Goal: Information Seeking & Learning: Compare options

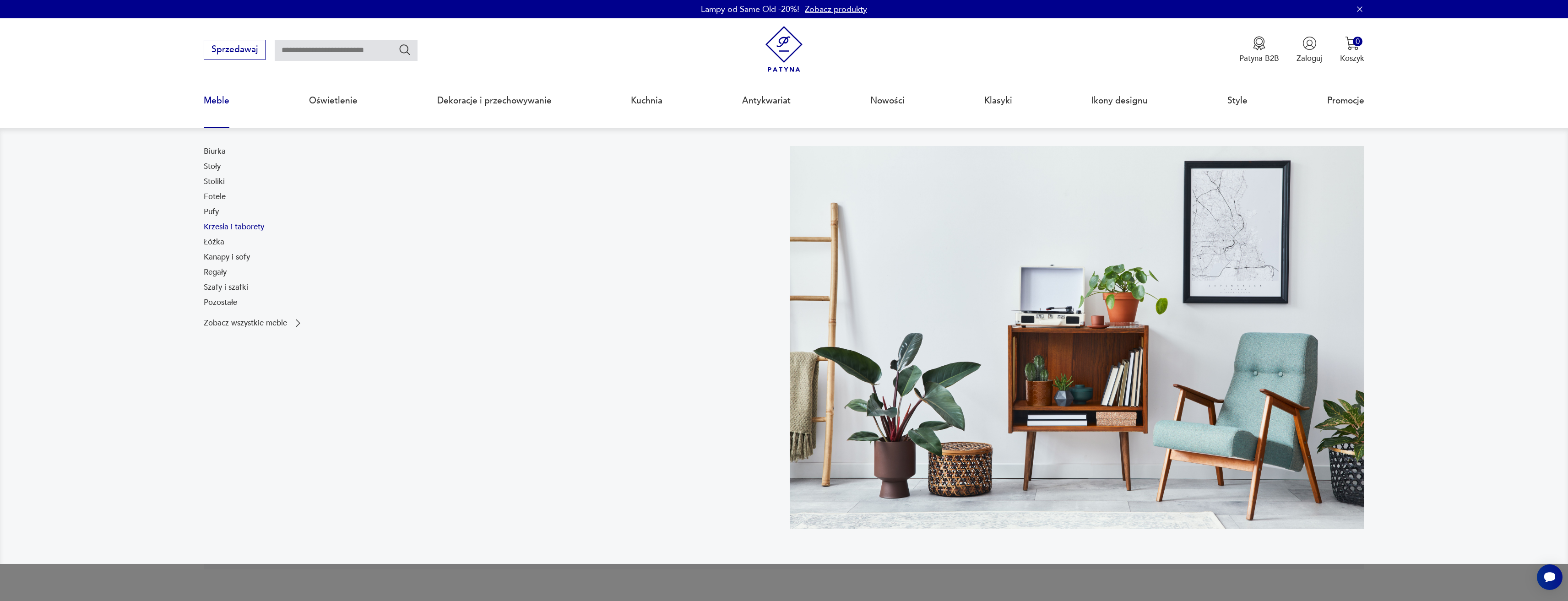
click at [225, 225] on link "Krzesła i taborety" at bounding box center [234, 227] width 60 height 11
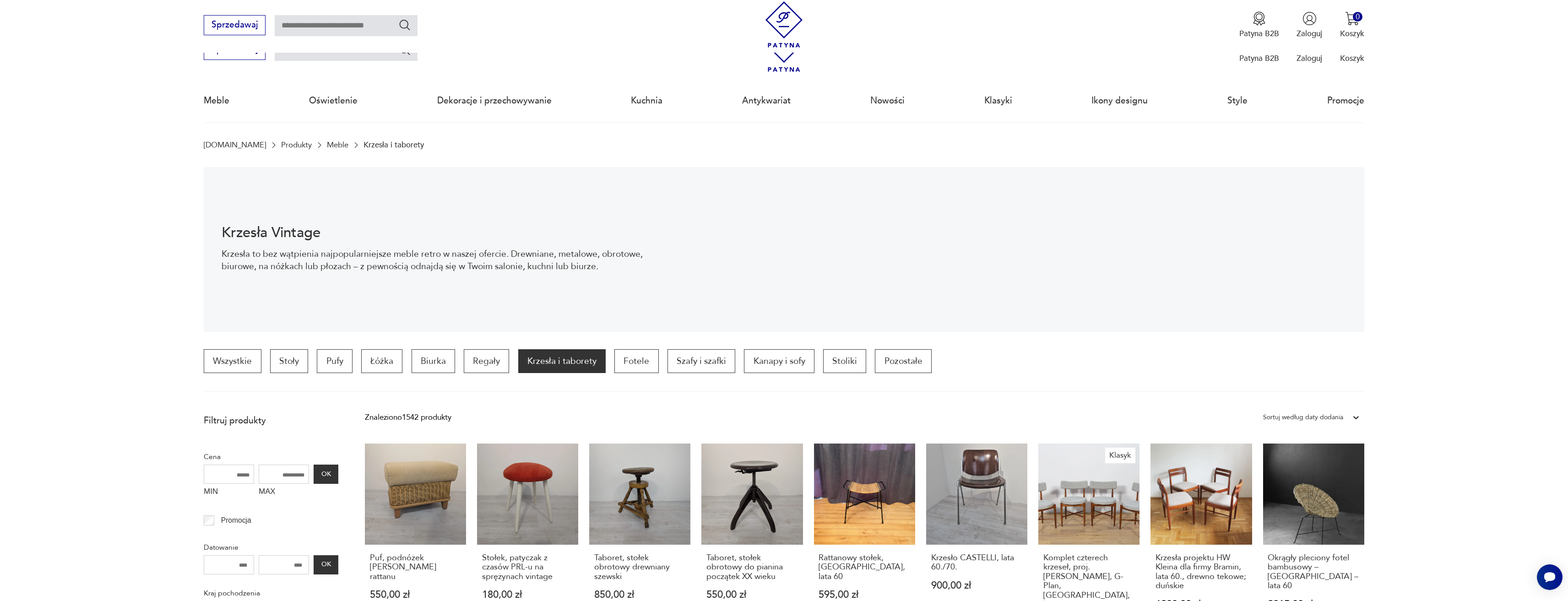
drag, startPoint x: 822, startPoint y: 280, endPoint x: 860, endPoint y: 142, distance: 143.1
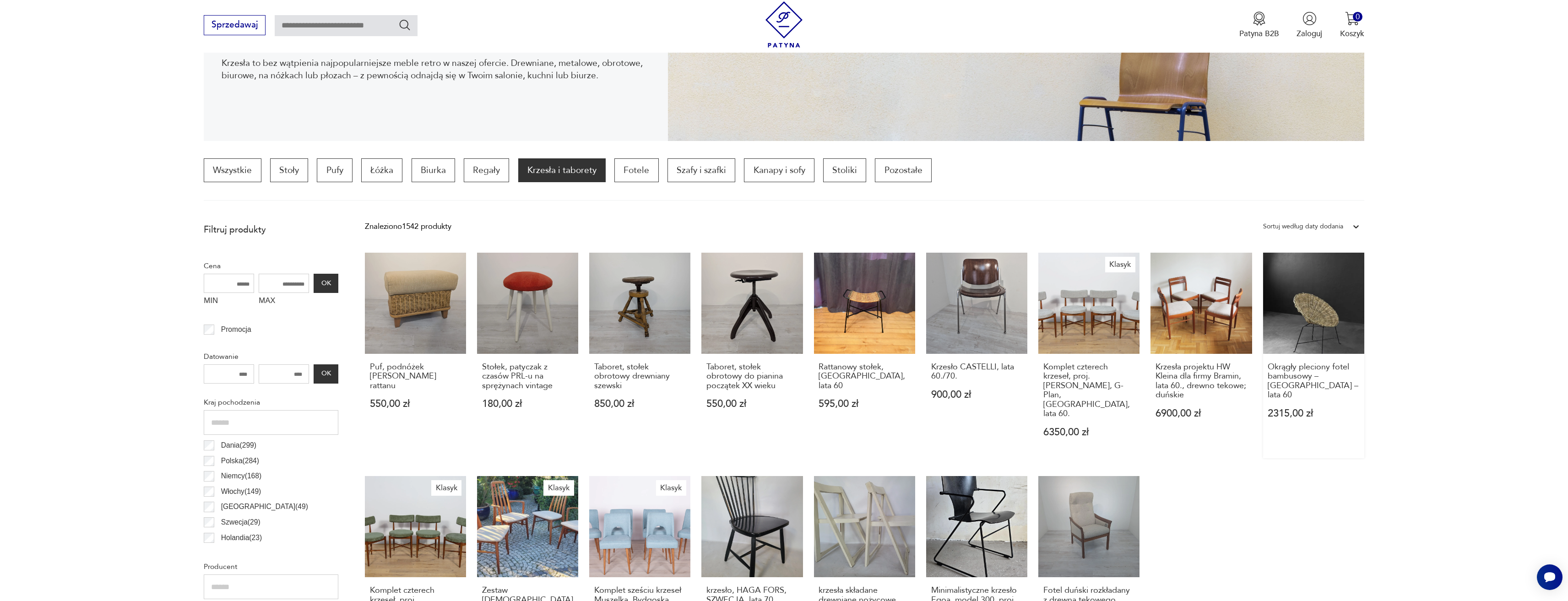
scroll to position [229, 0]
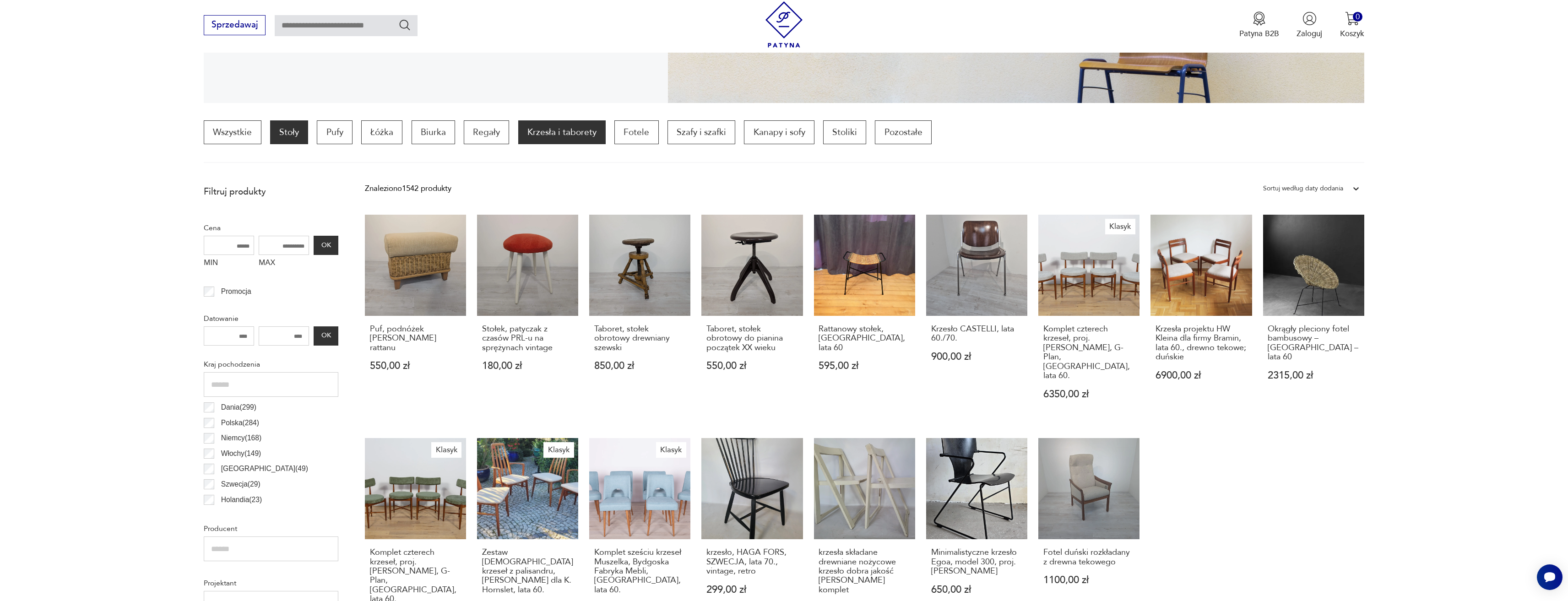
click at [302, 138] on p "Stoły" at bounding box center [289, 132] width 38 height 24
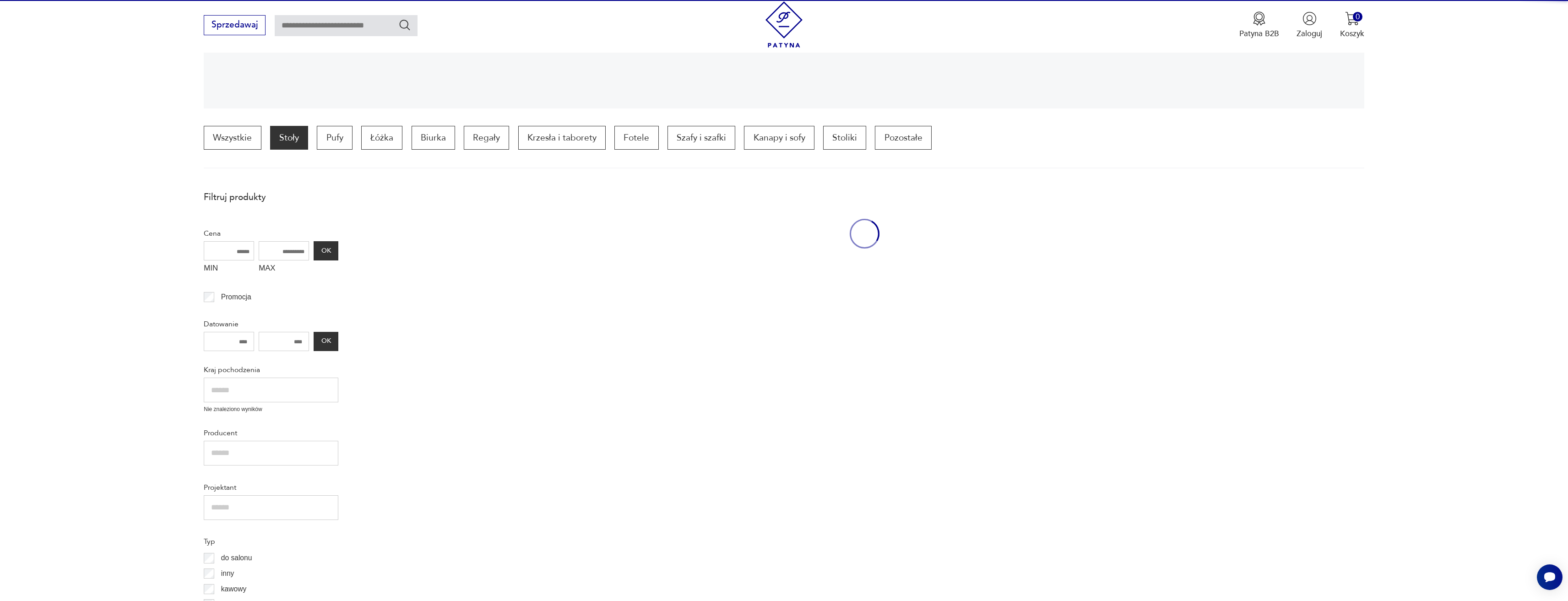
scroll to position [277, 0]
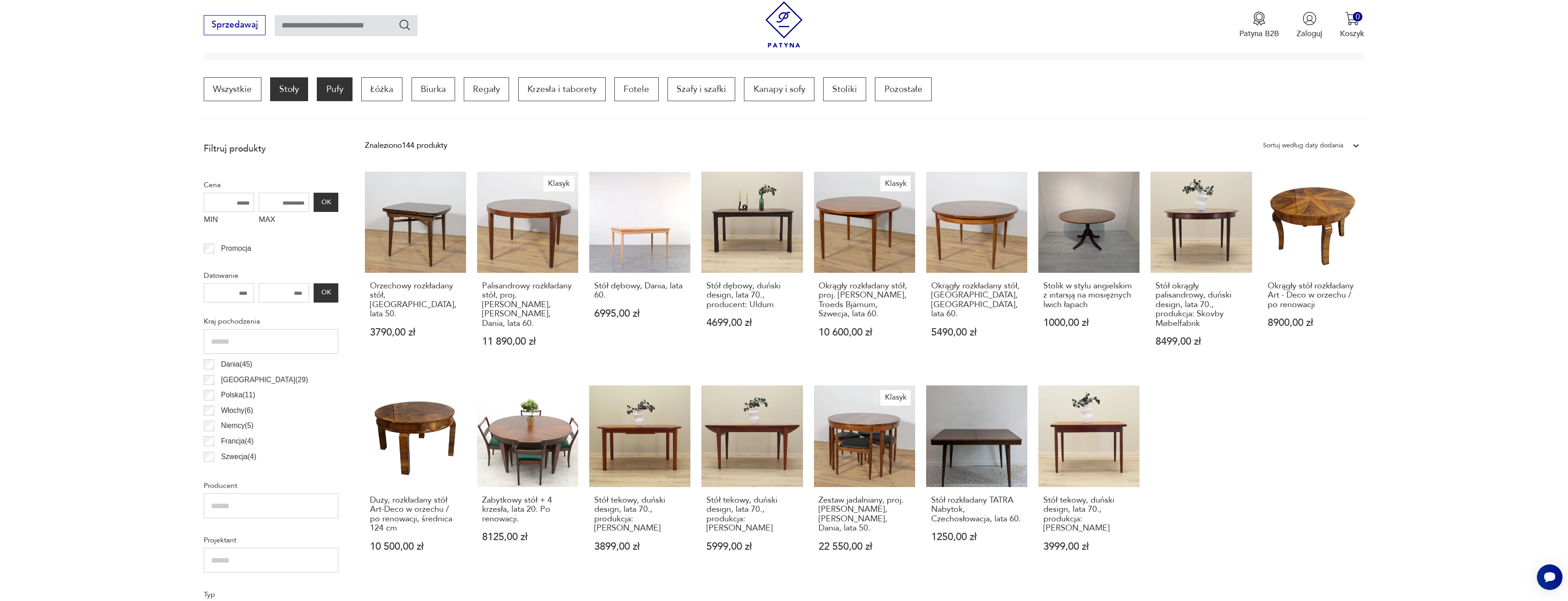
click at [348, 88] on p "Pufy" at bounding box center [334, 89] width 35 height 24
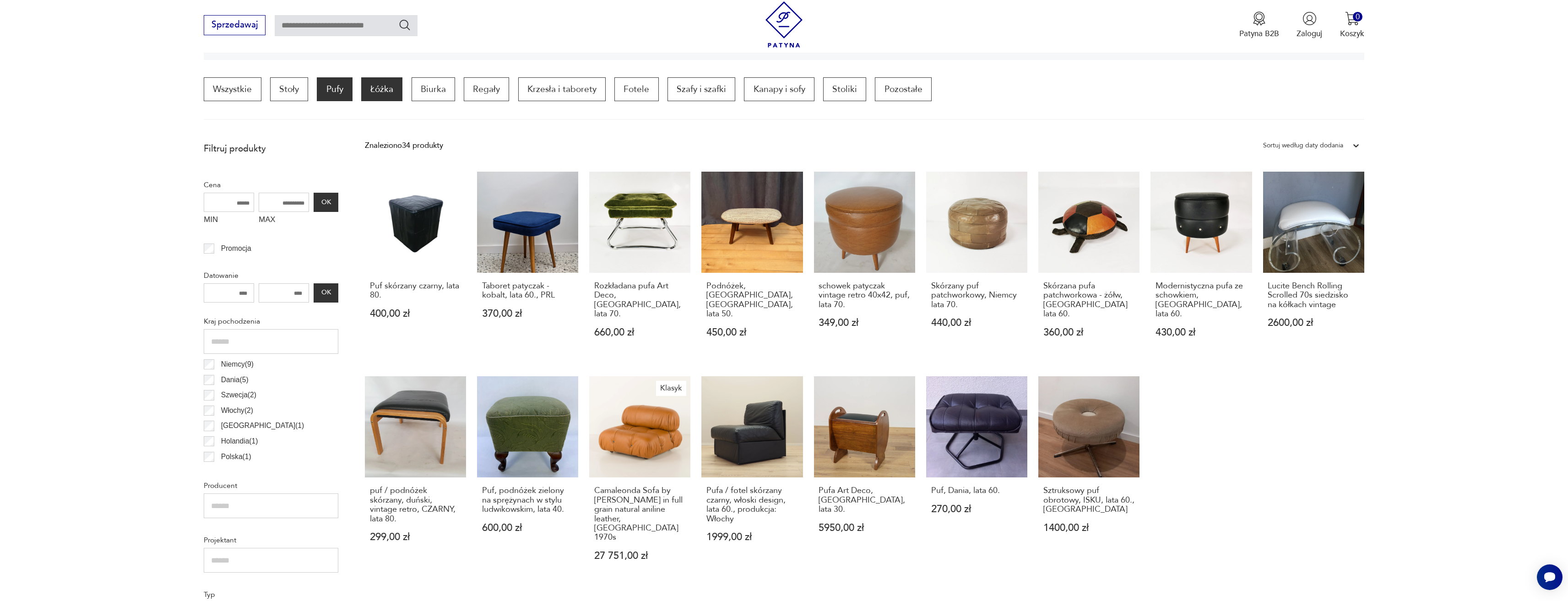
click at [394, 89] on p "Łóżka" at bounding box center [382, 89] width 41 height 24
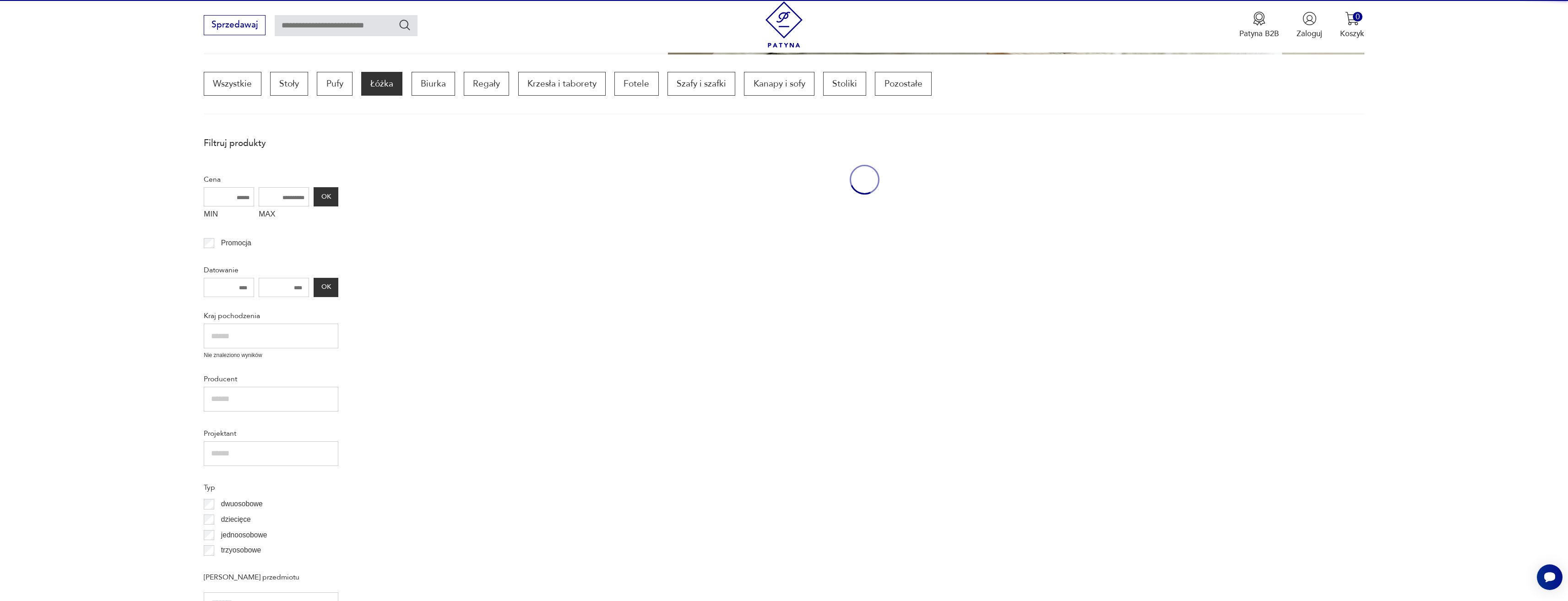
scroll to position [272, 0]
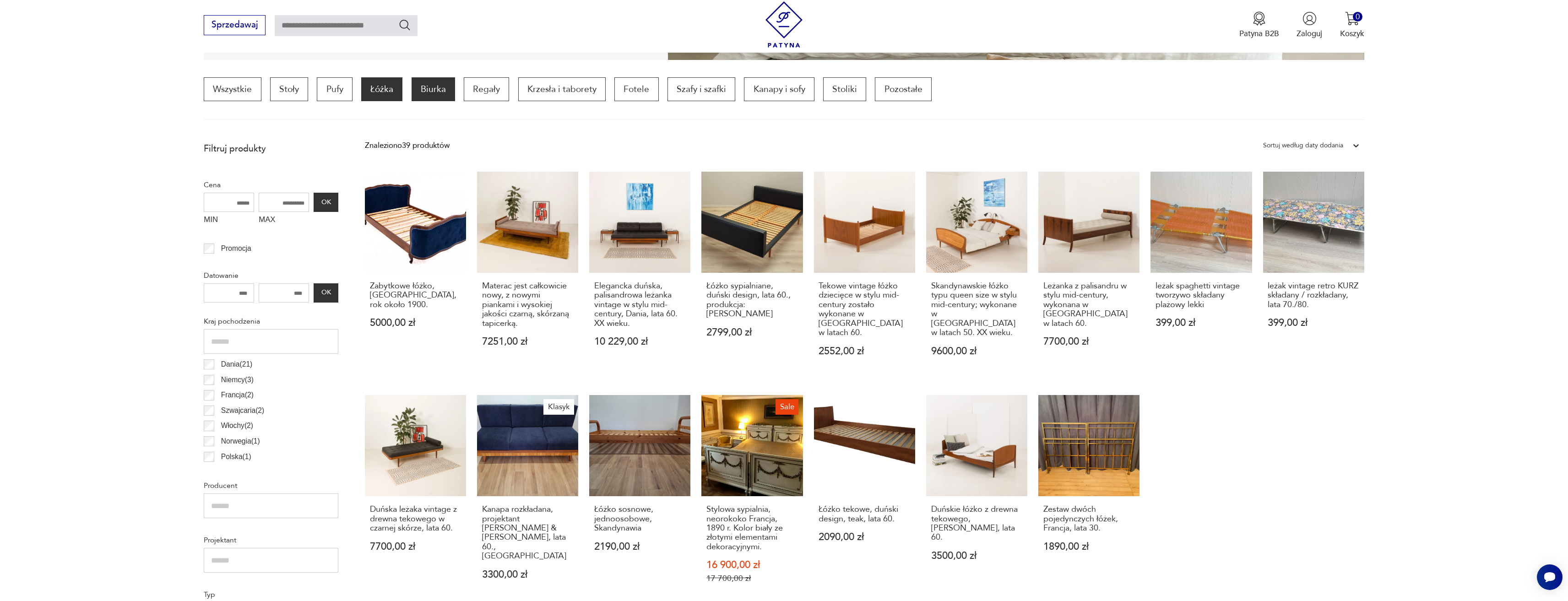
click at [431, 92] on p "Biurka" at bounding box center [433, 89] width 43 height 24
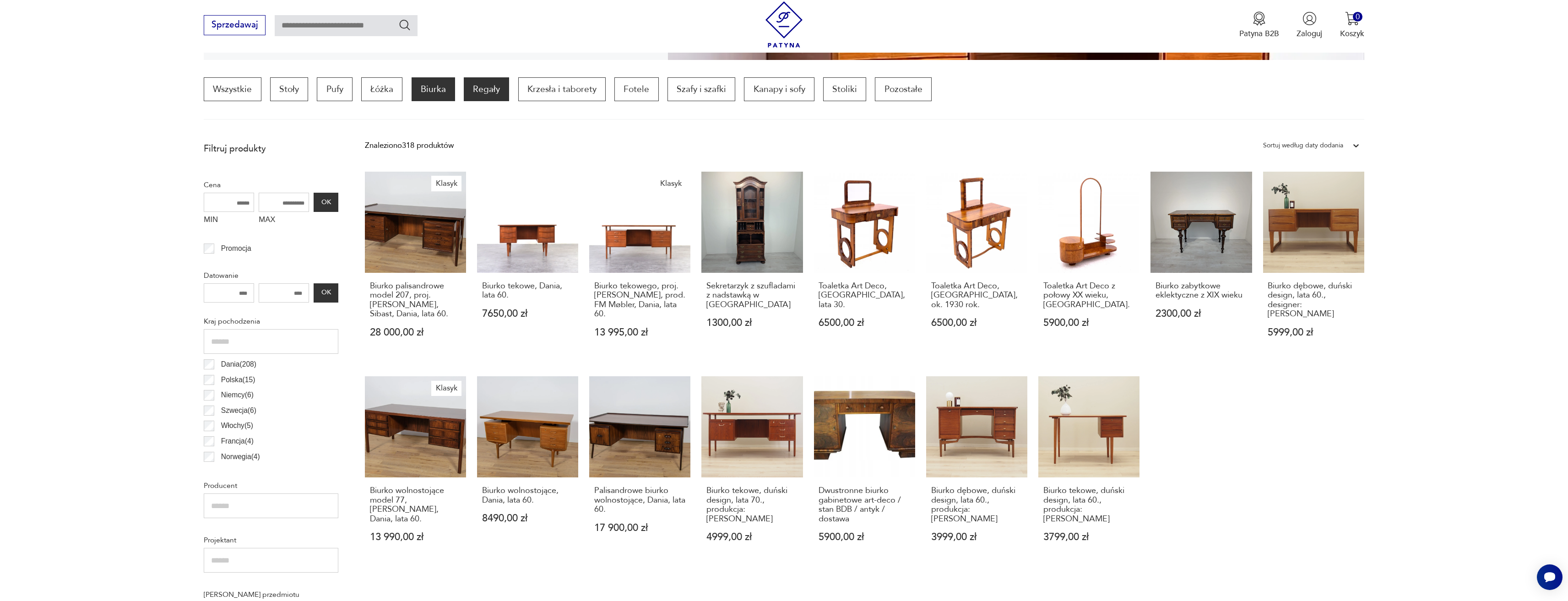
click at [505, 97] on p "Regały" at bounding box center [486, 89] width 45 height 24
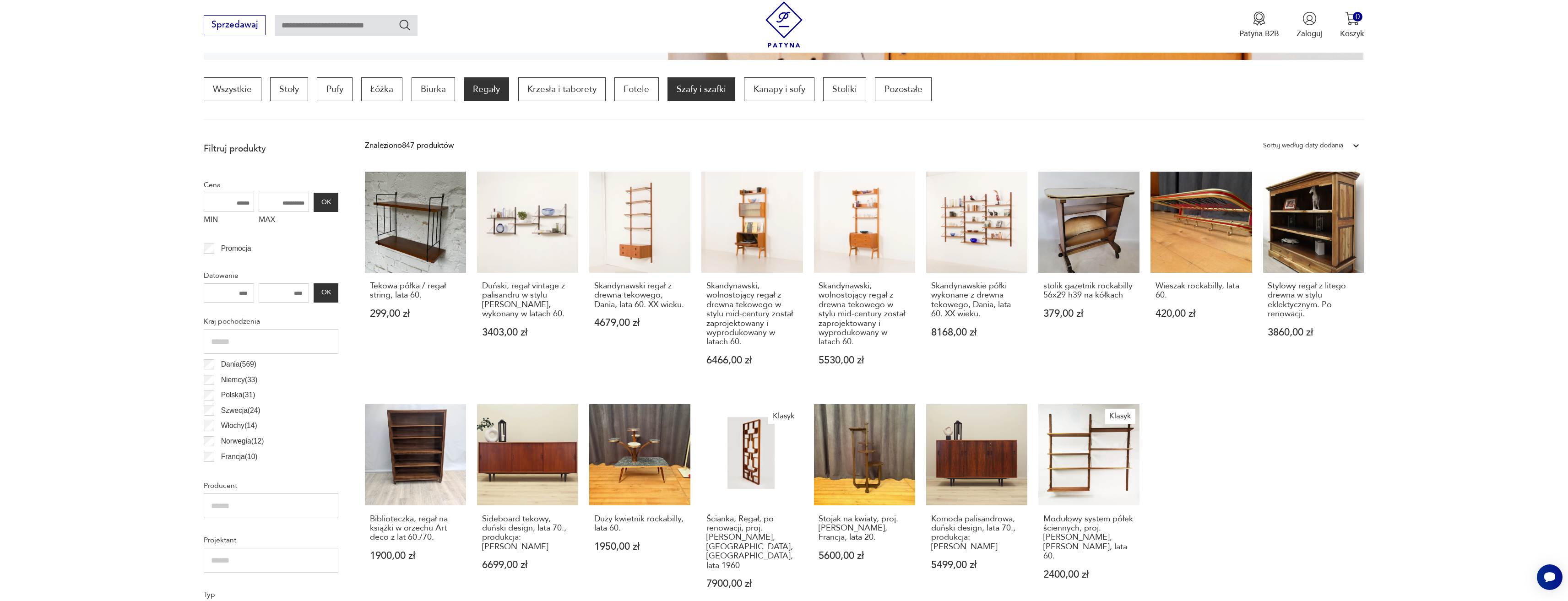
click at [686, 88] on p "Szafy i szafki" at bounding box center [701, 89] width 68 height 24
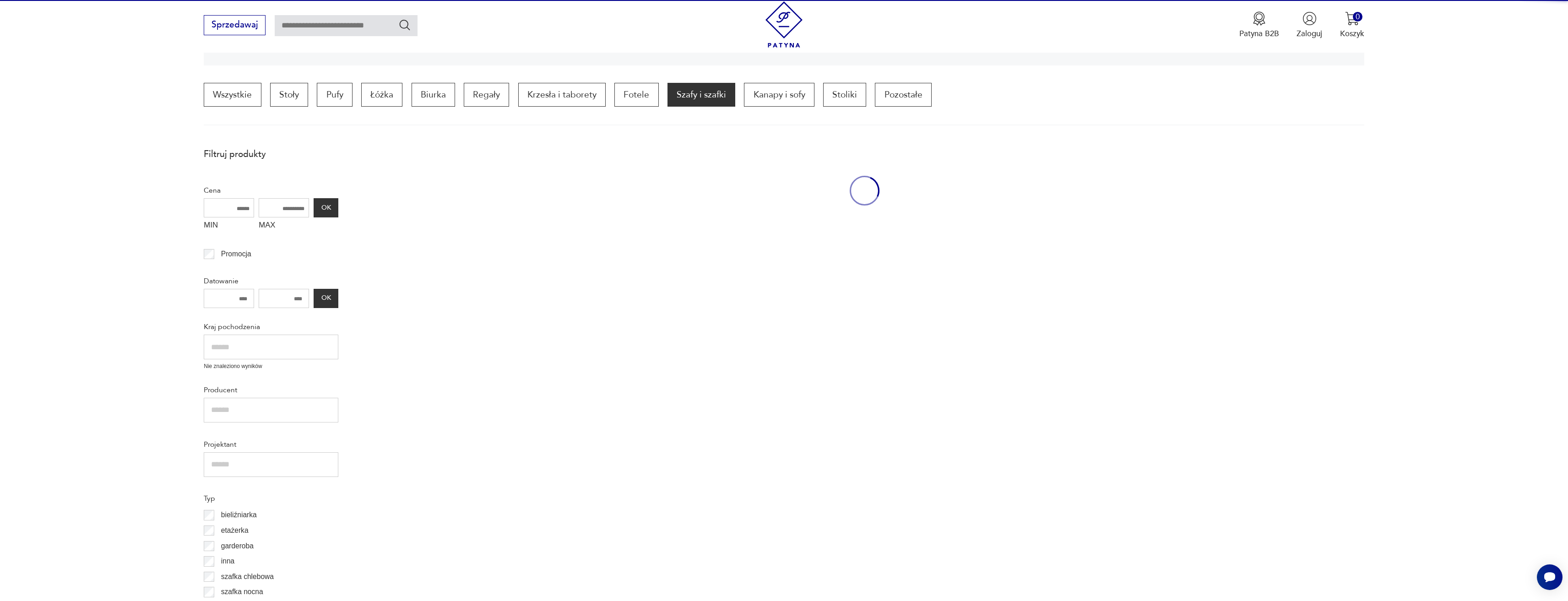
scroll to position [277, 0]
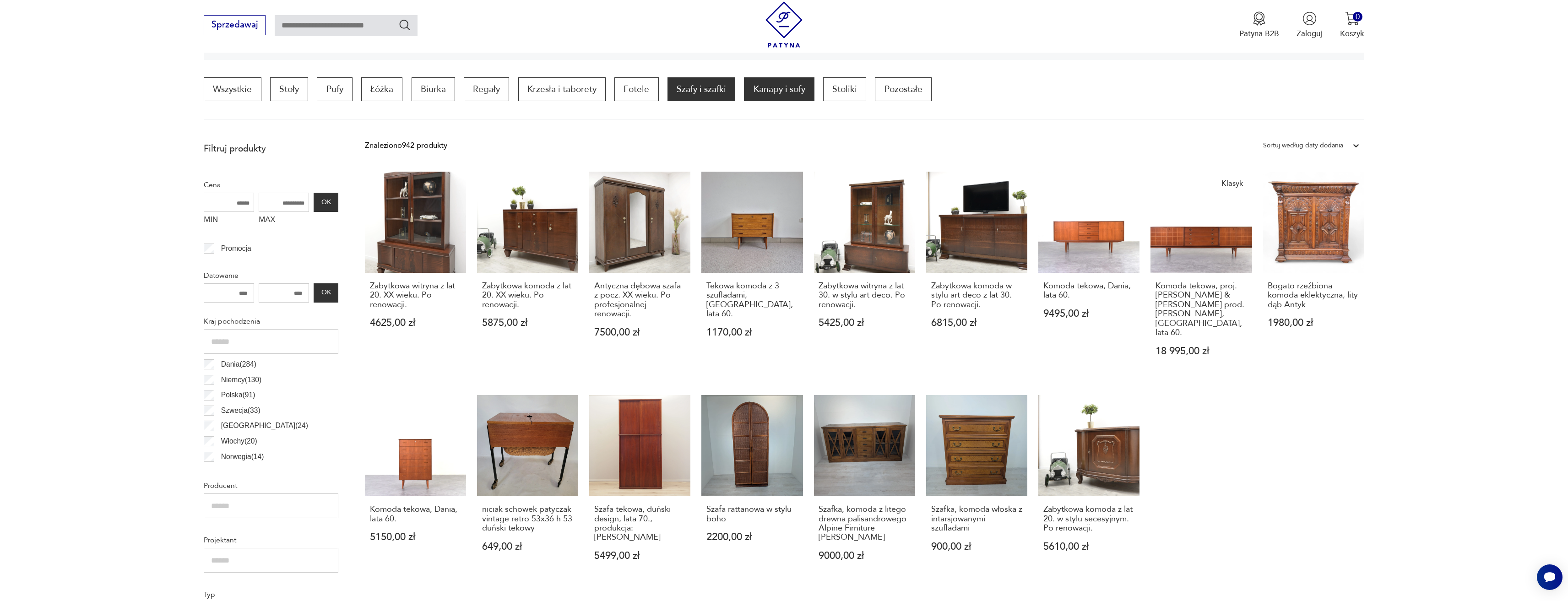
click at [782, 94] on p "Kanapy i sofy" at bounding box center [779, 89] width 70 height 24
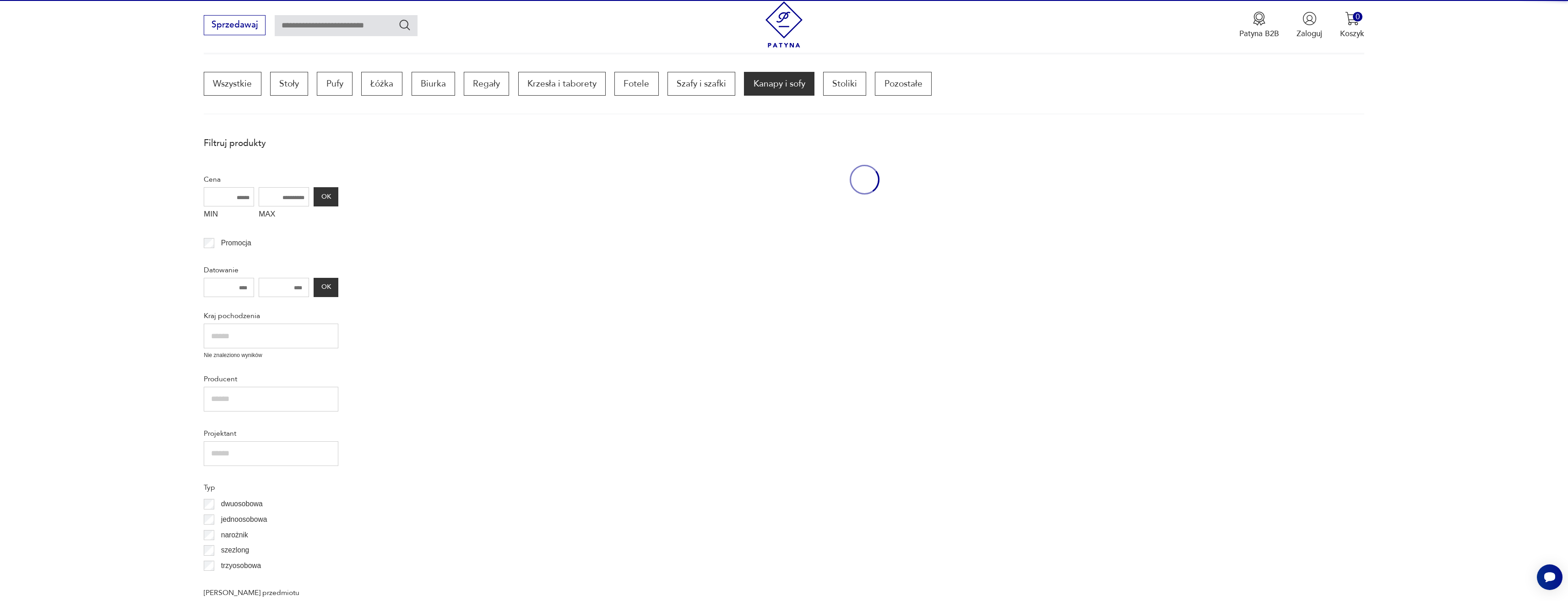
scroll to position [272, 0]
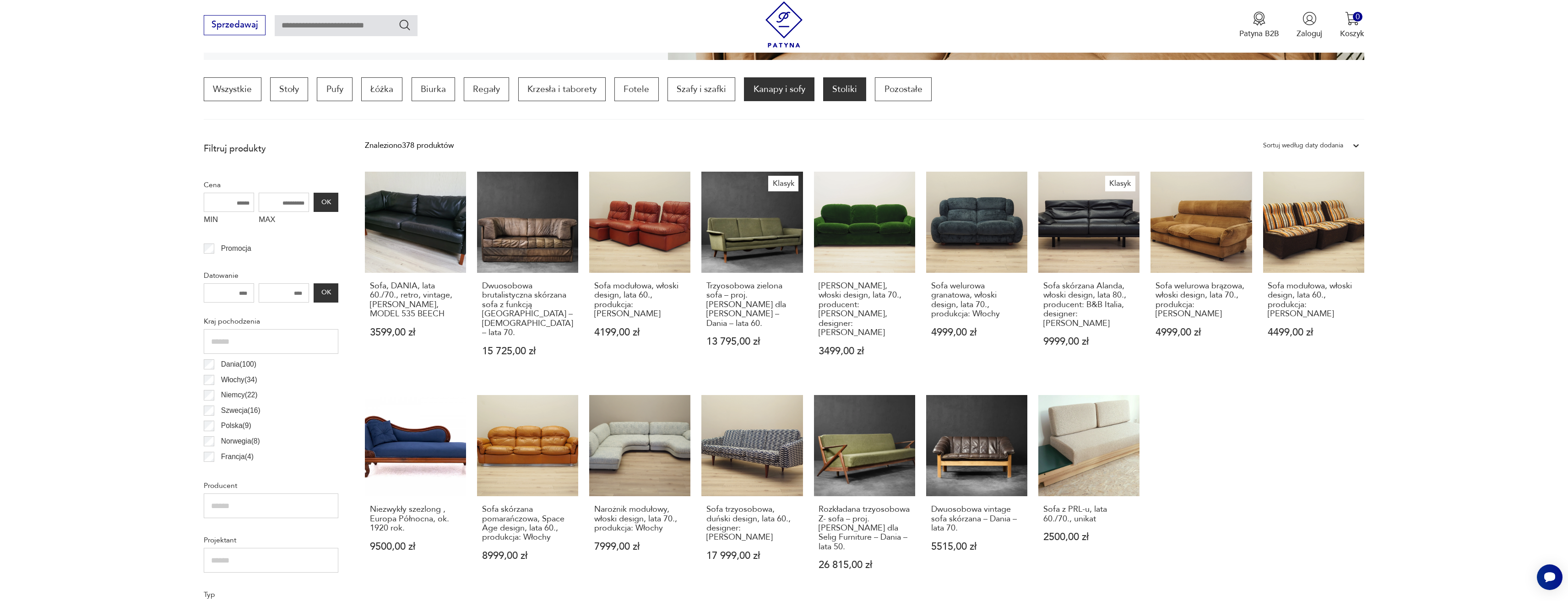
click at [849, 90] on p "Stoliki" at bounding box center [844, 89] width 43 height 24
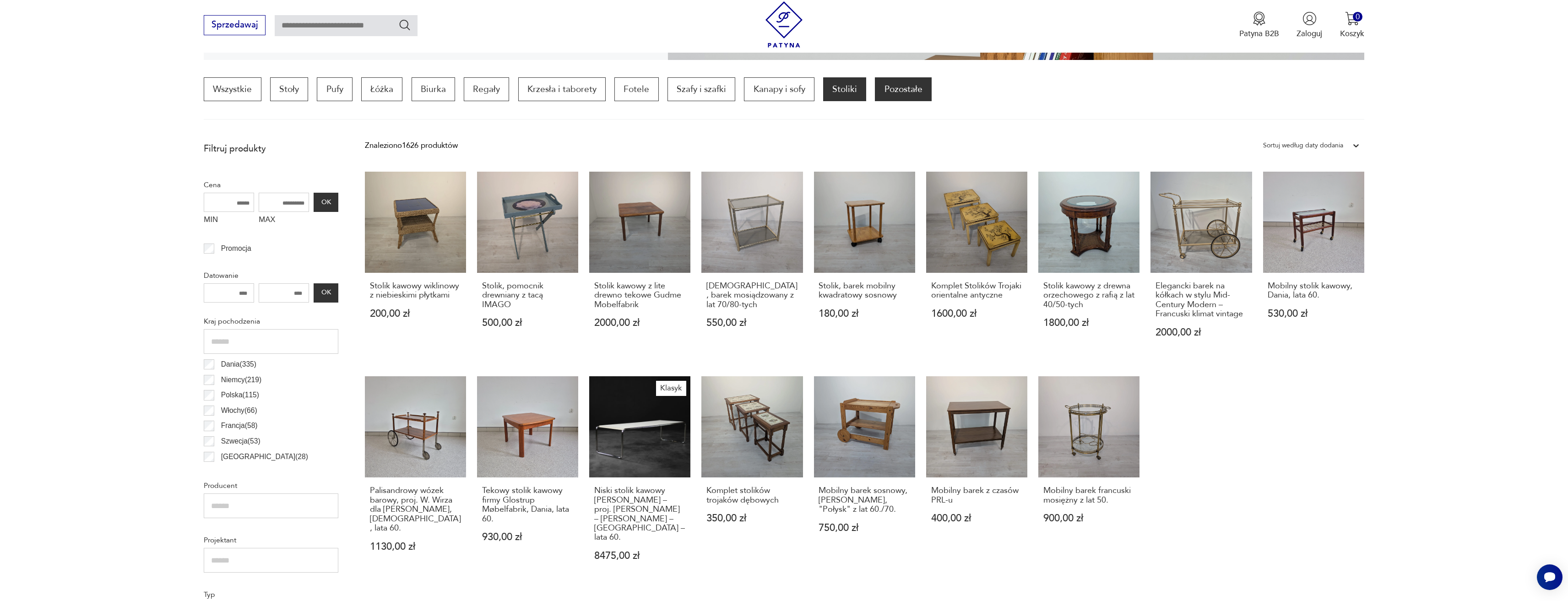
click at [909, 89] on p "Pozostałe" at bounding box center [903, 89] width 57 height 24
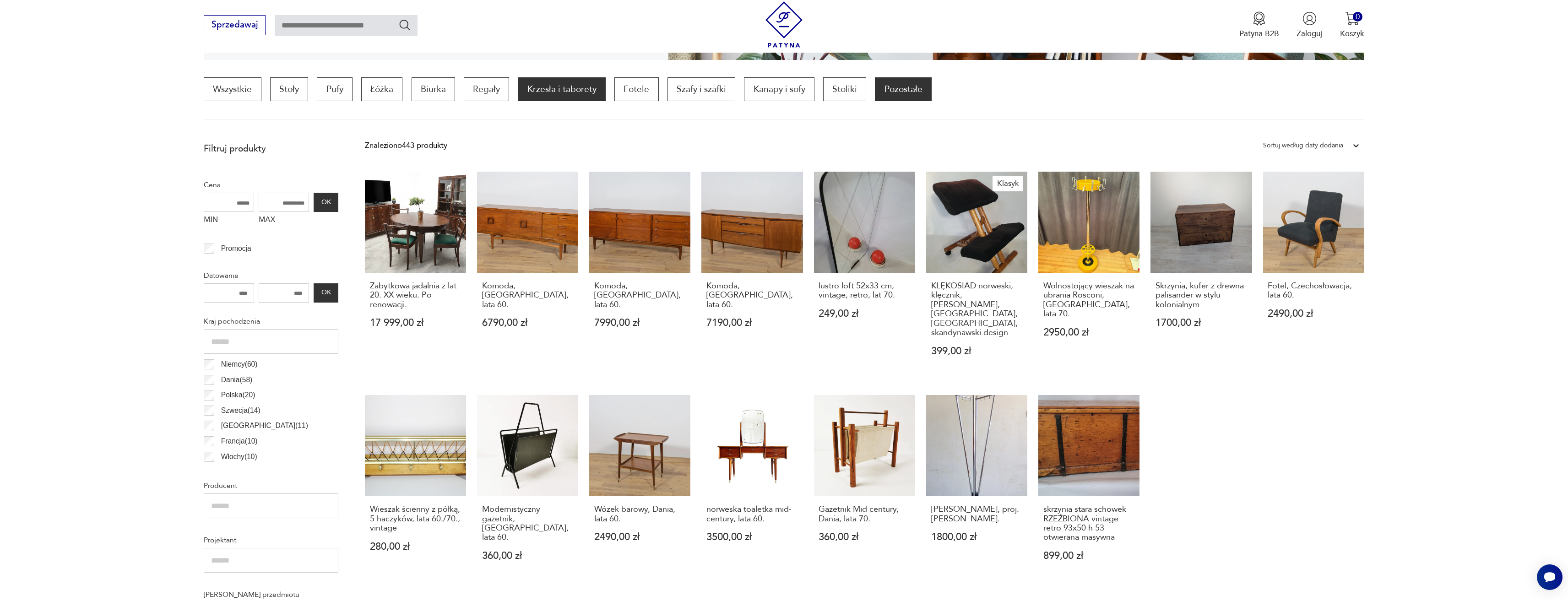
drag, startPoint x: 464, startPoint y: 92, endPoint x: 555, endPoint y: 85, distance: 91.3
click at [555, 85] on p "Krzesła i taborety" at bounding box center [562, 89] width 88 height 24
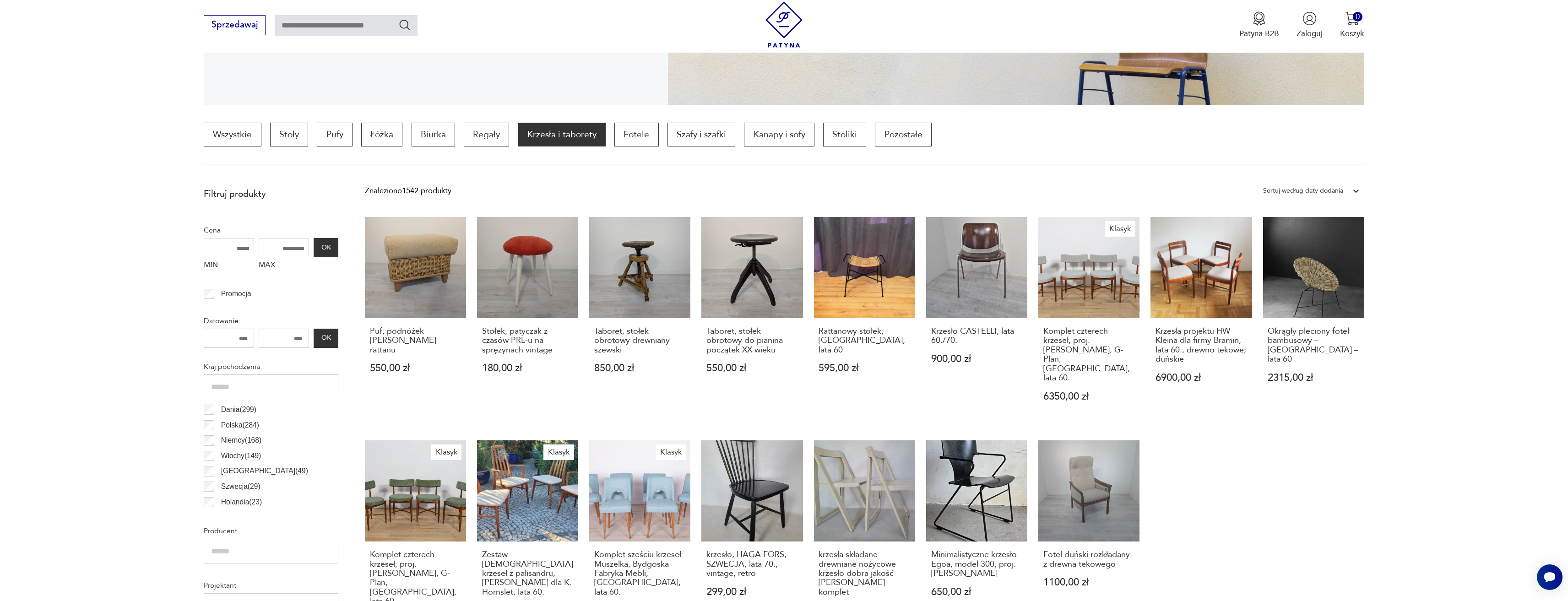
scroll to position [226, 0]
click at [1361, 189] on div at bounding box center [1356, 191] width 16 height 16
click at [1358, 189] on icon at bounding box center [1356, 191] width 9 height 9
click at [1362, 190] on div at bounding box center [1356, 191] width 16 height 16
click at [1353, 239] on div "Sortuj według ceny (od najmniejszej)" at bounding box center [1312, 238] width 106 height 23
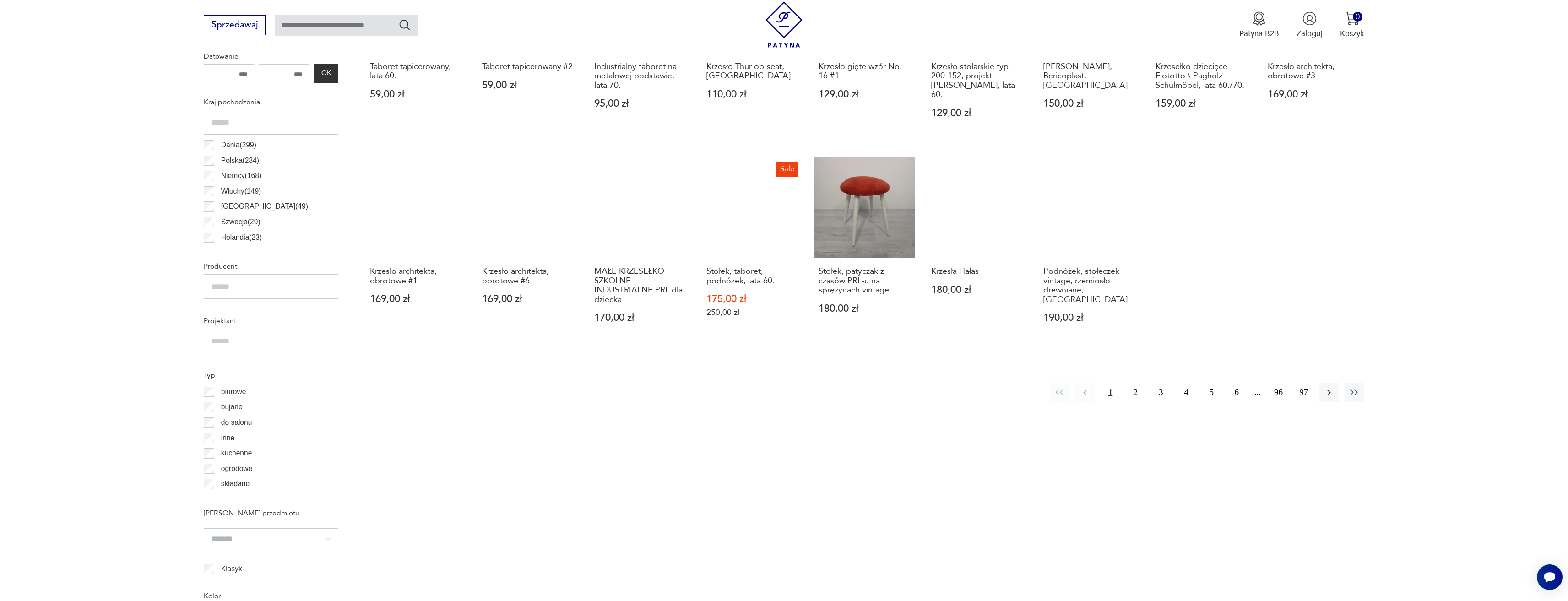
scroll to position [501, 0]
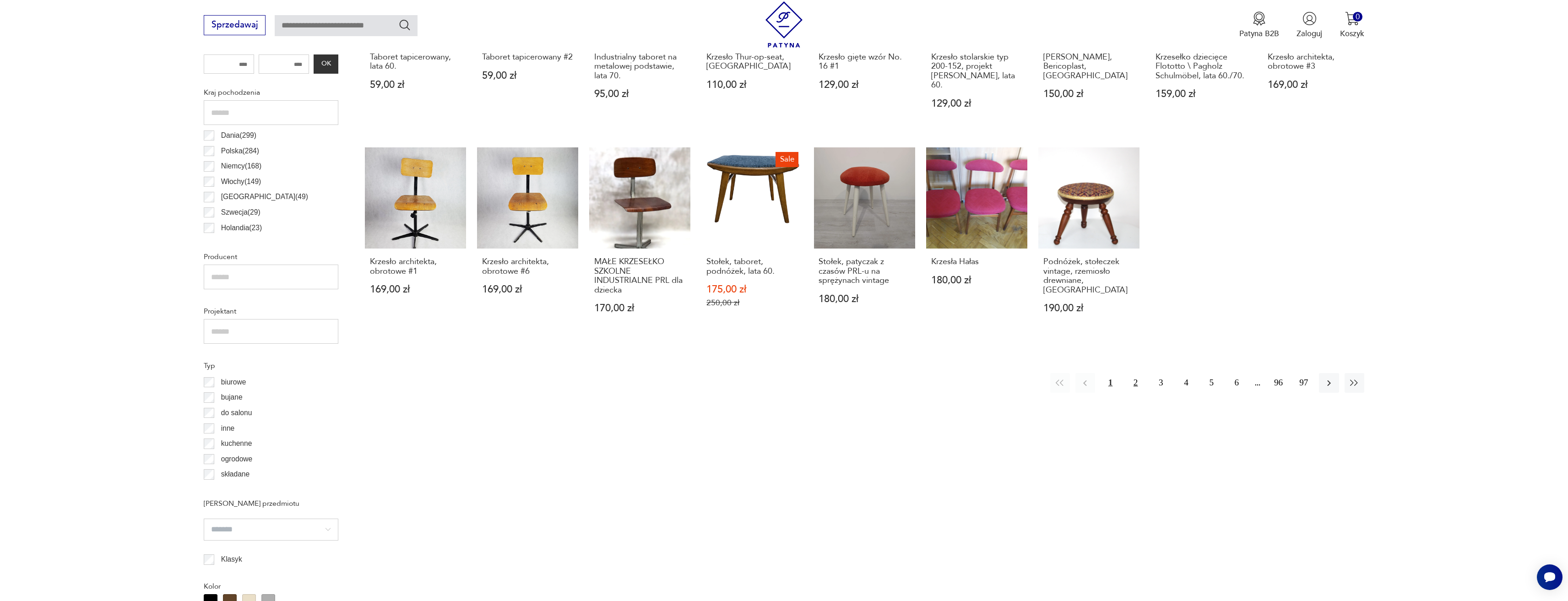
click at [1138, 382] on button "2" at bounding box center [1135, 383] width 19 height 19
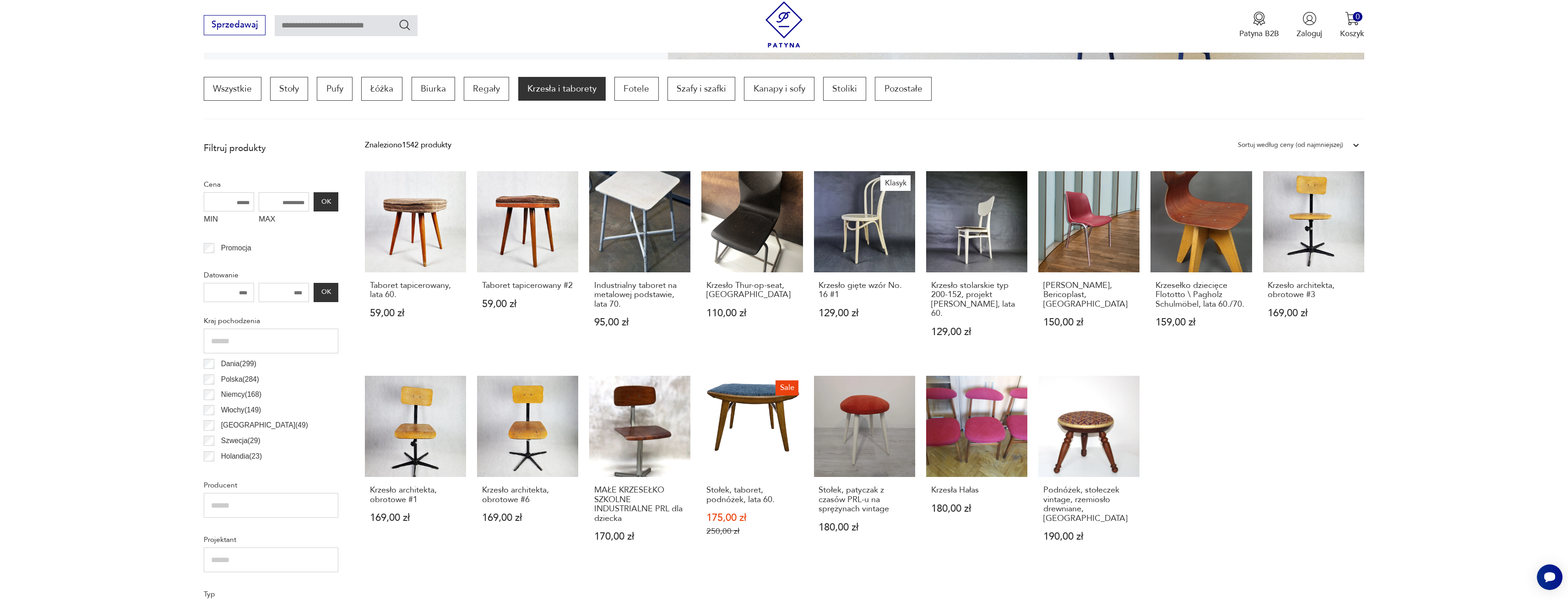
scroll to position [272, 0]
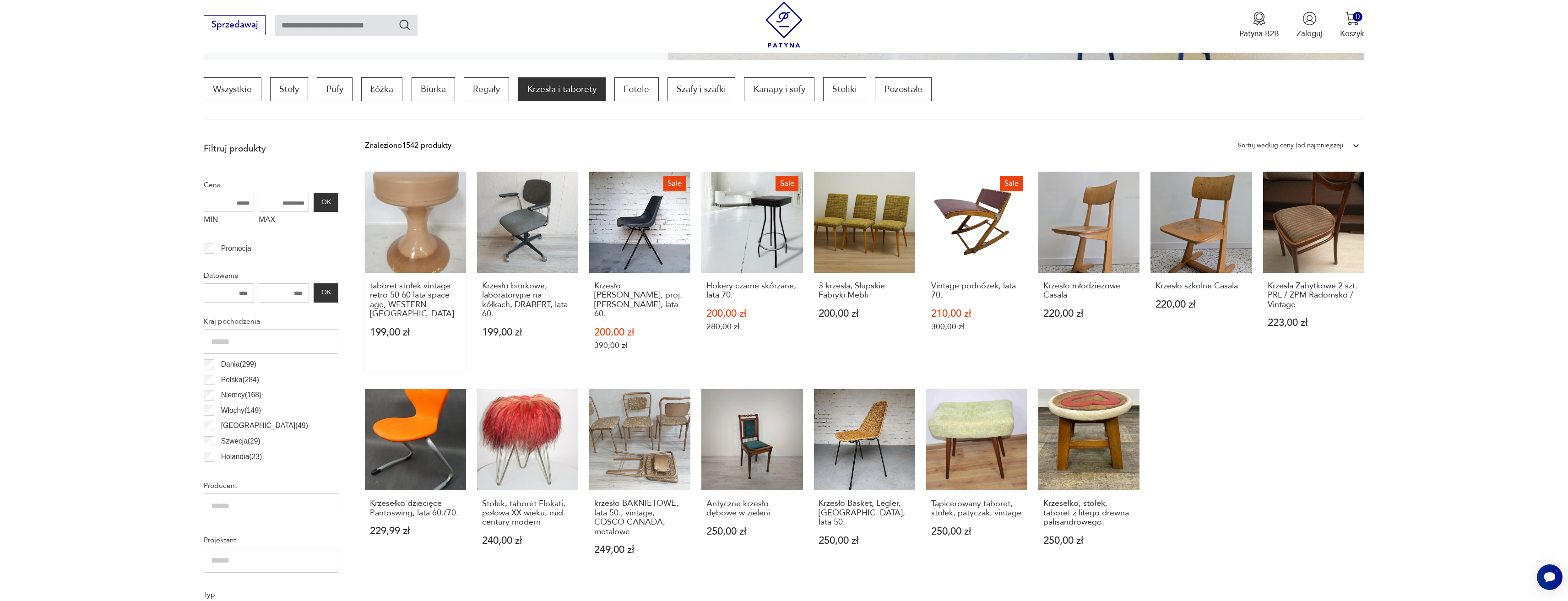
click at [394, 224] on link "taboret stołek vintage retro 50 60 lata space age, WESTERN GERMANY 199,00 zł" at bounding box center [415, 271] width 101 height 200
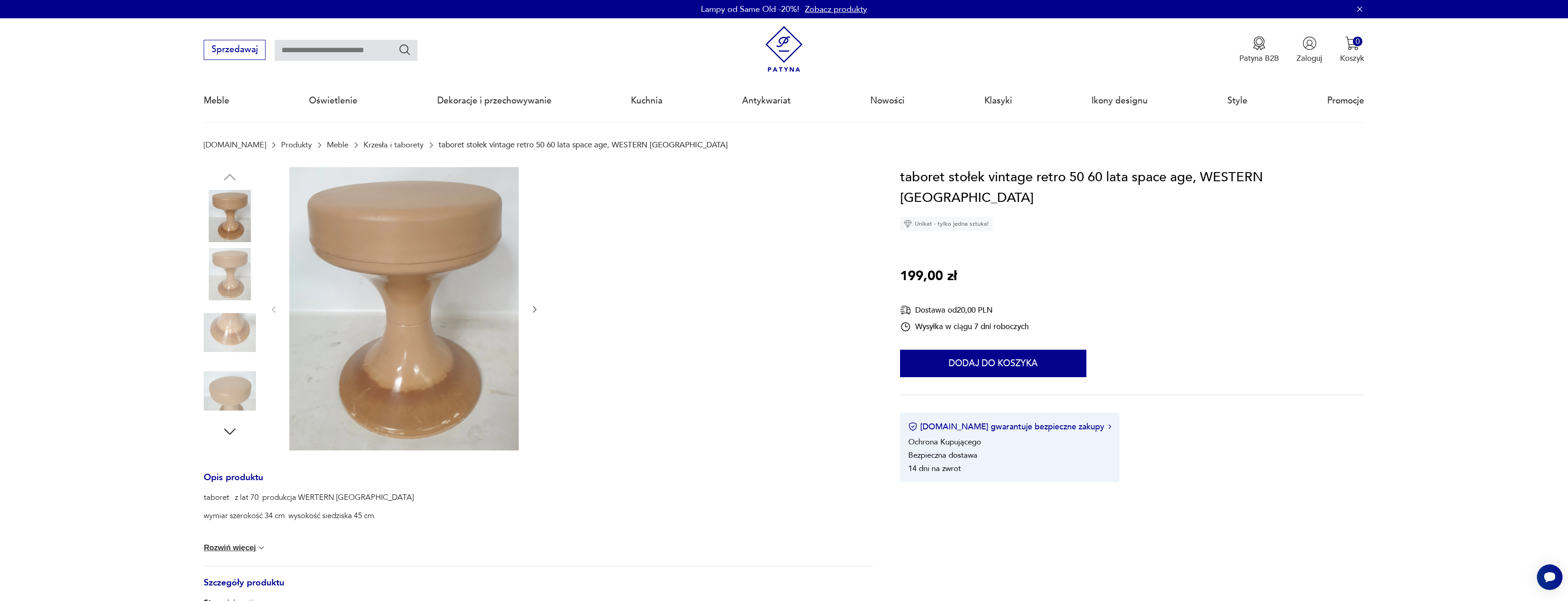
drag, startPoint x: 528, startPoint y: 260, endPoint x: 558, endPoint y: 187, distance: 78.9
click at [558, 187] on div at bounding box center [539, 310] width 670 height 285
click at [219, 259] on img at bounding box center [230, 274] width 52 height 52
click at [233, 319] on img at bounding box center [230, 333] width 52 height 52
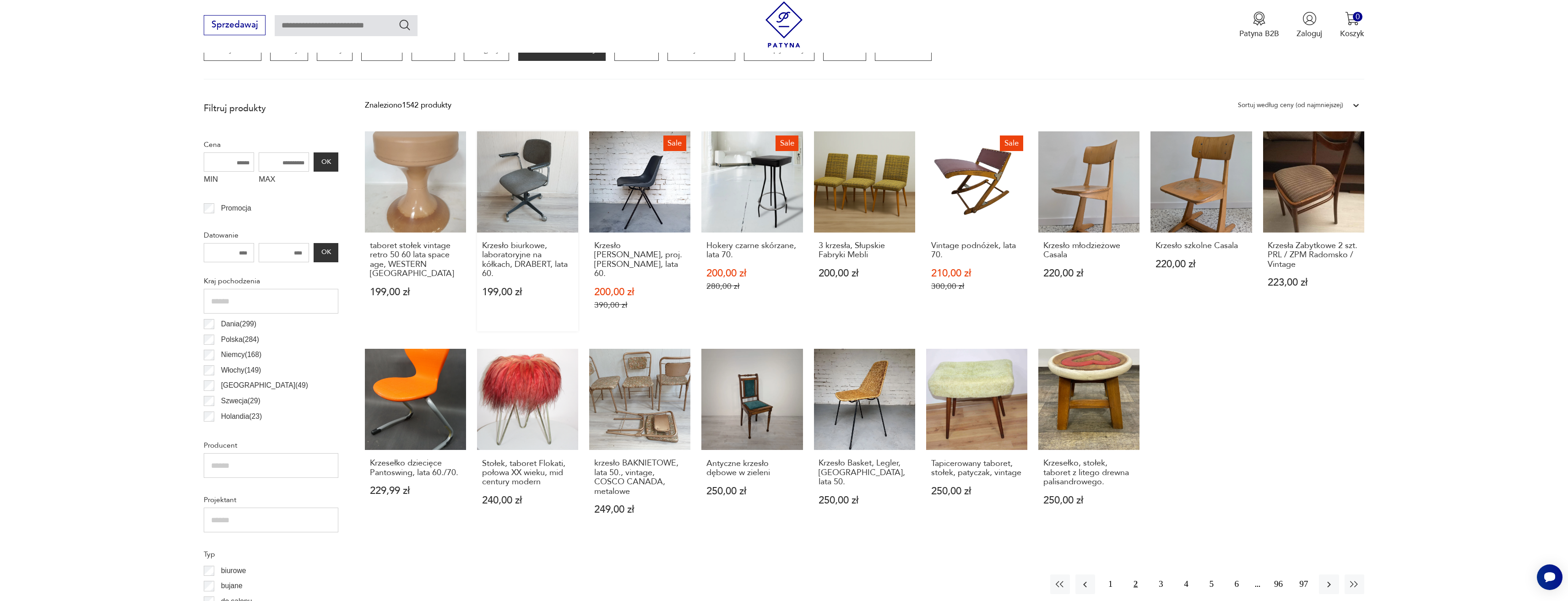
scroll to position [318, 0]
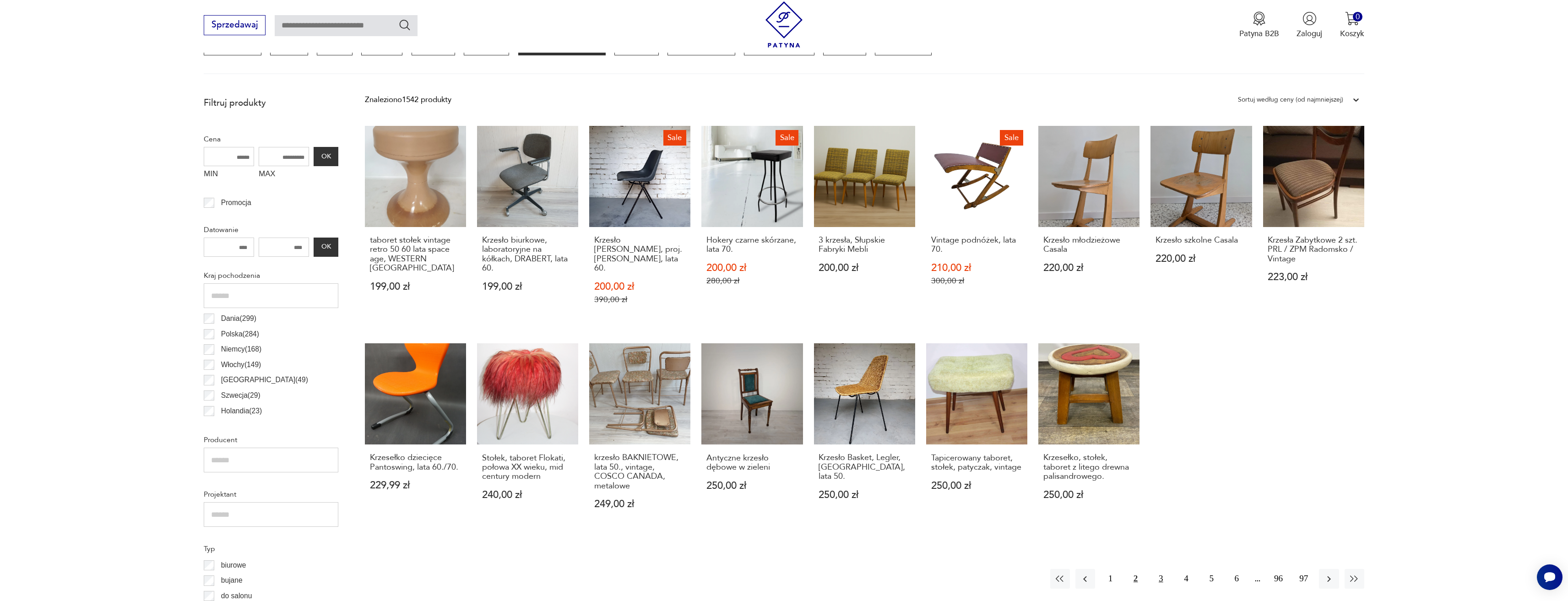
click at [1155, 569] on button "3" at bounding box center [1161, 578] width 19 height 19
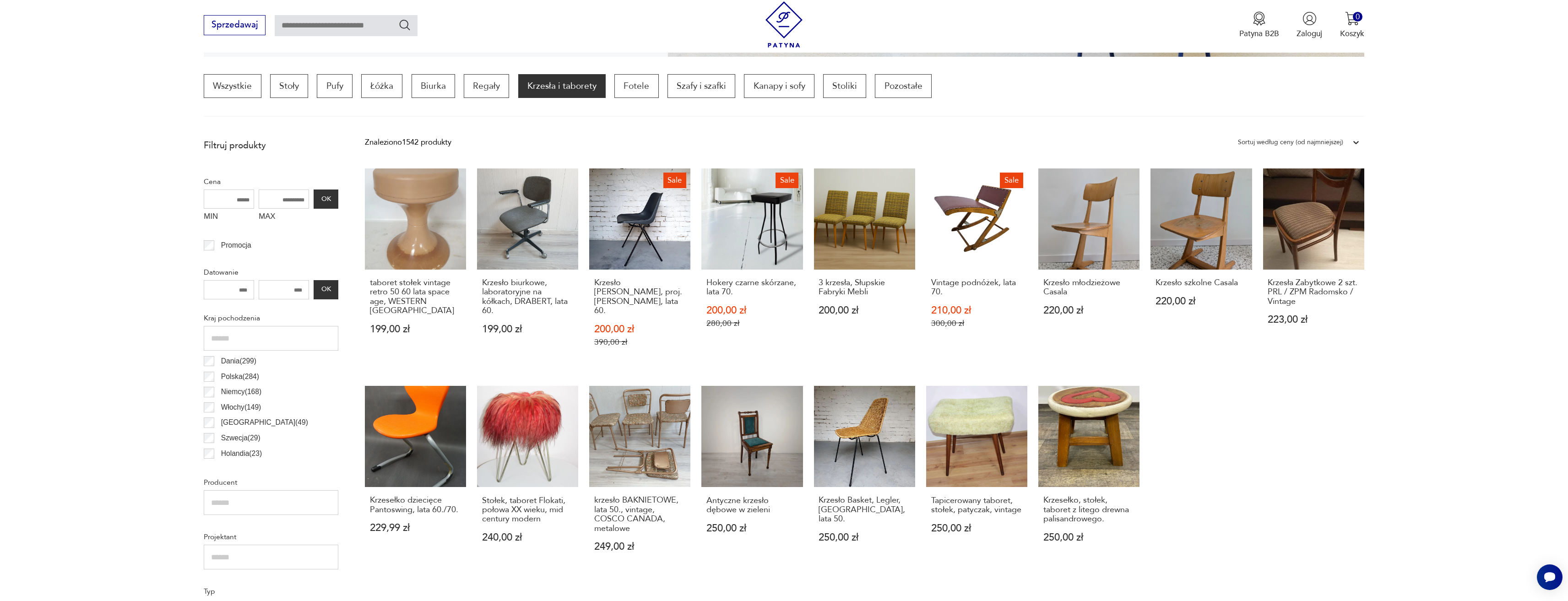
scroll to position [272, 0]
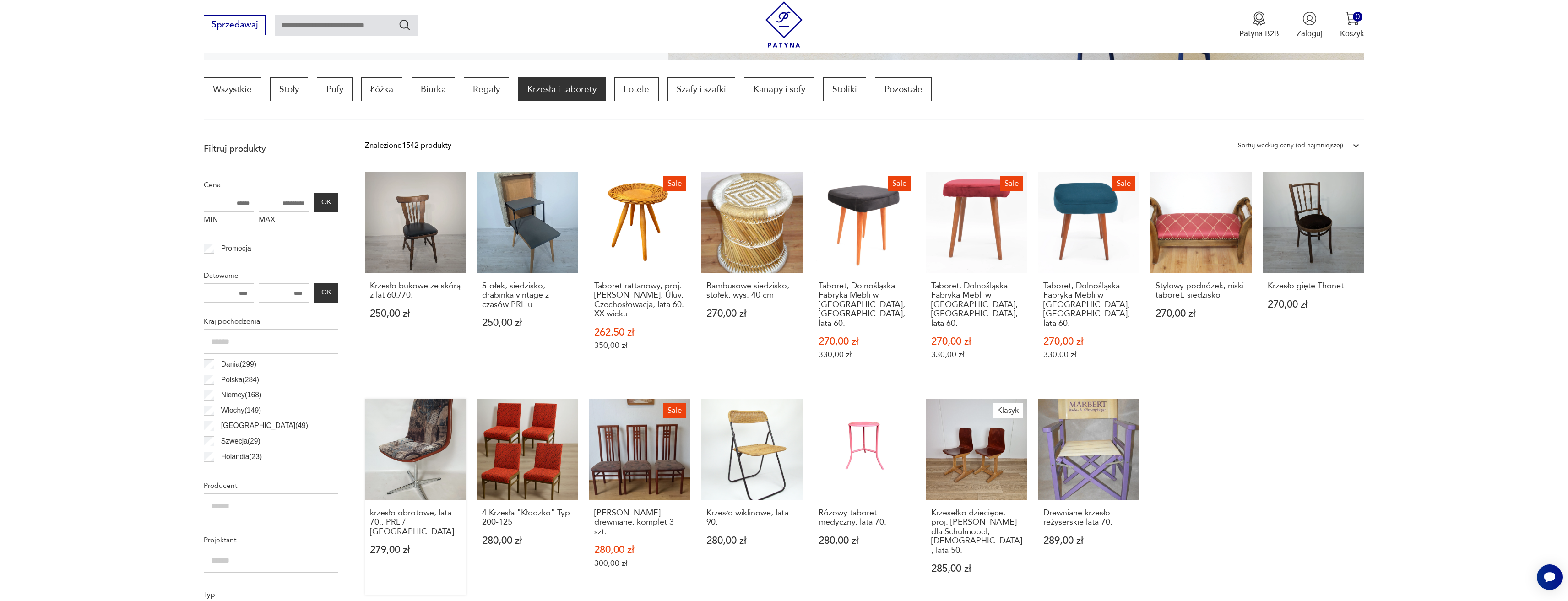
click at [421, 428] on link "krzesło obrotowe, lata 70., PRL / DDR 279,00 zł" at bounding box center [415, 496] width 101 height 196
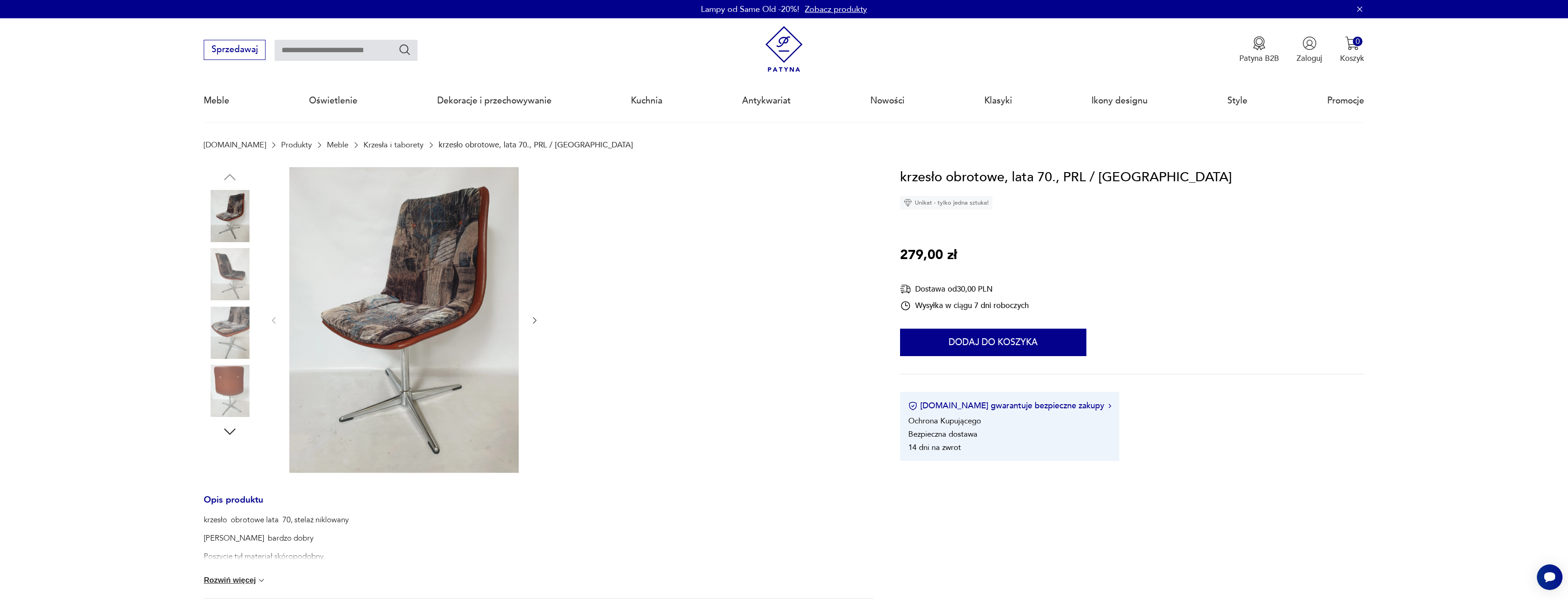
click at [534, 324] on icon "button" at bounding box center [534, 320] width 9 height 9
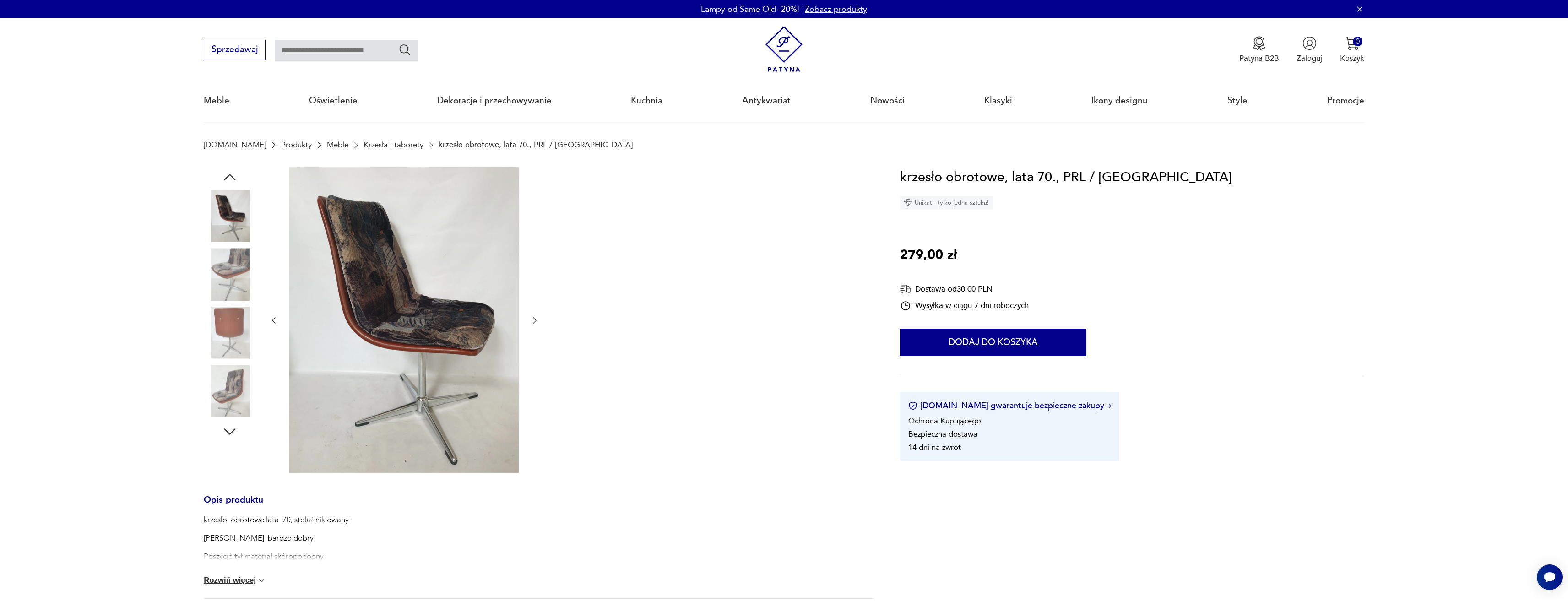
click at [534, 324] on icon "button" at bounding box center [534, 320] width 9 height 9
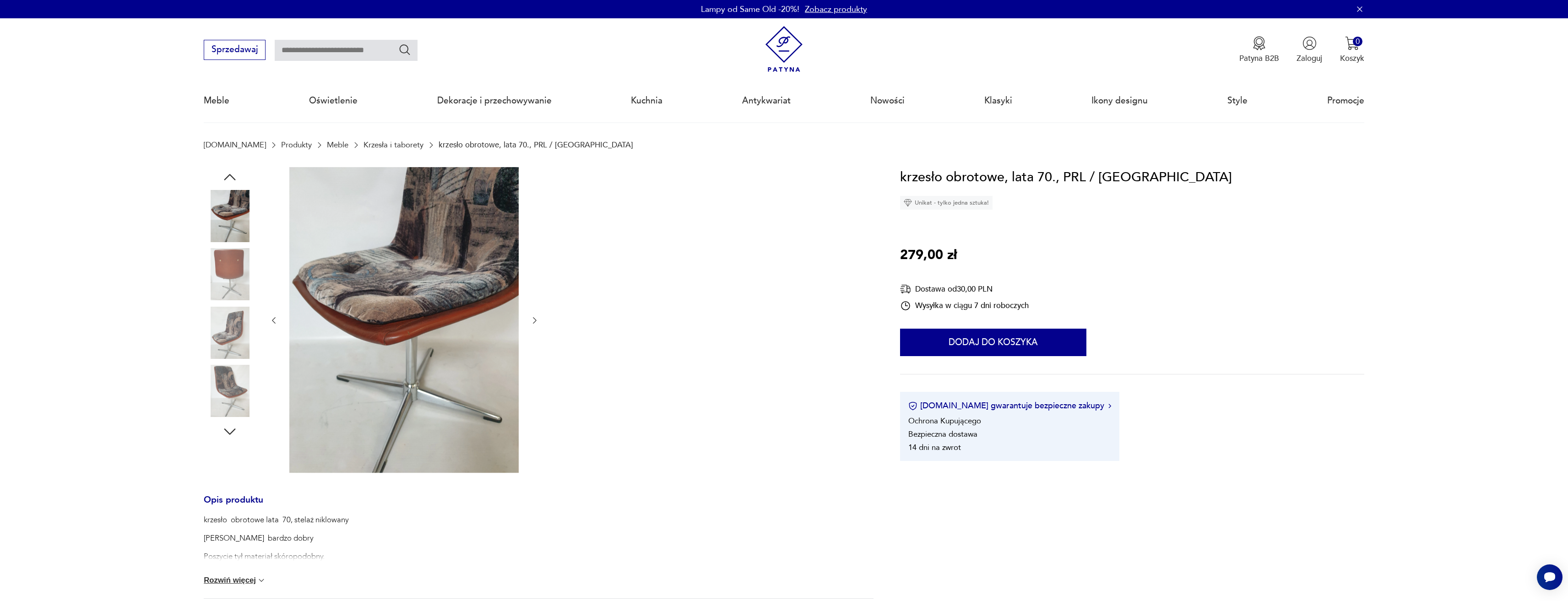
click at [534, 324] on icon "button" at bounding box center [534, 320] width 9 height 9
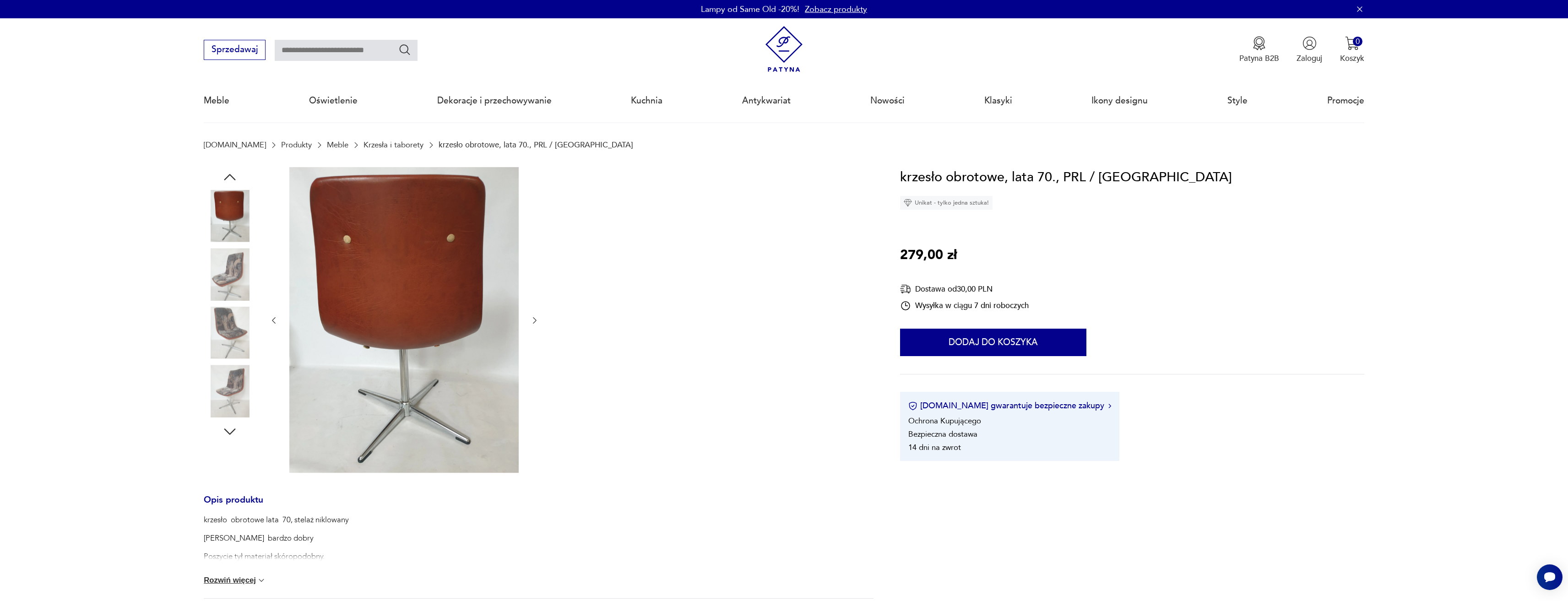
click at [534, 324] on icon "button" at bounding box center [534, 320] width 9 height 9
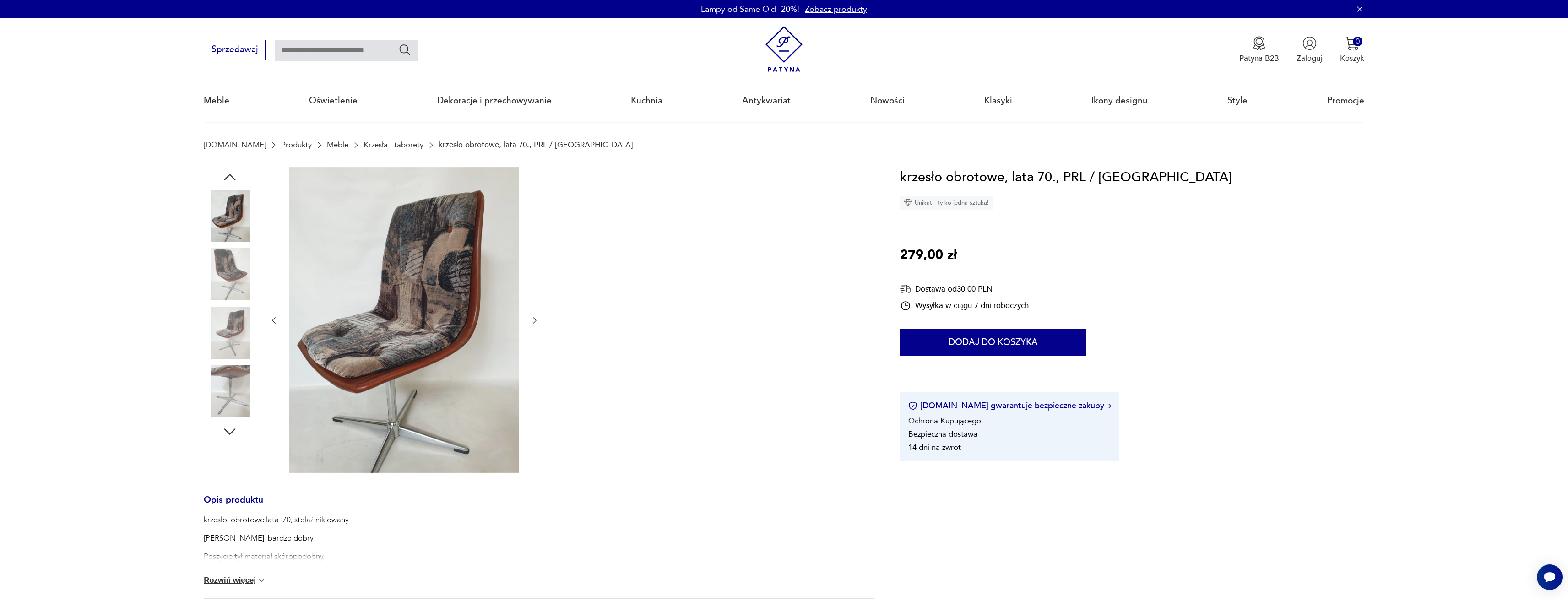
click at [534, 324] on icon "button" at bounding box center [534, 320] width 9 height 9
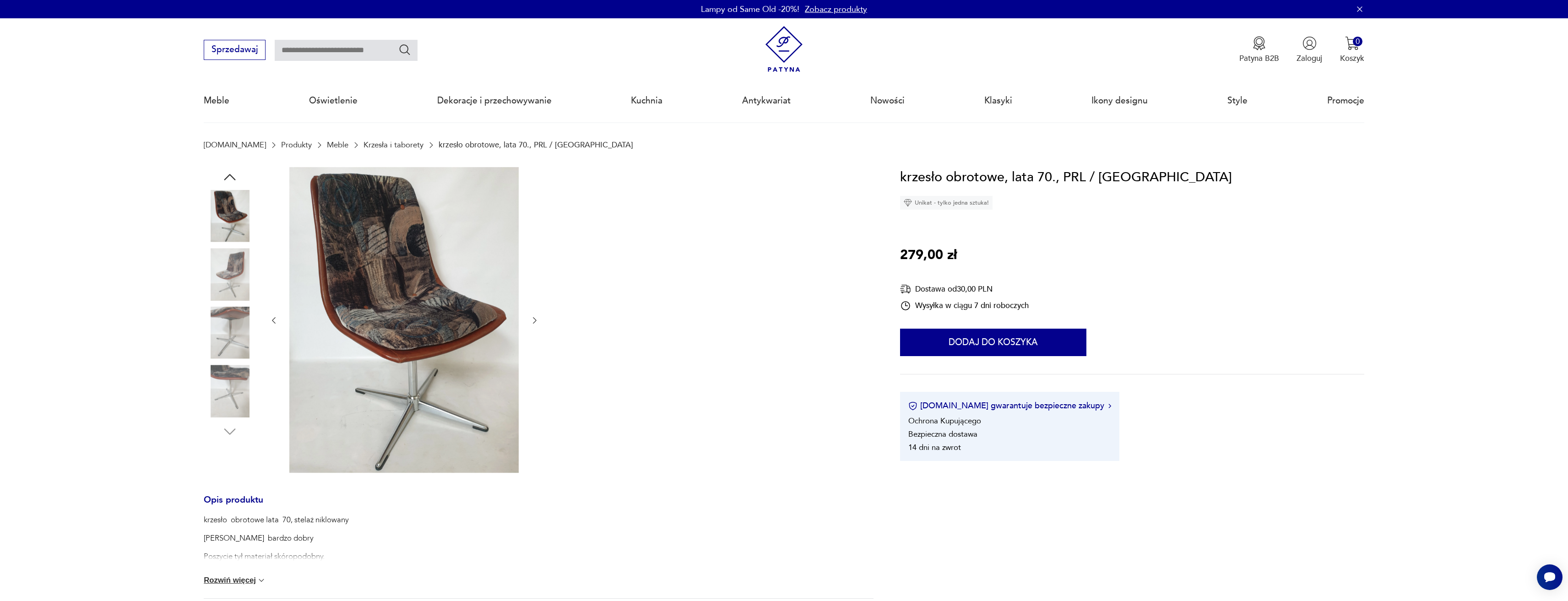
click at [534, 324] on icon "button" at bounding box center [534, 320] width 9 height 9
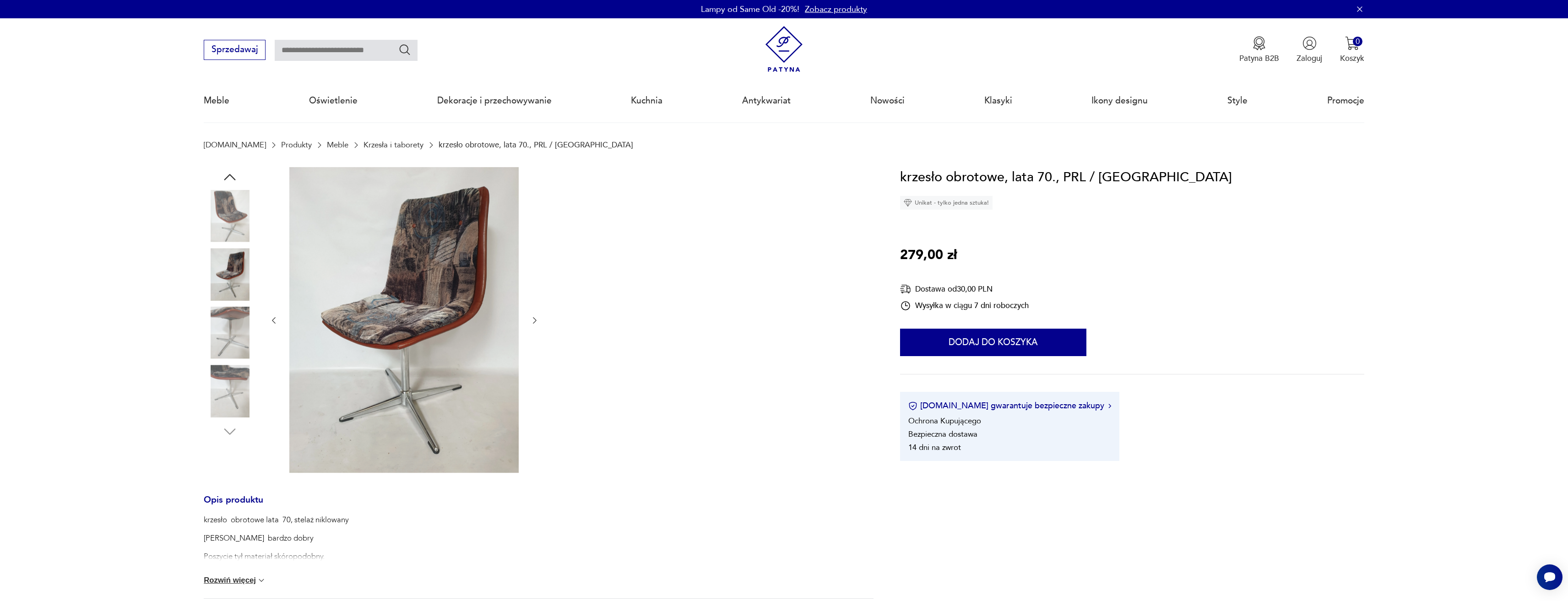
drag, startPoint x: 684, startPoint y: 313, endPoint x: 707, endPoint y: 314, distance: 23.0
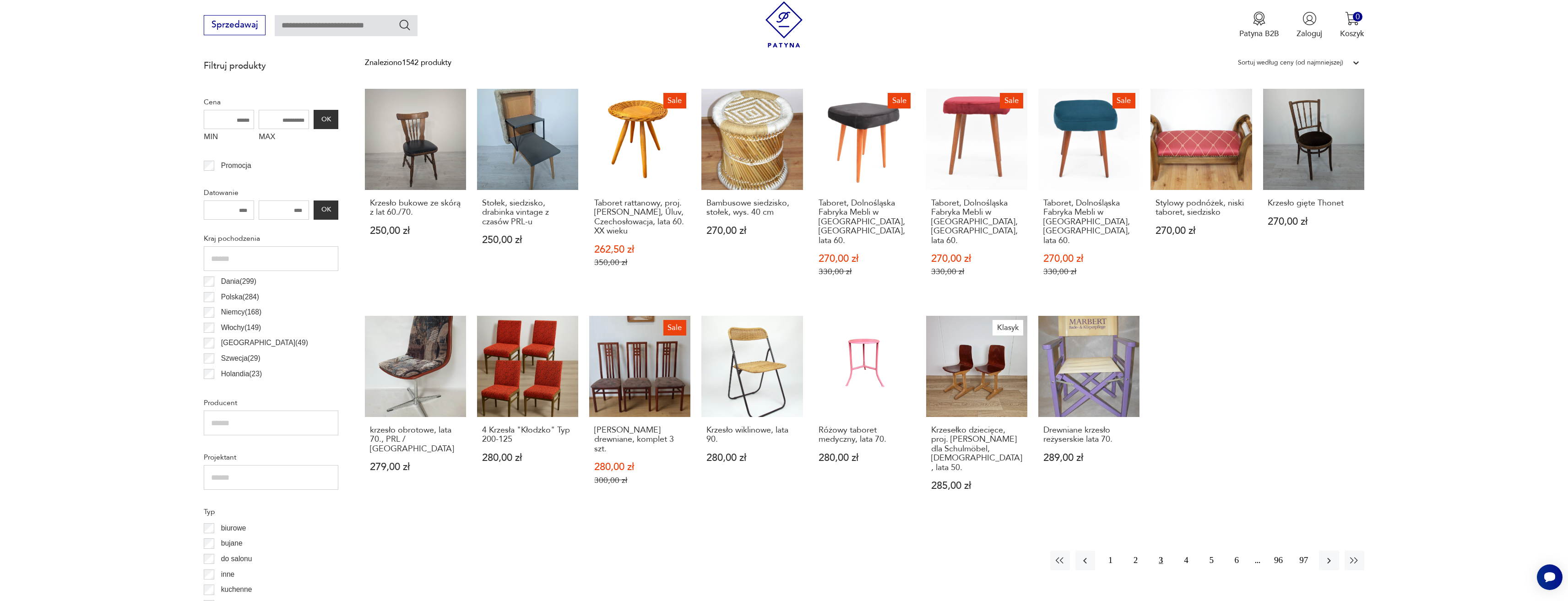
scroll to position [363, 0]
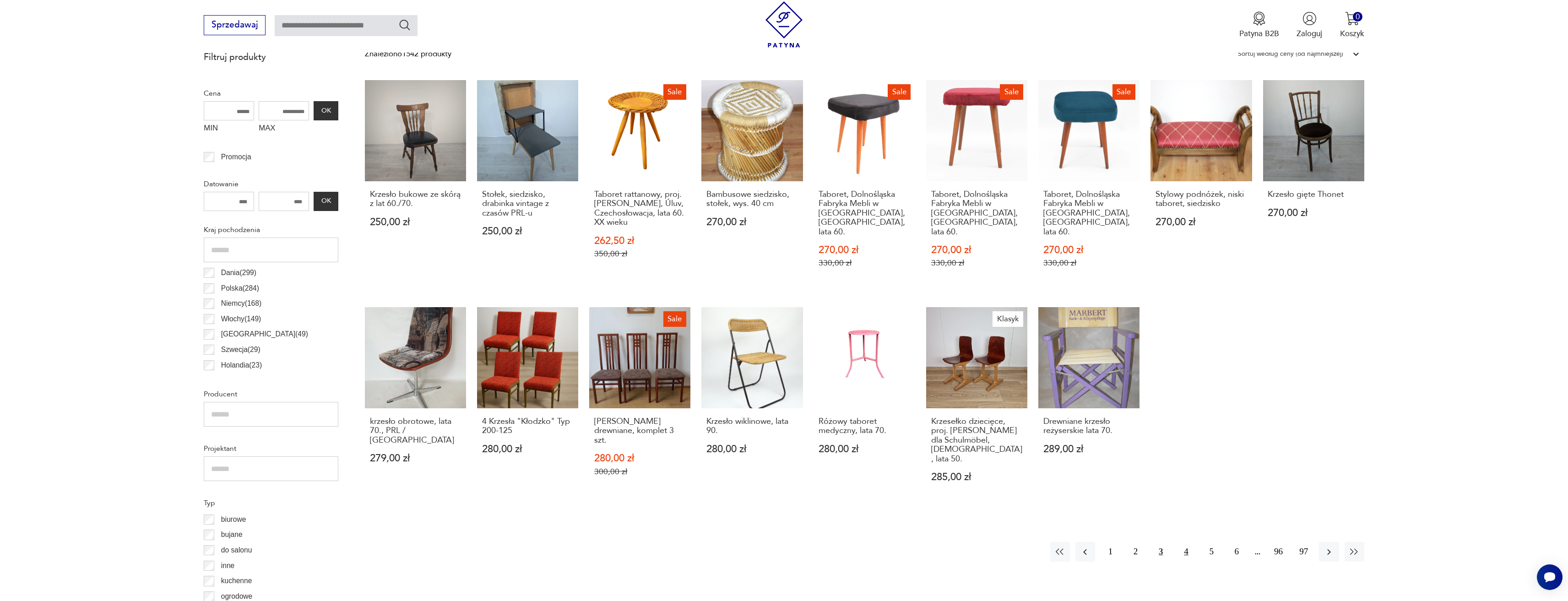
click at [1187, 542] on button "4" at bounding box center [1186, 552] width 19 height 19
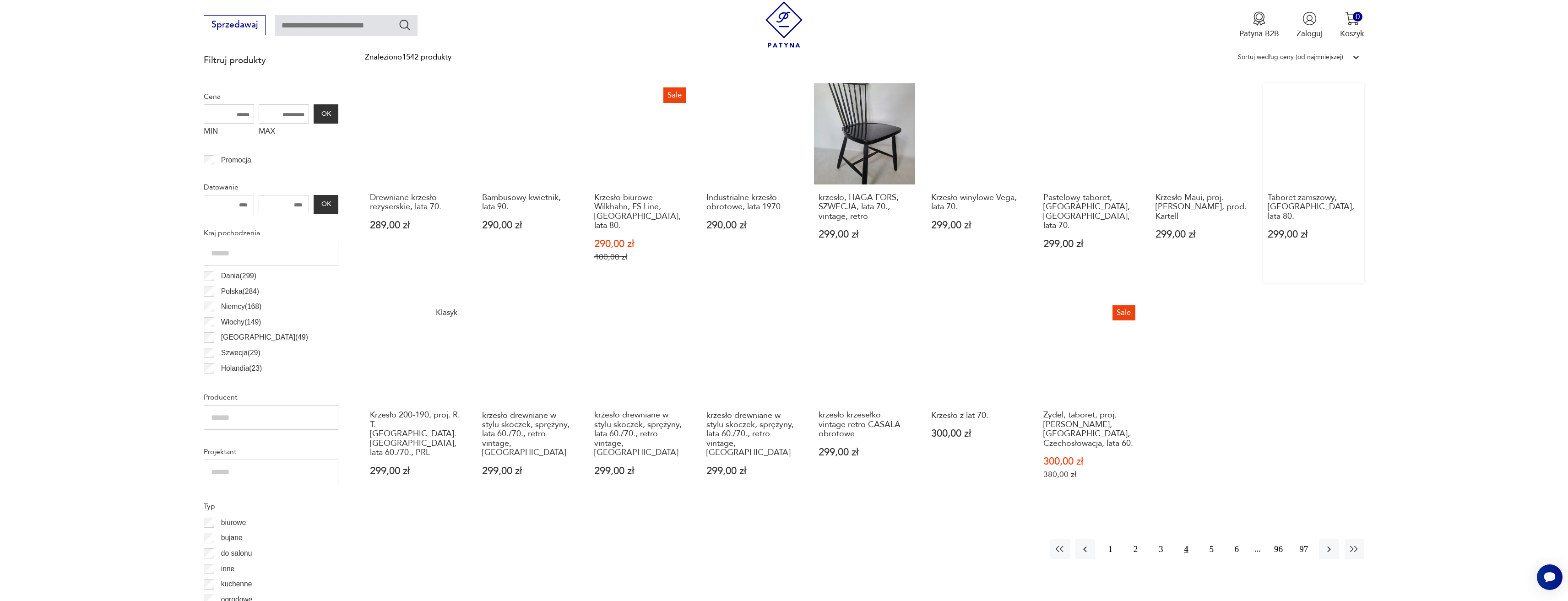
scroll to position [363, 0]
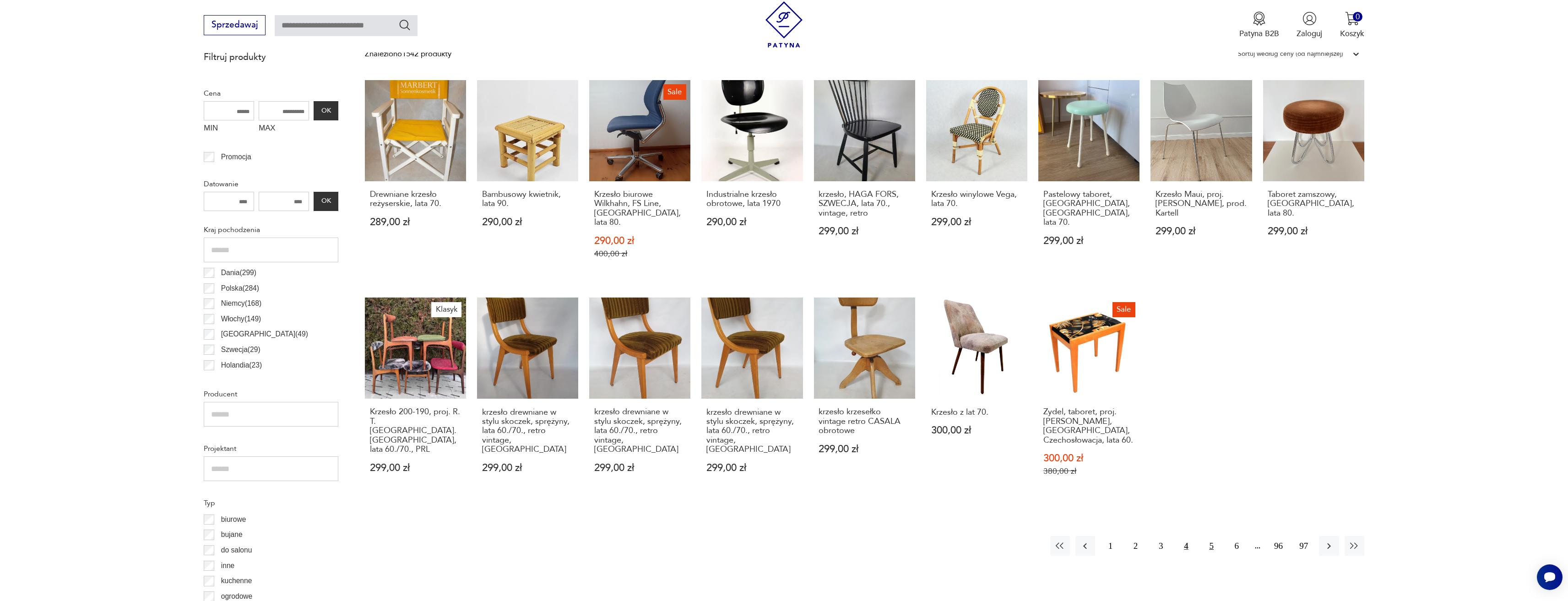
click at [1207, 536] on button "5" at bounding box center [1211, 546] width 19 height 19
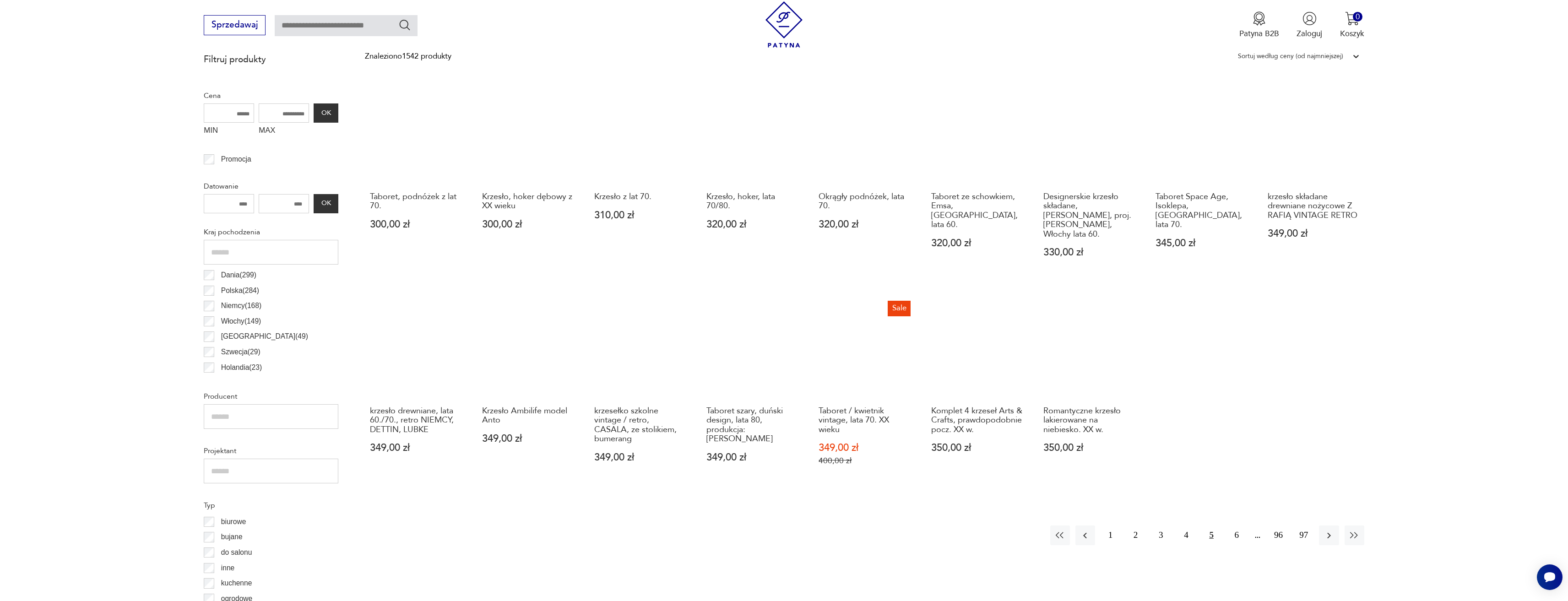
scroll to position [363, 0]
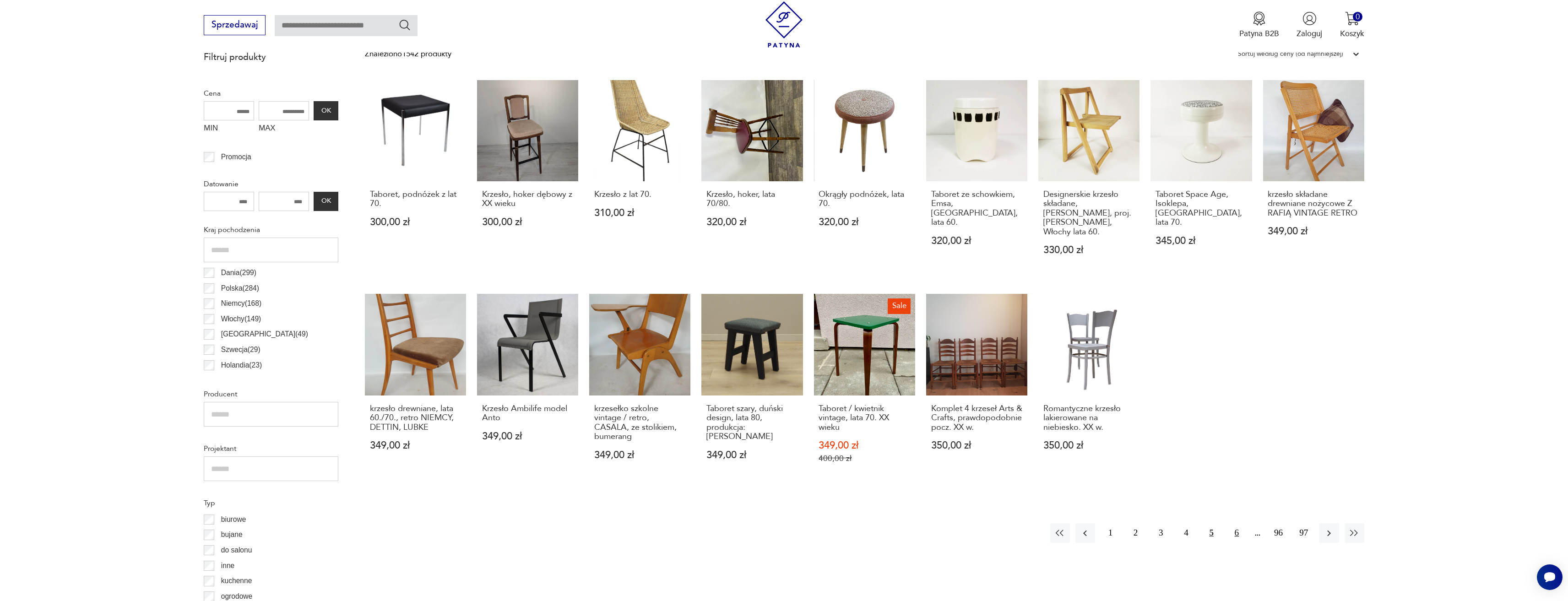
click at [1230, 526] on button "6" at bounding box center [1237, 533] width 19 height 19
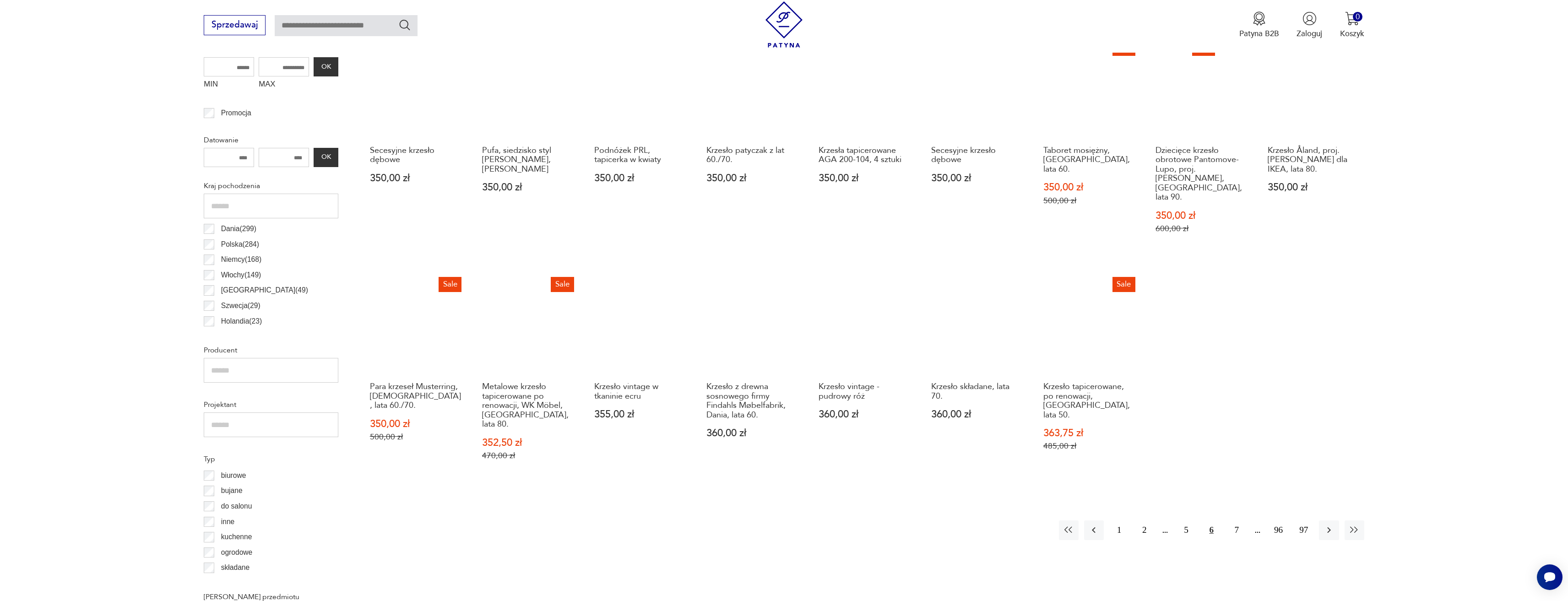
scroll to position [409, 0]
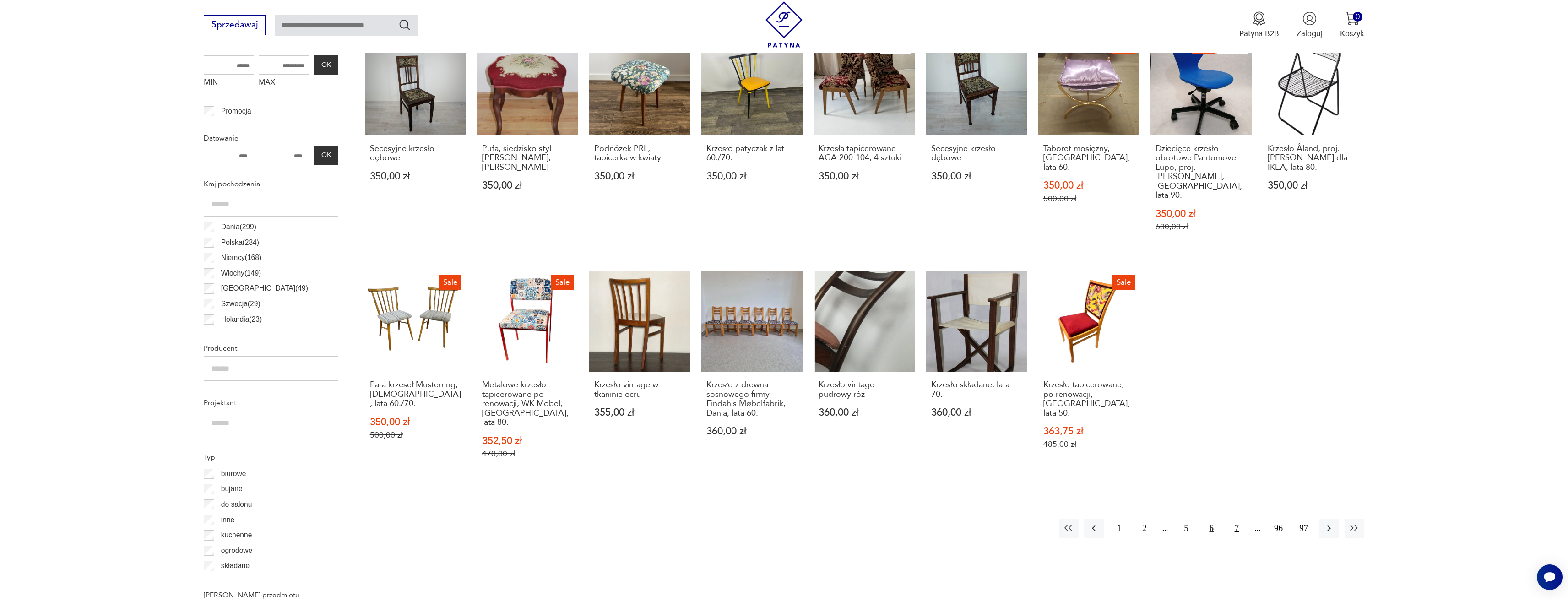
click at [1237, 518] on button "7" at bounding box center [1237, 528] width 19 height 19
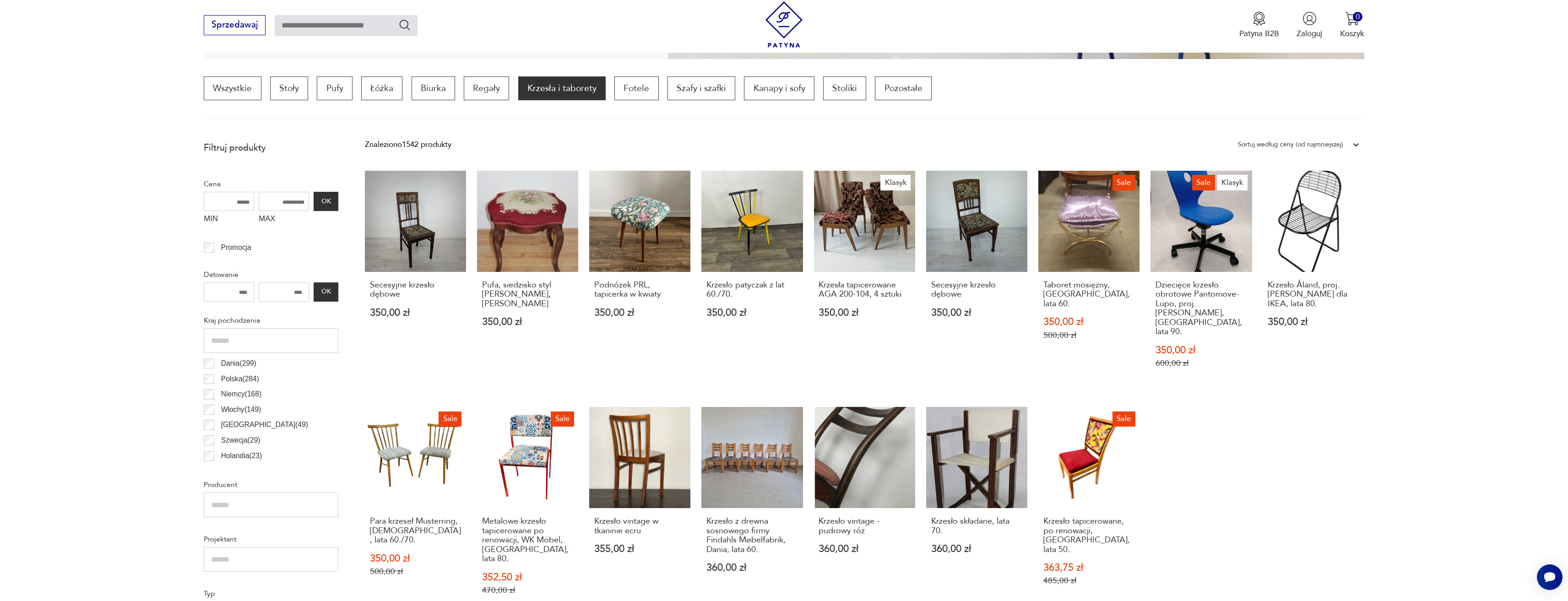
scroll to position [272, 0]
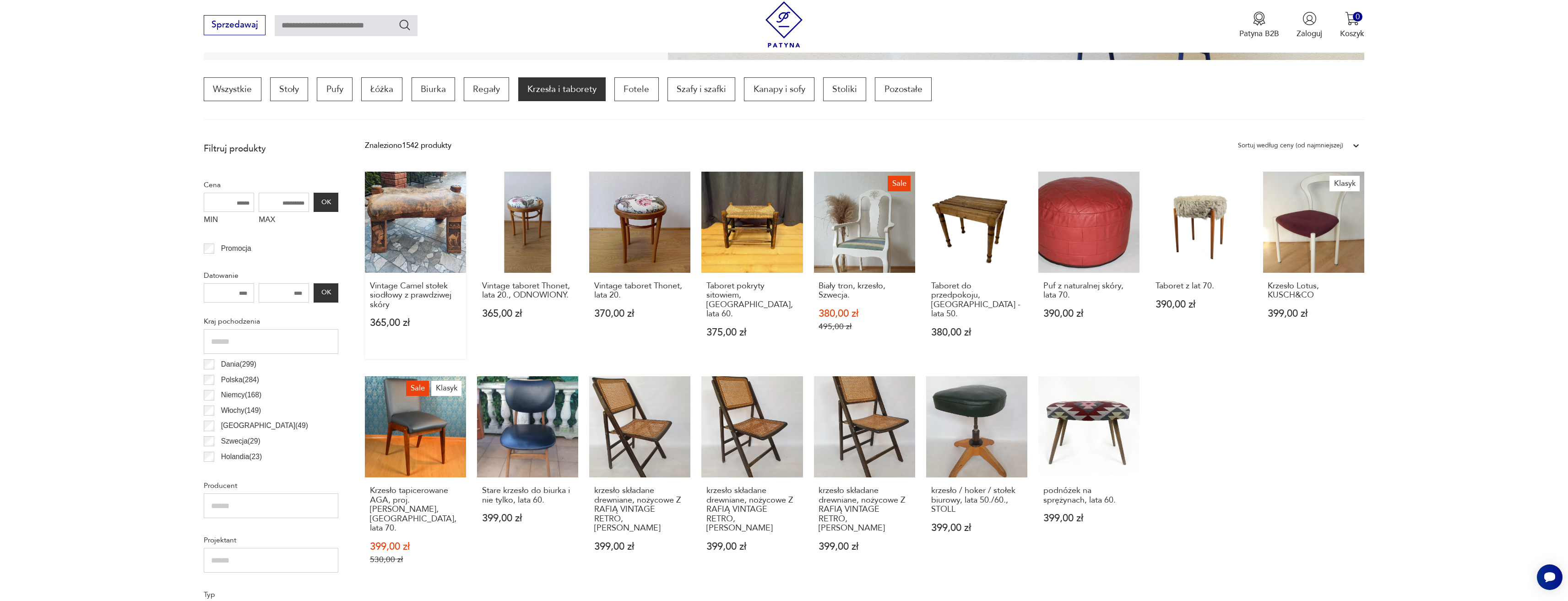
click at [442, 213] on link "Vintage Camel stołek siodłowy z prawdziwej skóry 365,00 zł" at bounding box center [415, 265] width 101 height 187
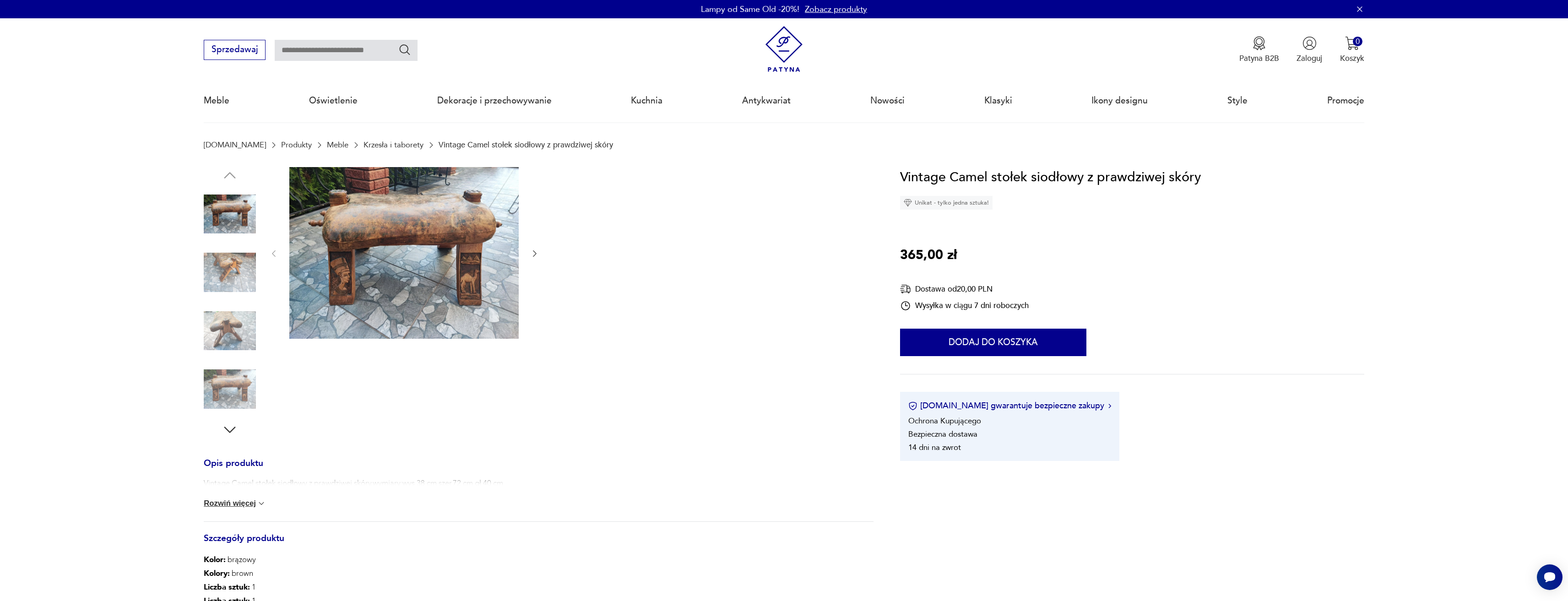
click at [240, 280] on img at bounding box center [230, 273] width 52 height 52
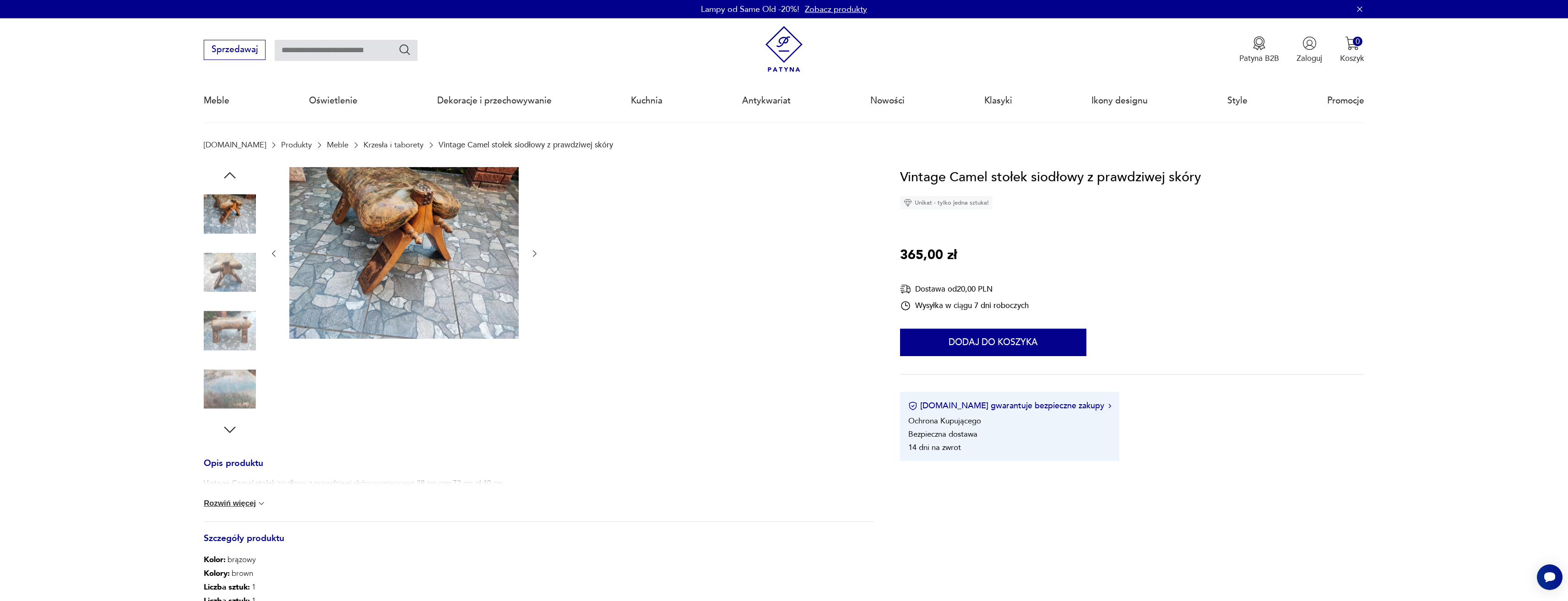
click at [225, 293] on img at bounding box center [230, 273] width 52 height 52
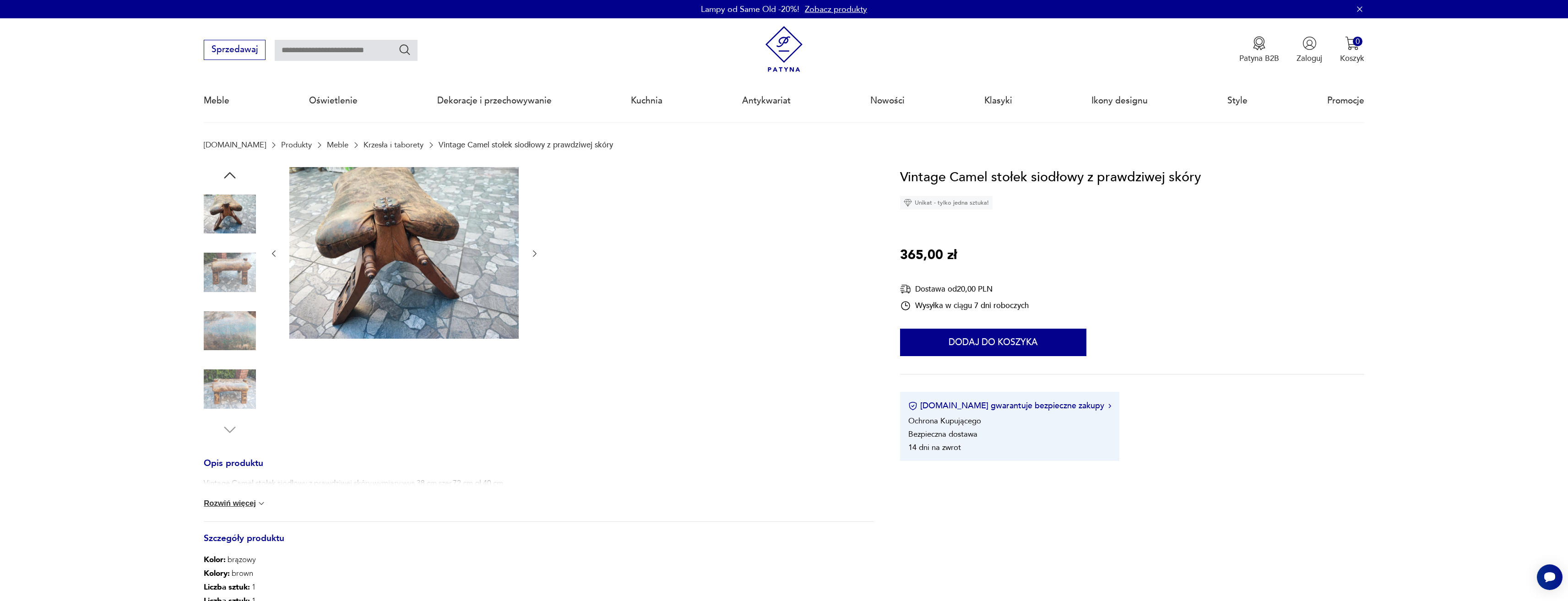
click at [240, 326] on img at bounding box center [230, 331] width 52 height 52
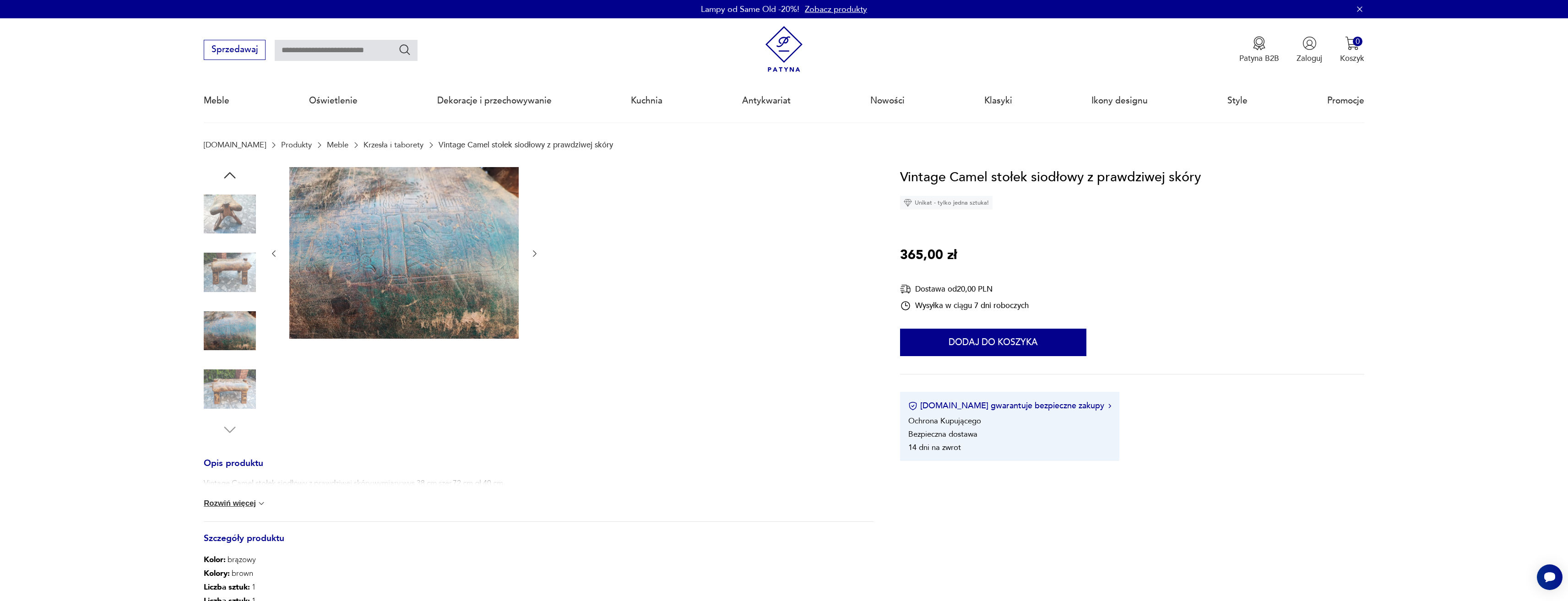
click at [236, 341] on img at bounding box center [230, 331] width 52 height 52
click at [243, 380] on img at bounding box center [230, 389] width 52 height 52
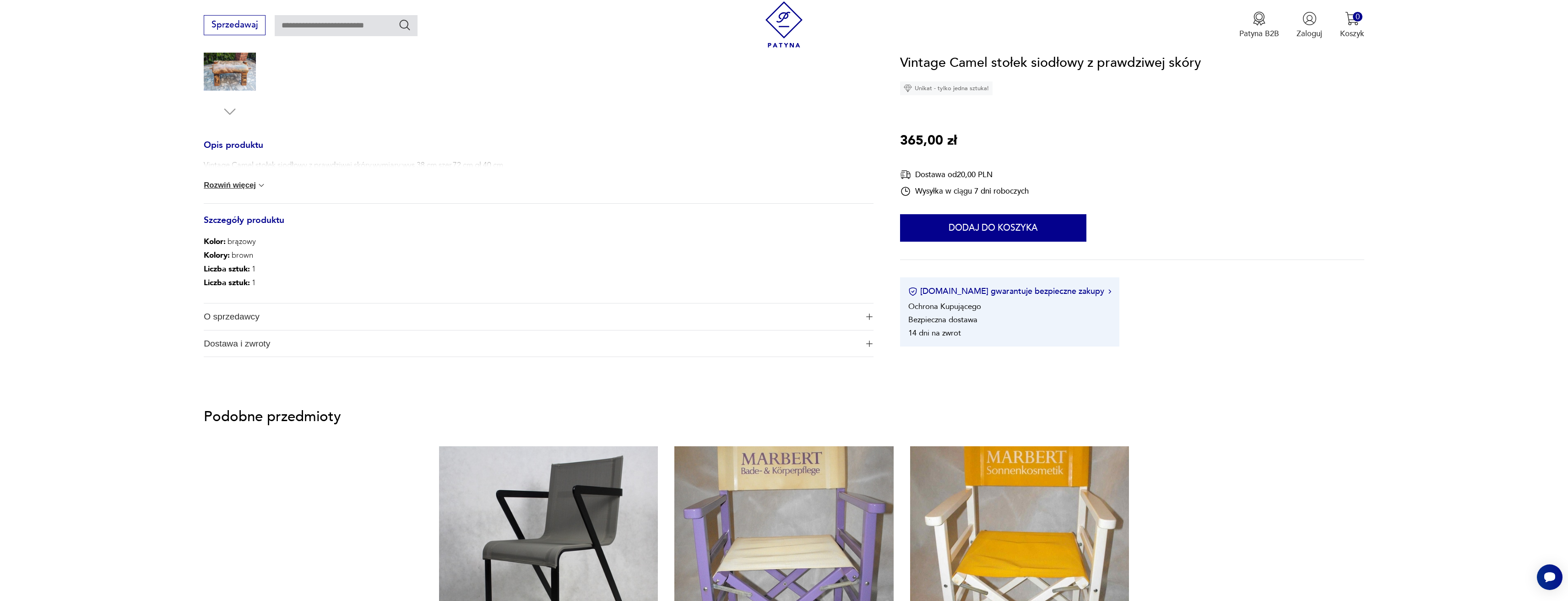
scroll to position [320, 0]
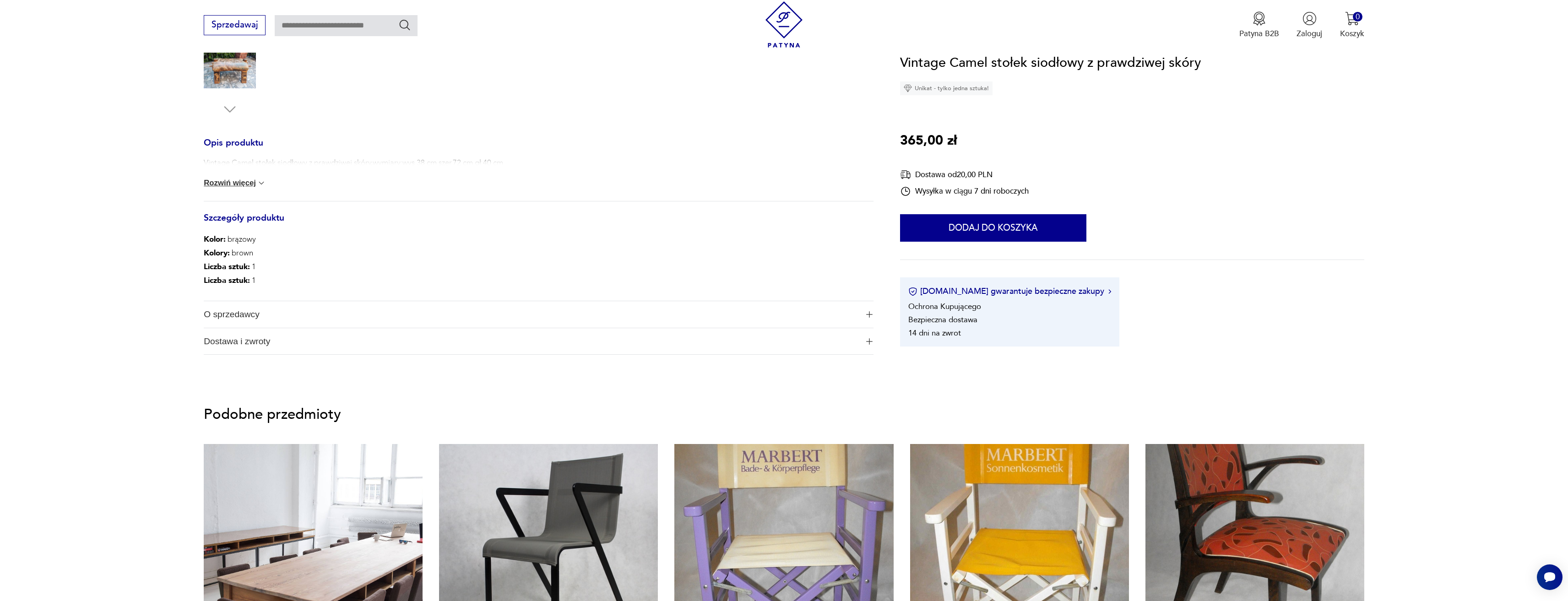
click at [245, 182] on button "Rozwiń więcej" at bounding box center [235, 182] width 62 height 9
click at [312, 315] on span "O sprzedawcy" at bounding box center [531, 315] width 655 height 27
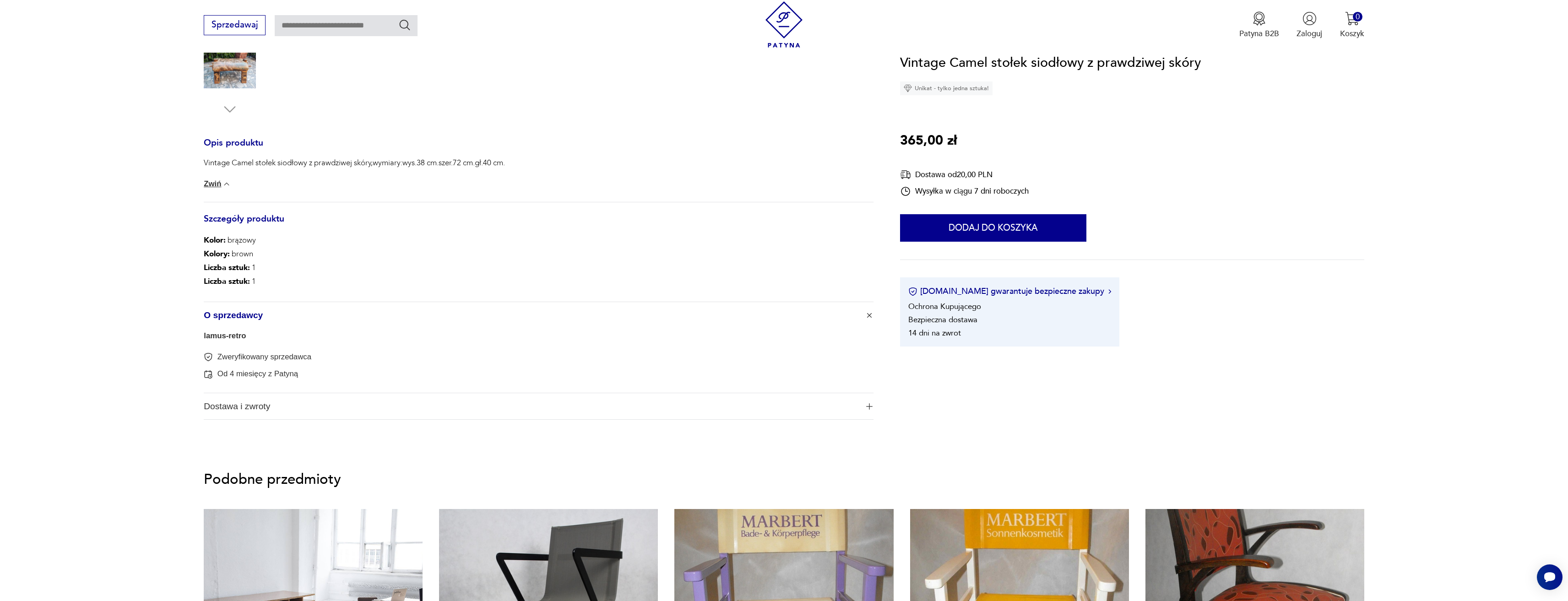
click at [313, 314] on span "O sprzedawcy" at bounding box center [531, 315] width 655 height 27
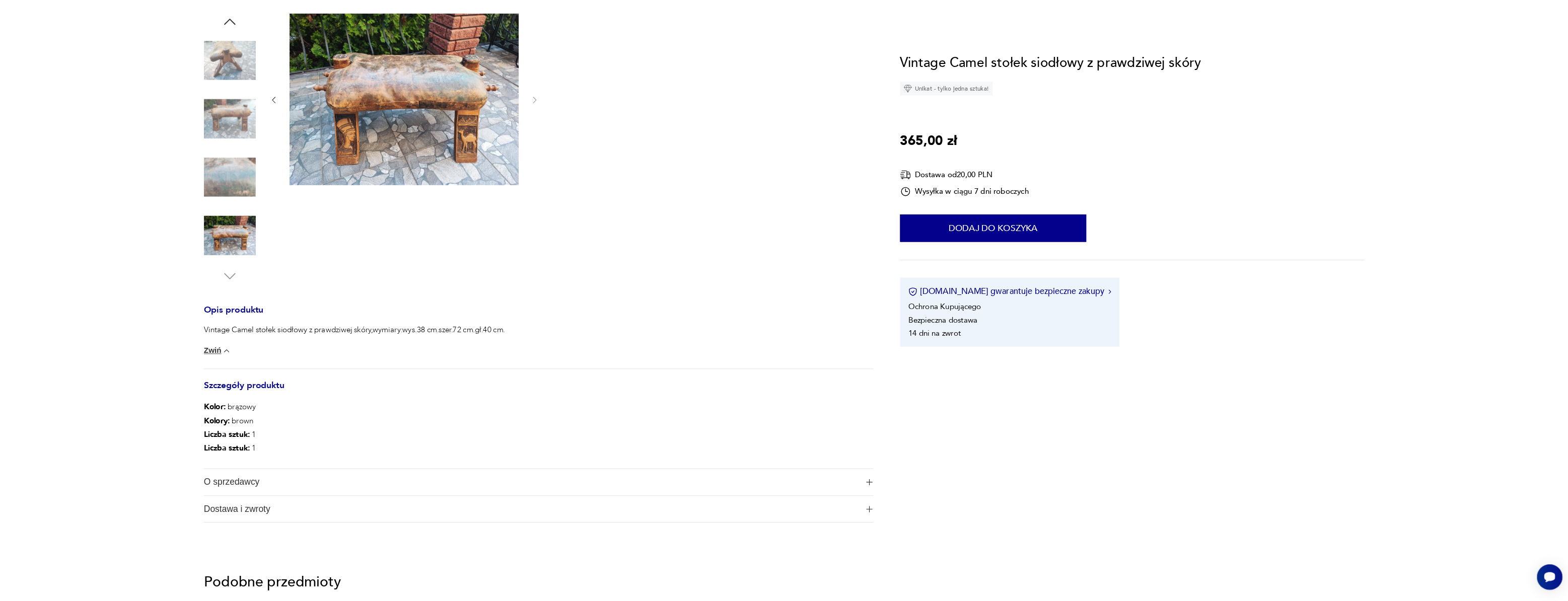
scroll to position [0, 0]
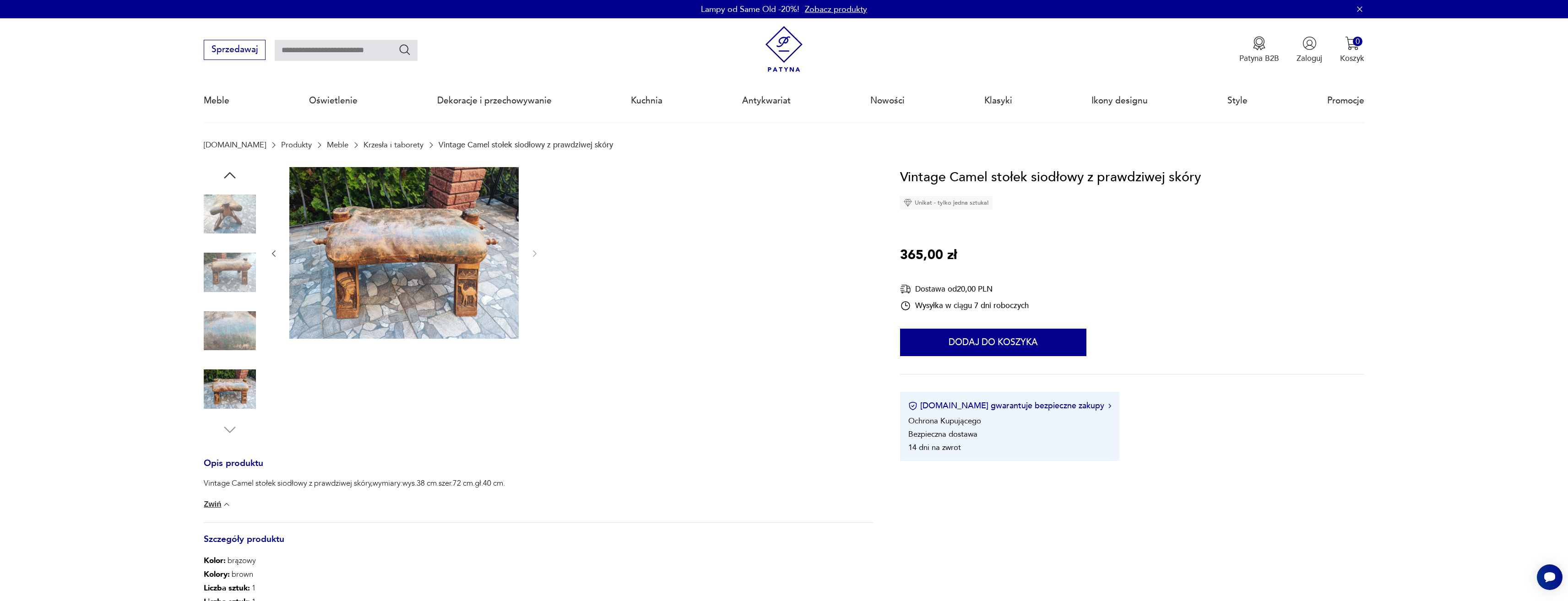
click at [226, 216] on img at bounding box center [230, 214] width 52 height 52
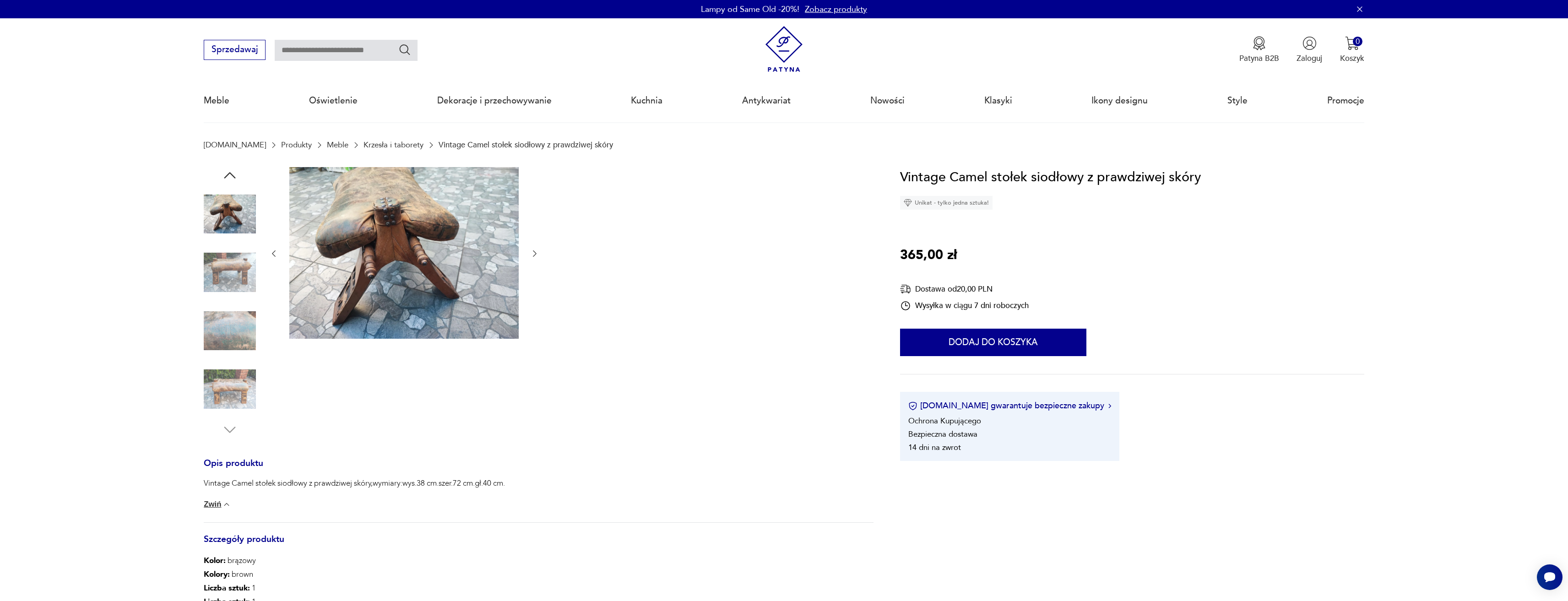
click at [235, 220] on img at bounding box center [230, 214] width 52 height 52
click at [233, 176] on icon "button" at bounding box center [230, 175] width 12 height 7
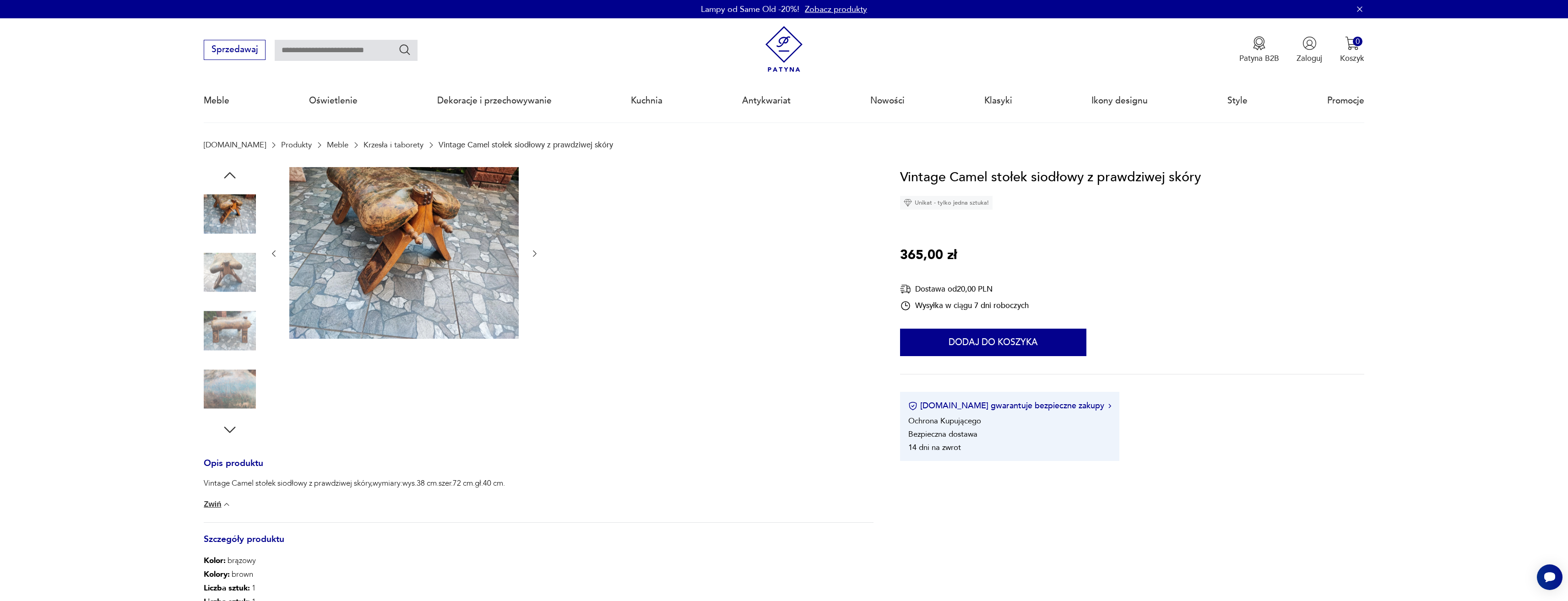
click at [233, 176] on icon "button" at bounding box center [230, 175] width 12 height 7
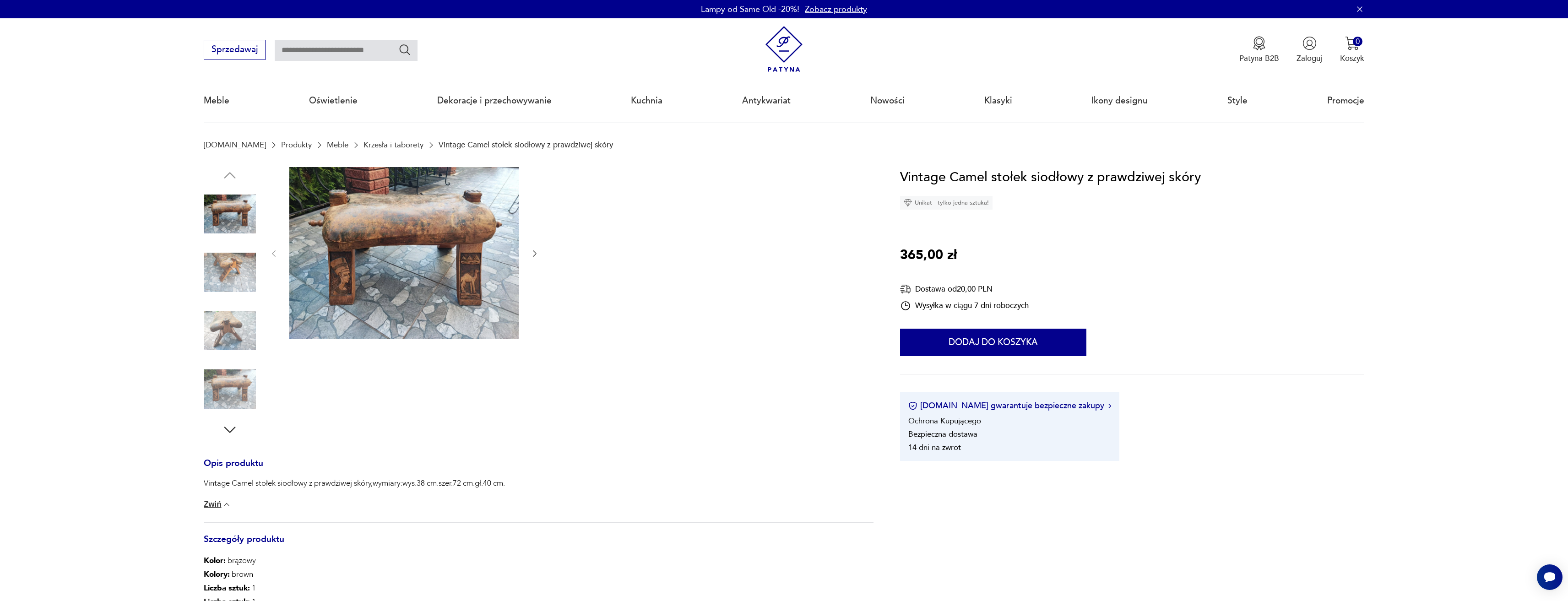
click at [233, 212] on img at bounding box center [230, 214] width 52 height 52
click at [455, 229] on img at bounding box center [404, 253] width 229 height 172
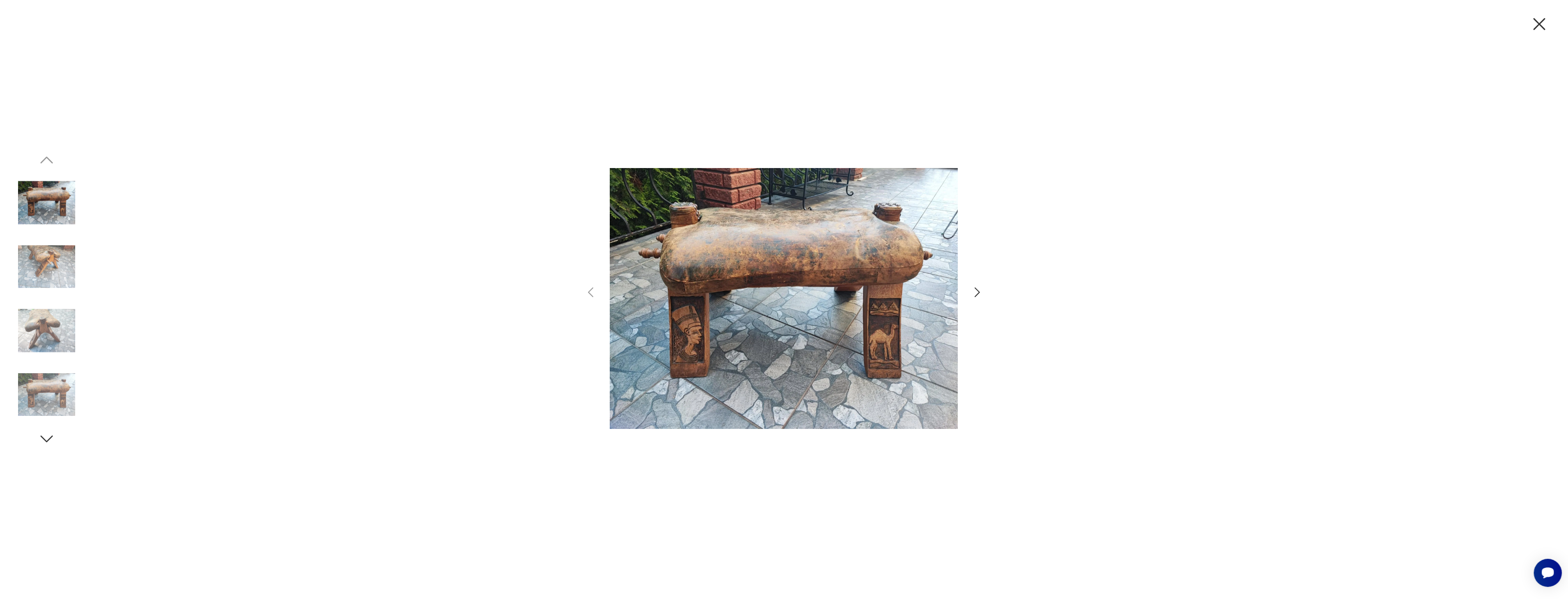
click at [973, 288] on icon "button" at bounding box center [977, 292] width 15 height 15
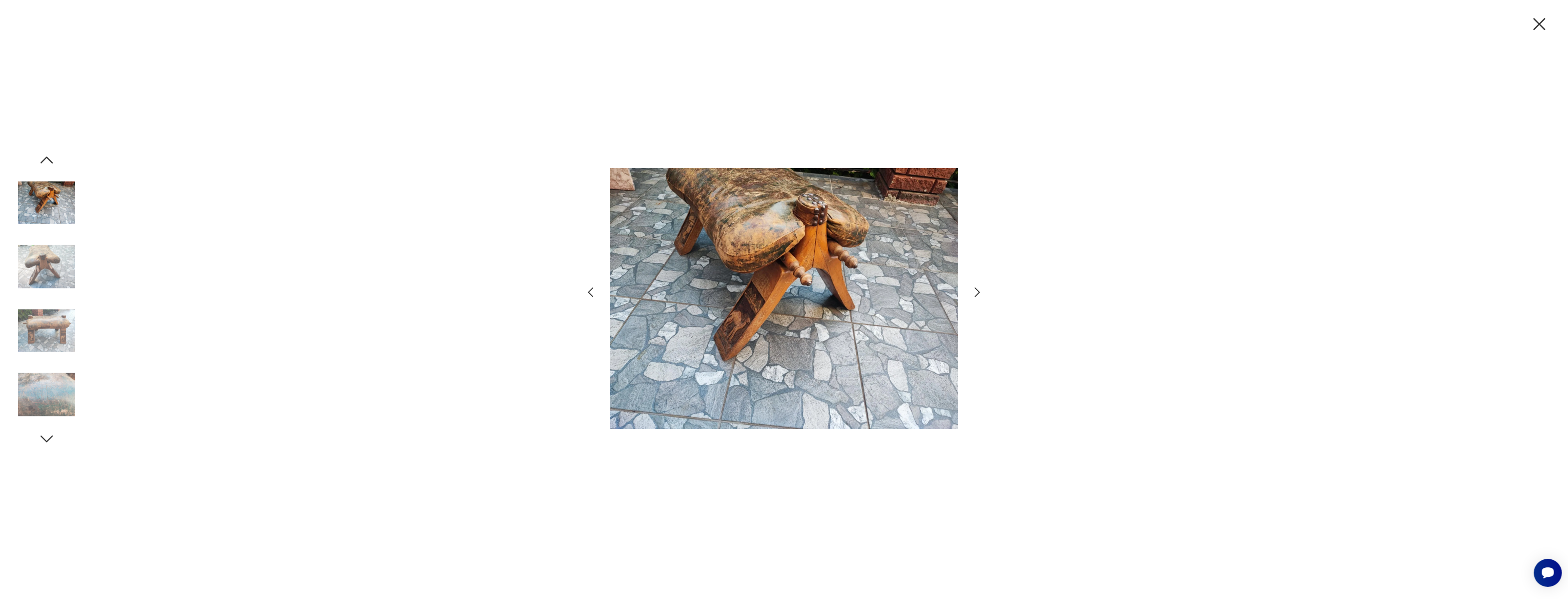
click at [587, 294] on icon "button" at bounding box center [591, 292] width 15 height 15
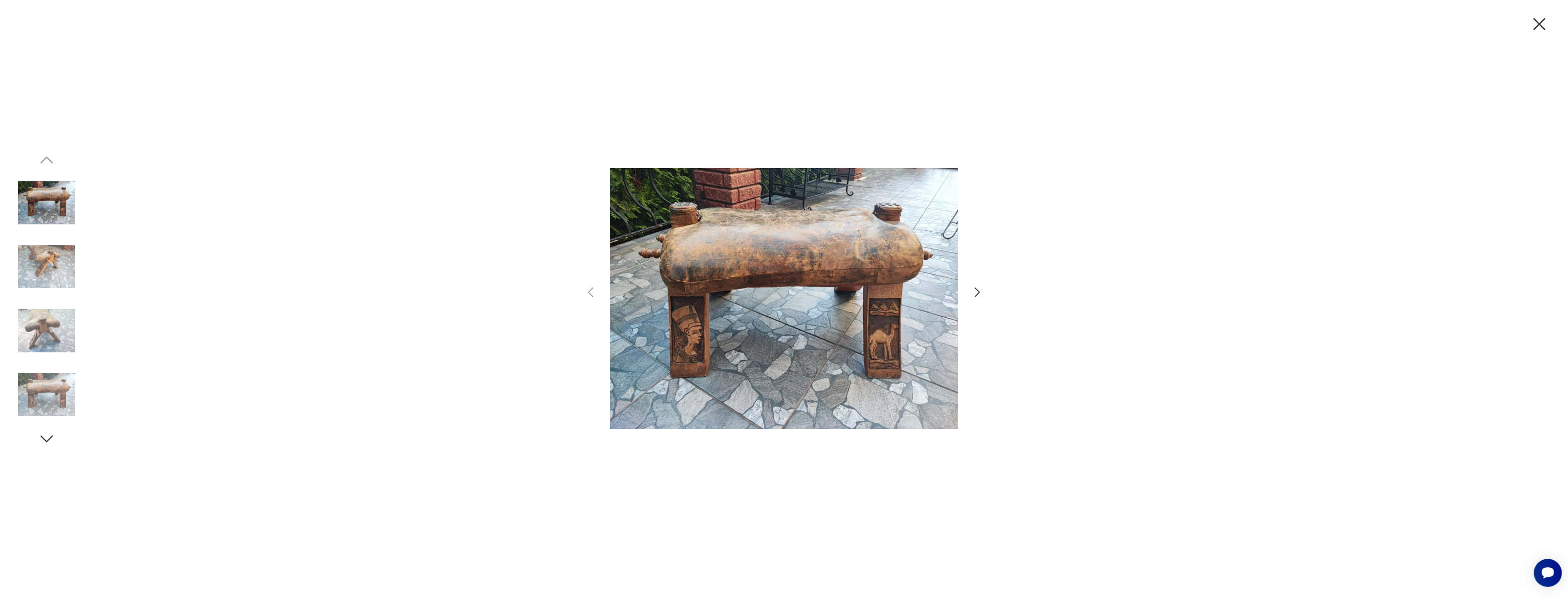
click at [1379, 256] on div at bounding box center [784, 300] width 1568 height 599
click at [57, 268] on img at bounding box center [47, 267] width 57 height 57
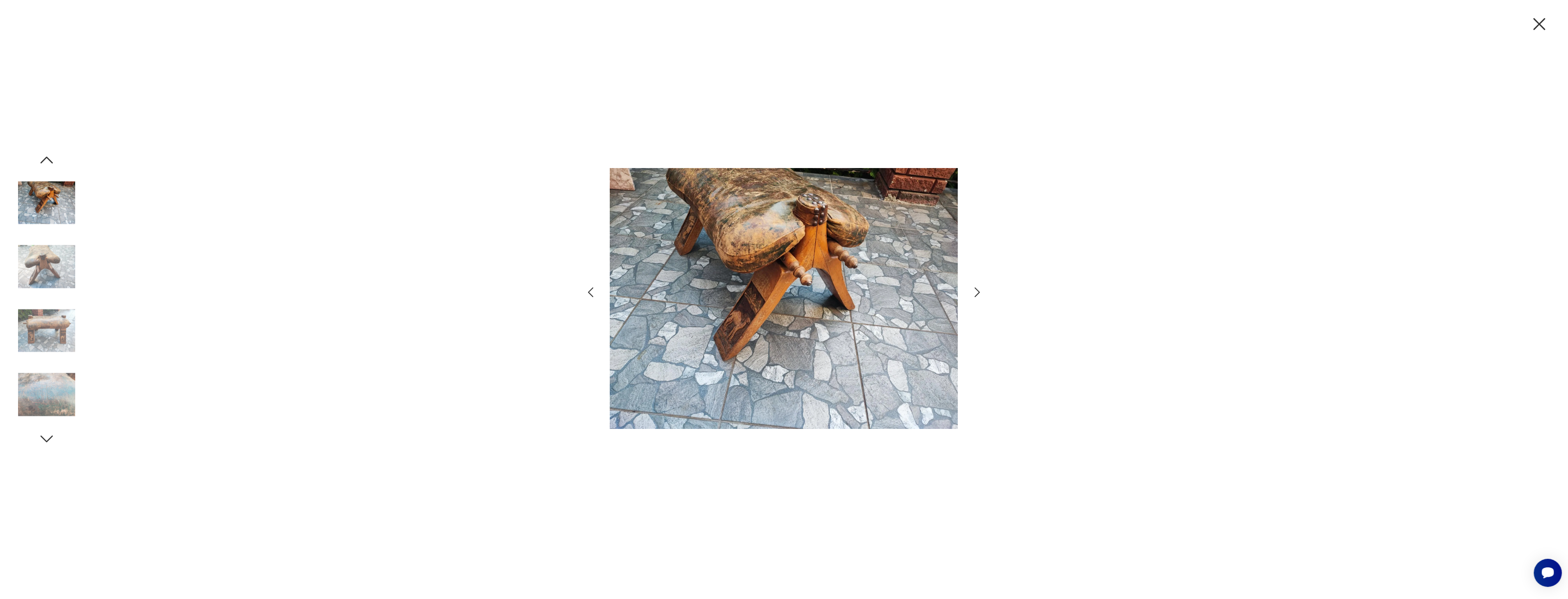
click at [47, 339] on img at bounding box center [47, 331] width 57 height 57
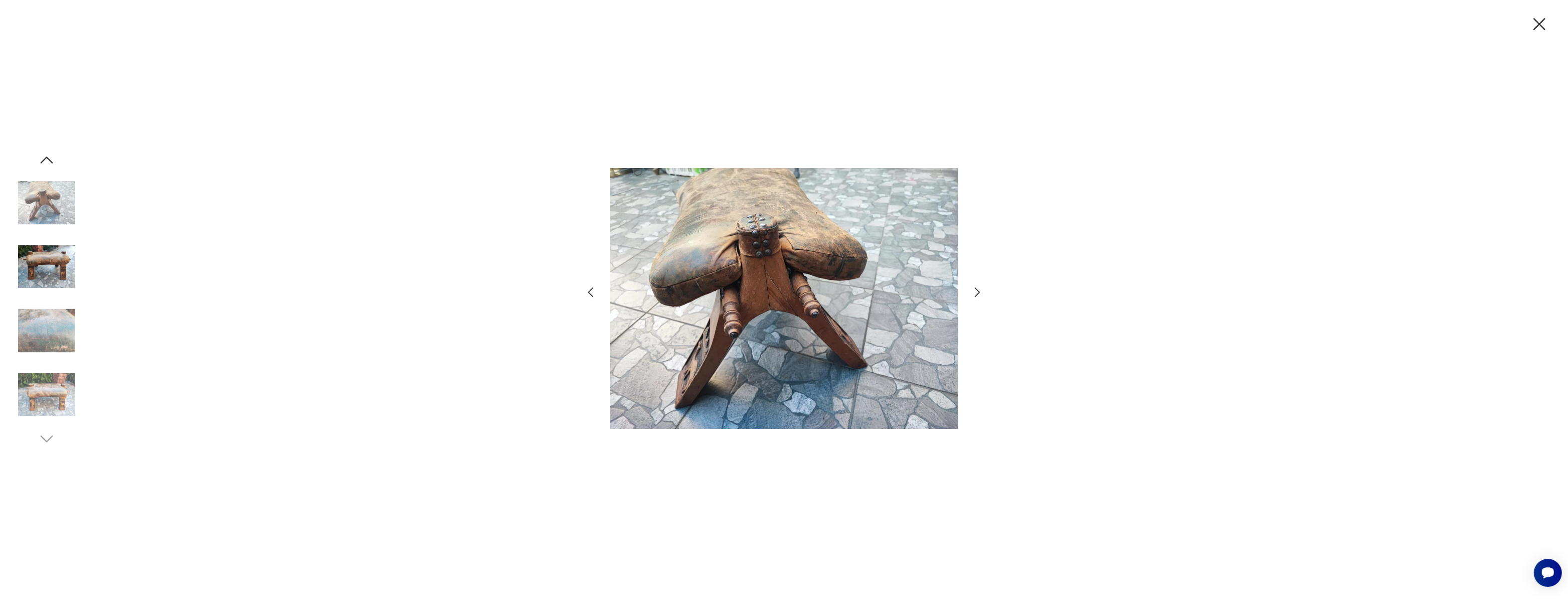
click at [44, 386] on img at bounding box center [47, 395] width 57 height 57
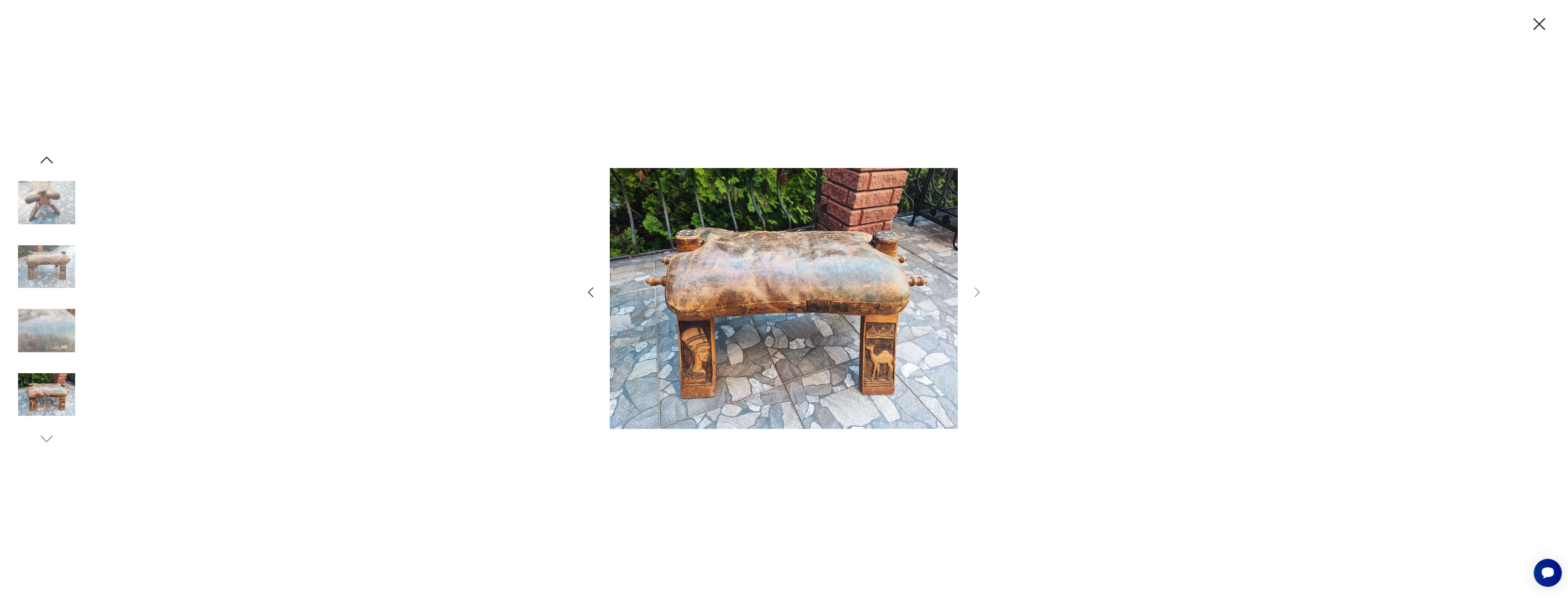
click at [1547, 31] on icon "button" at bounding box center [1539, 24] width 21 height 21
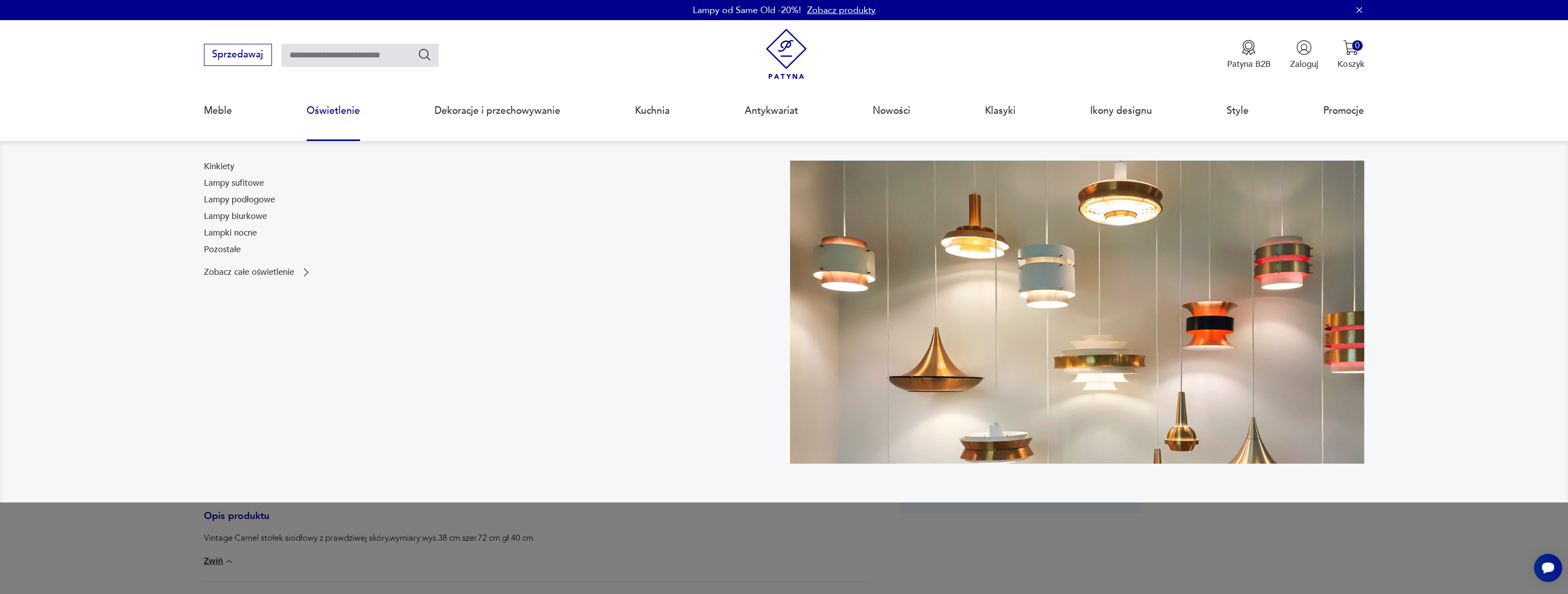
click at [347, 113] on link "Oświetlenie" at bounding box center [333, 110] width 54 height 46
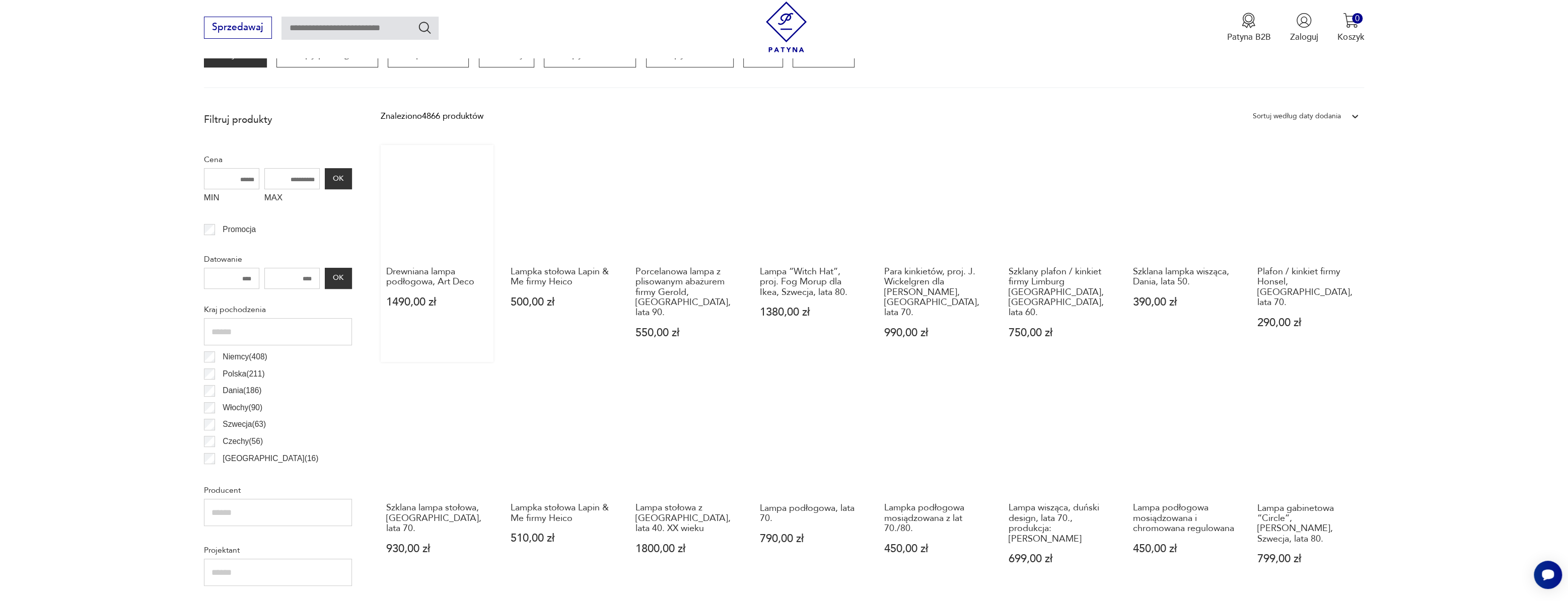
scroll to position [418, 0]
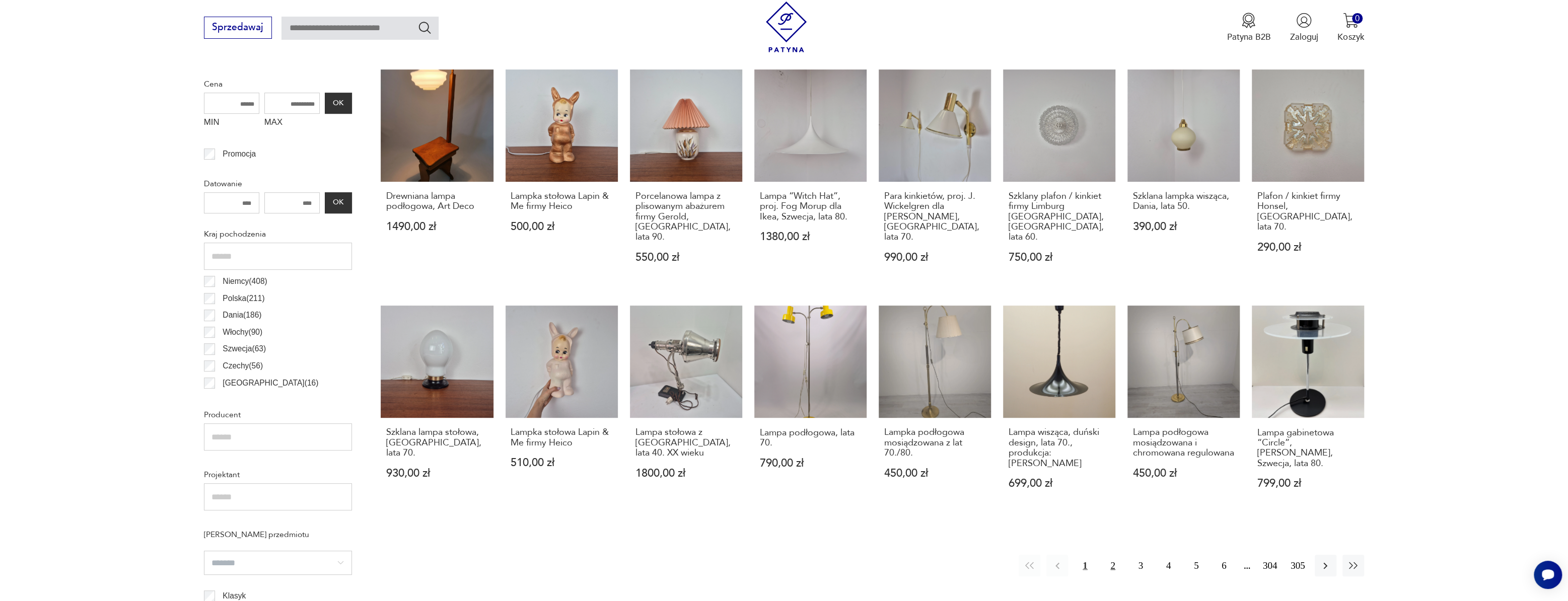
click at [1114, 557] on button "2" at bounding box center [1113, 566] width 21 height 21
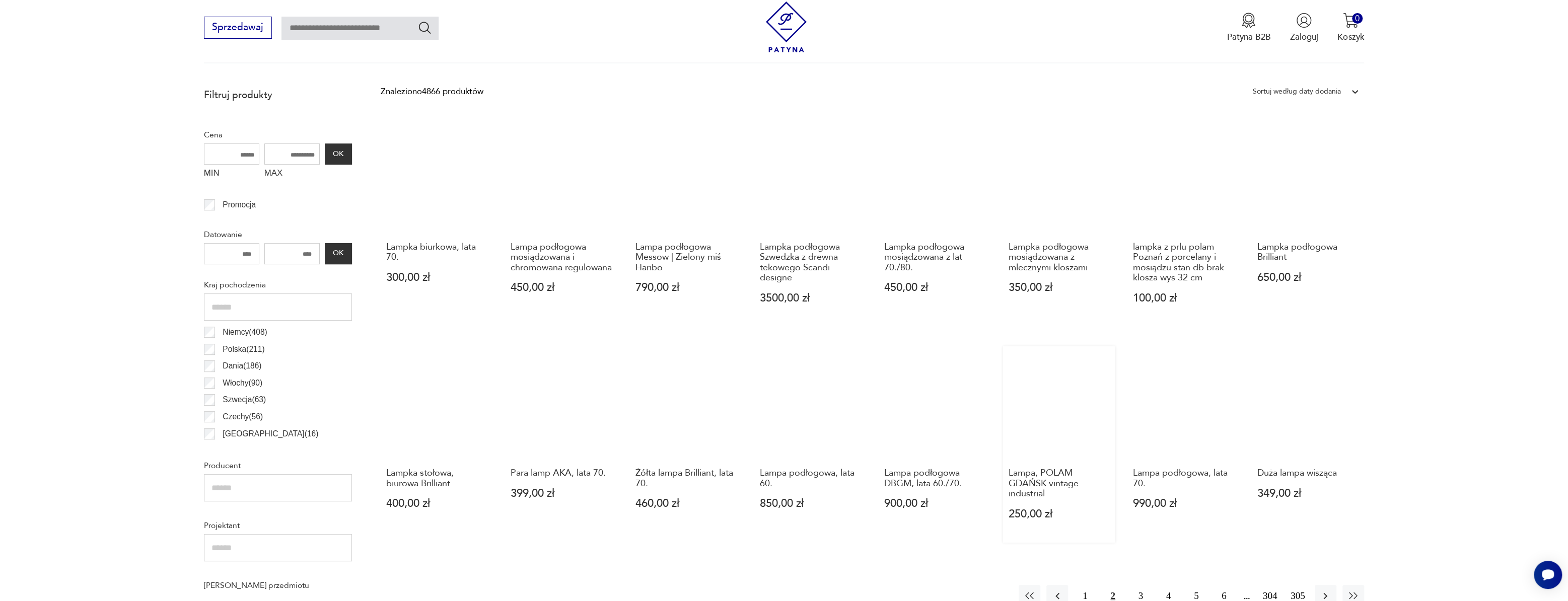
scroll to position [391, 0]
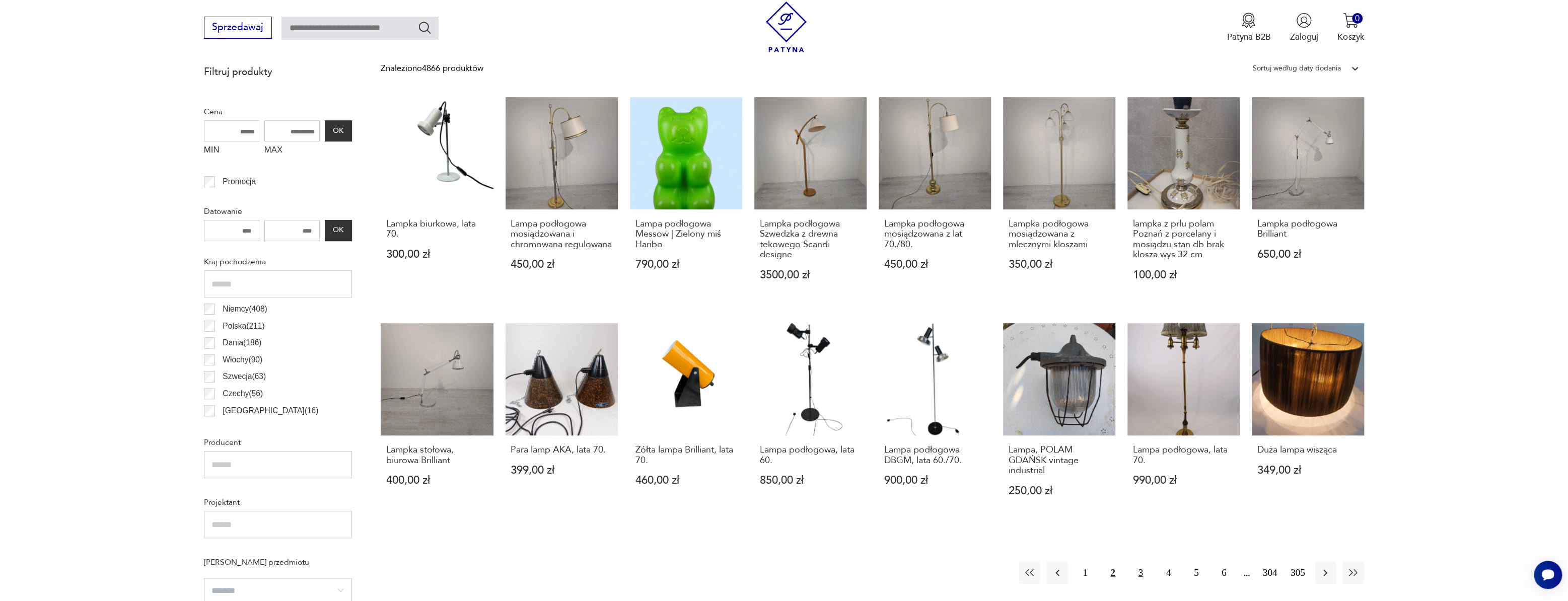
click at [1138, 577] on button "3" at bounding box center [1141, 572] width 21 height 21
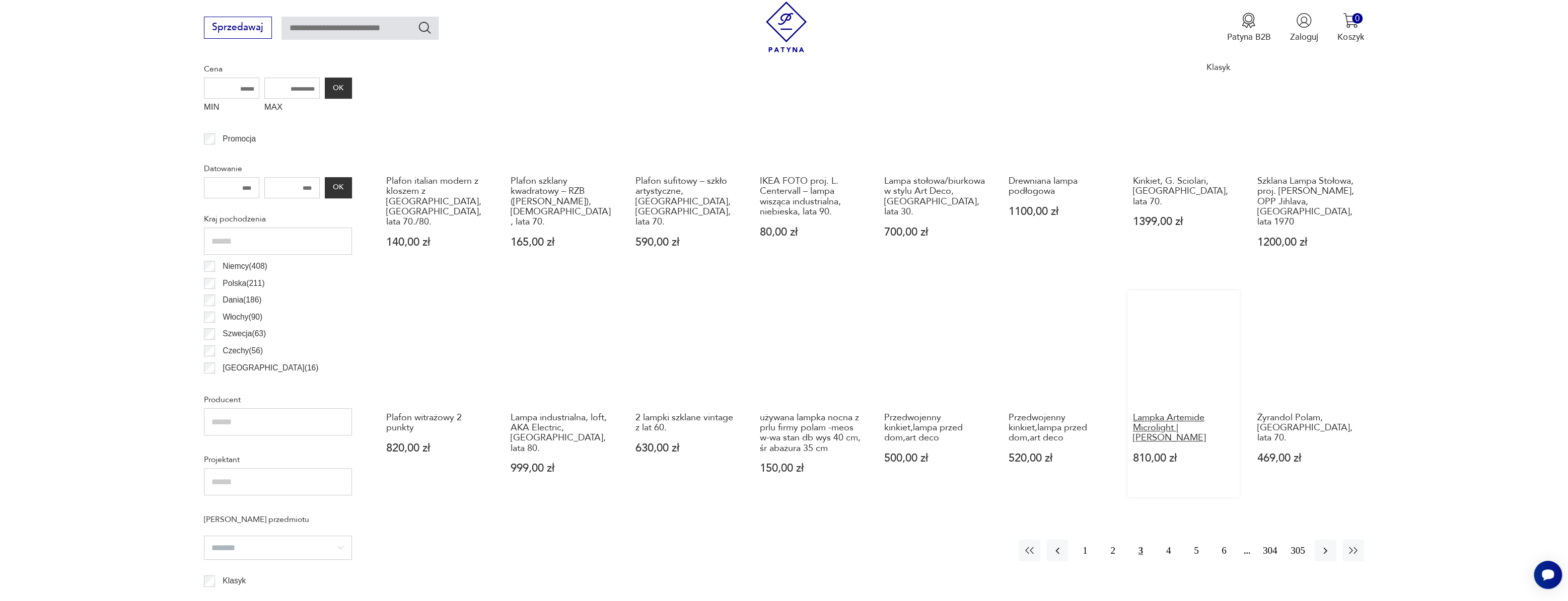
scroll to position [436, 0]
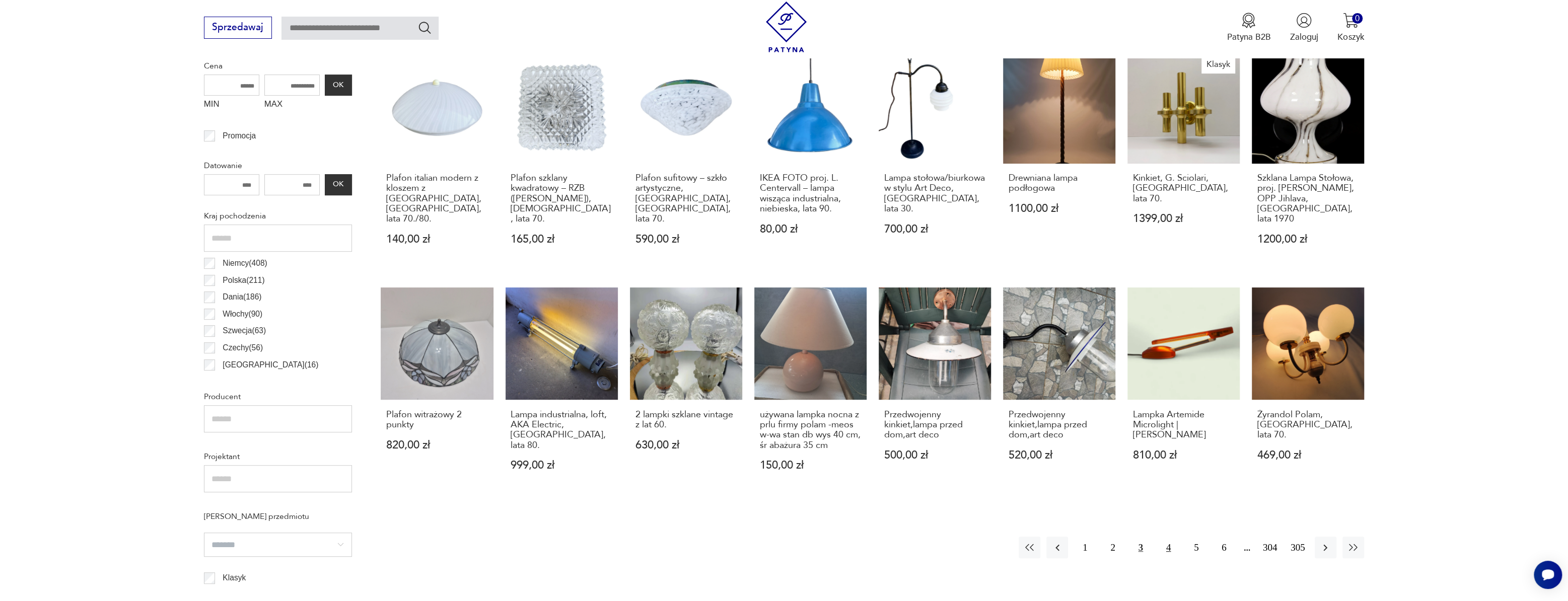
click at [1166, 549] on button "4" at bounding box center [1168, 547] width 21 height 21
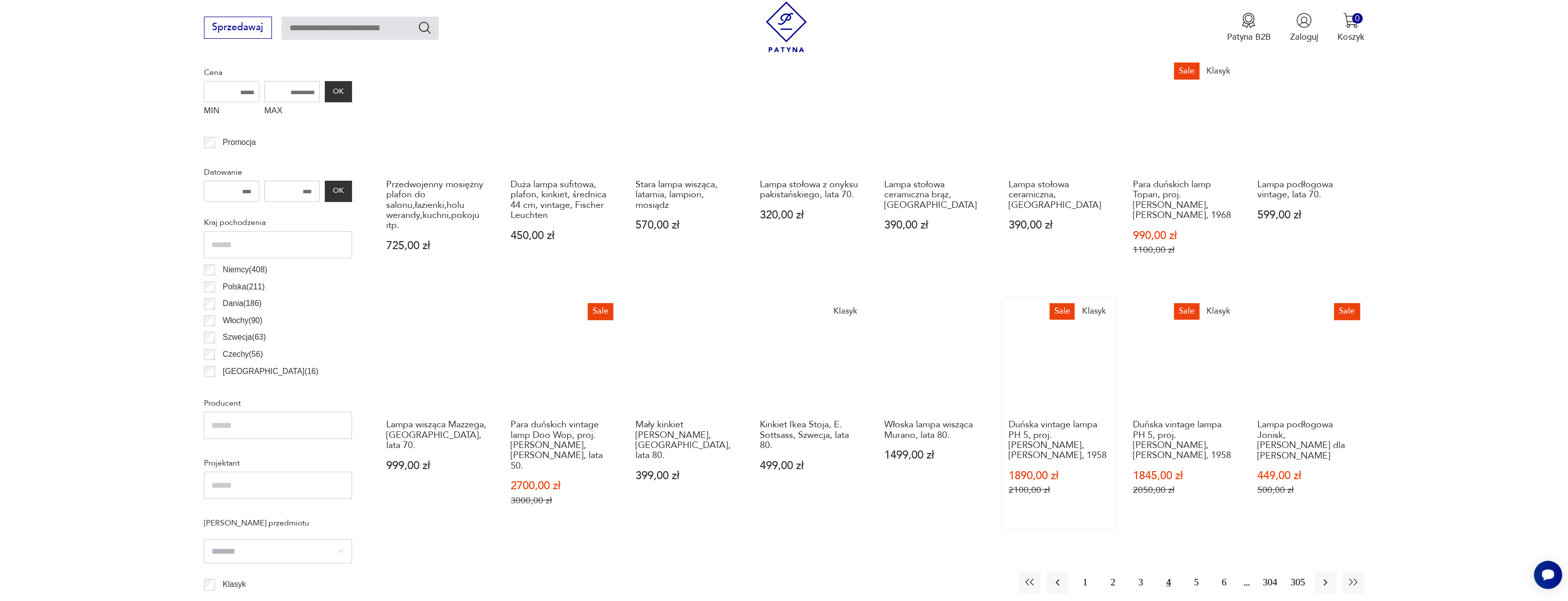
scroll to position [483, 0]
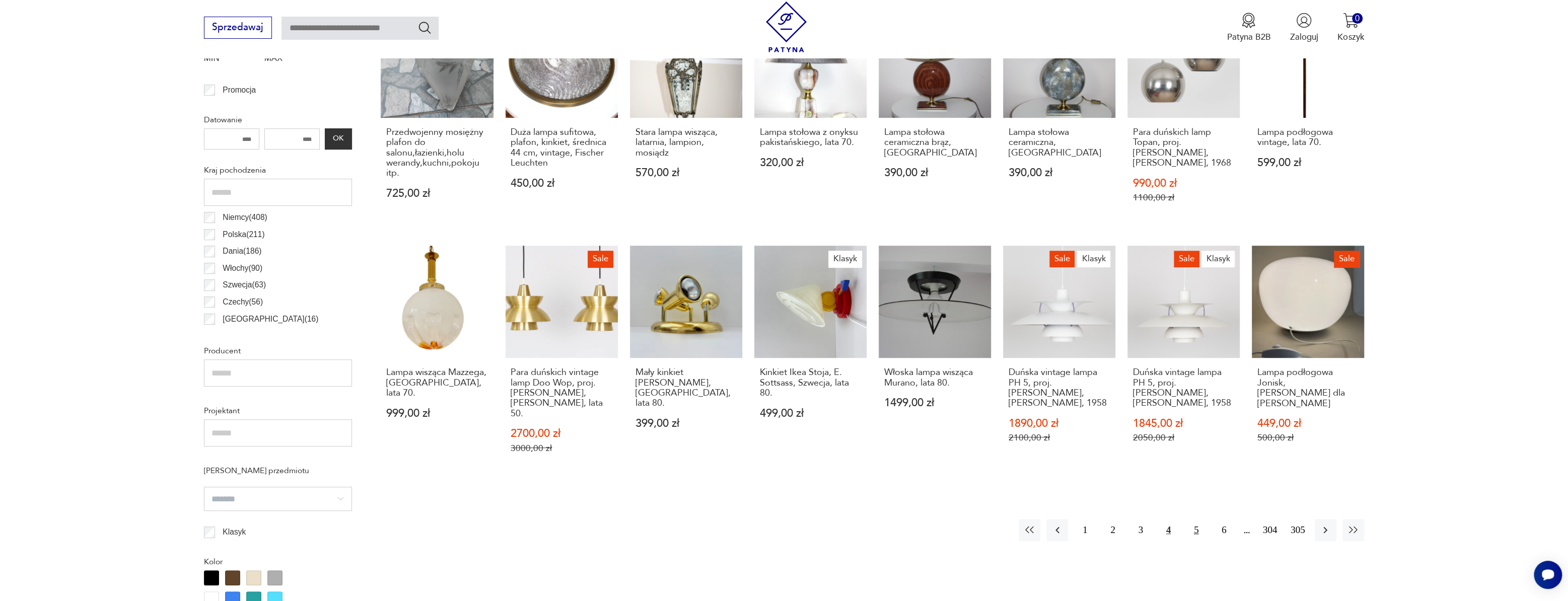
click at [1194, 521] on button "5" at bounding box center [1196, 529] width 21 height 21
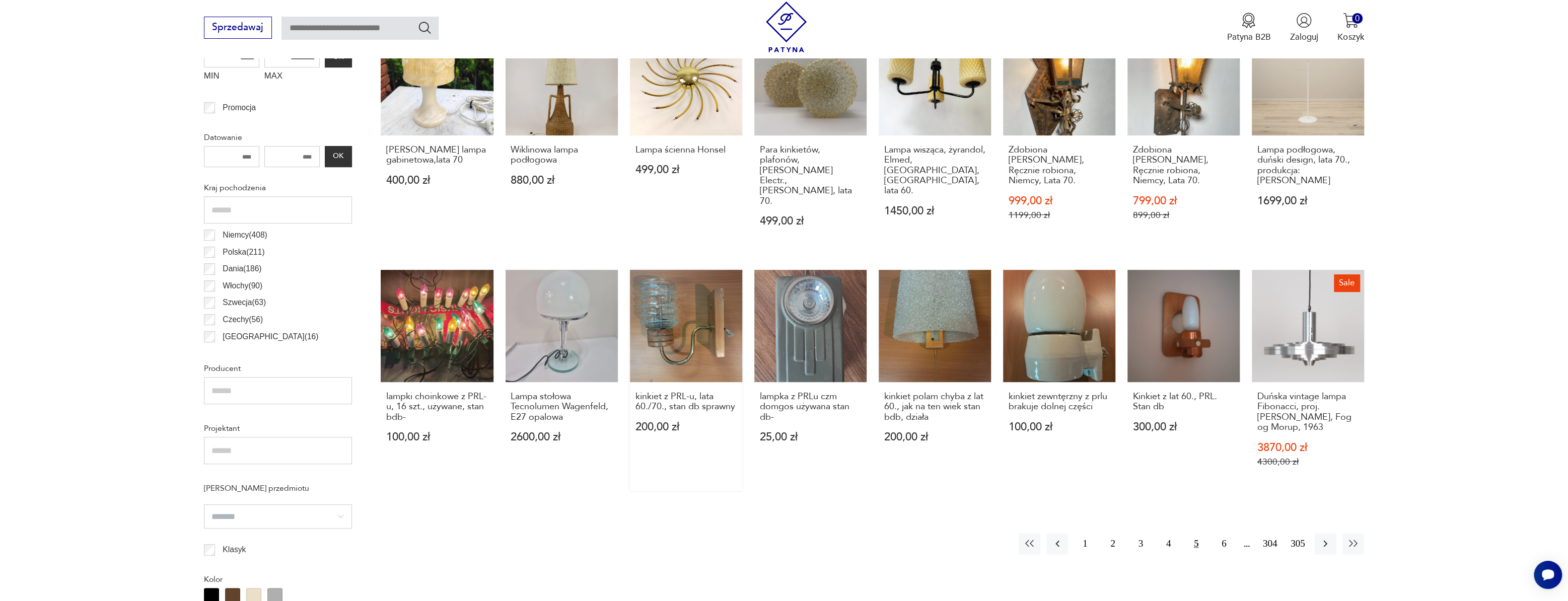
scroll to position [528, 0]
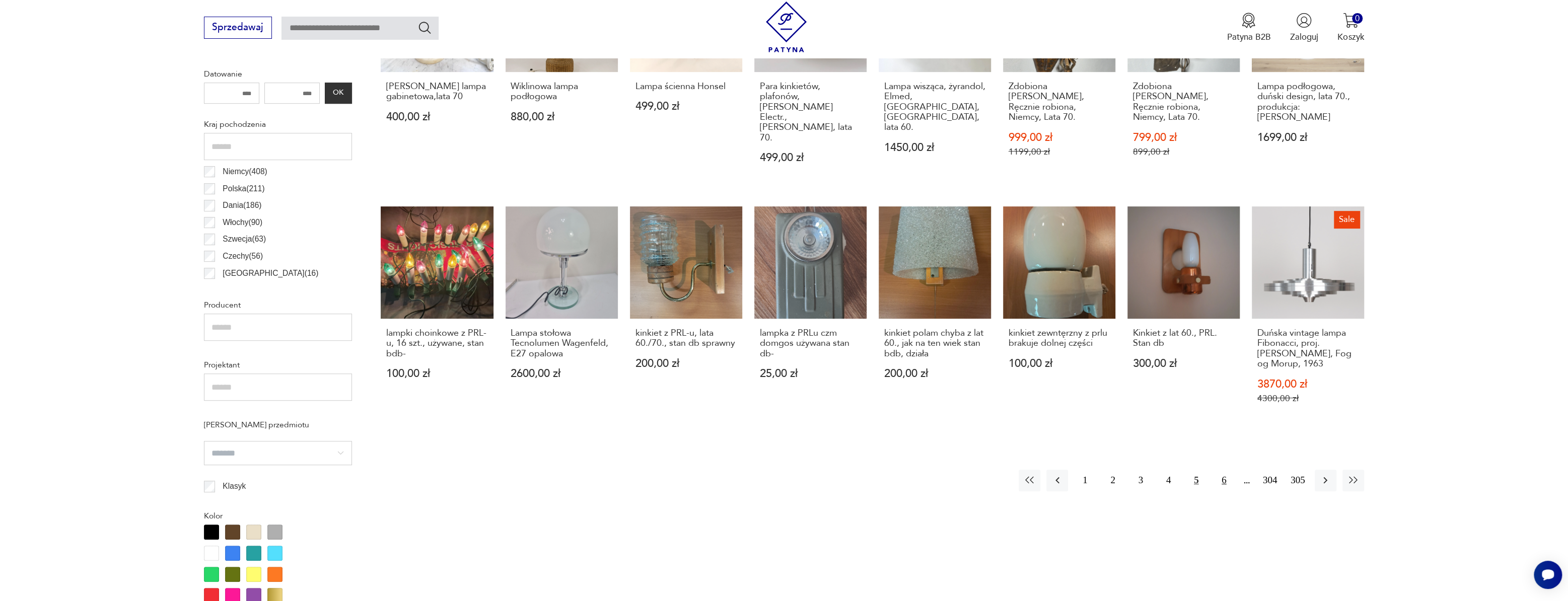
click at [1215, 473] on button "6" at bounding box center [1224, 481] width 21 height 21
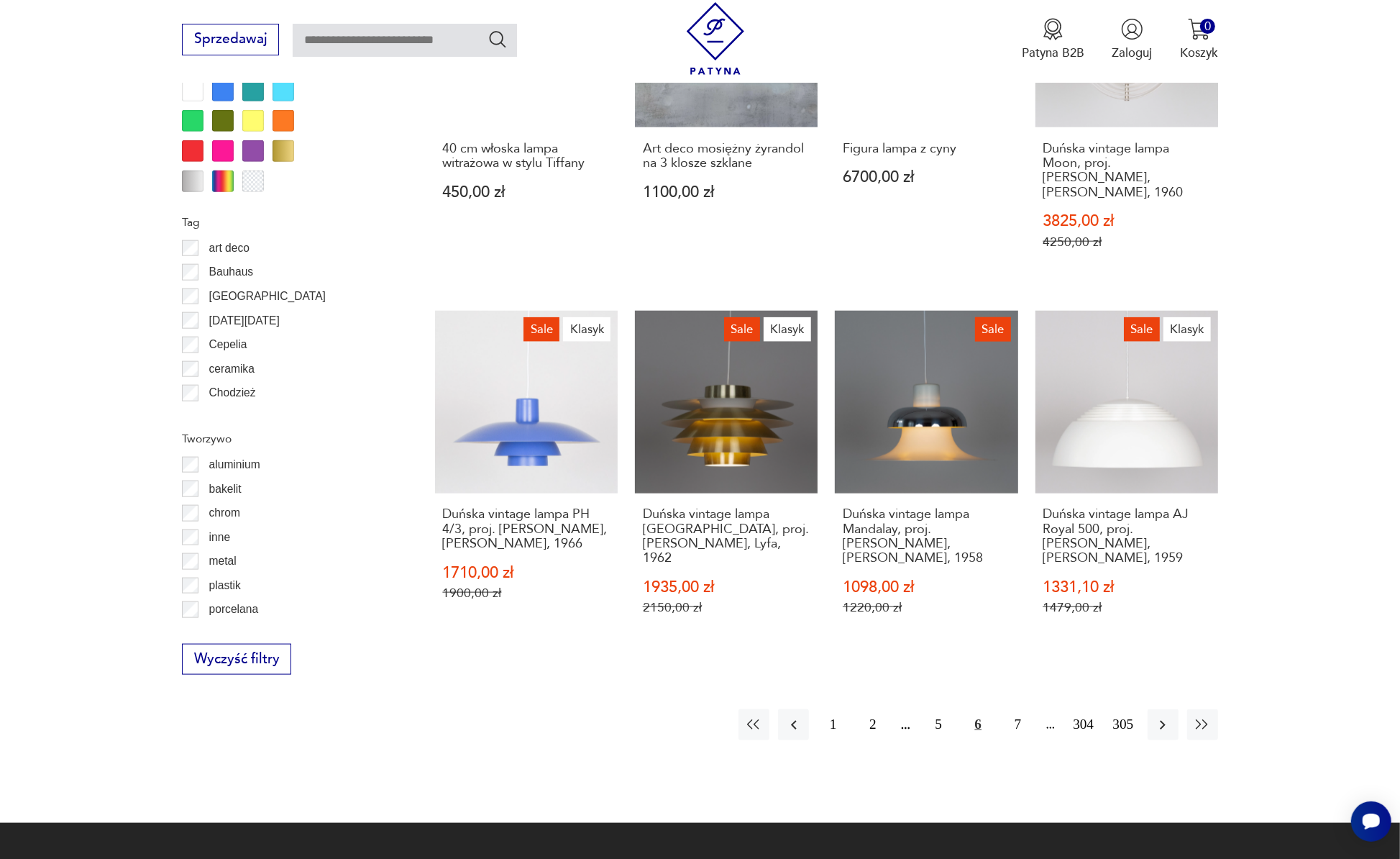
scroll to position [1474, 0]
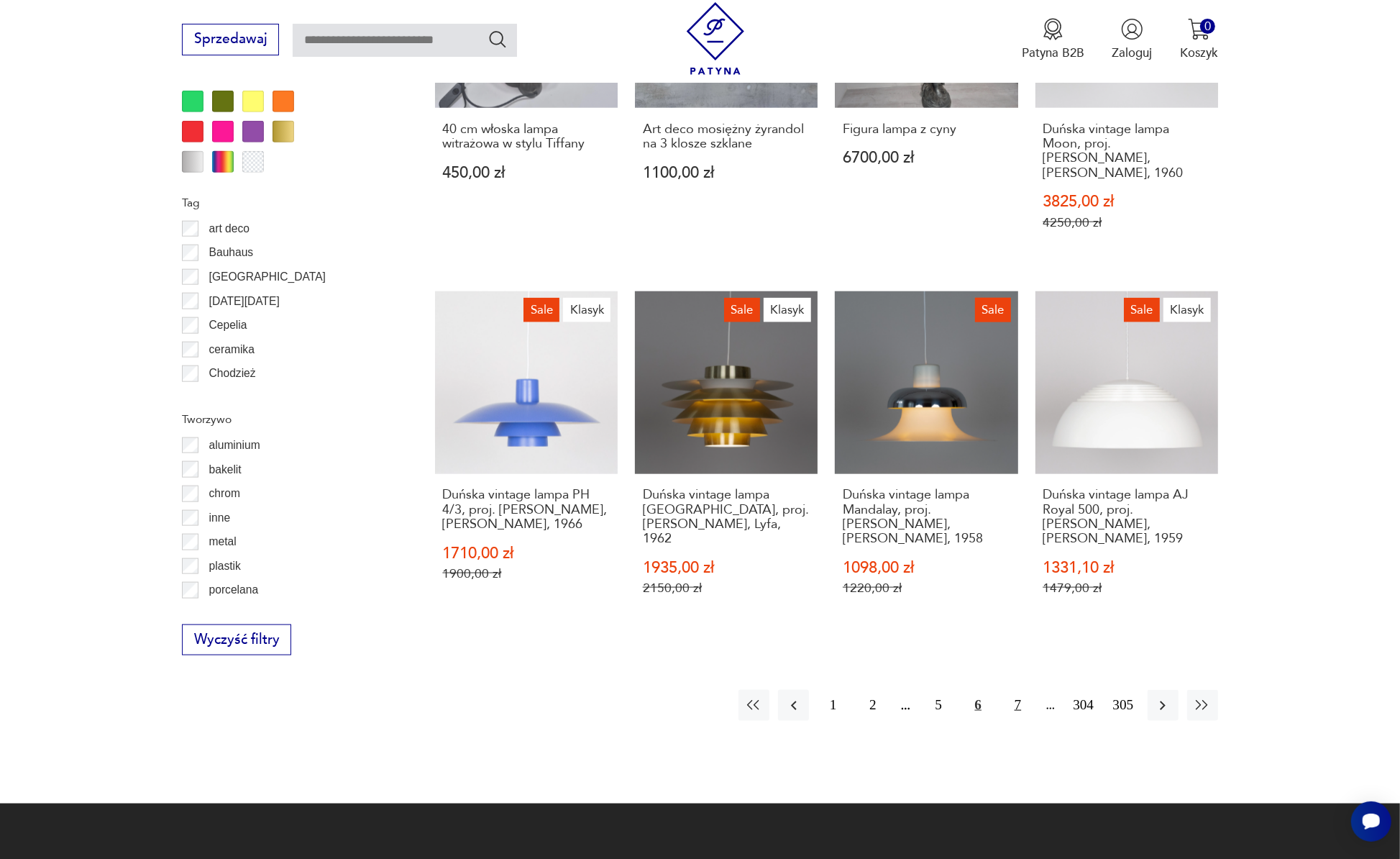
click at [1017, 690] on button "7" at bounding box center [1017, 705] width 31 height 31
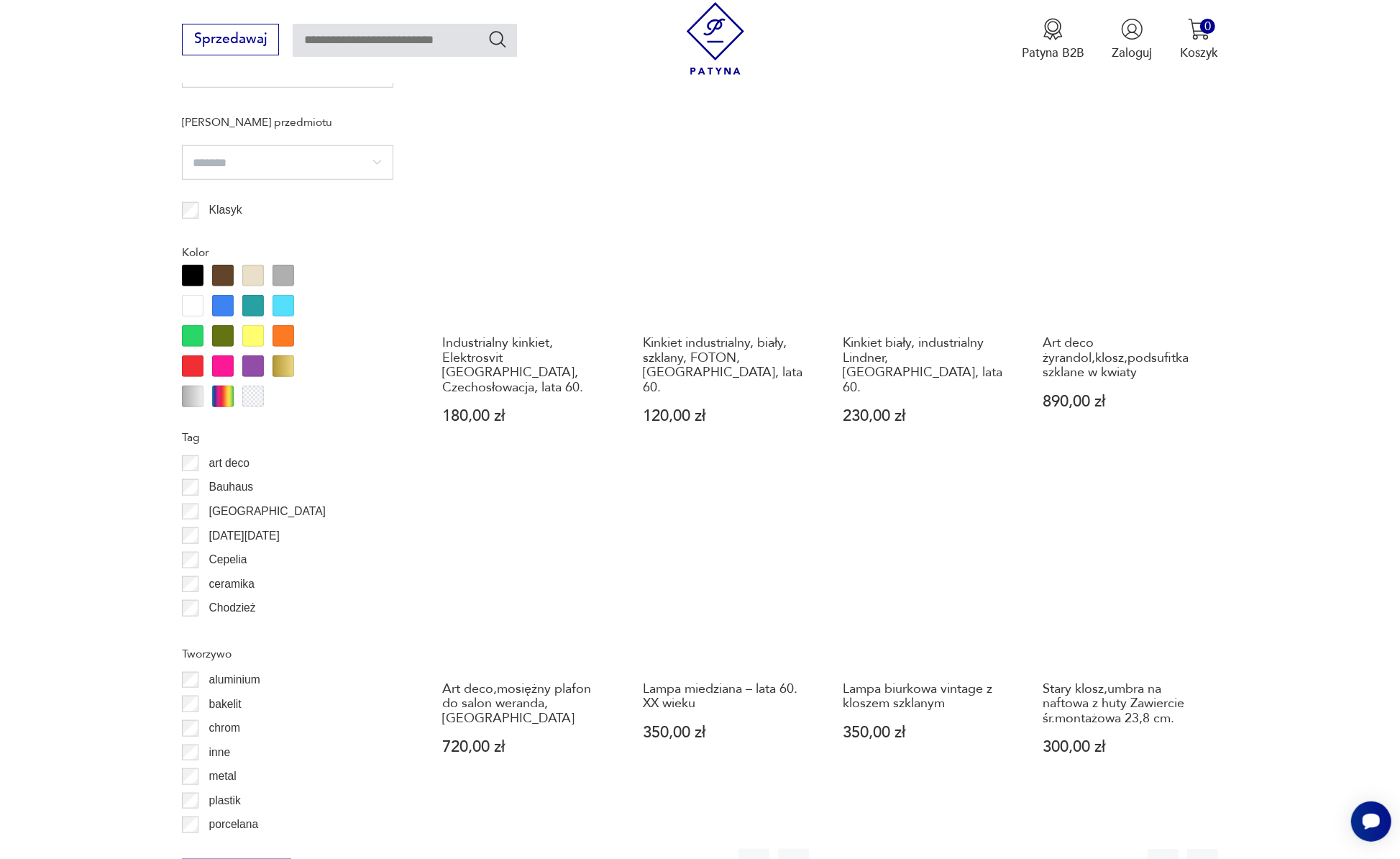
scroll to position [1604, 0]
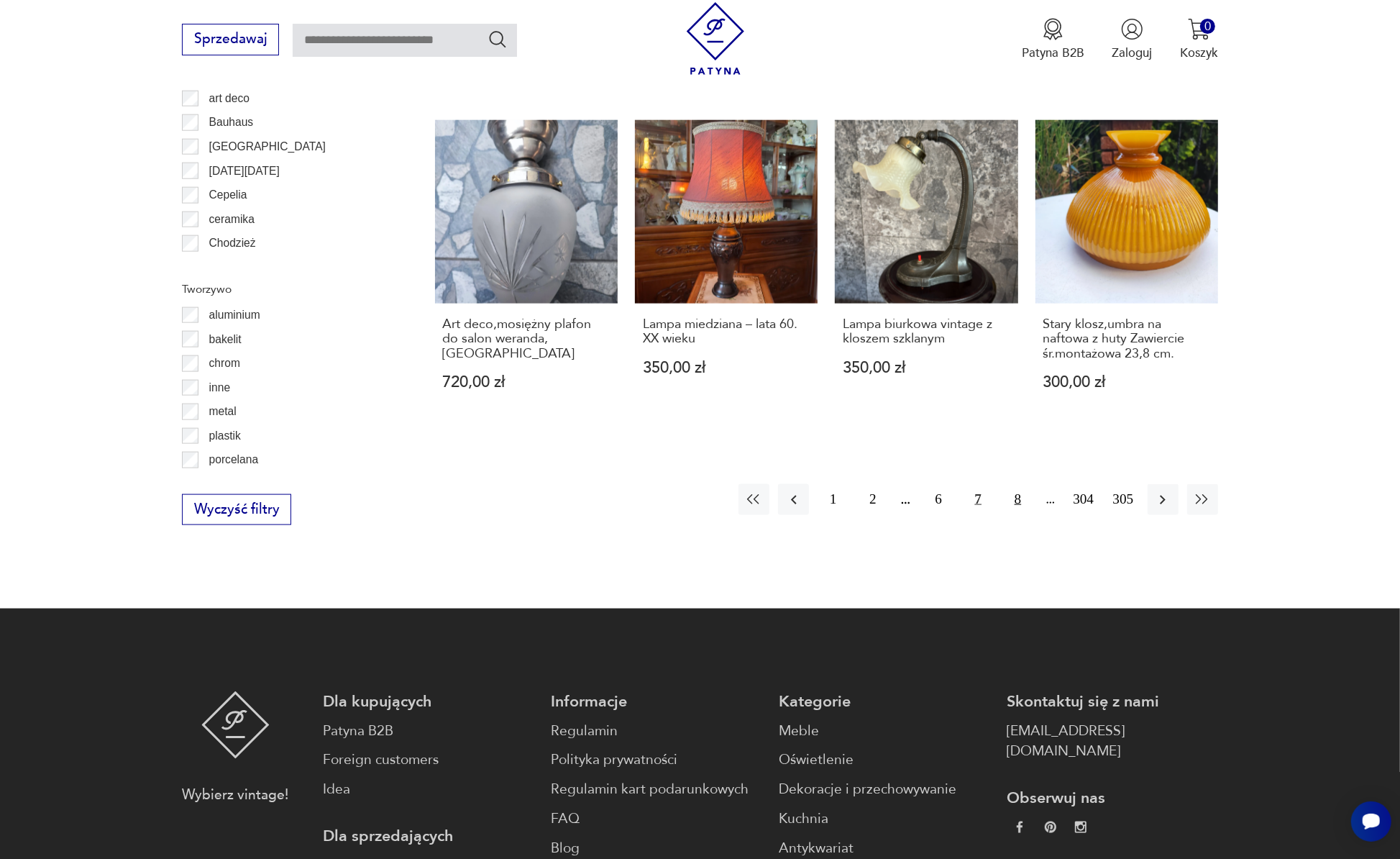
click at [1021, 484] on button "8" at bounding box center [1017, 499] width 31 height 31
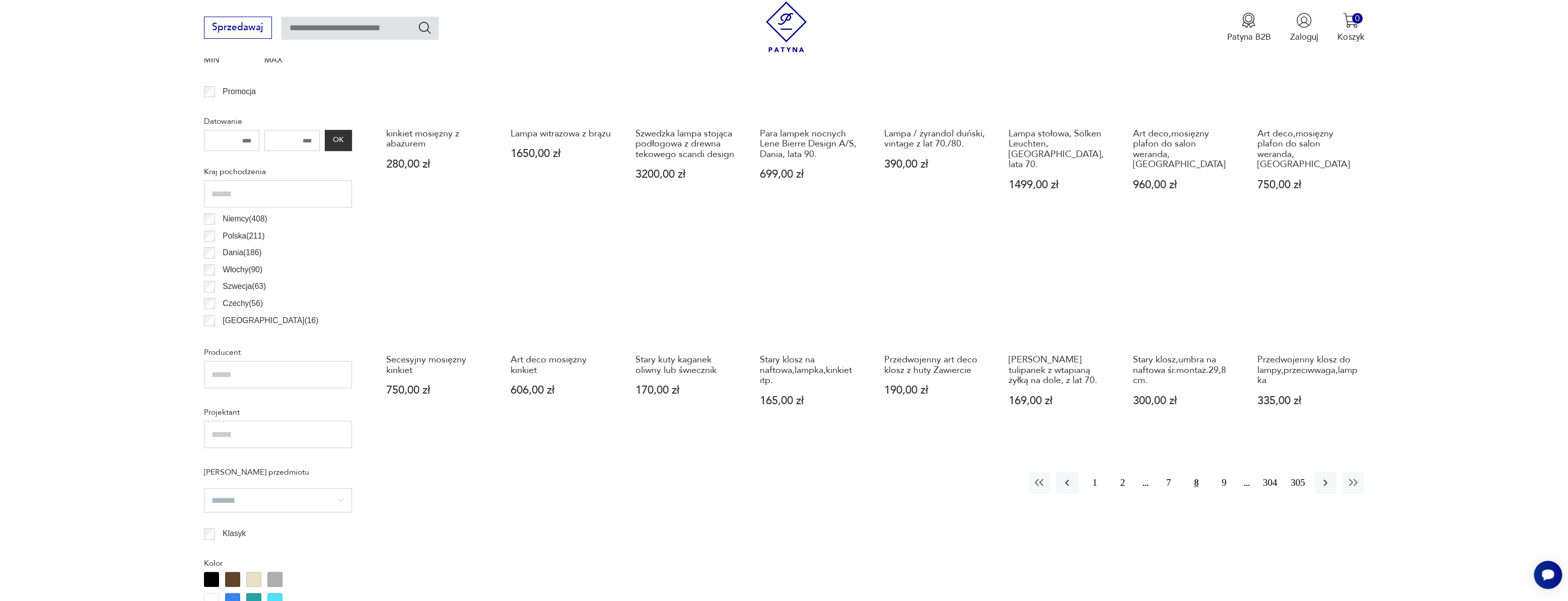
scroll to position [503, 0]
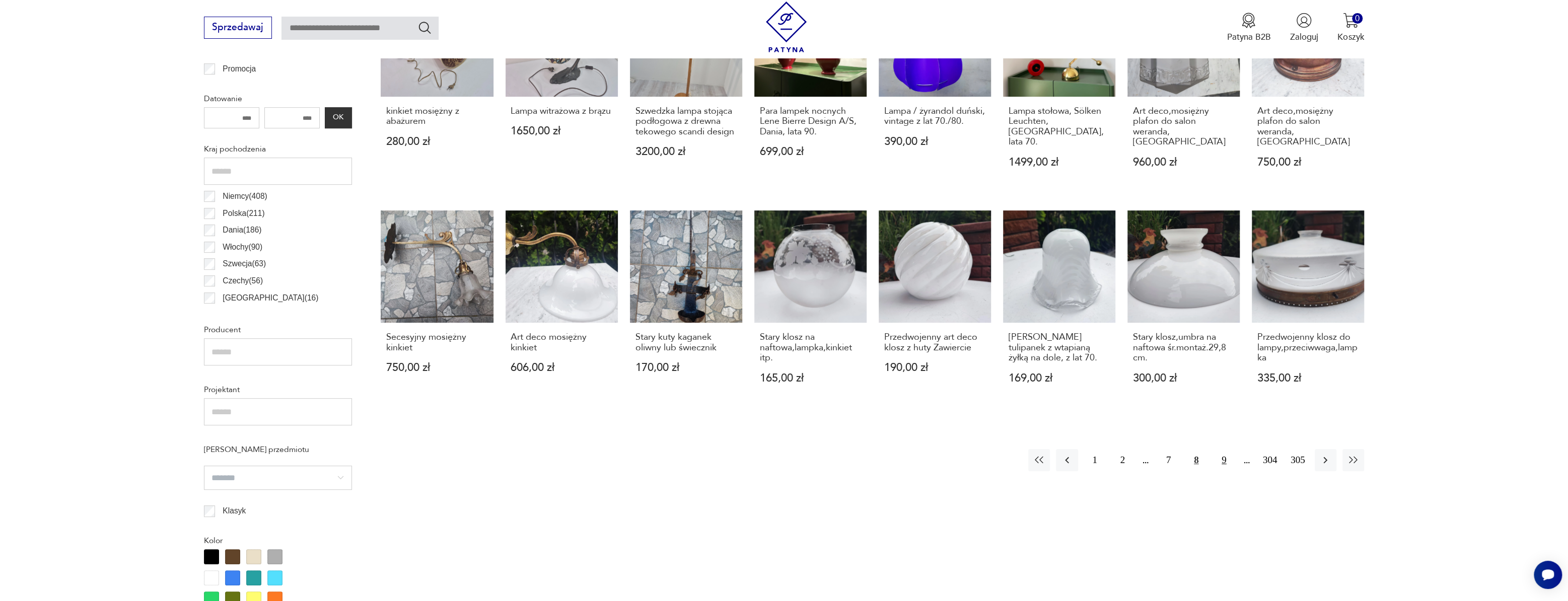
click at [1219, 449] on button "9" at bounding box center [1224, 460] width 21 height 21
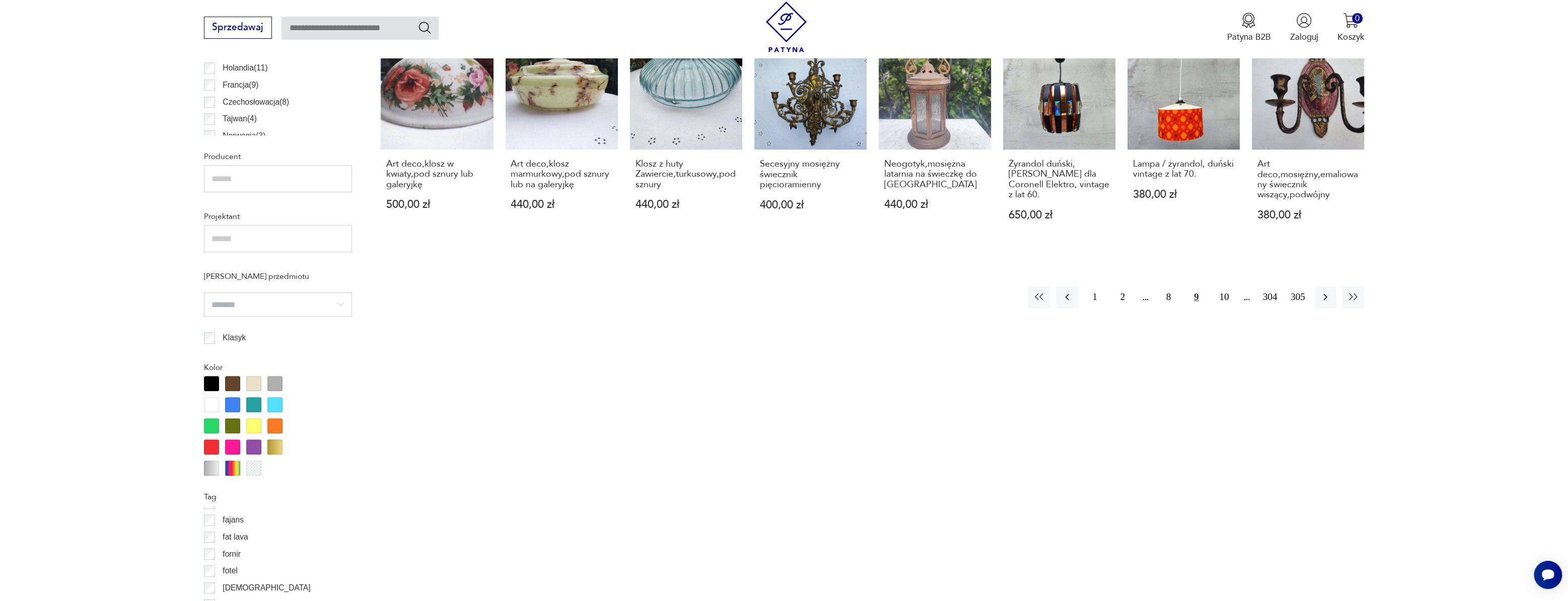
scroll to position [640, 0]
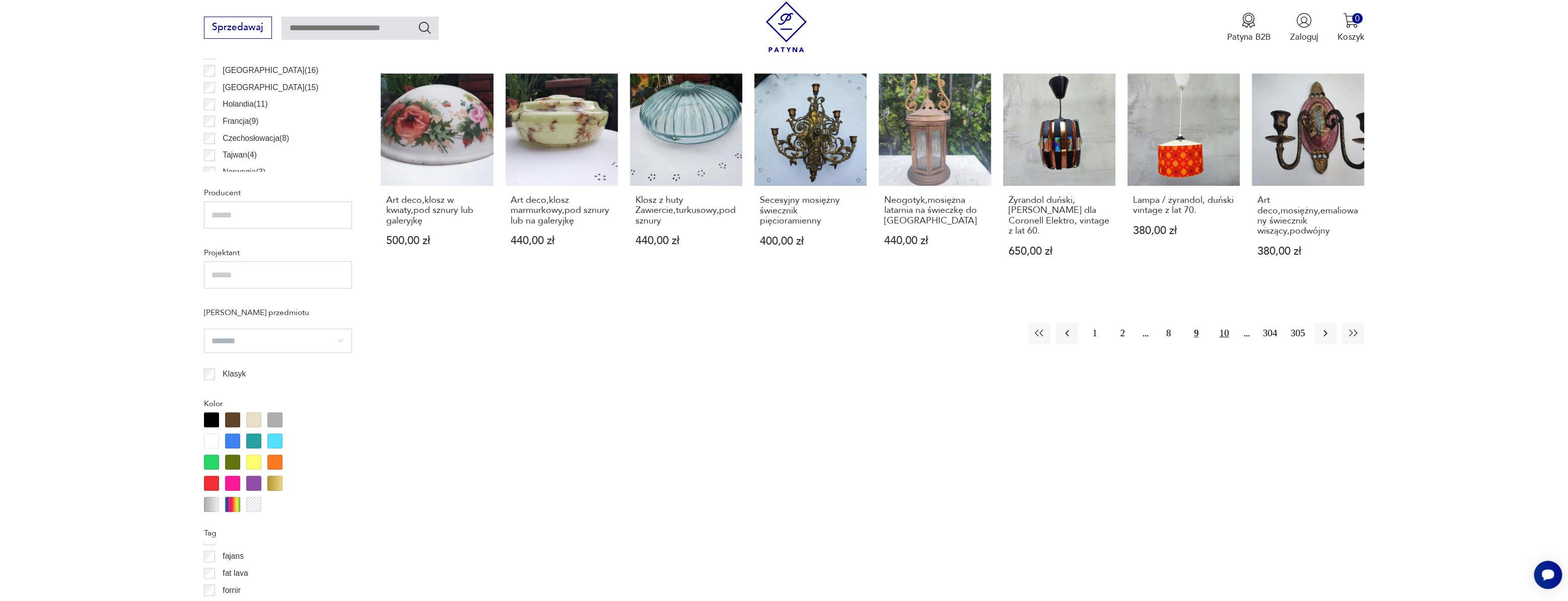
click at [1220, 337] on button "10" at bounding box center [1224, 333] width 21 height 21
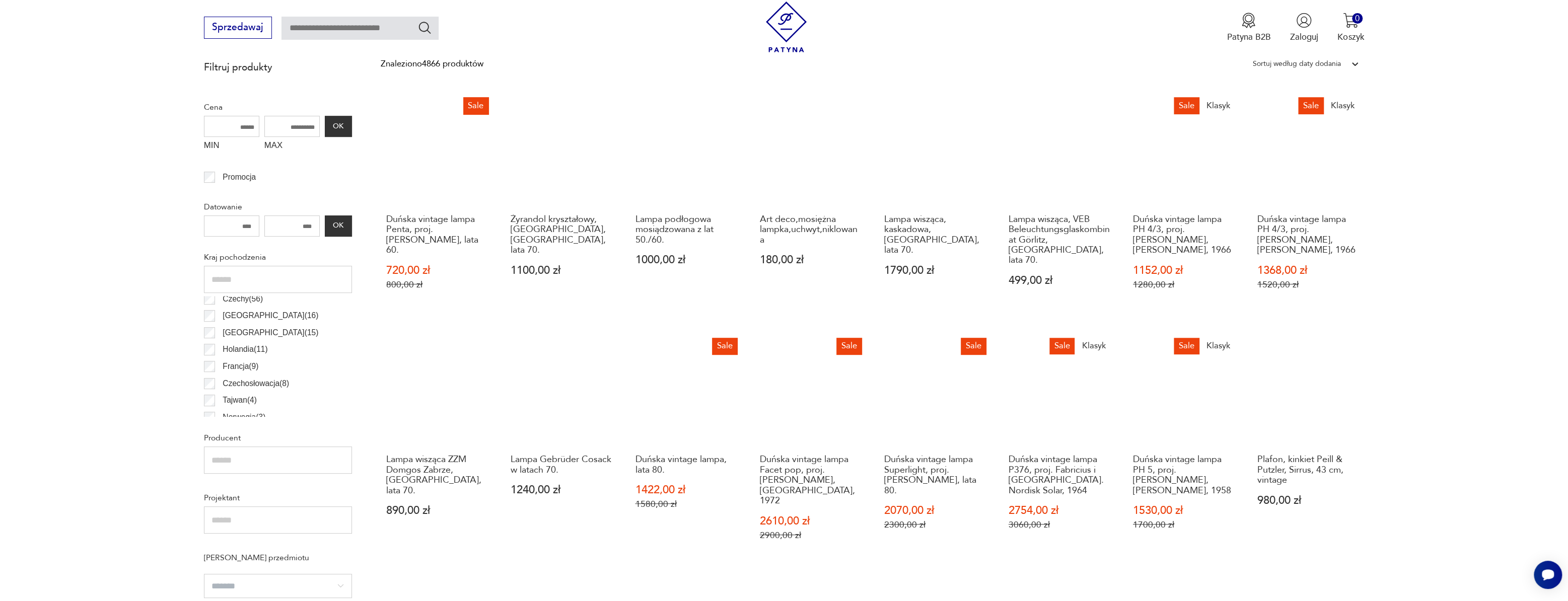
scroll to position [391, 0]
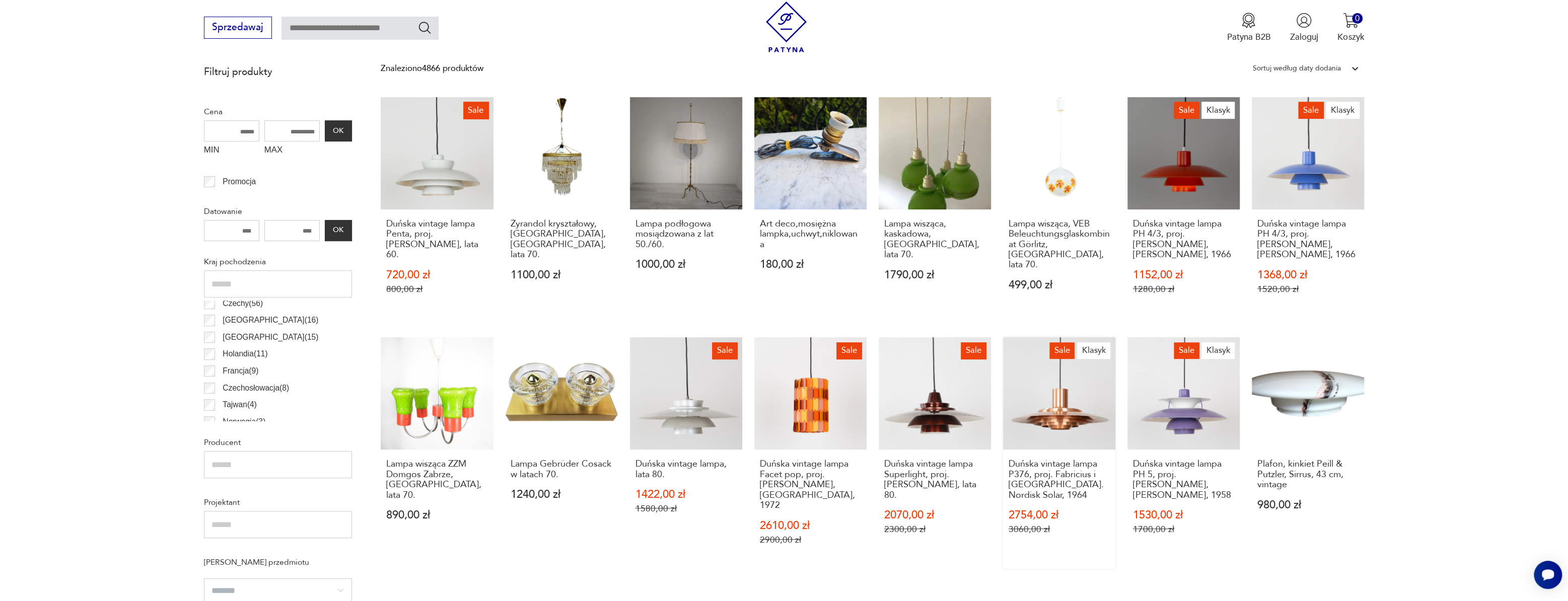
click at [1081, 397] on link "Sale Klasyk Duńska vintage lampa P376, proj. Fabricius i Kastholm. Nordisk Sola…" at bounding box center [1059, 453] width 112 height 232
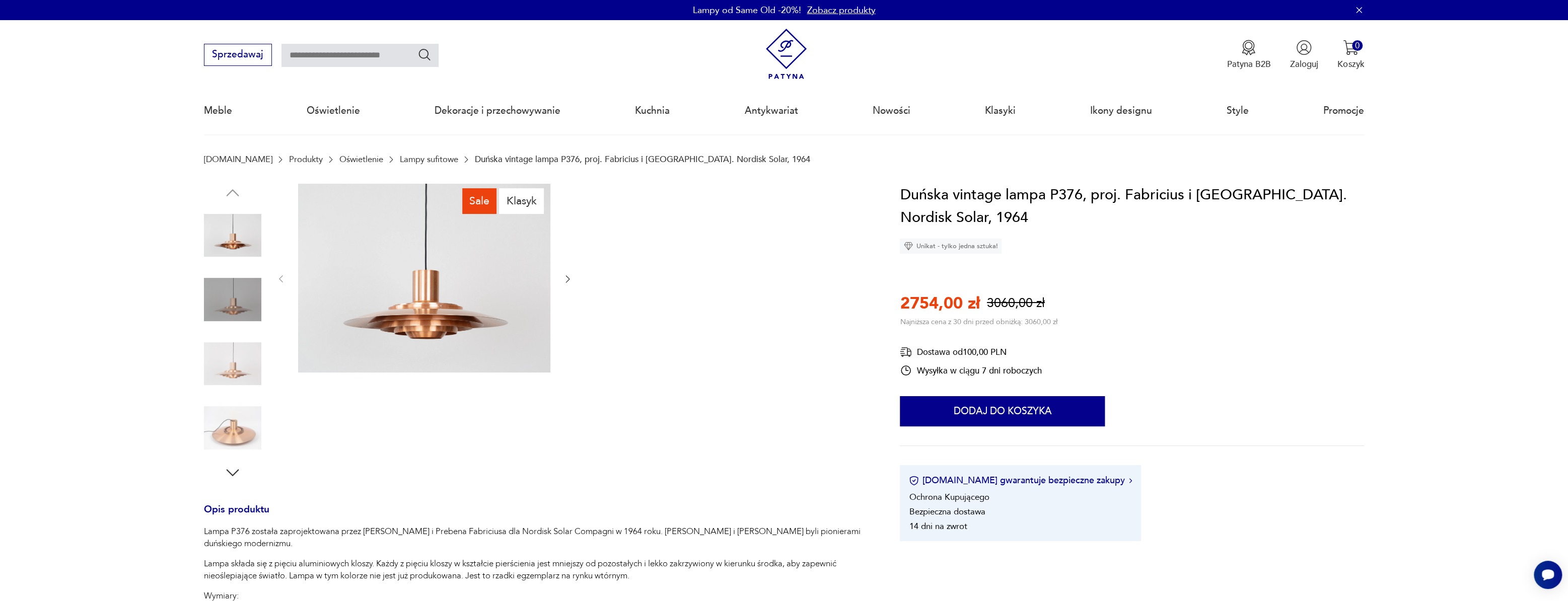
click at [568, 277] on icon "button" at bounding box center [568, 279] width 4 height 7
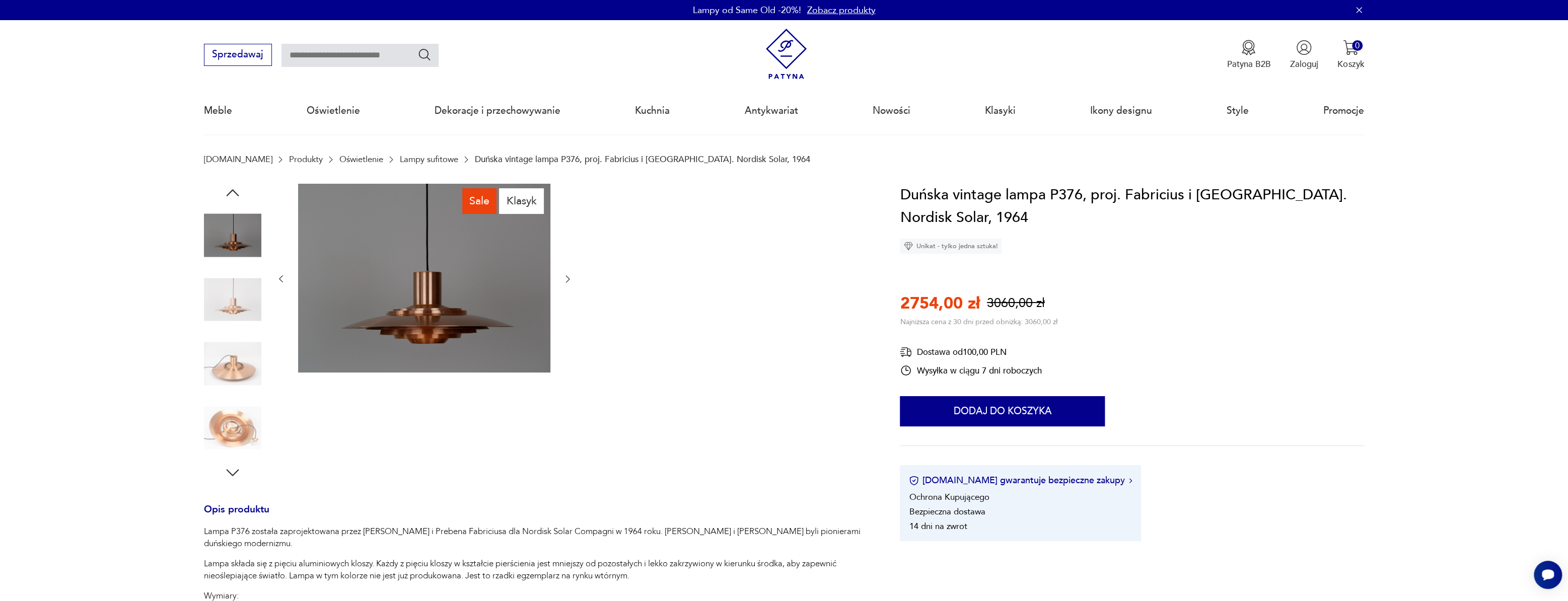
click at [568, 277] on icon "button" at bounding box center [568, 279] width 4 height 7
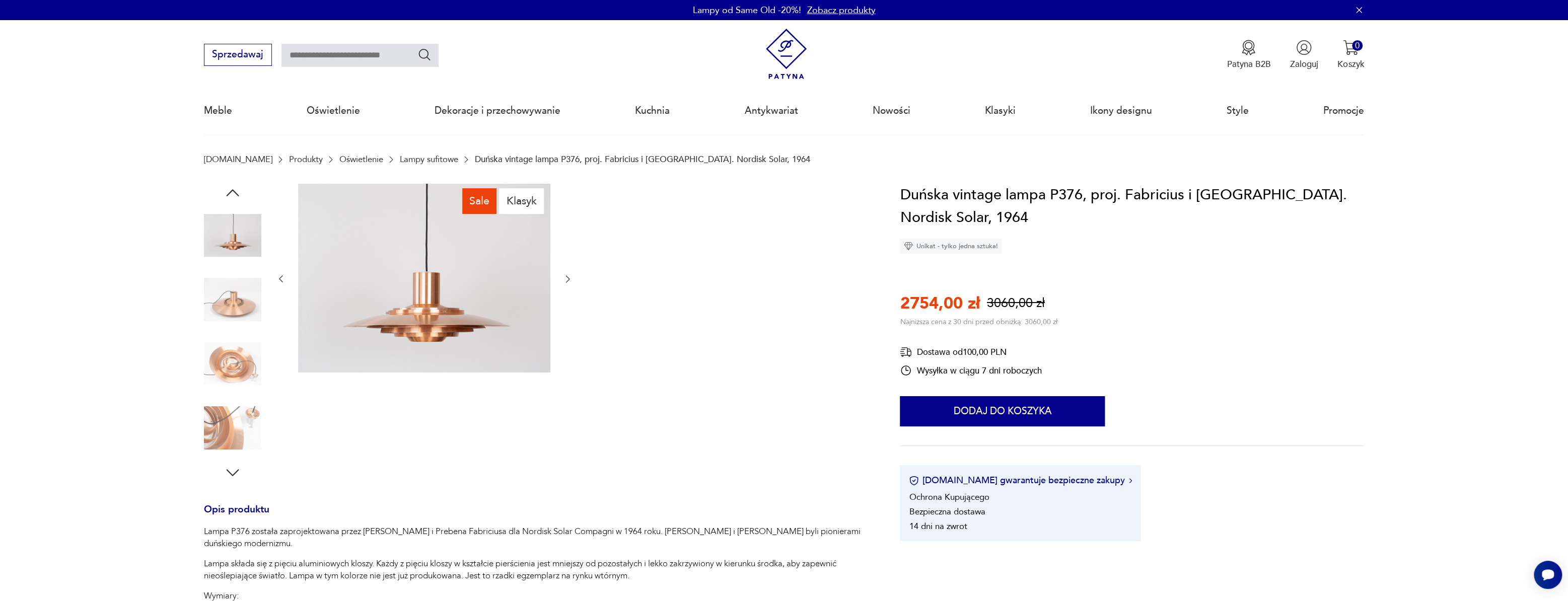
click at [568, 277] on icon "button" at bounding box center [568, 279] width 4 height 7
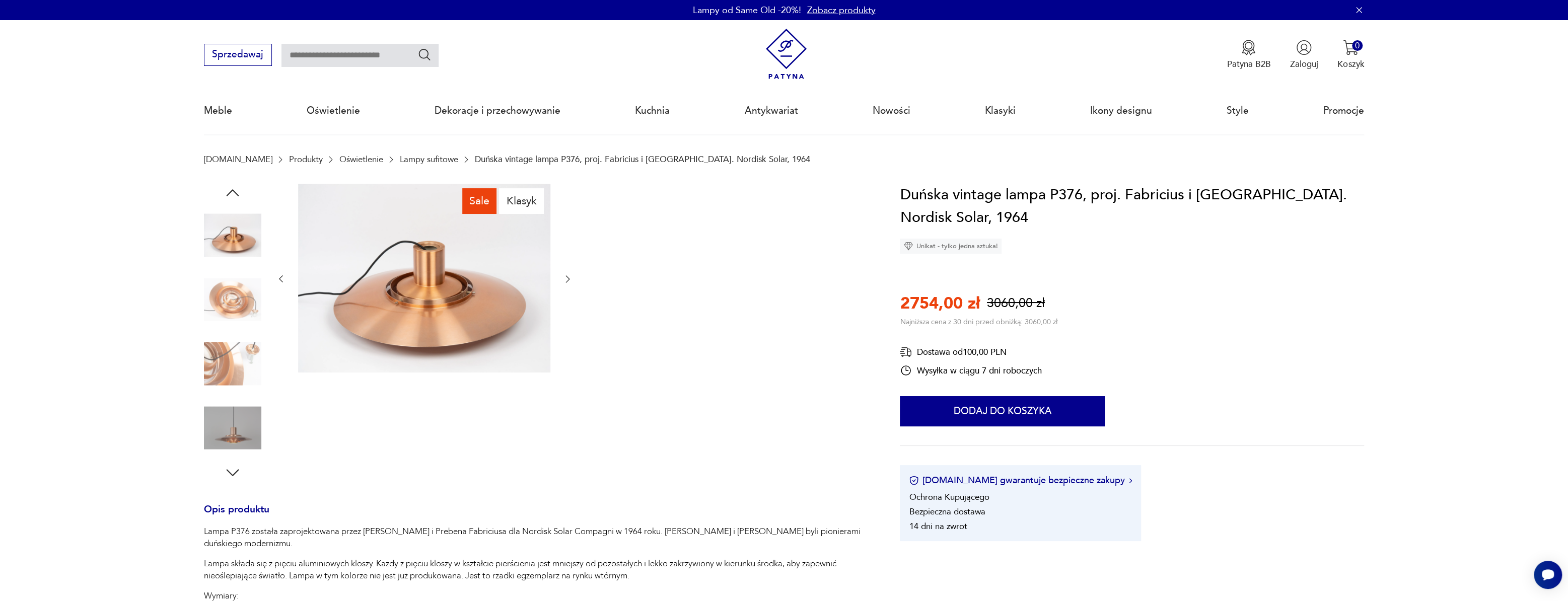
click at [568, 277] on icon "button" at bounding box center [568, 279] width 4 height 7
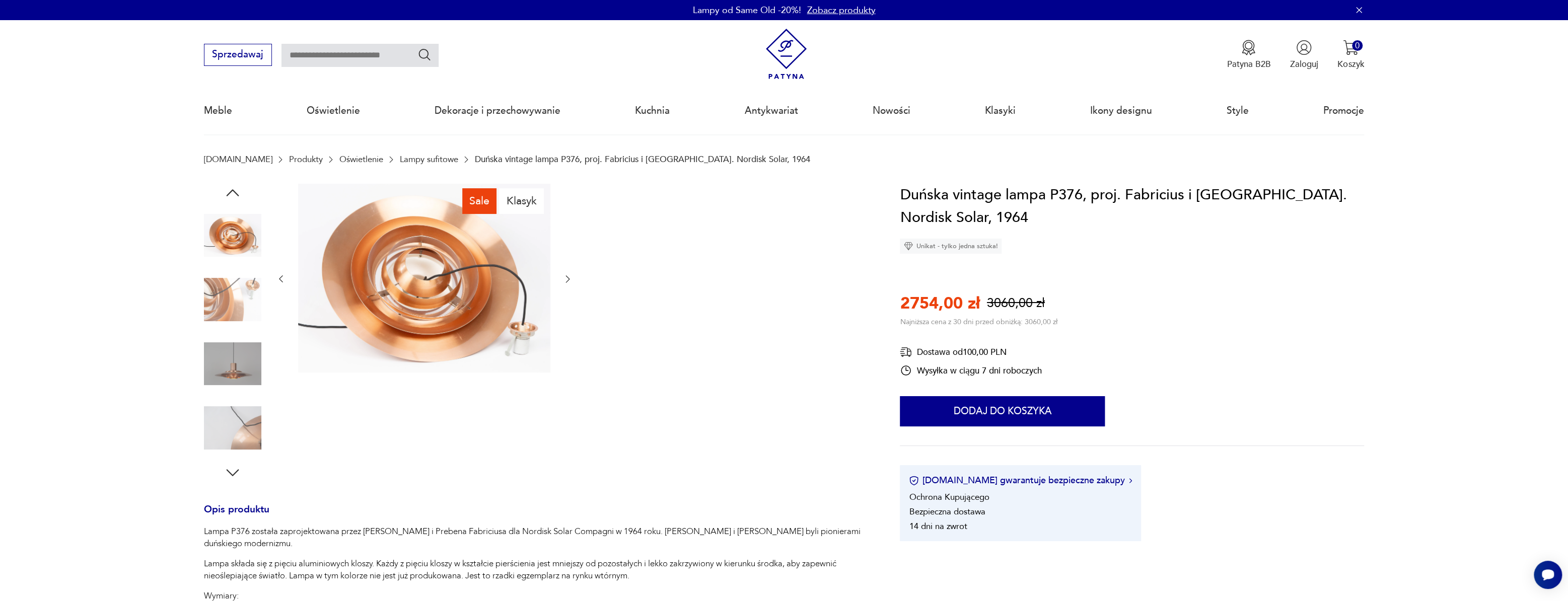
click at [568, 277] on icon "button" at bounding box center [568, 279] width 4 height 7
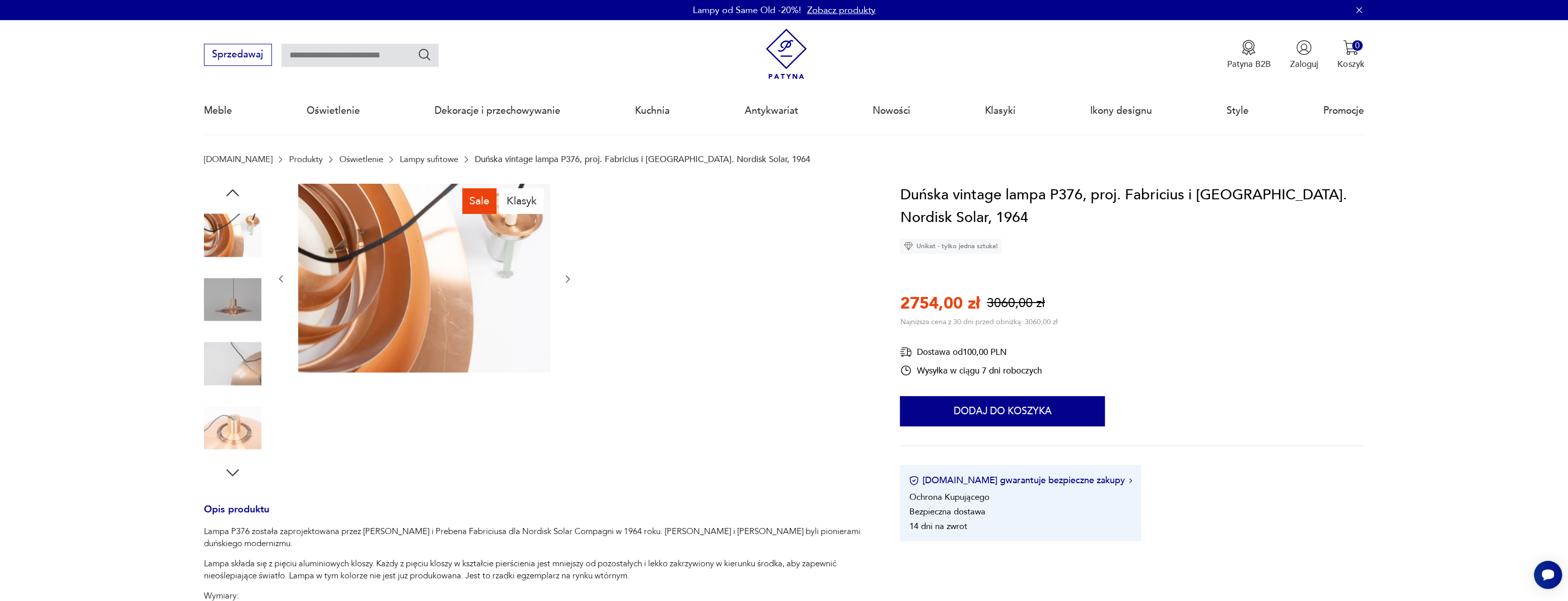
click at [568, 277] on icon "button" at bounding box center [568, 279] width 4 height 7
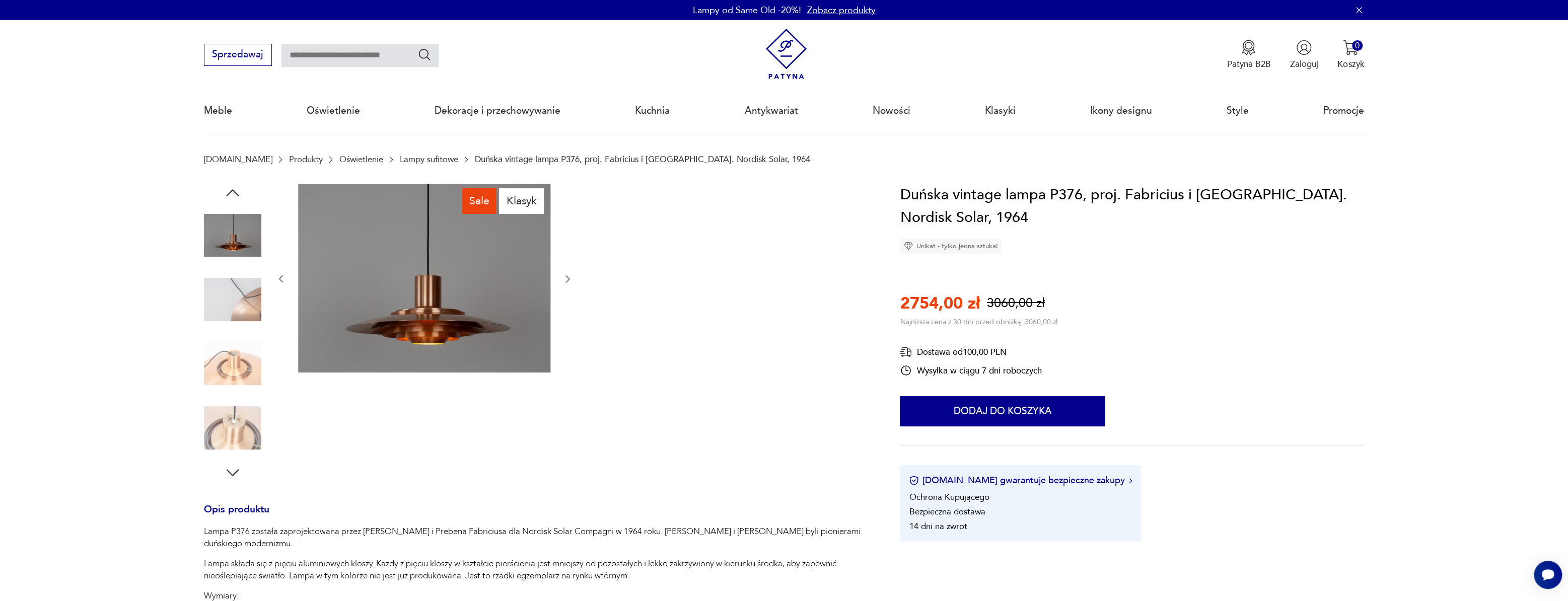
click at [568, 277] on icon "button" at bounding box center [568, 279] width 4 height 7
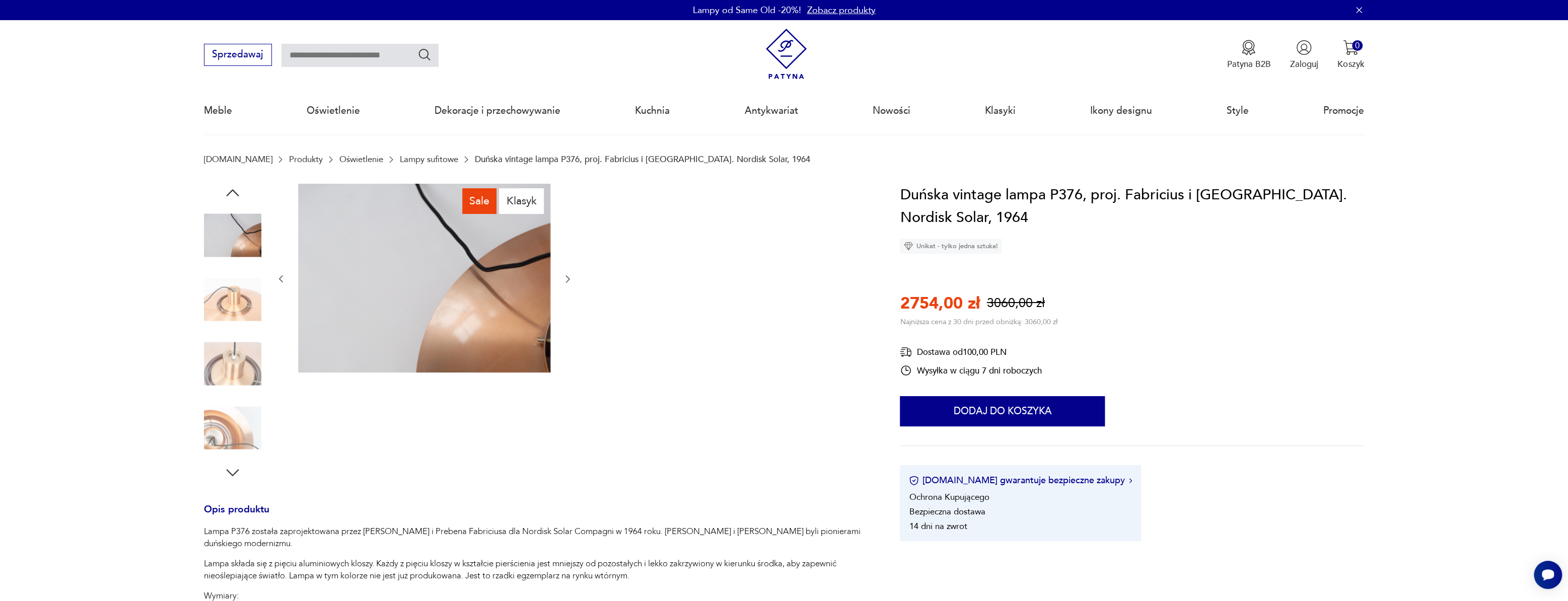
click at [568, 277] on icon "button" at bounding box center [568, 279] width 4 height 7
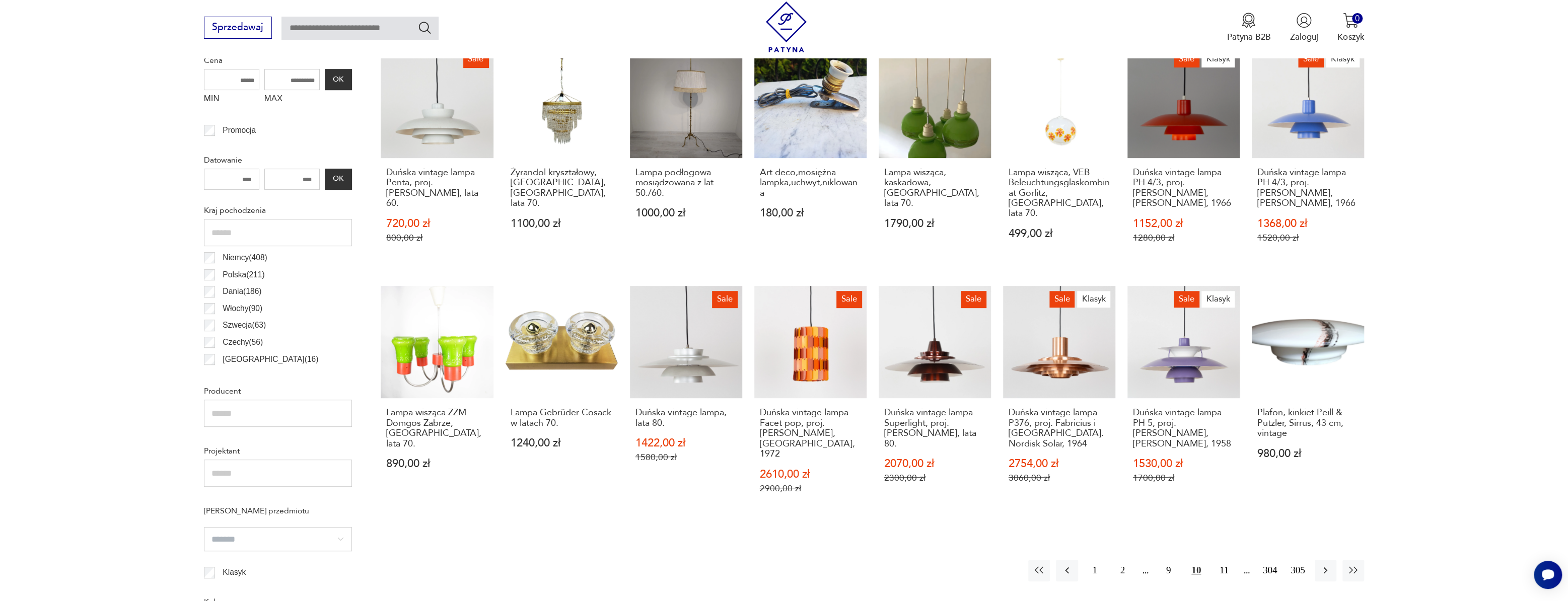
scroll to position [436, 0]
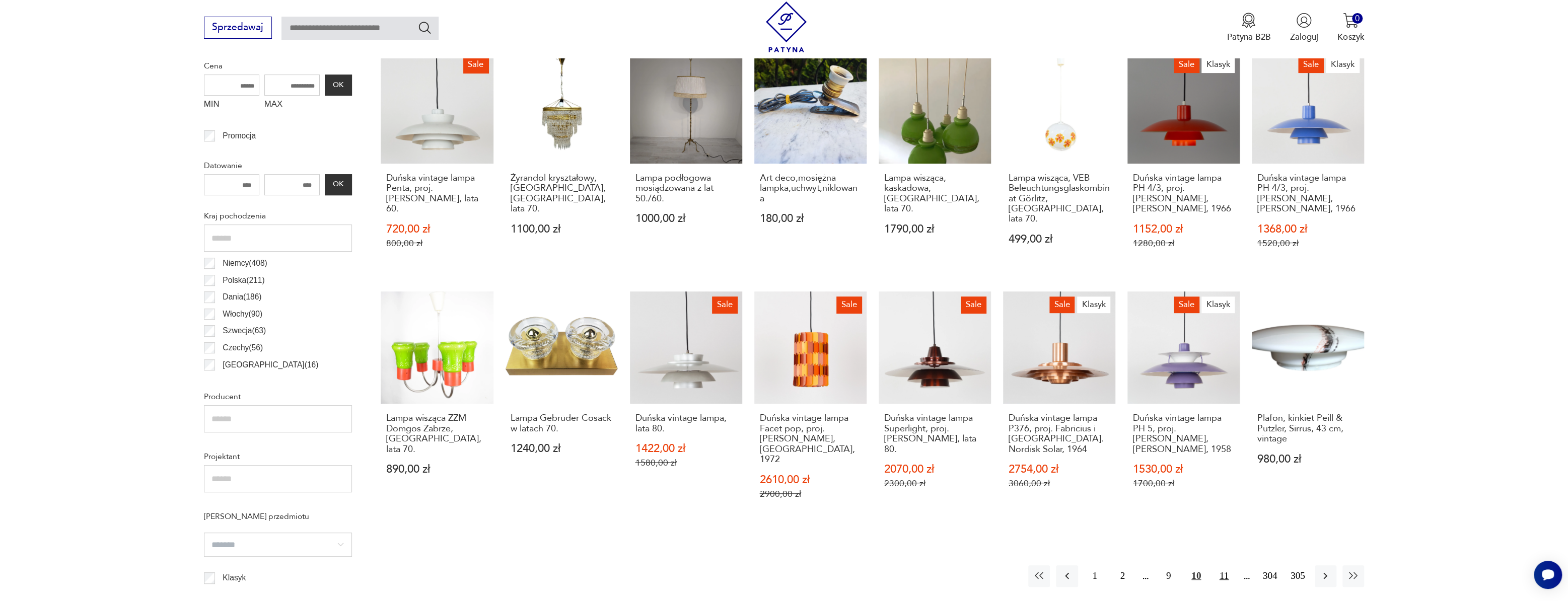
click at [1222, 572] on button "11" at bounding box center [1224, 576] width 21 height 21
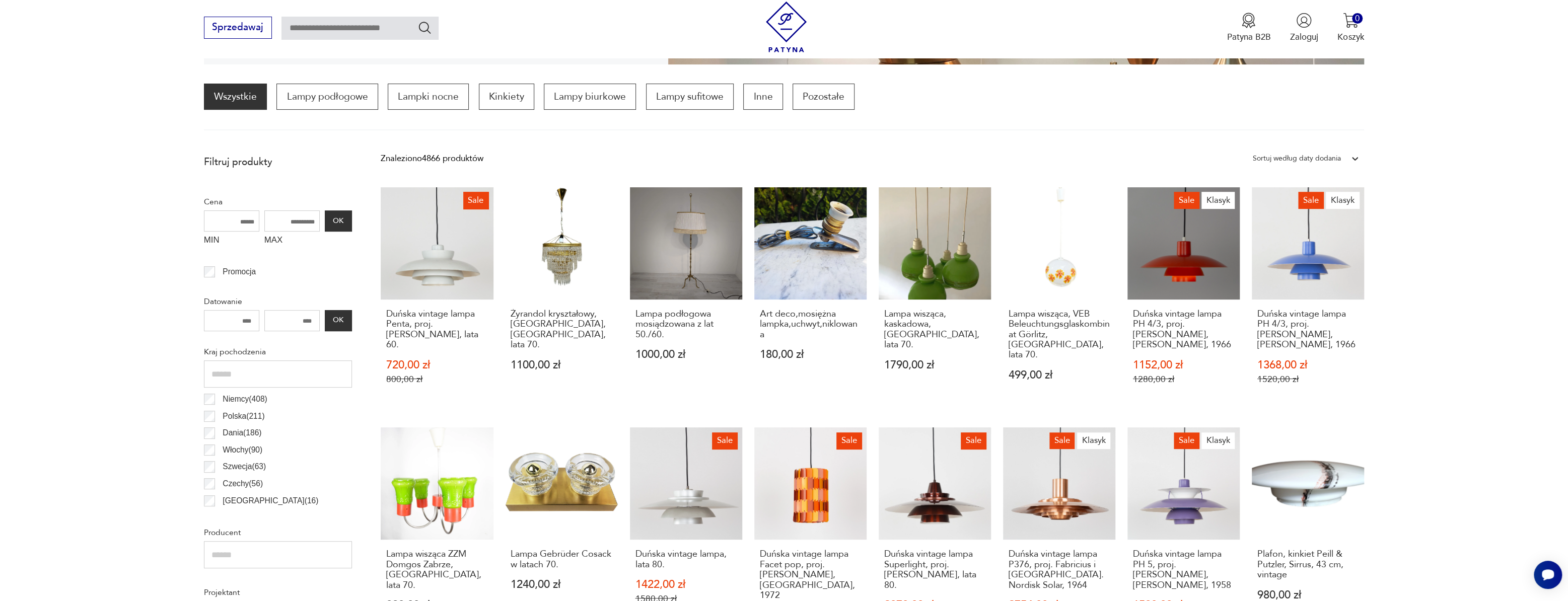
scroll to position [299, 0]
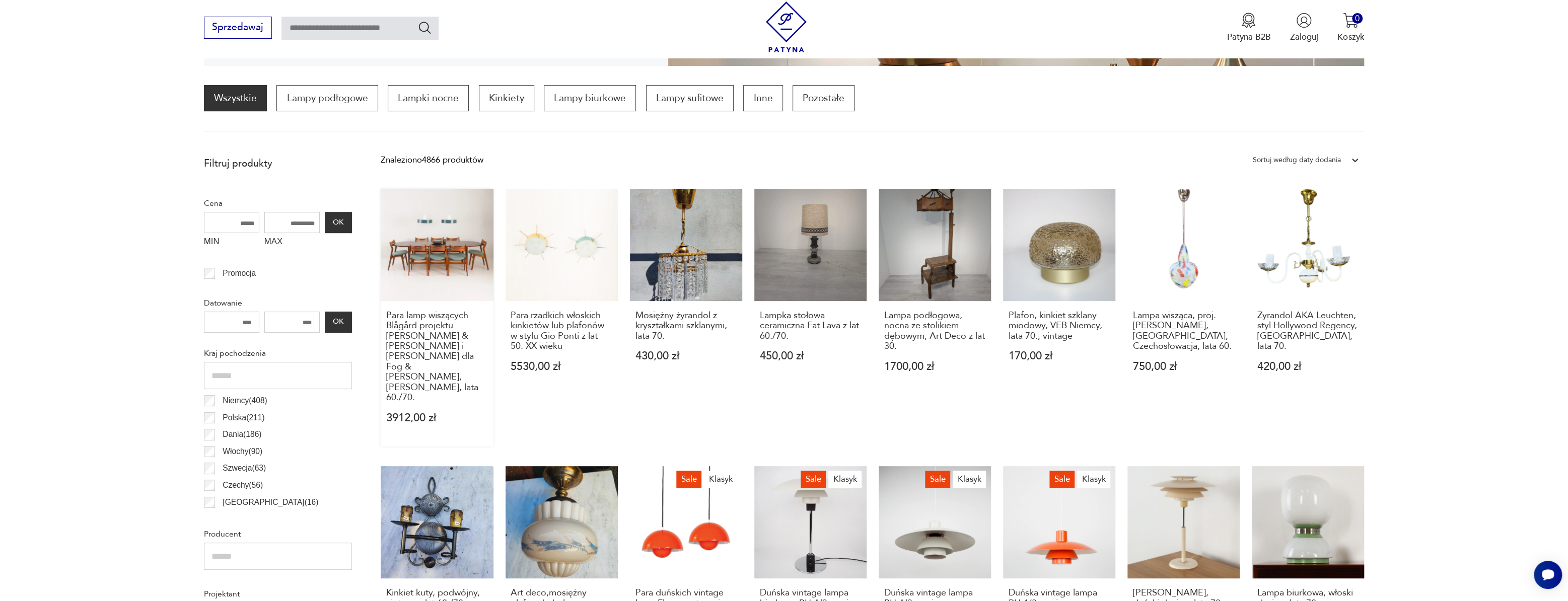
click at [470, 254] on link "Para lamp wiszących Blågård projektu Karen & Ebbe Clemmensen i Jørgena Bo dla F…" at bounding box center [437, 318] width 112 height 258
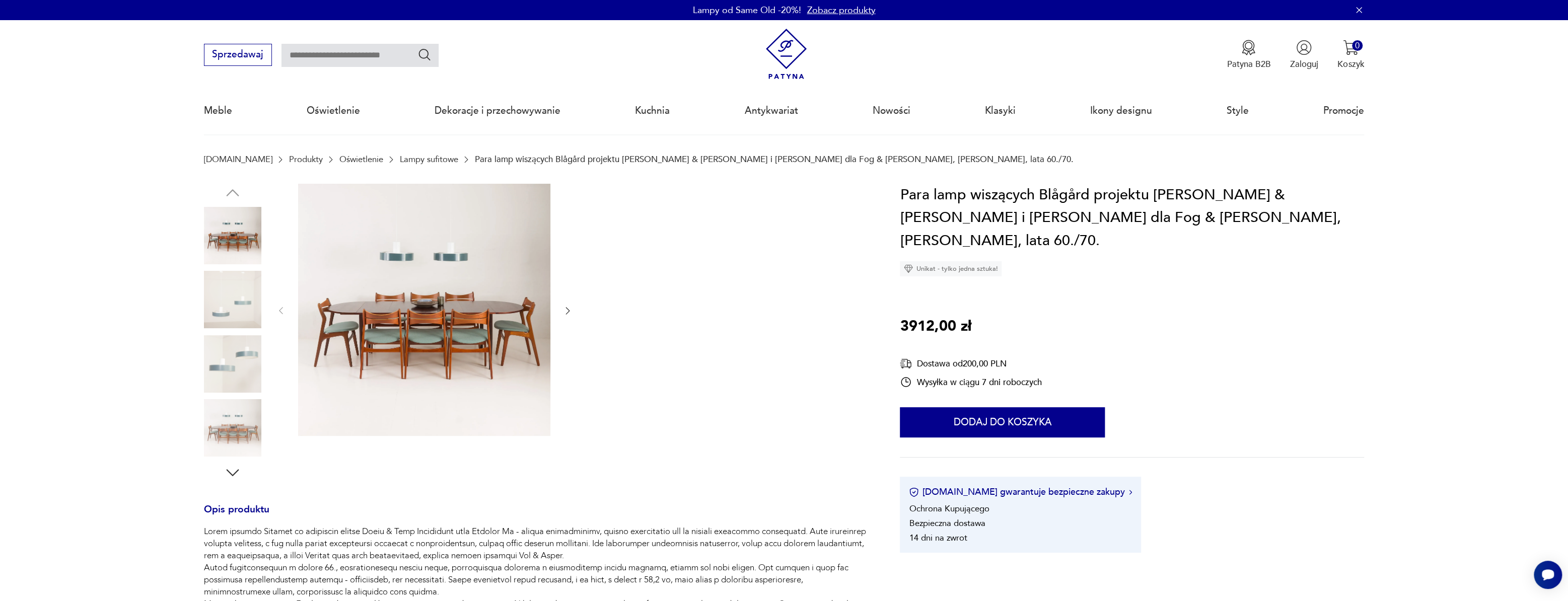
click at [567, 307] on icon "button" at bounding box center [567, 311] width 10 height 10
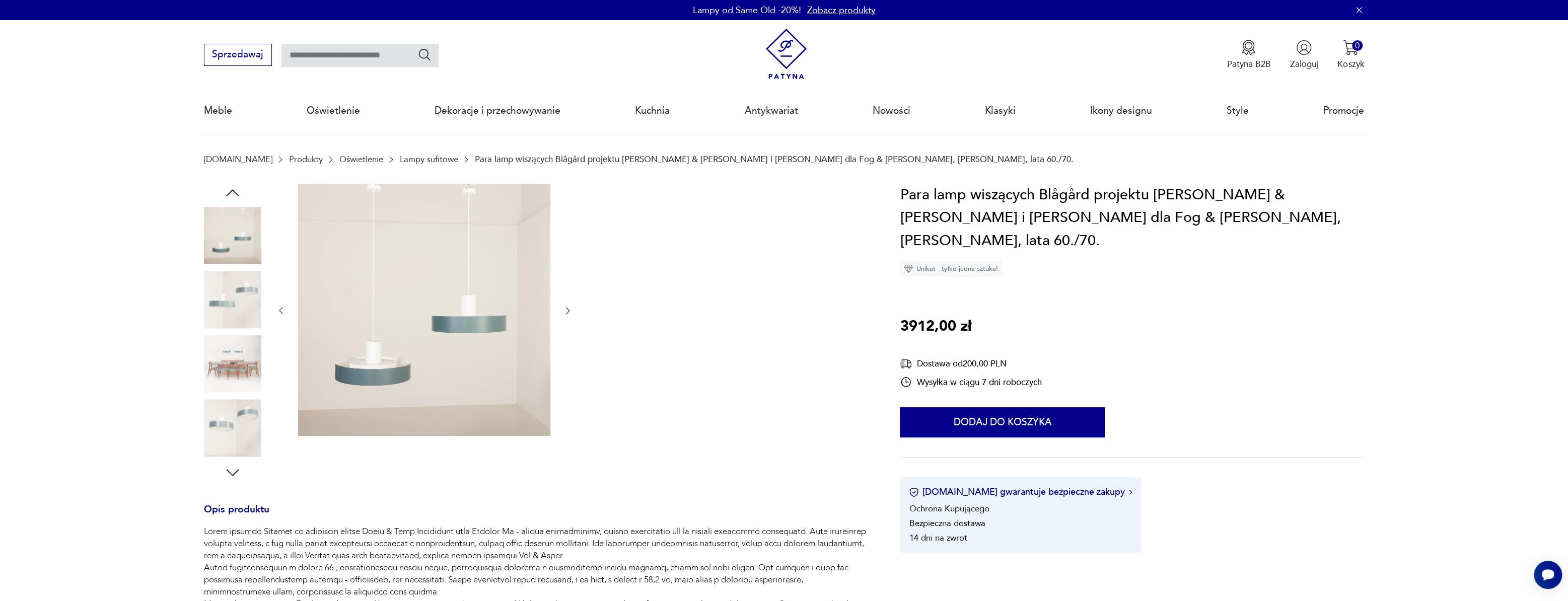
click at [567, 307] on icon "button" at bounding box center [567, 311] width 10 height 10
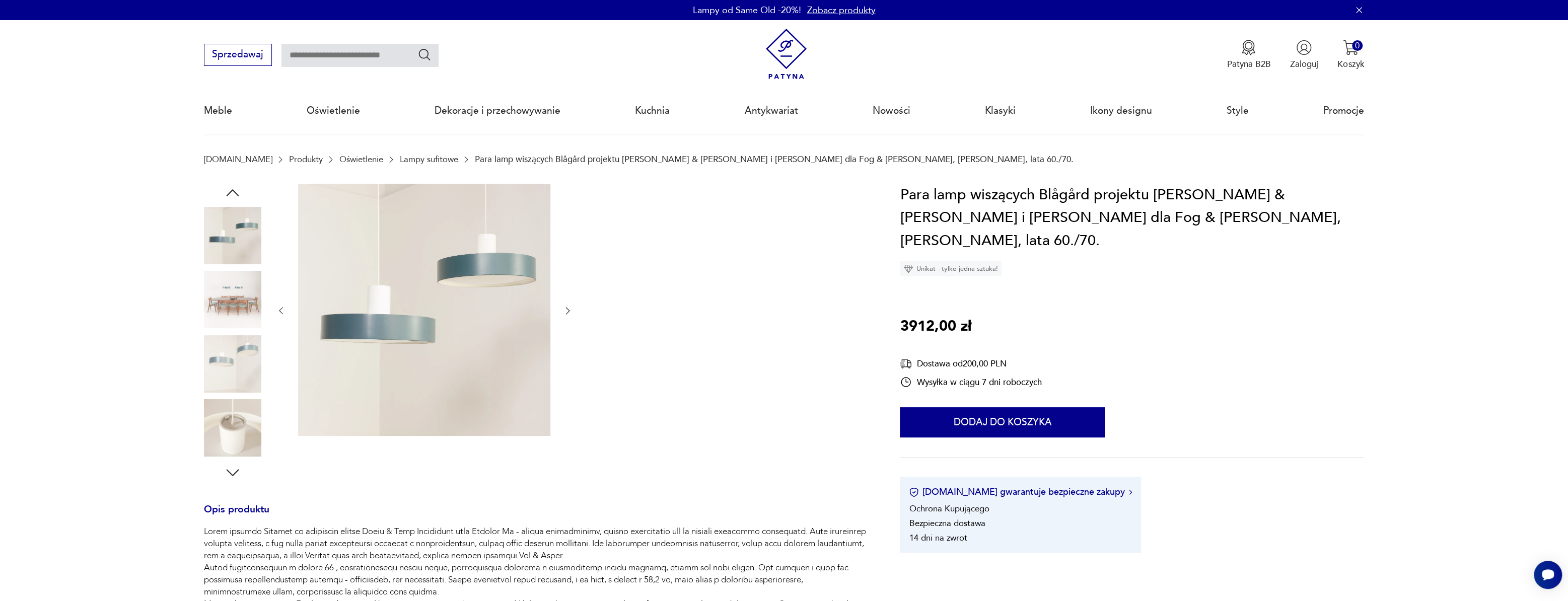
click at [567, 307] on icon "button" at bounding box center [567, 311] width 10 height 10
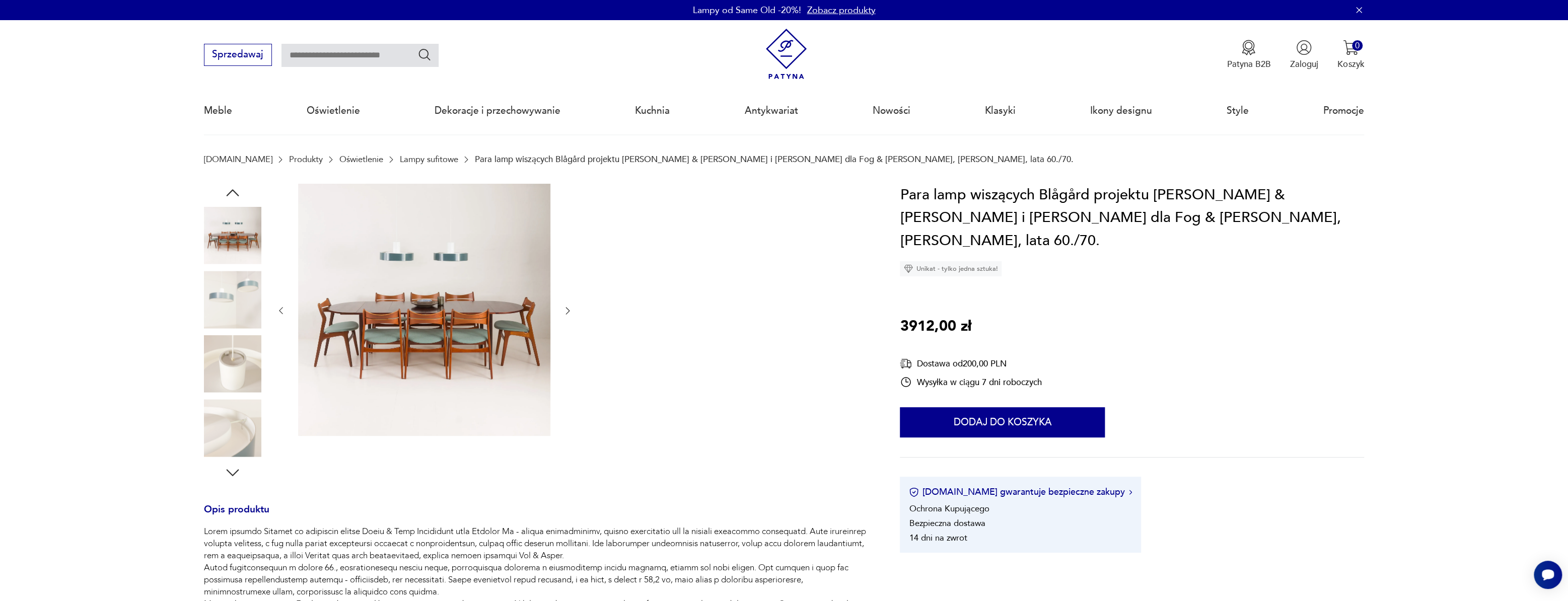
click at [567, 307] on icon "button" at bounding box center [567, 311] width 10 height 10
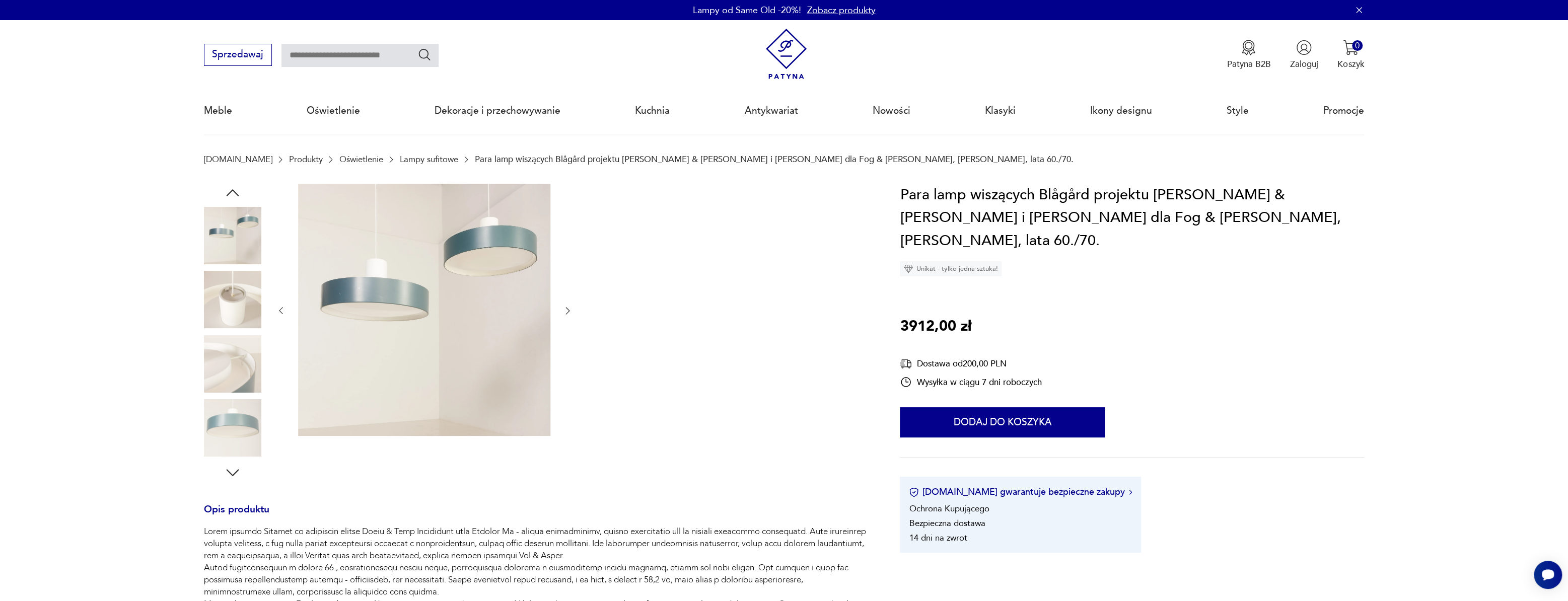
click at [567, 307] on icon "button" at bounding box center [567, 311] width 10 height 10
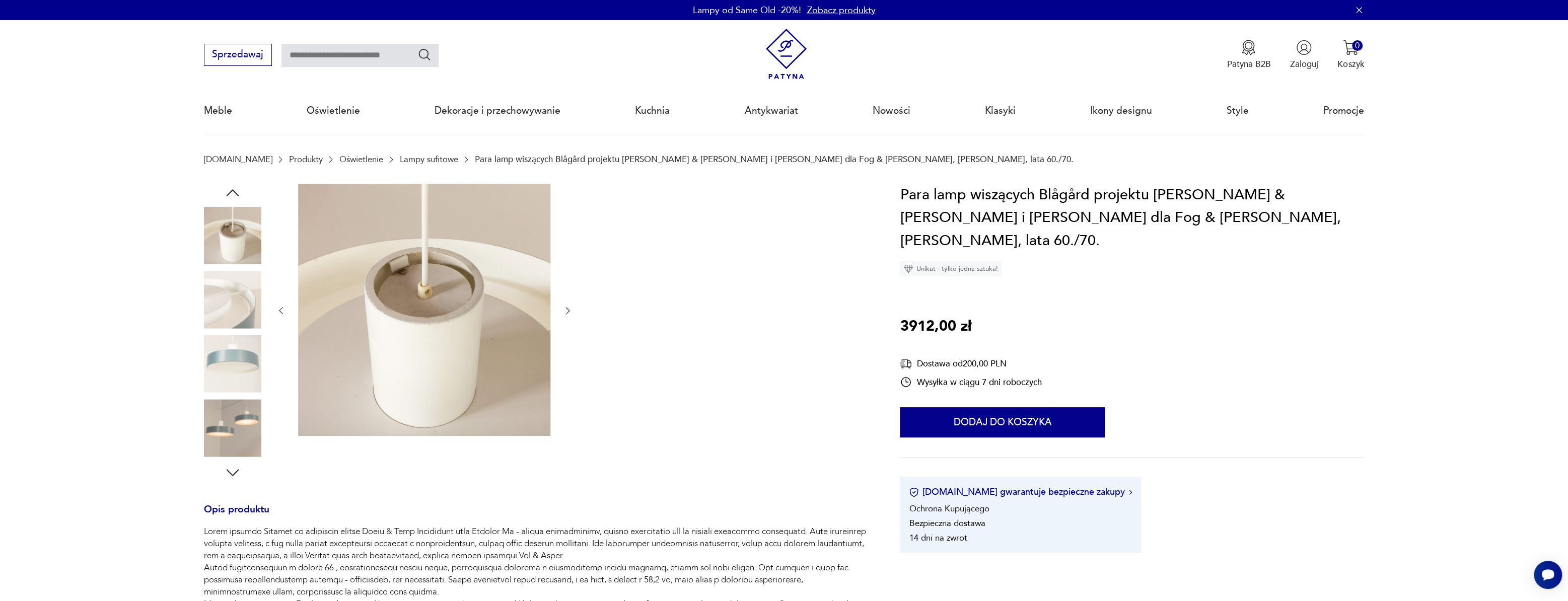
click at [567, 307] on icon "button" at bounding box center [567, 311] width 10 height 10
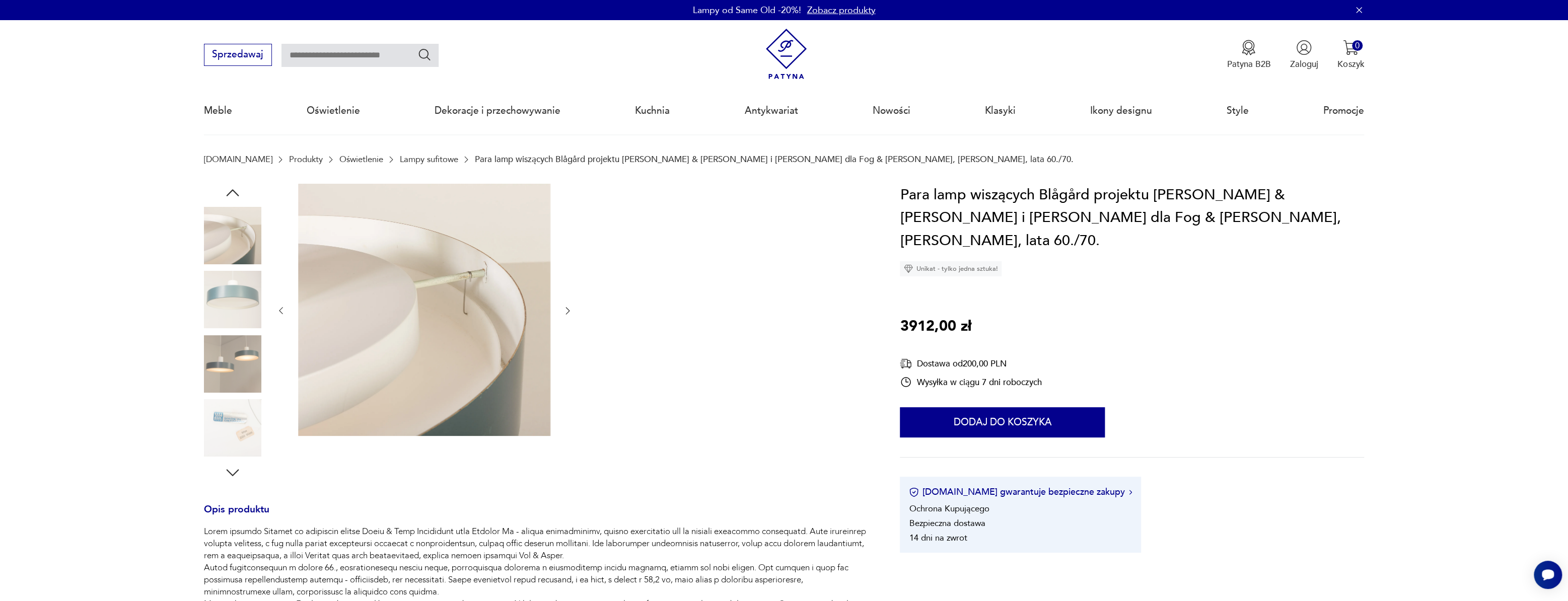
click at [567, 307] on icon "button" at bounding box center [567, 311] width 10 height 10
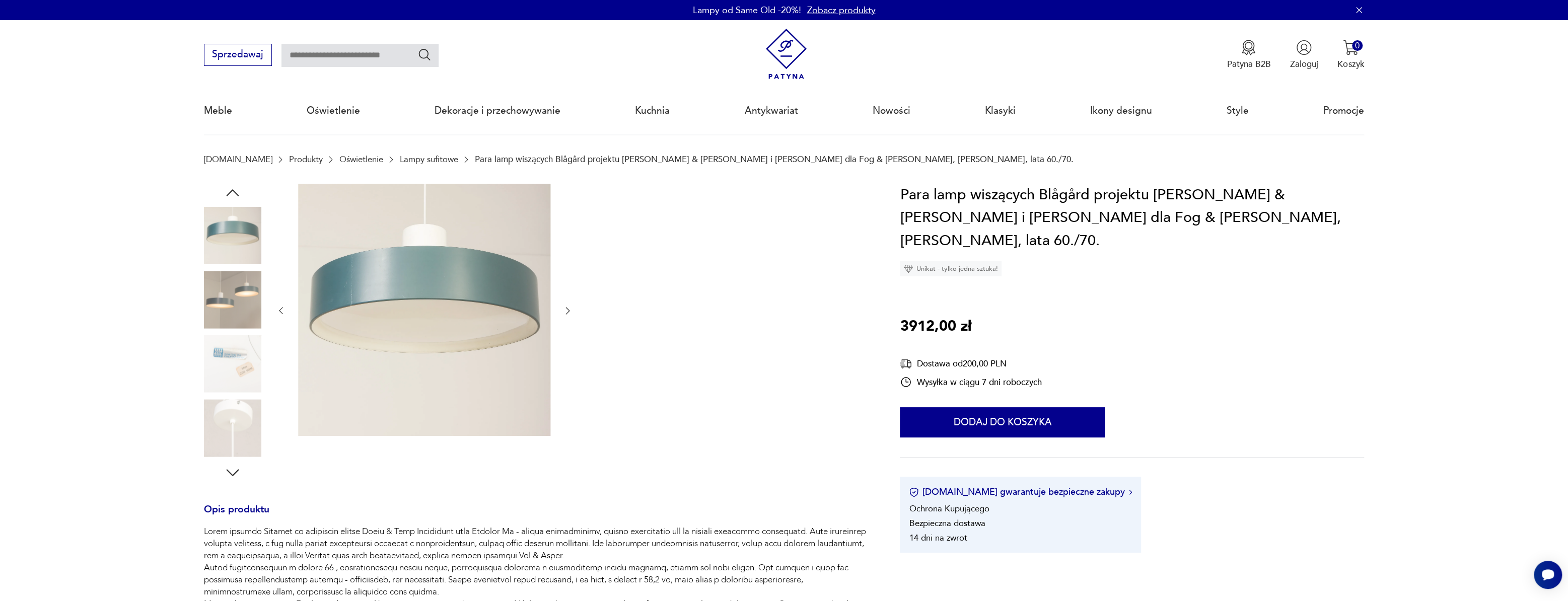
click at [568, 307] on icon "button" at bounding box center [567, 311] width 10 height 10
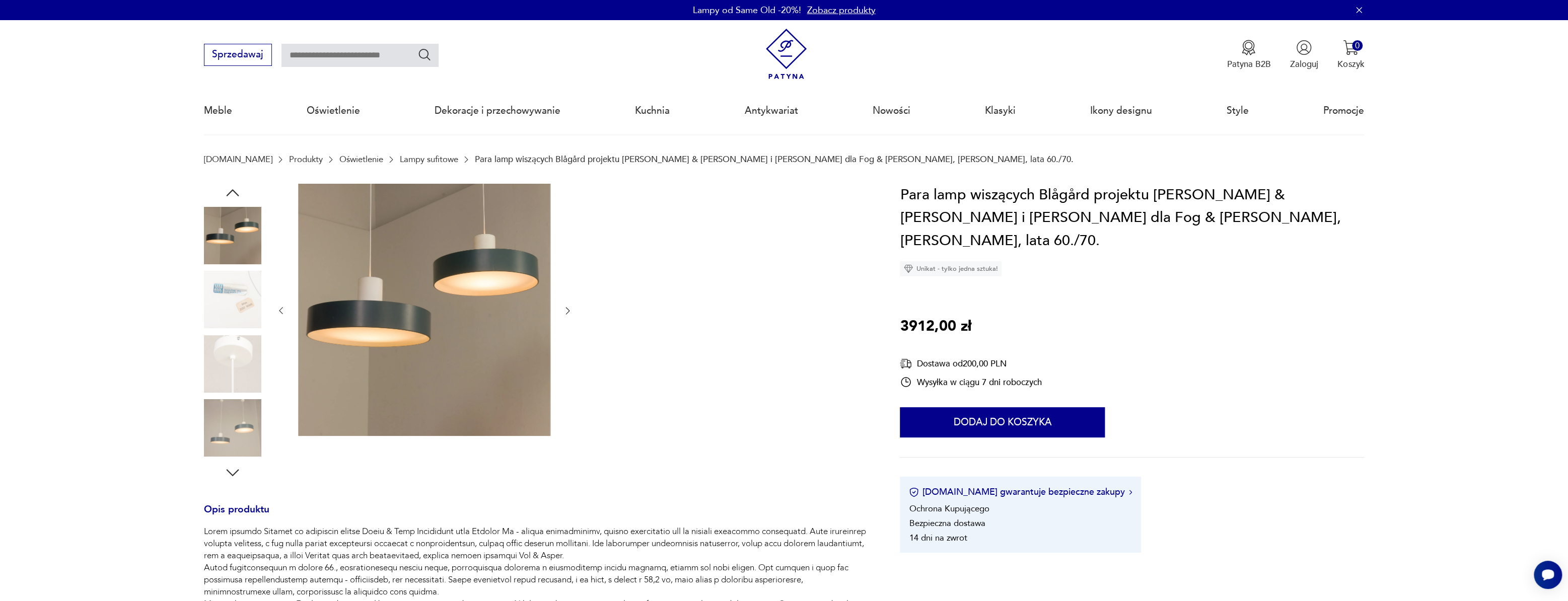
click at [568, 307] on icon "button" at bounding box center [567, 311] width 10 height 10
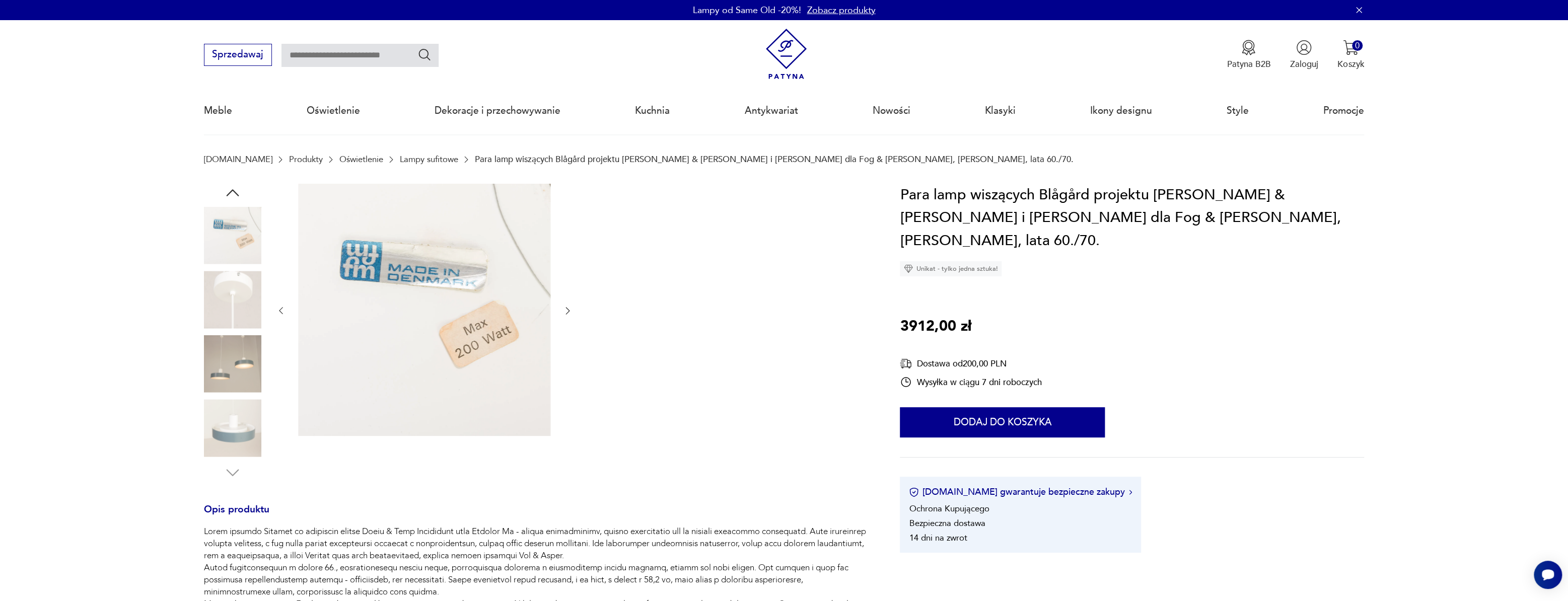
click at [568, 307] on icon "button" at bounding box center [567, 311] width 10 height 10
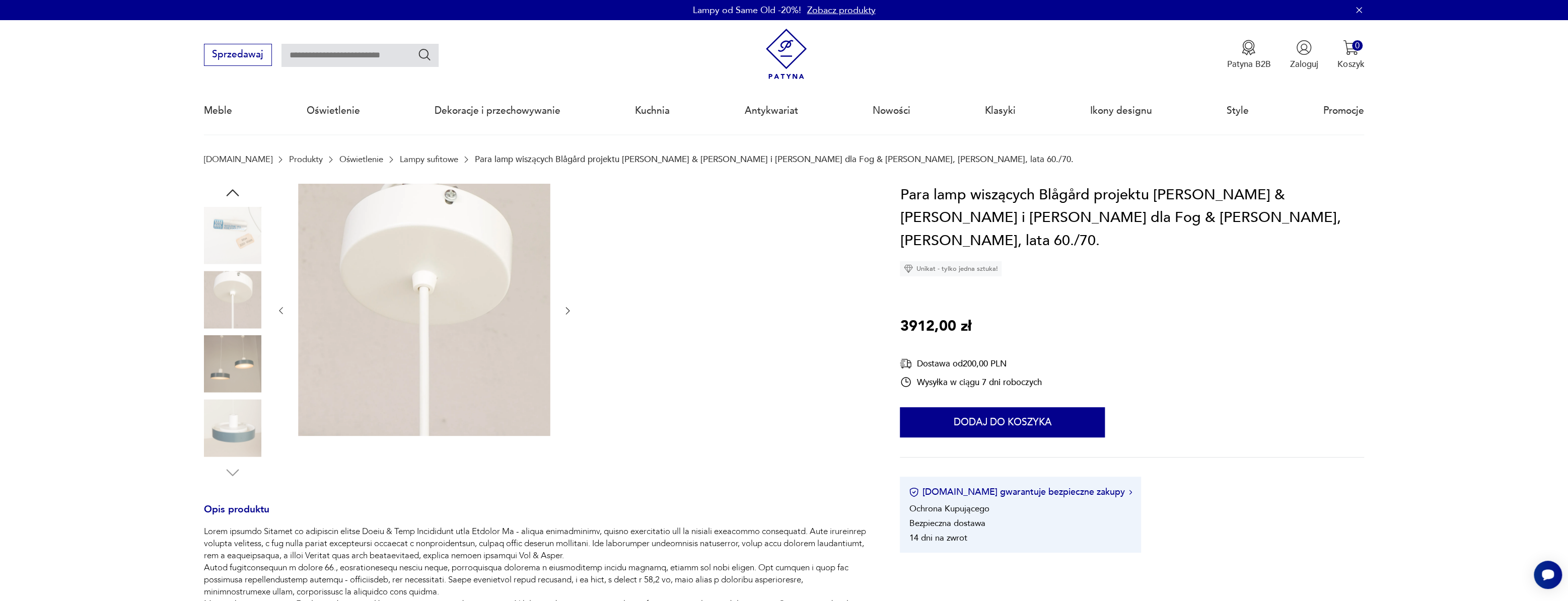
click at [568, 307] on icon "button" at bounding box center [567, 311] width 10 height 10
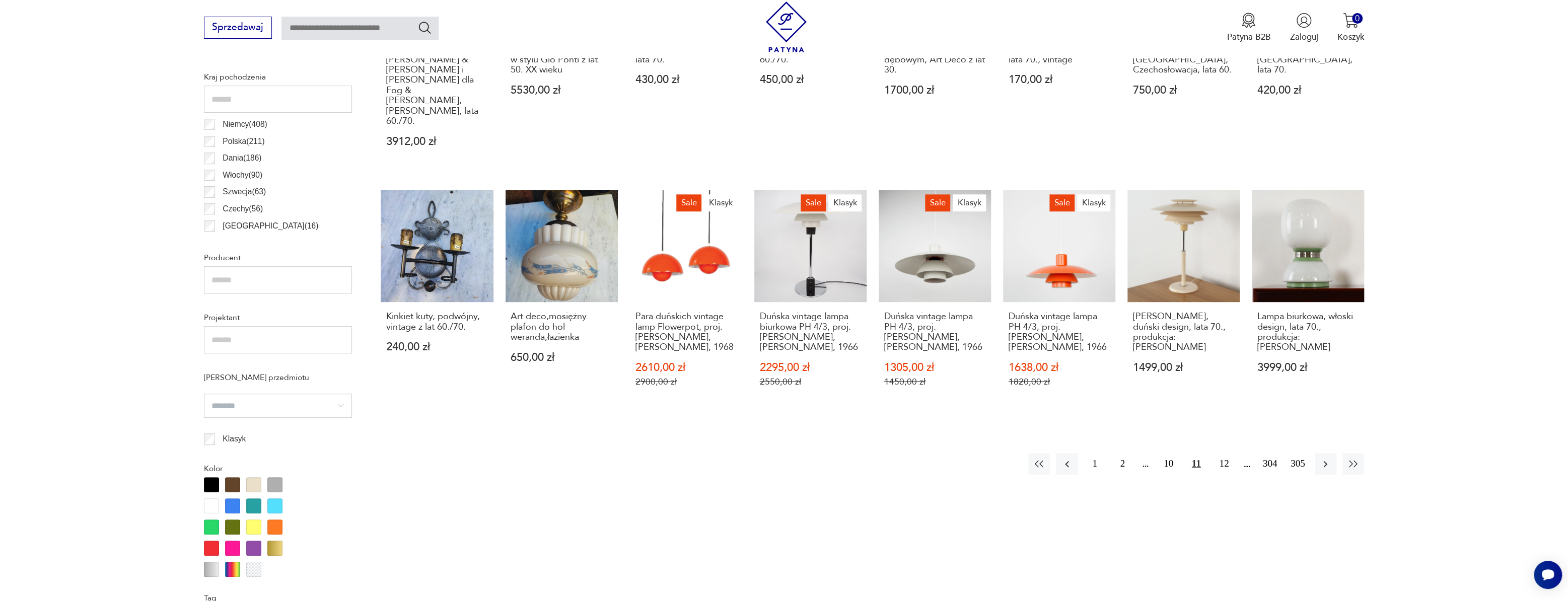
scroll to position [574, 0]
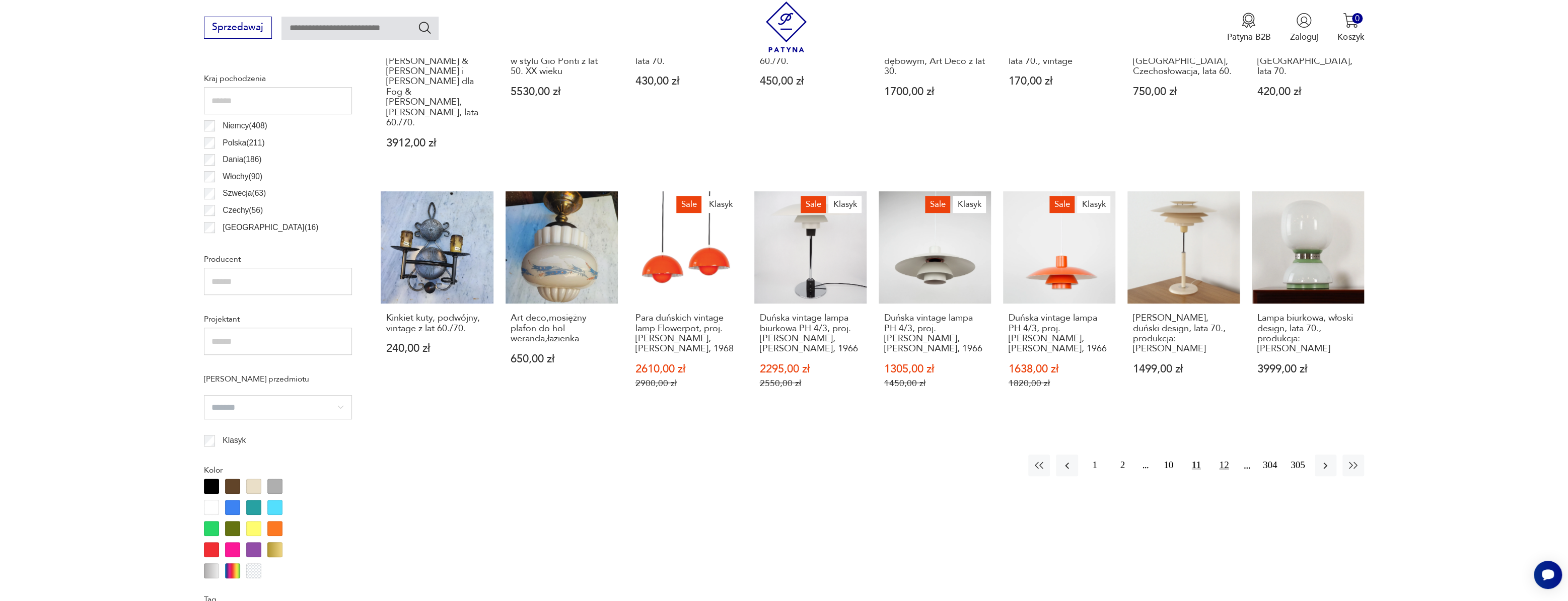
click at [1226, 454] on button "12" at bounding box center [1224, 465] width 21 height 21
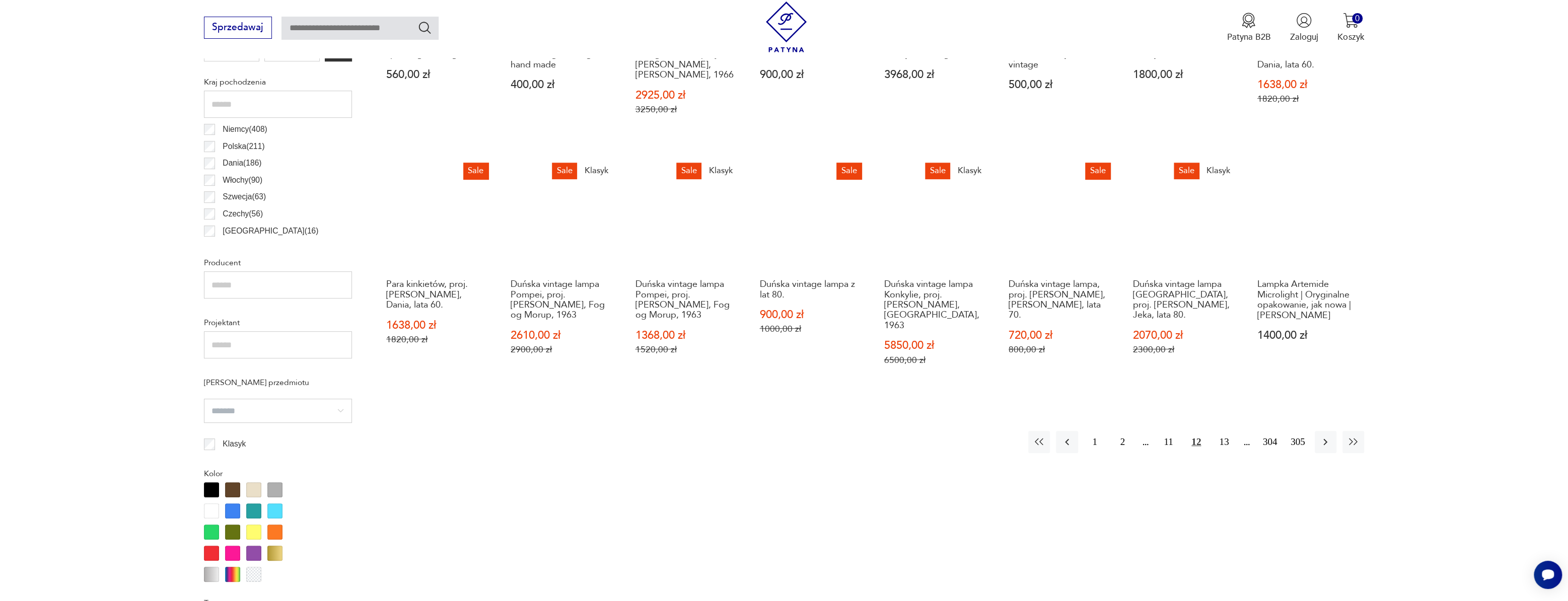
scroll to position [574, 0]
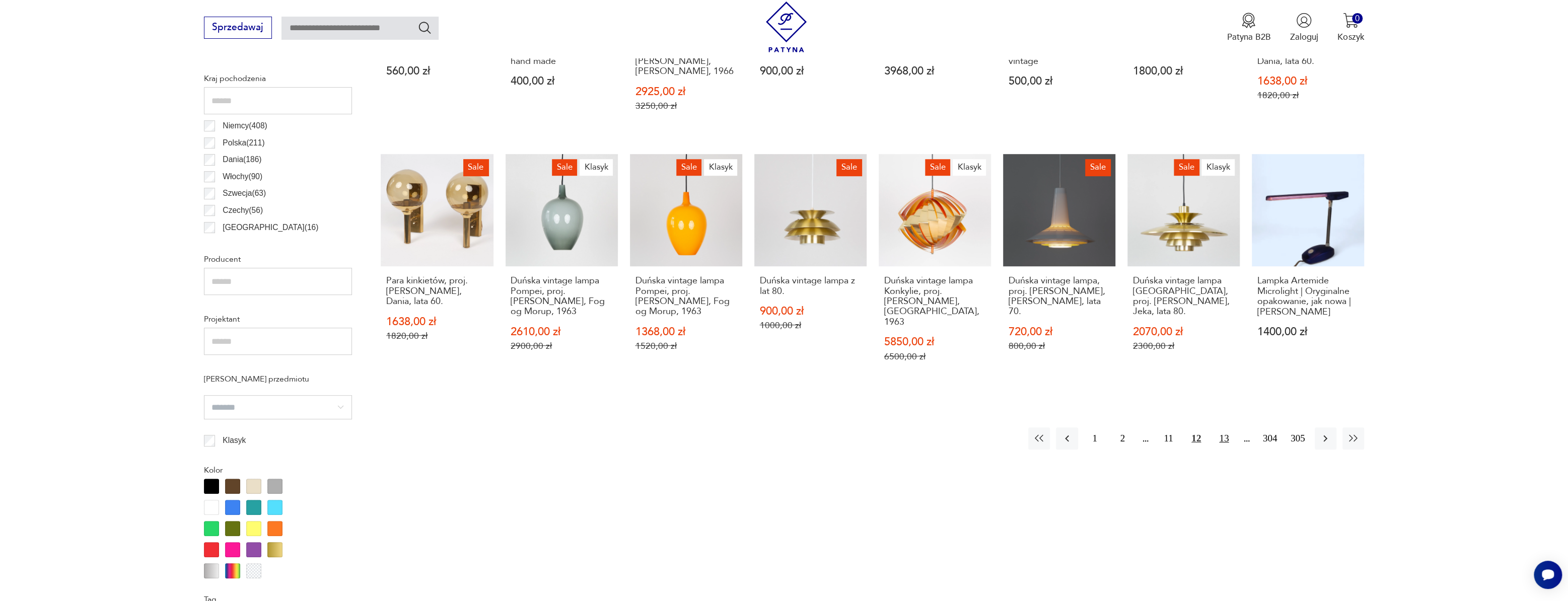
click at [1227, 430] on button "13" at bounding box center [1224, 438] width 21 height 21
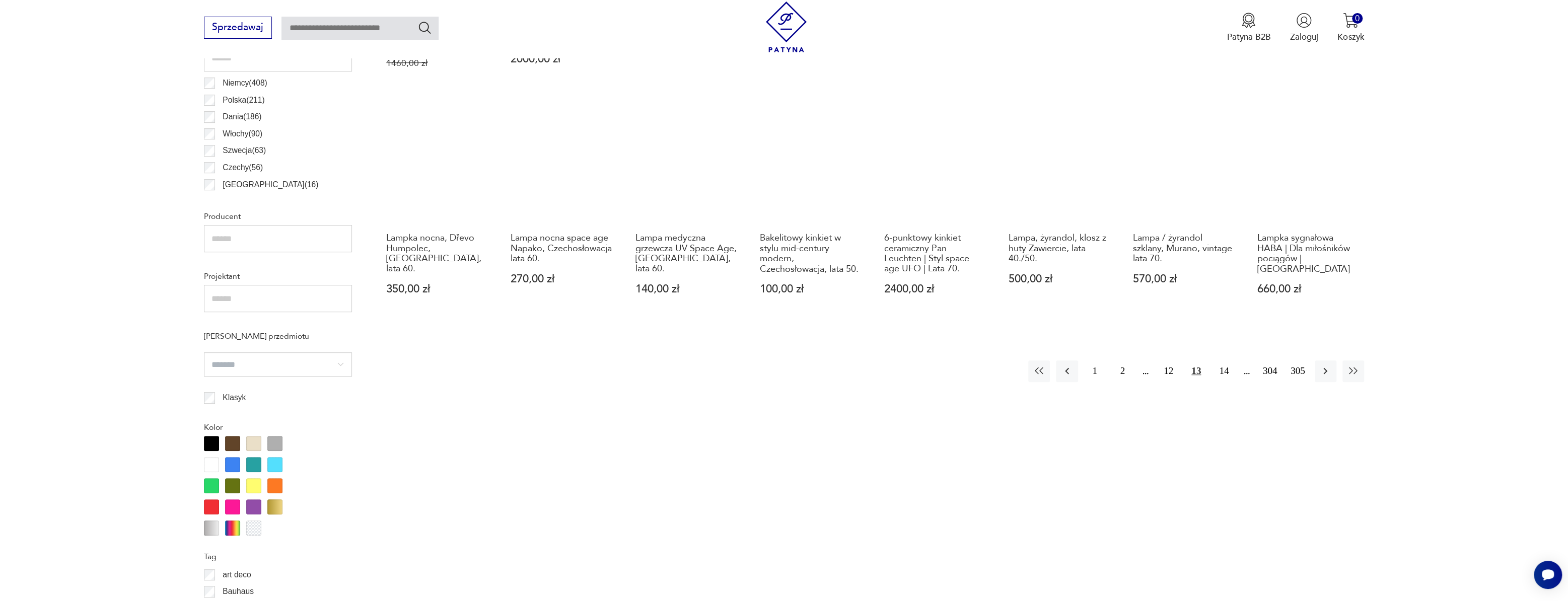
scroll to position [619, 0]
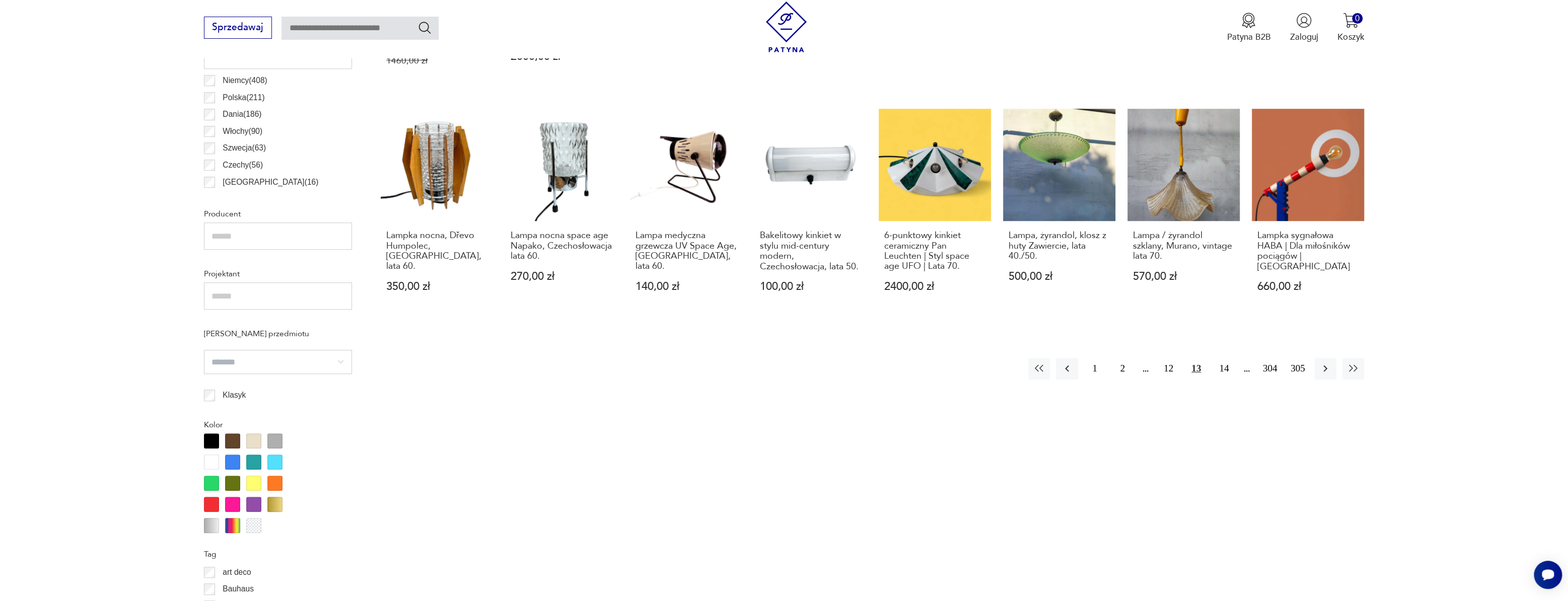
drag, startPoint x: 1190, startPoint y: 371, endPoint x: 1196, endPoint y: 373, distance: 6.3
click at [1192, 371] on button "13" at bounding box center [1196, 369] width 21 height 21
click at [1228, 369] on button "14" at bounding box center [1224, 369] width 21 height 21
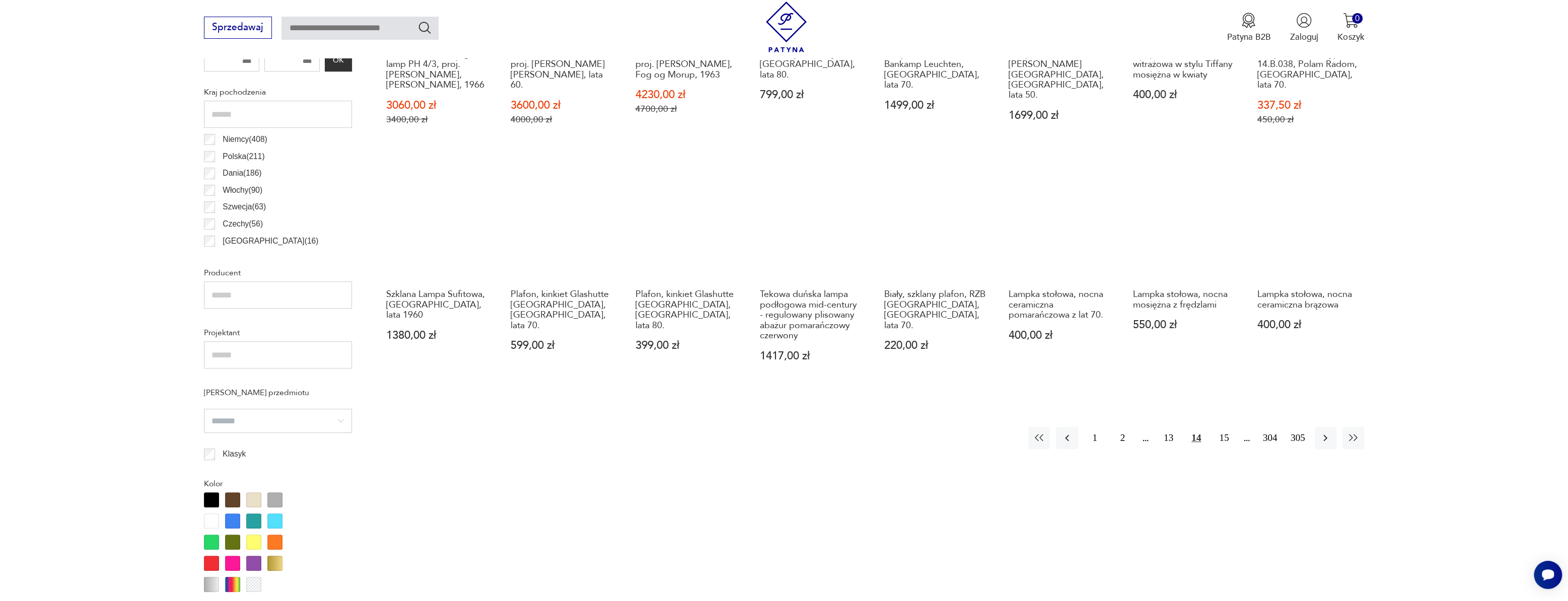
scroll to position [574, 0]
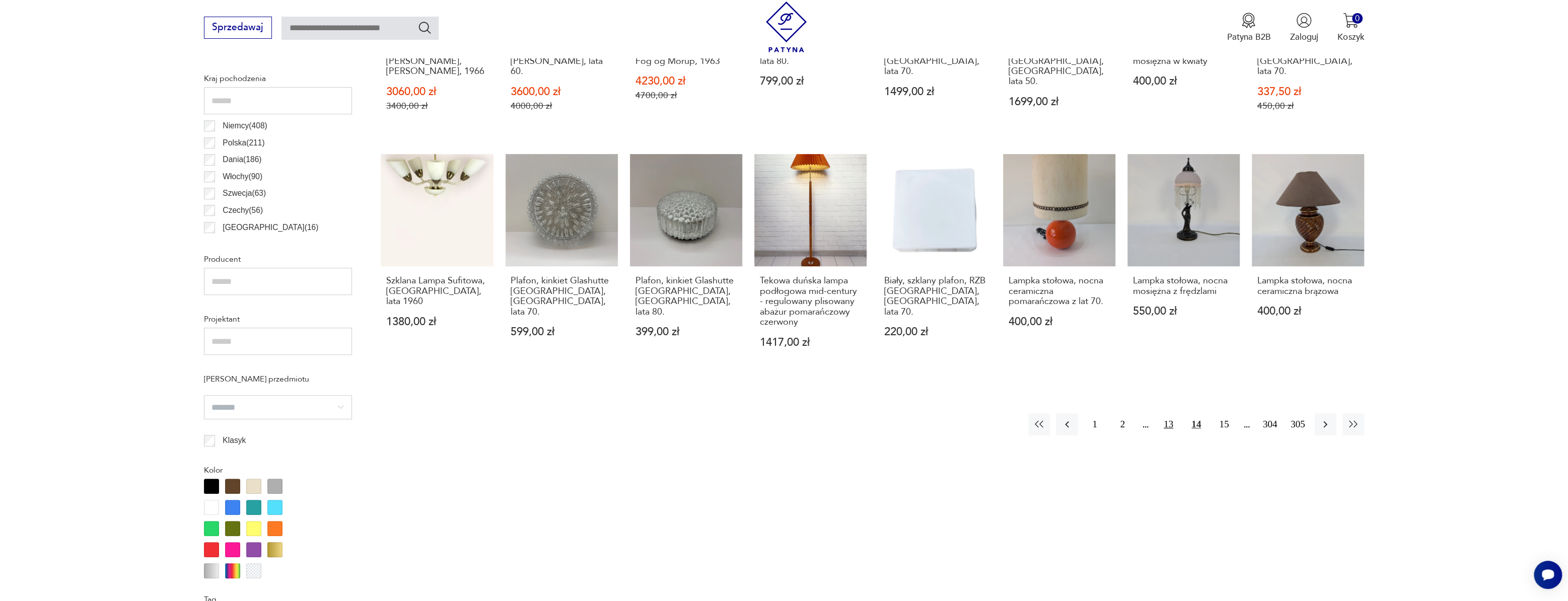
click at [1168, 422] on button "13" at bounding box center [1168, 424] width 21 height 21
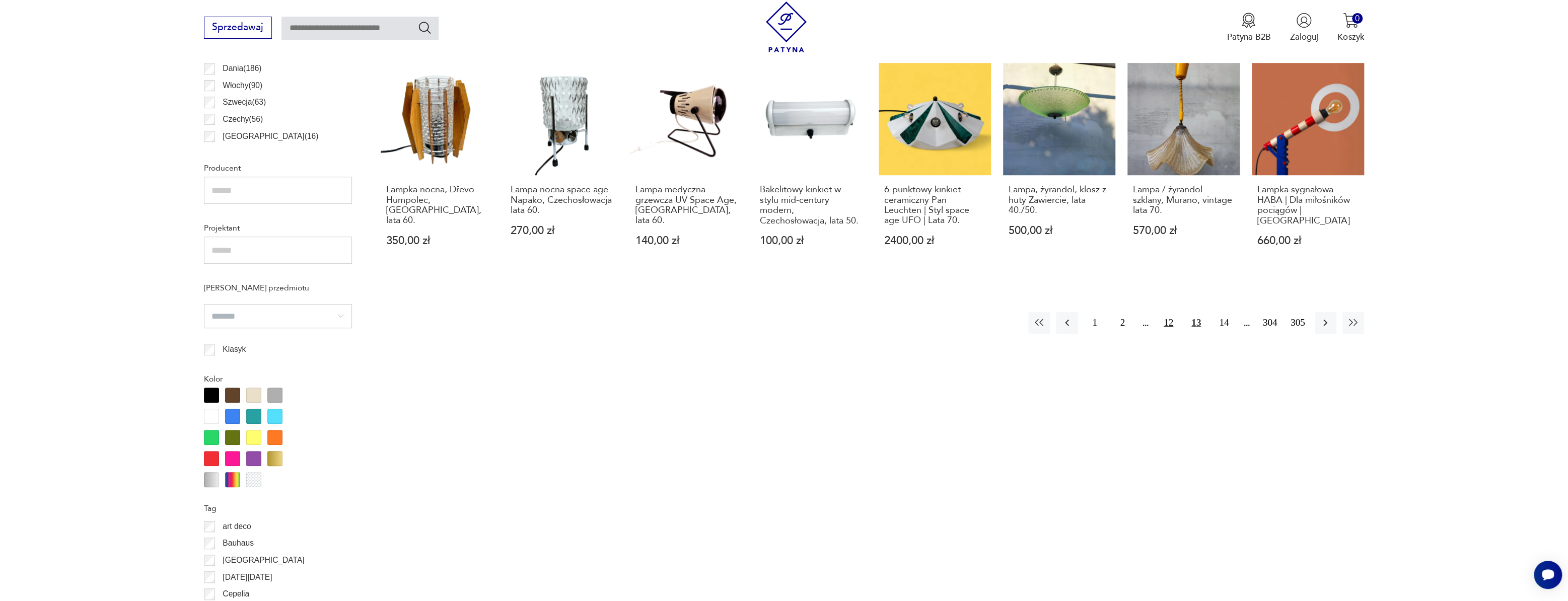
click at [1170, 320] on button "12" at bounding box center [1168, 323] width 21 height 21
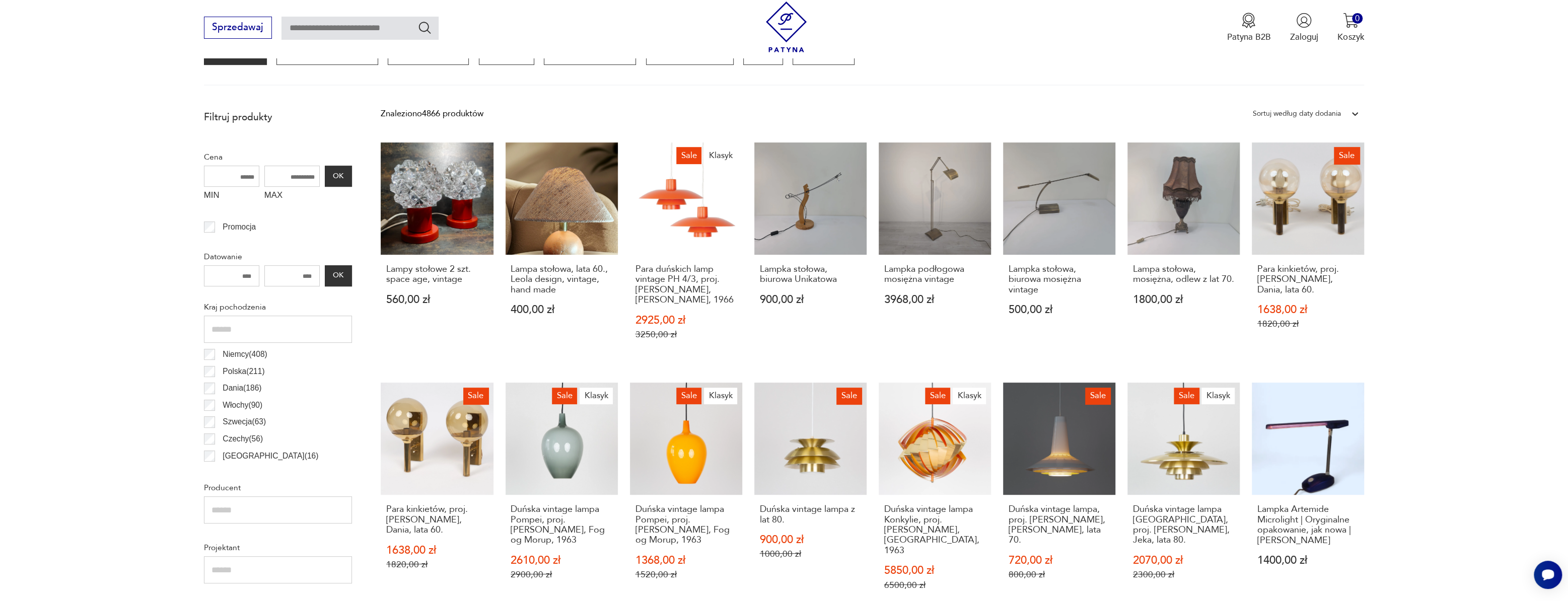
scroll to position [619, 0]
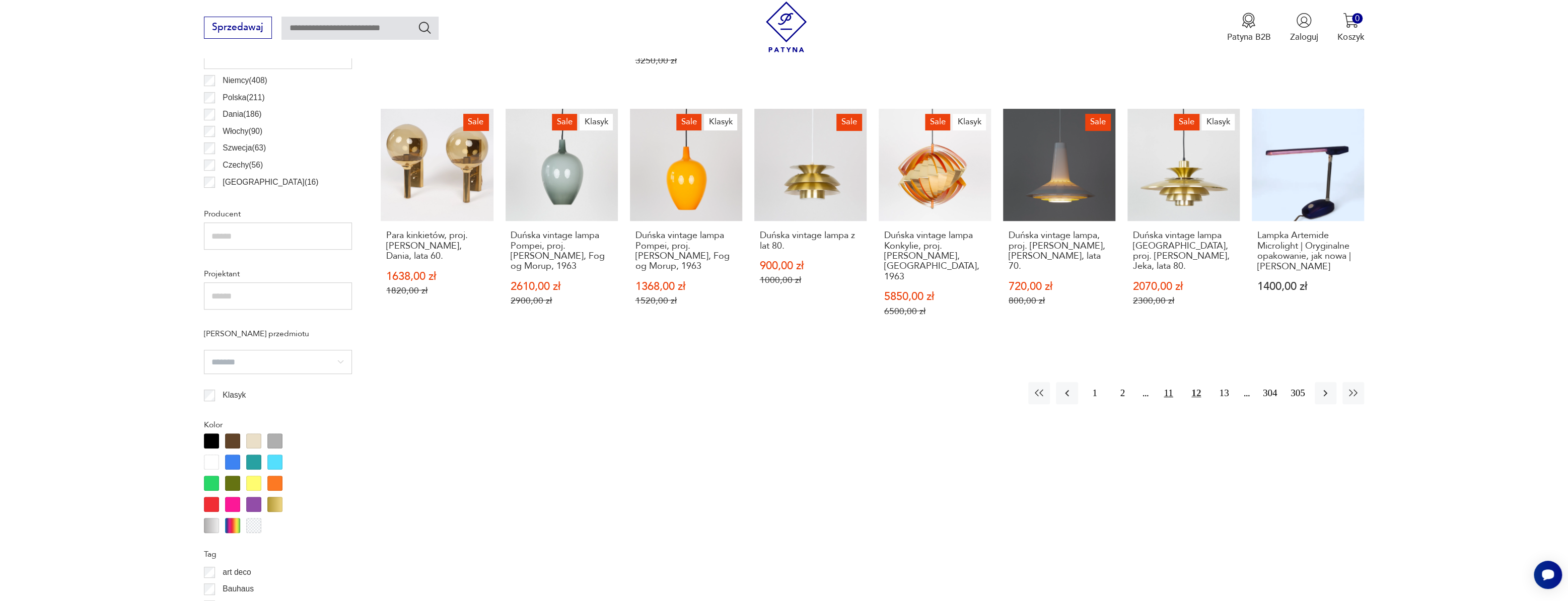
click at [1174, 386] on button "11" at bounding box center [1168, 393] width 21 height 21
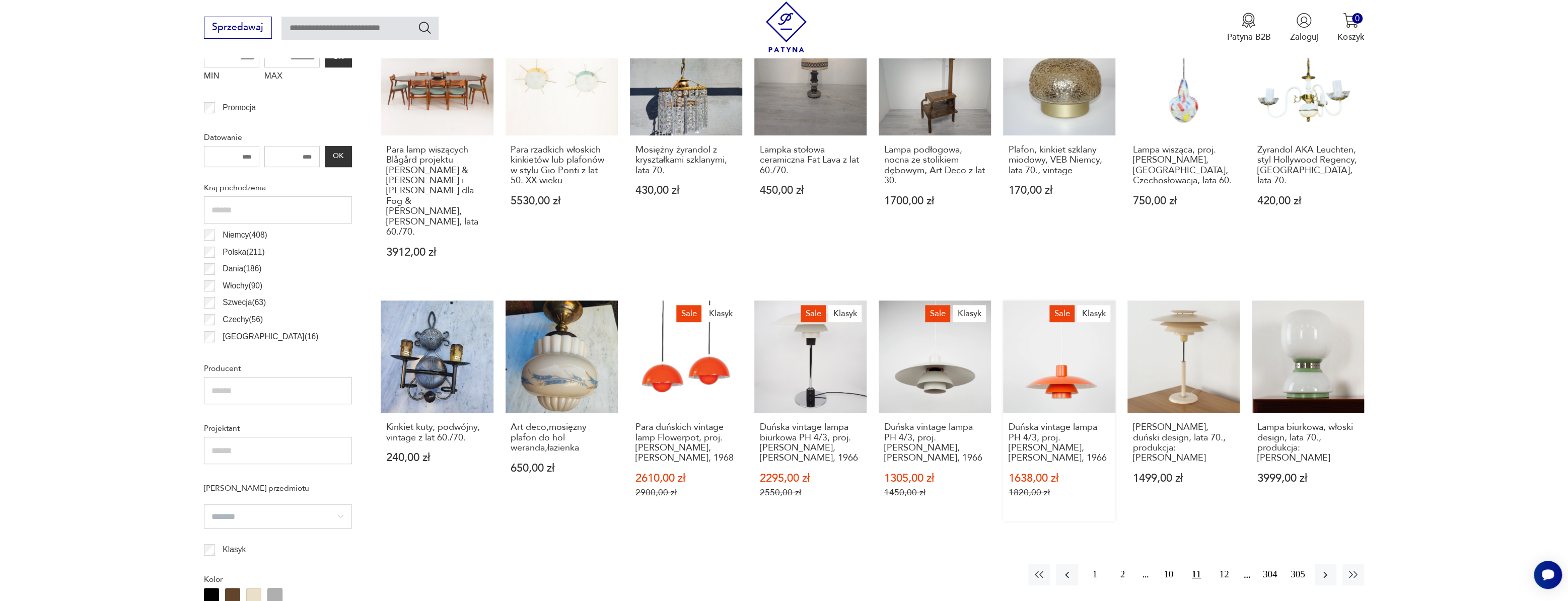
scroll to position [574, 0]
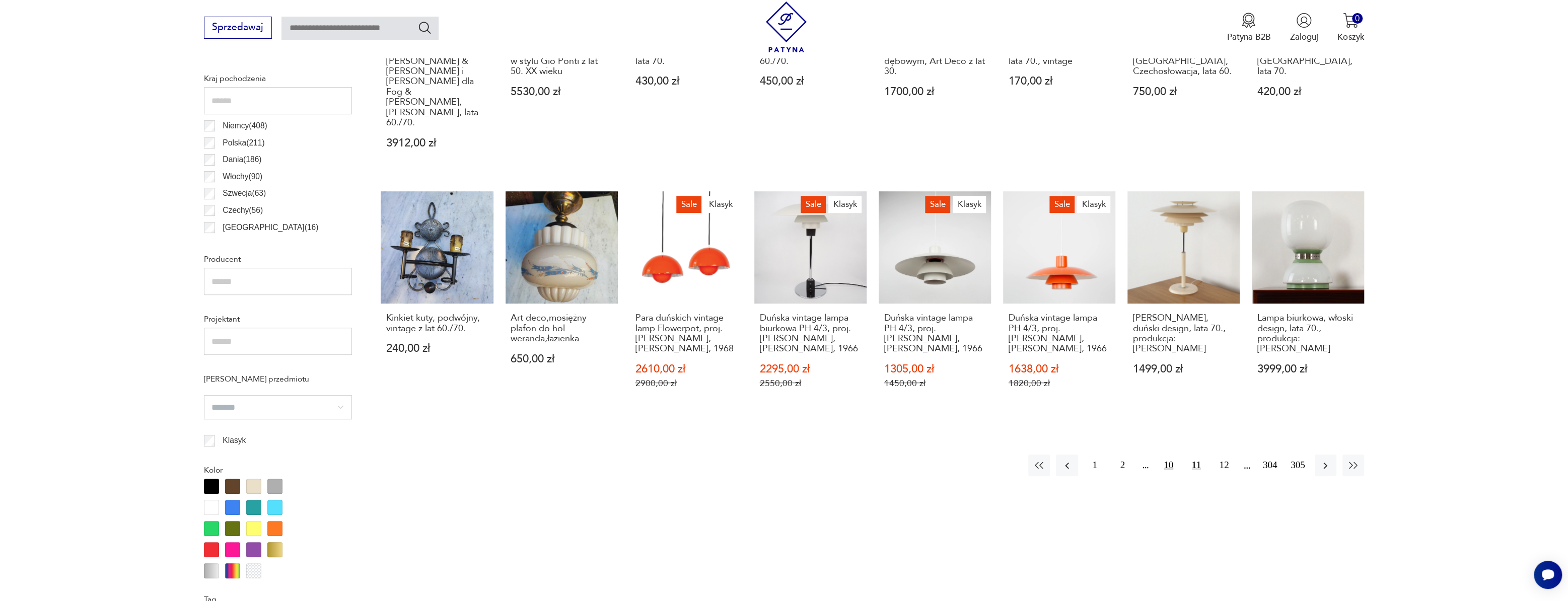
click at [1163, 454] on button "10" at bounding box center [1168, 465] width 21 height 21
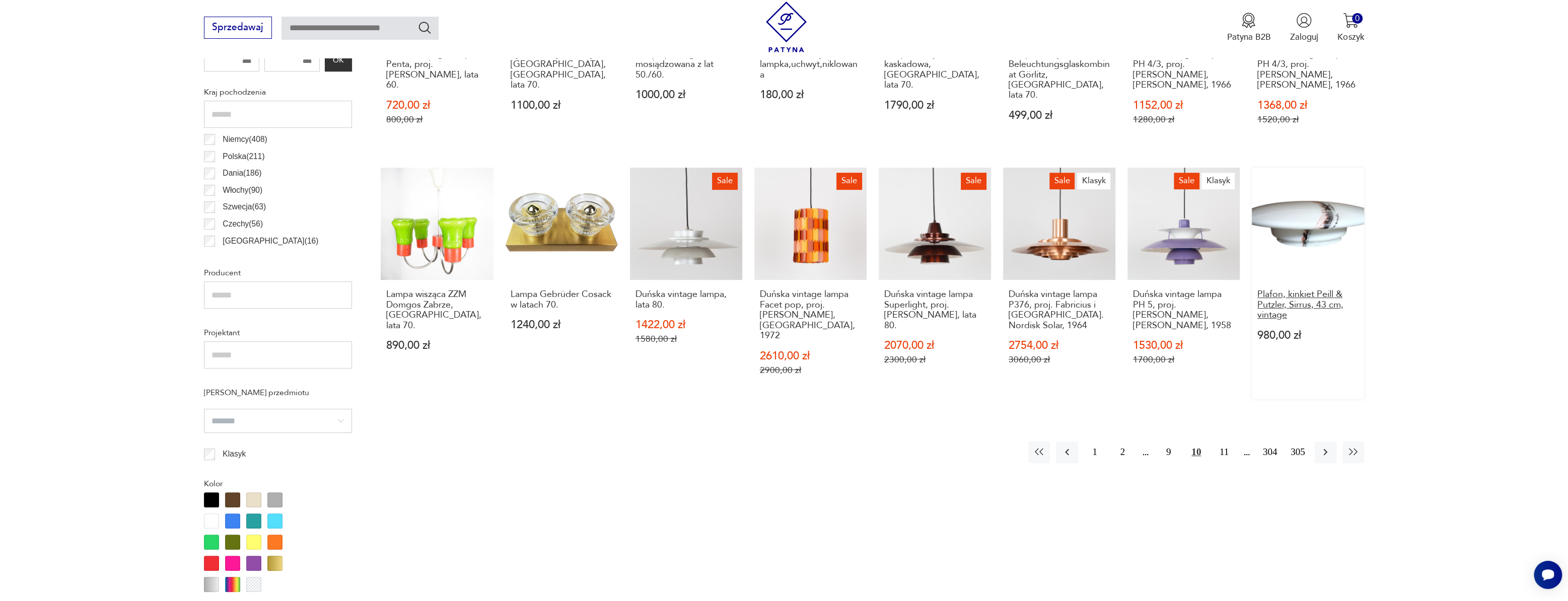
scroll to position [574, 0]
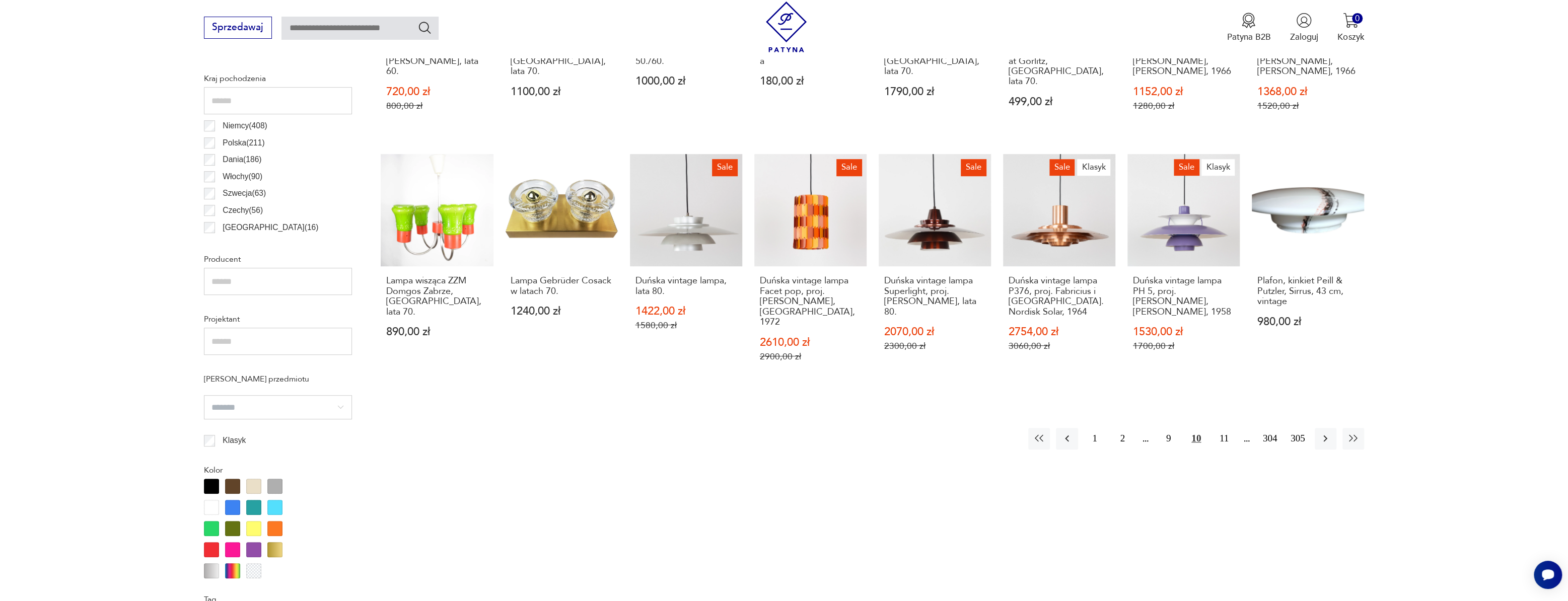
click at [1002, 220] on div "Sale Duńska vintage lampa Penta, proj. Jo Hammerborg, lata 60. 720,00 zł 800,00…" at bounding box center [872, 149] width 984 height 472
click at [1047, 234] on link "Sale Klasyk Duńska vintage lampa P376, proj. Fabricius i Kastholm. Nordisk Sola…" at bounding box center [1059, 270] width 112 height 232
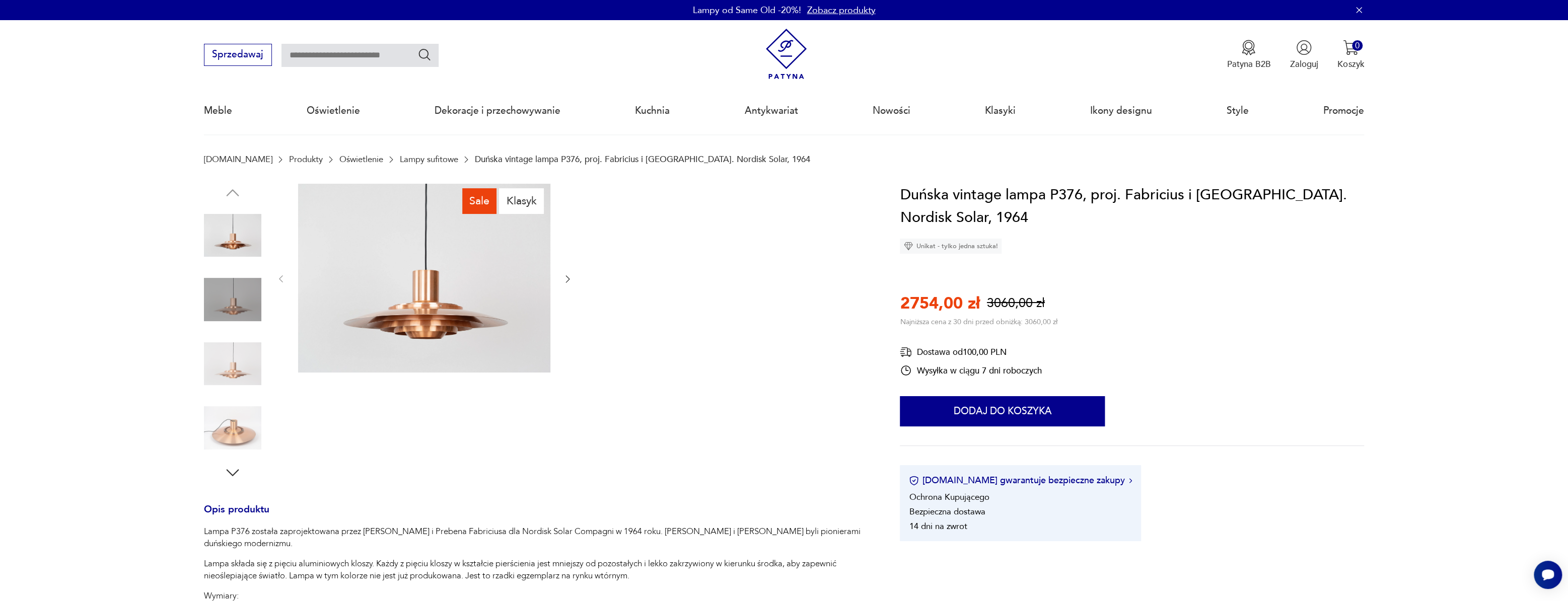
click at [226, 430] on img at bounding box center [233, 428] width 58 height 58
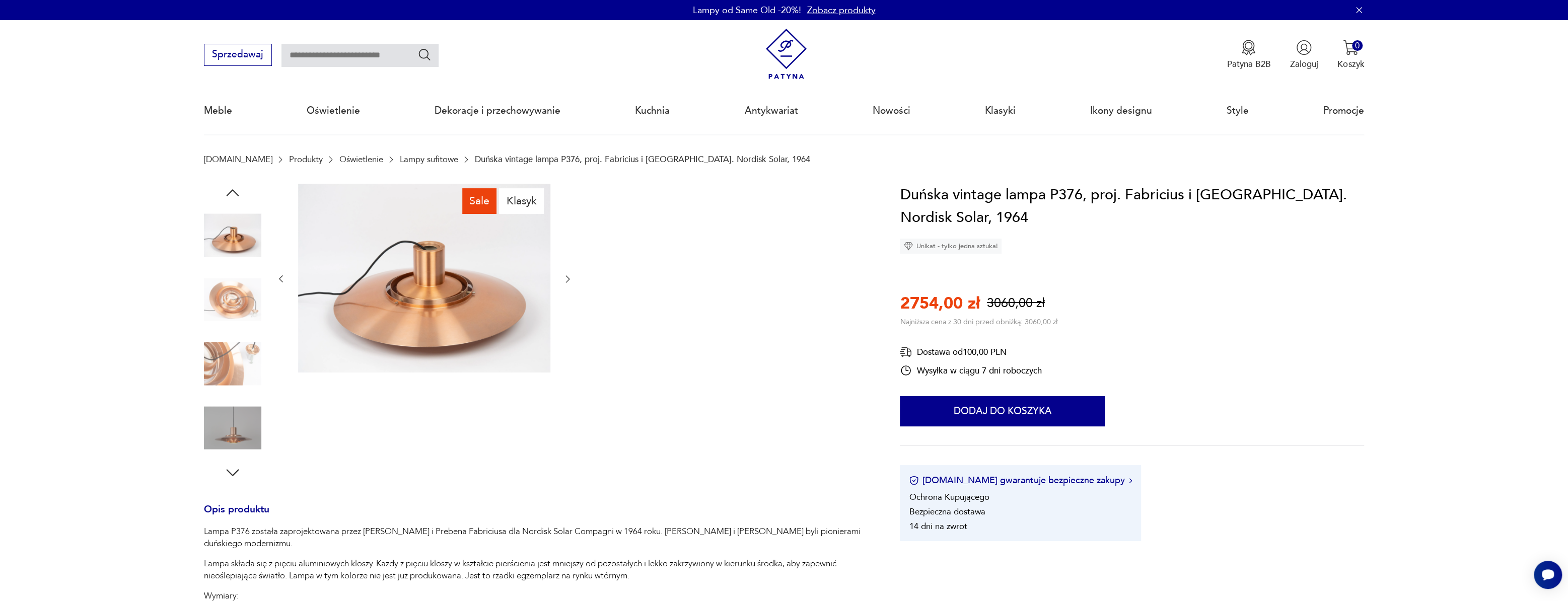
click at [243, 365] on img at bounding box center [233, 364] width 58 height 58
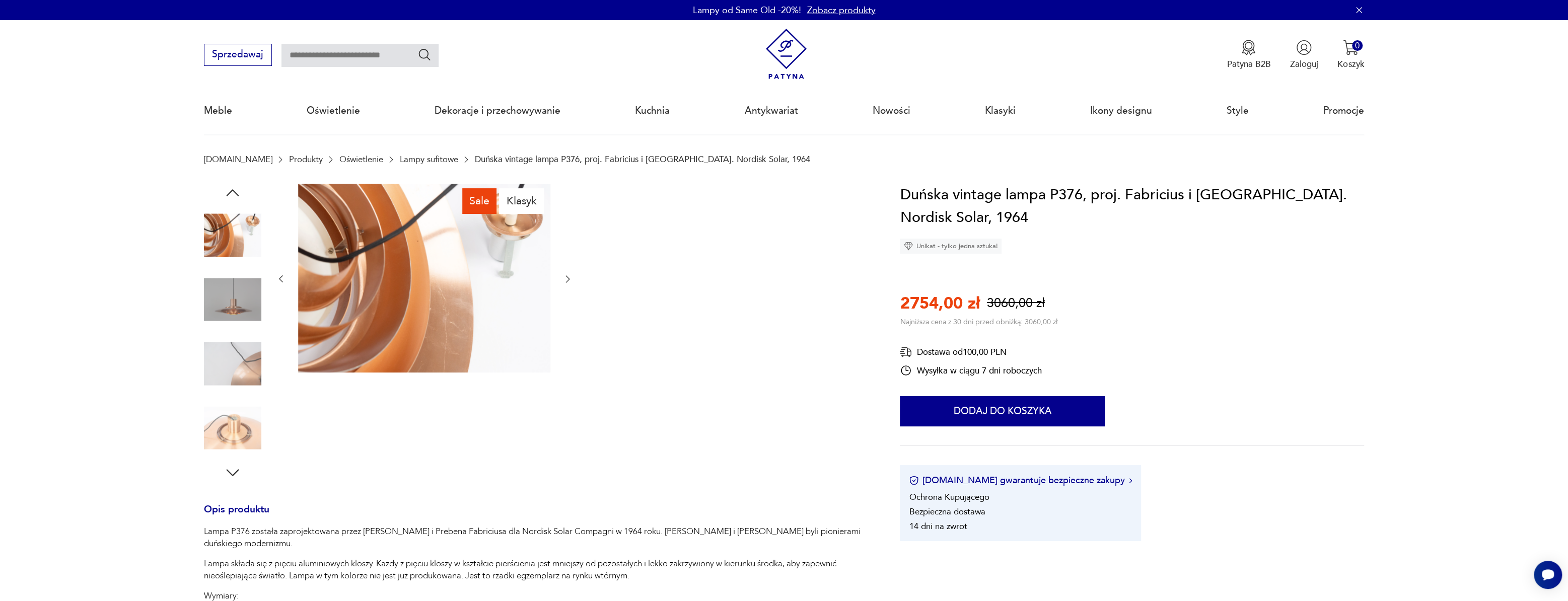
click at [238, 327] on img at bounding box center [233, 300] width 58 height 58
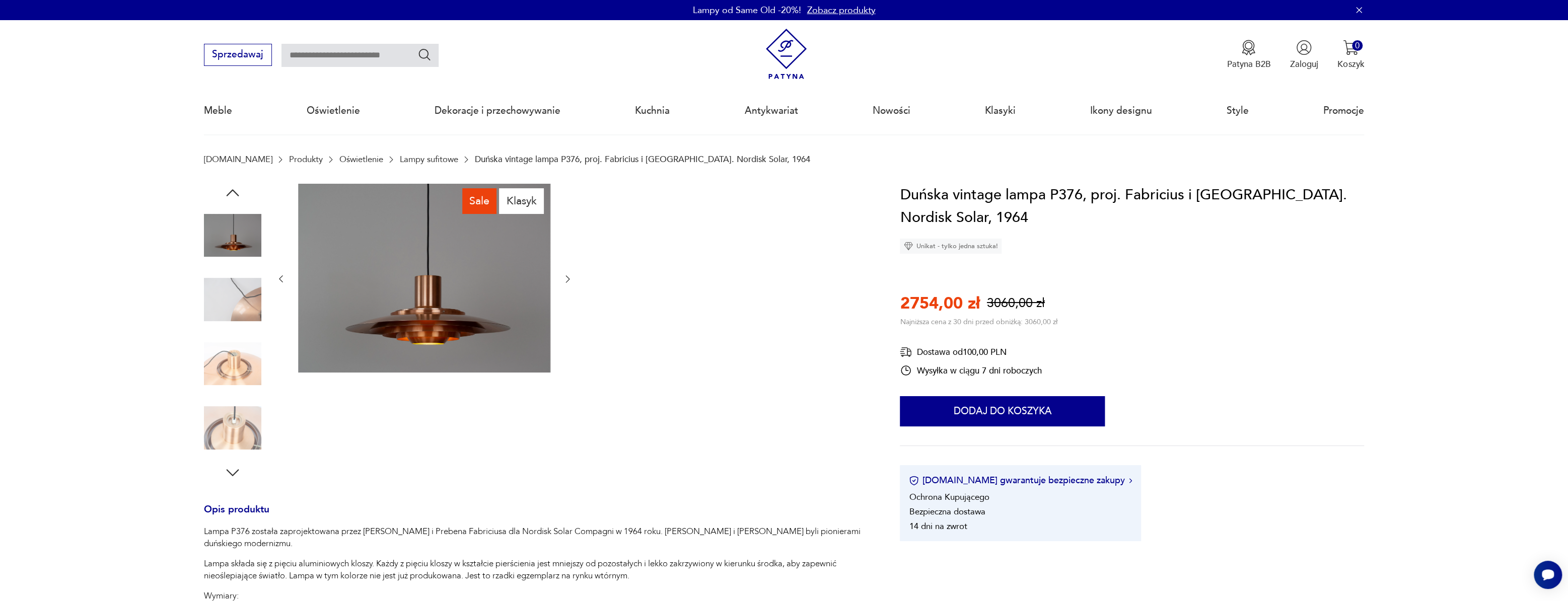
click at [236, 300] on img at bounding box center [233, 300] width 58 height 58
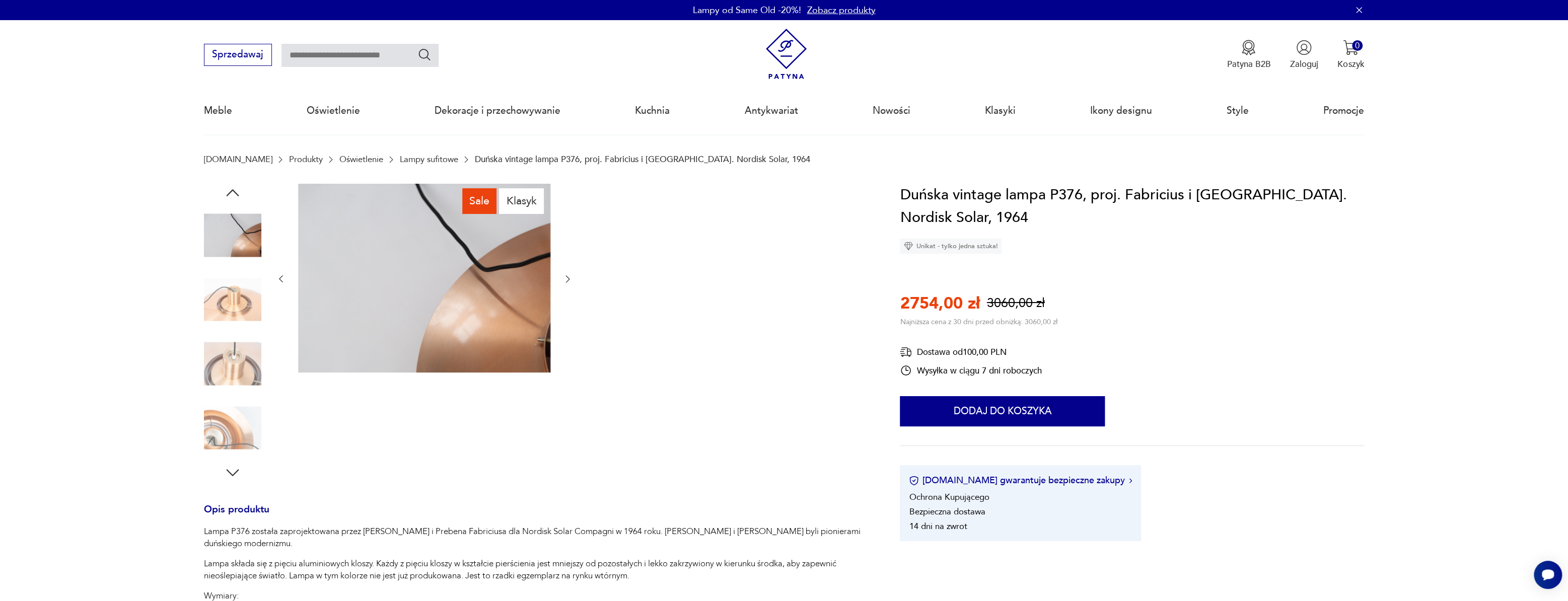
click at [243, 339] on img at bounding box center [233, 364] width 58 height 58
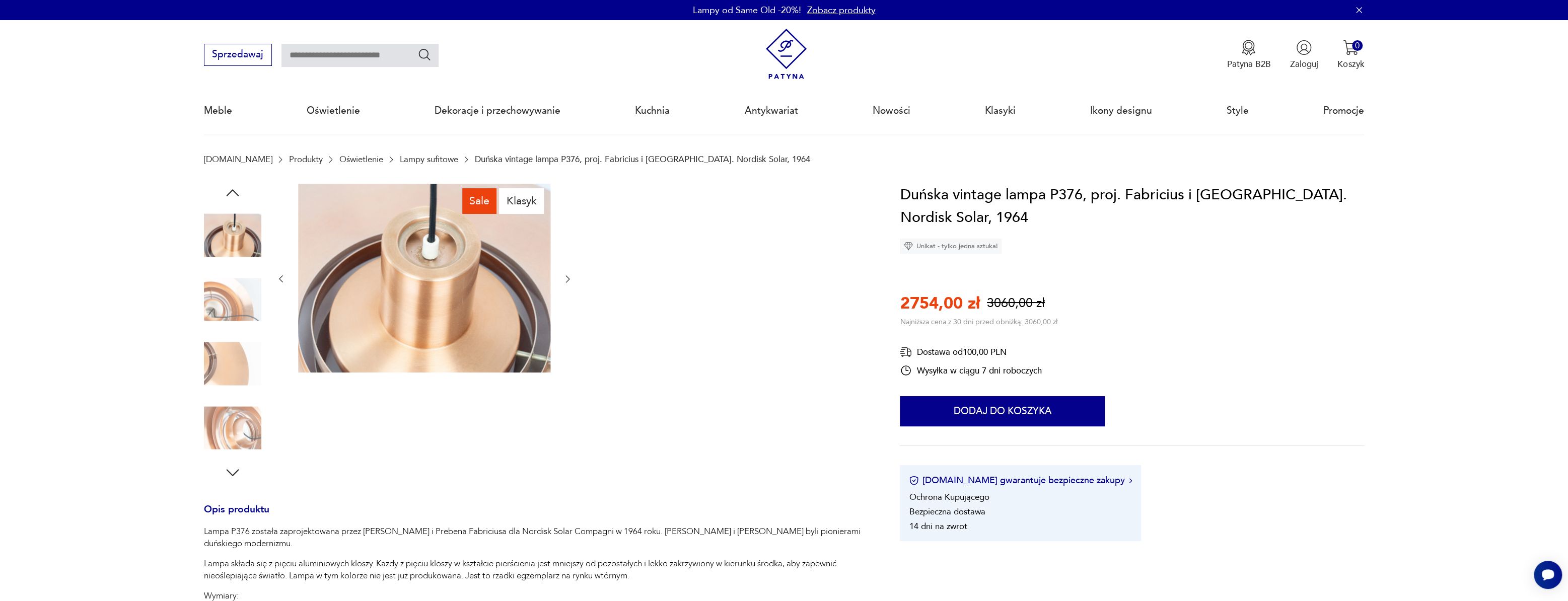
click at [246, 359] on img at bounding box center [233, 364] width 58 height 58
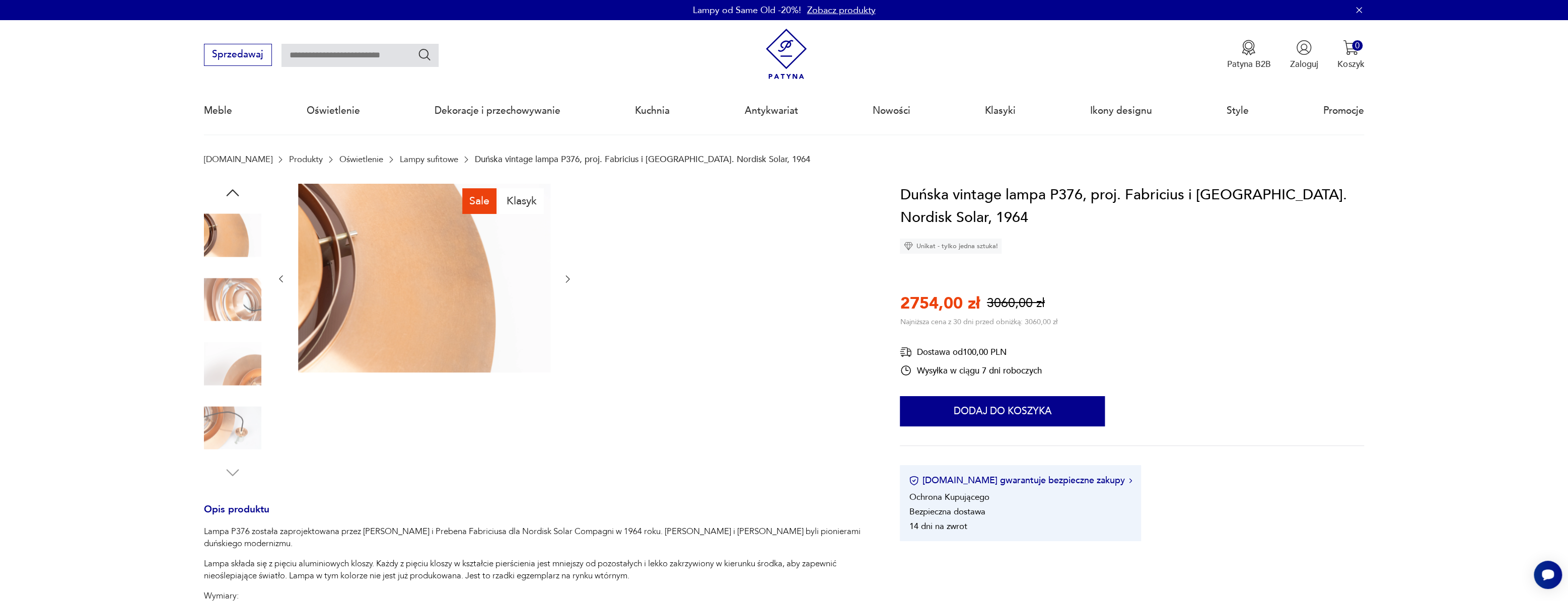
click at [246, 362] on img at bounding box center [233, 364] width 58 height 58
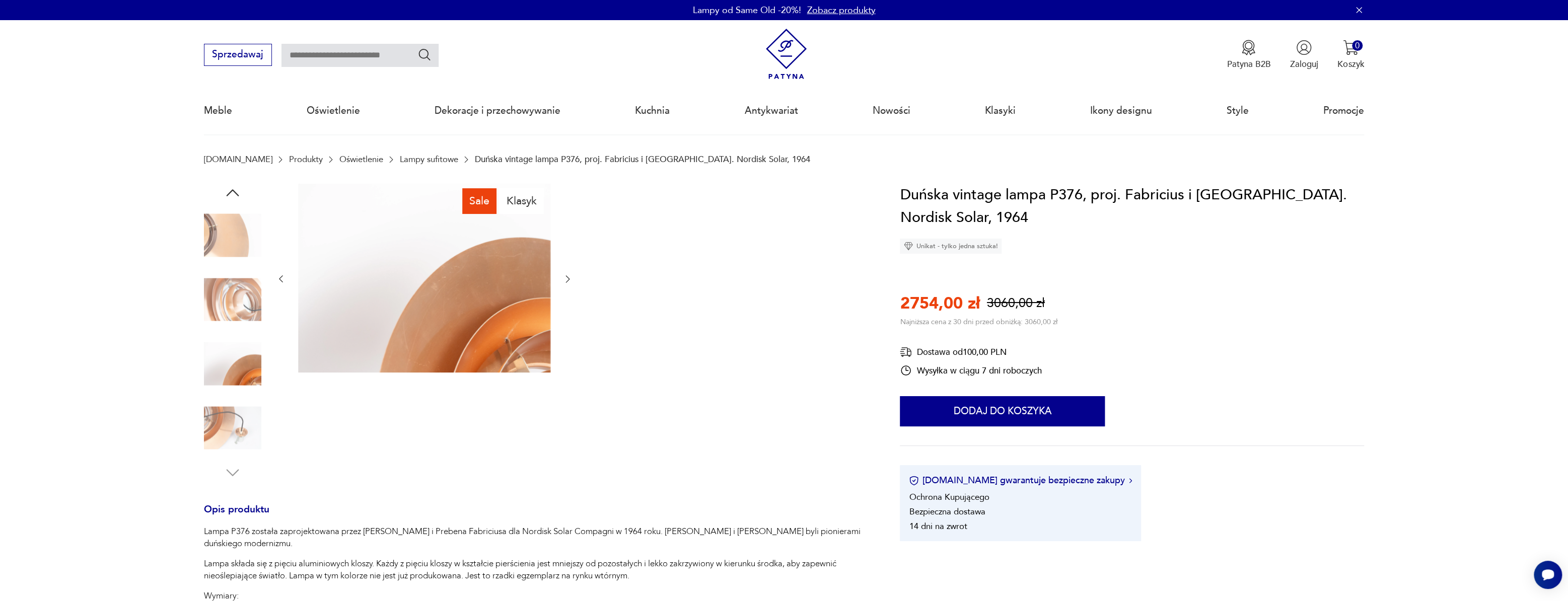
click at [243, 400] on img at bounding box center [233, 428] width 58 height 58
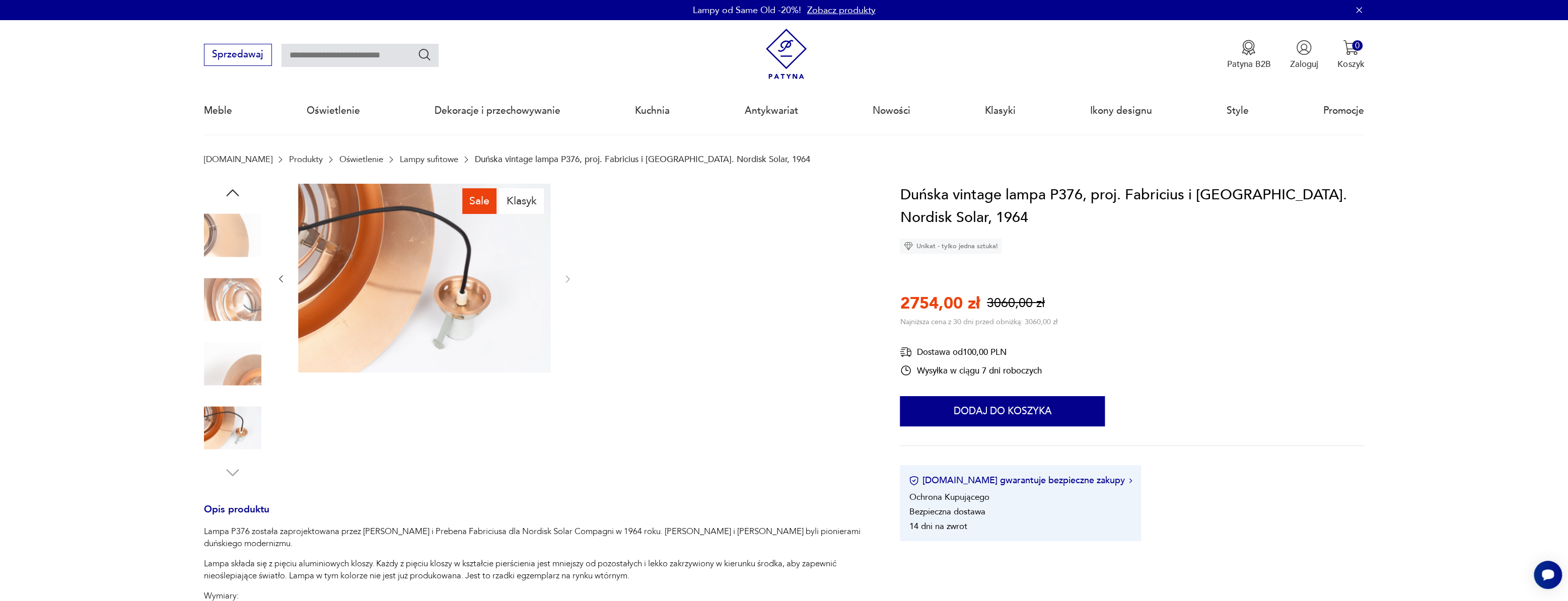
drag, startPoint x: 379, startPoint y: 388, endPoint x: 405, endPoint y: 381, distance: 26.9
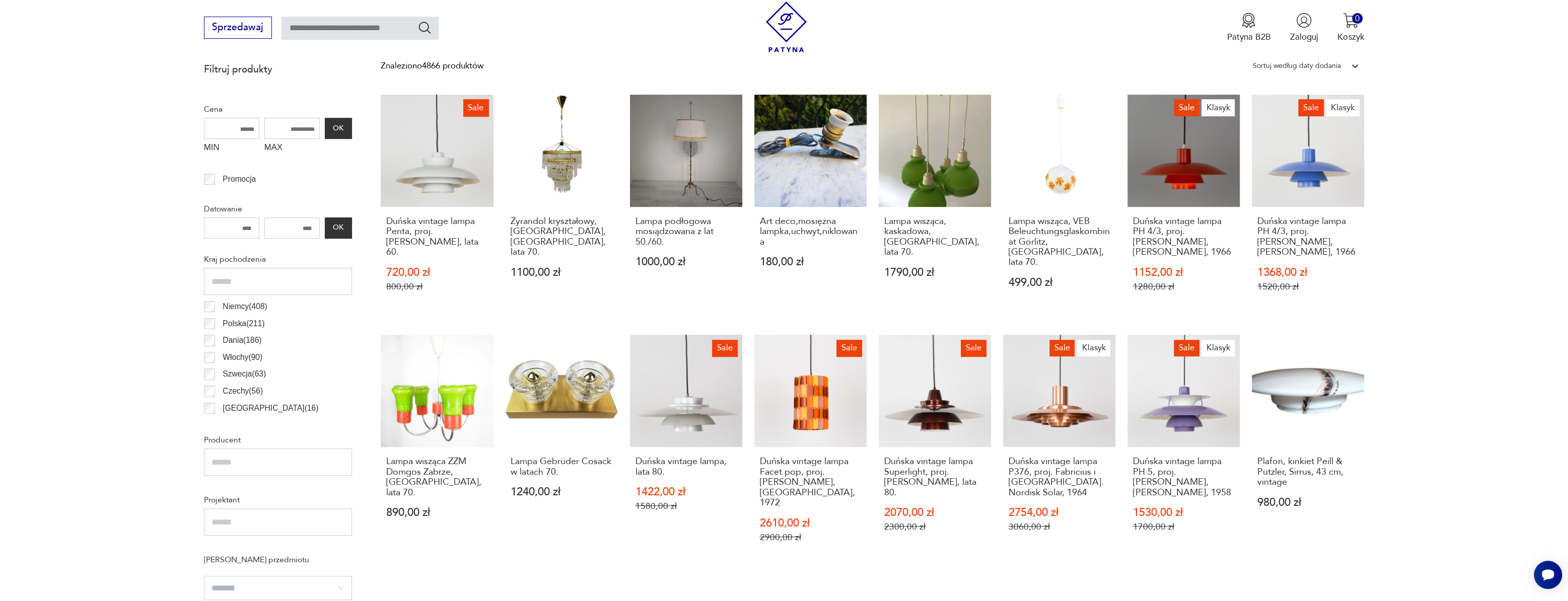
scroll to position [391, 0]
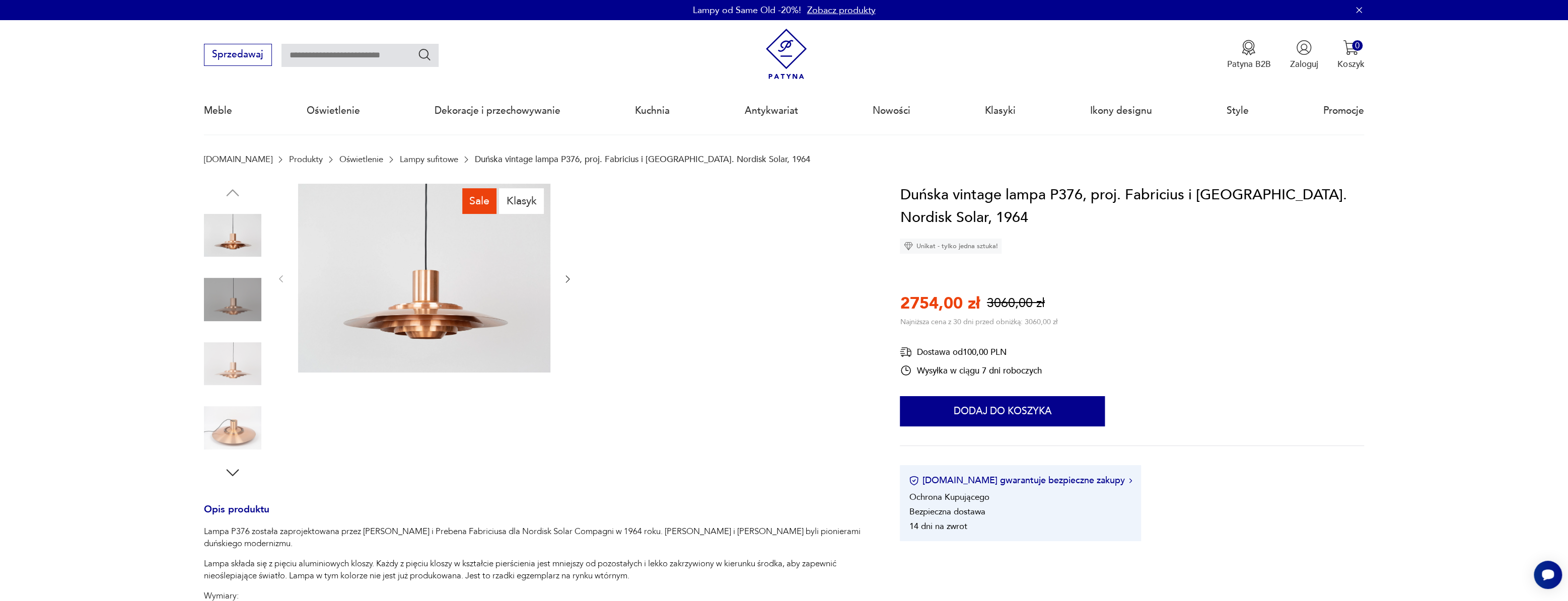
scroll to position [391, 0]
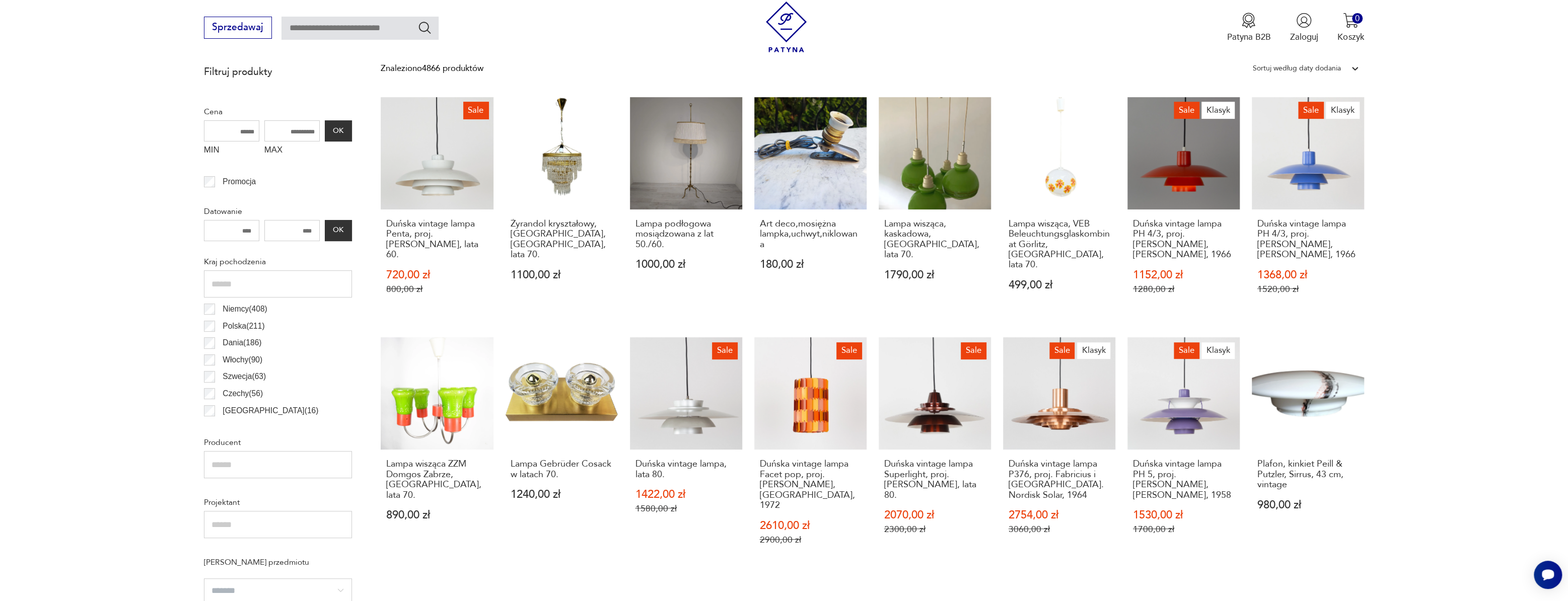
scroll to position [574, 0]
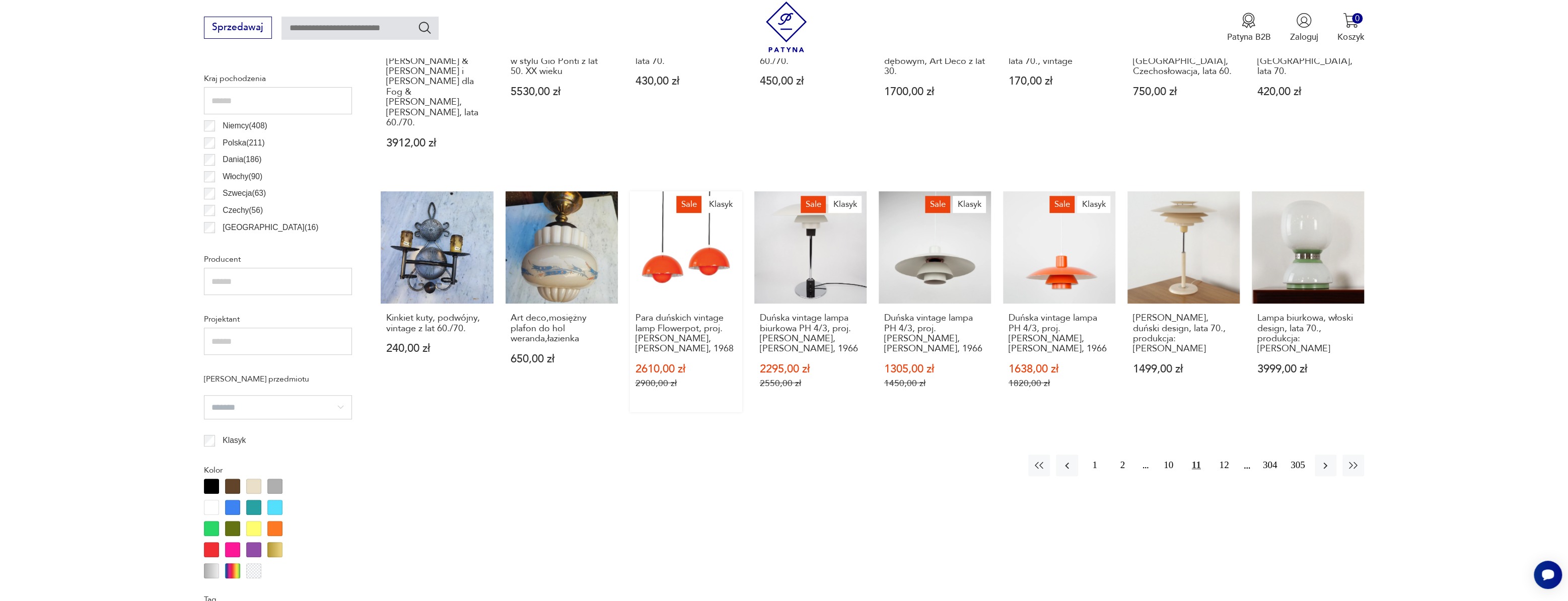
click at [705, 232] on link "Sale Klasyk Para duńskich vintage lamp Flowerpot, proj. Verner Panton, Louis Po…" at bounding box center [686, 302] width 112 height 221
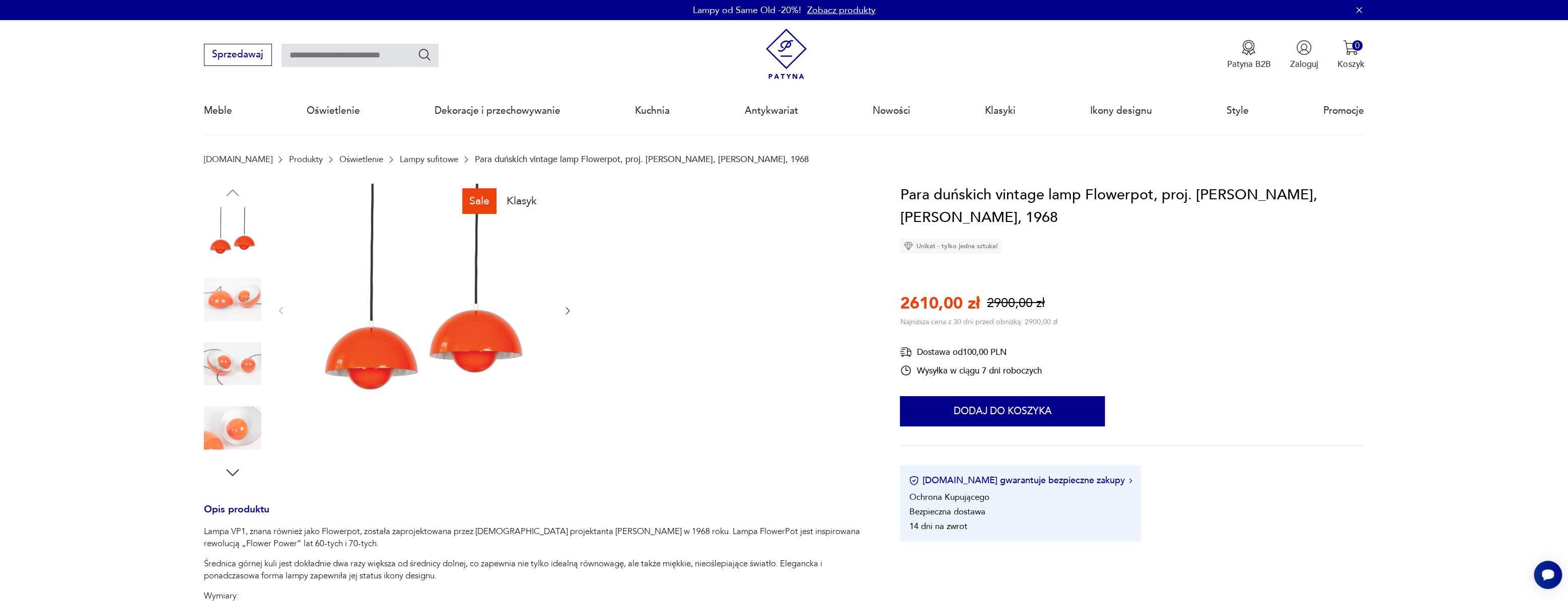
click at [238, 297] on img at bounding box center [233, 300] width 58 height 58
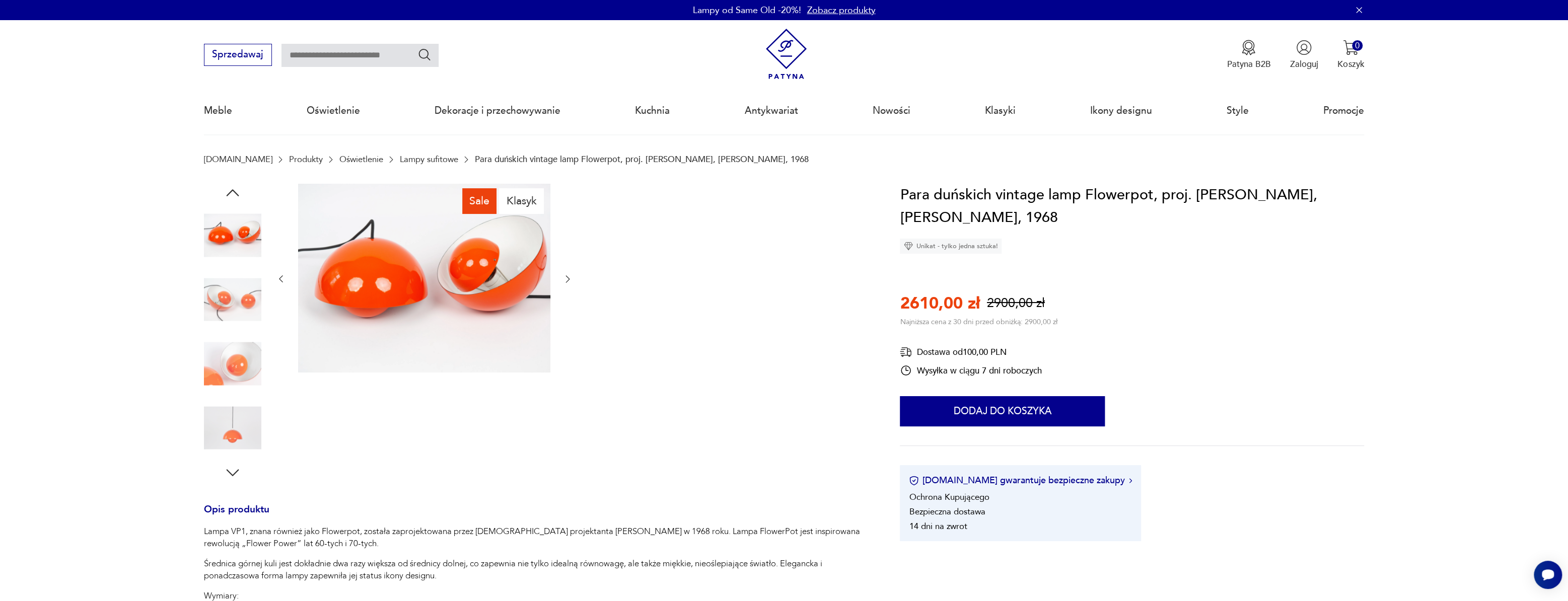
click at [235, 318] on img at bounding box center [233, 300] width 58 height 58
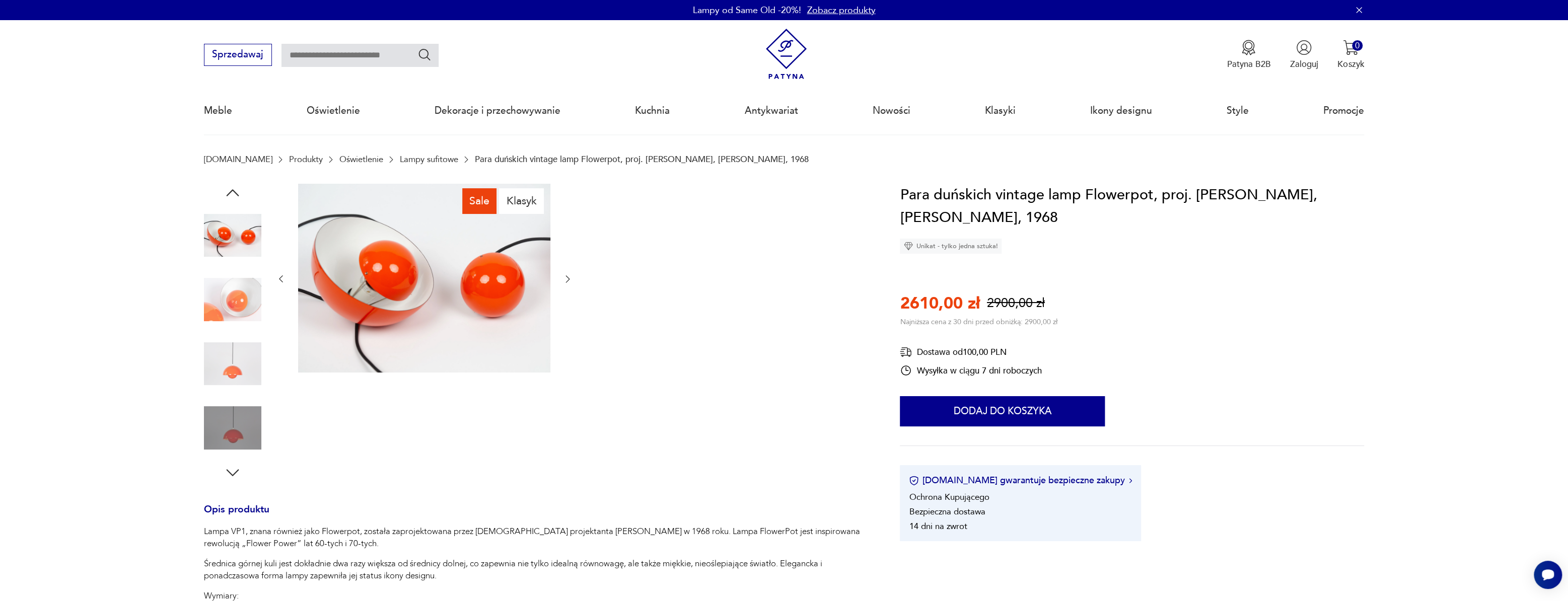
click at [236, 352] on img at bounding box center [233, 364] width 58 height 58
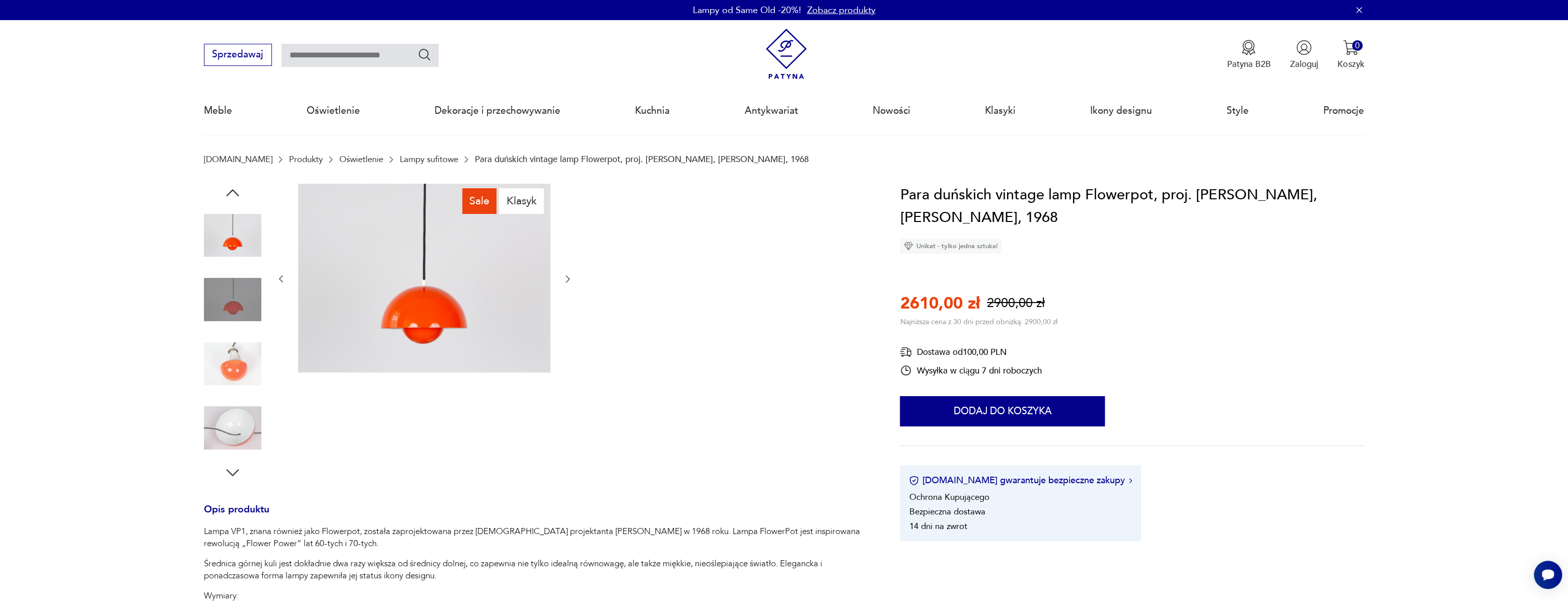
click at [232, 391] on img at bounding box center [233, 364] width 58 height 58
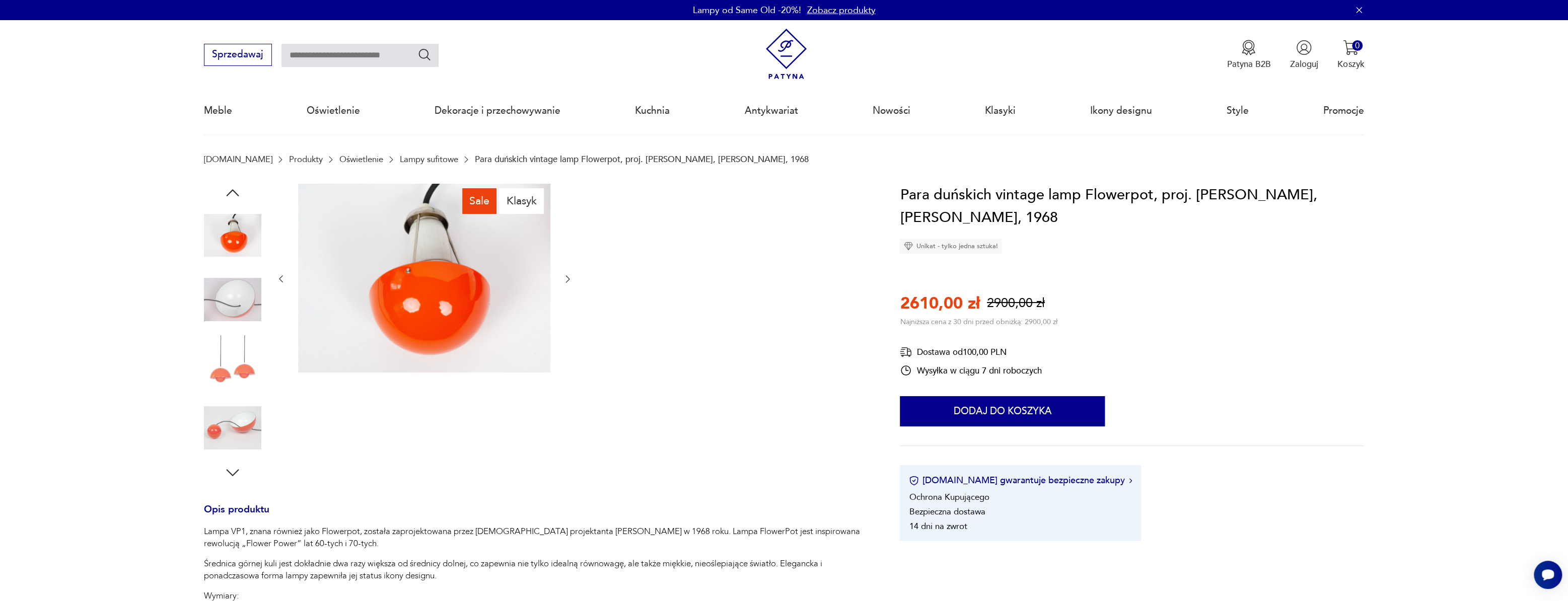
click at [238, 416] on img at bounding box center [233, 428] width 58 height 58
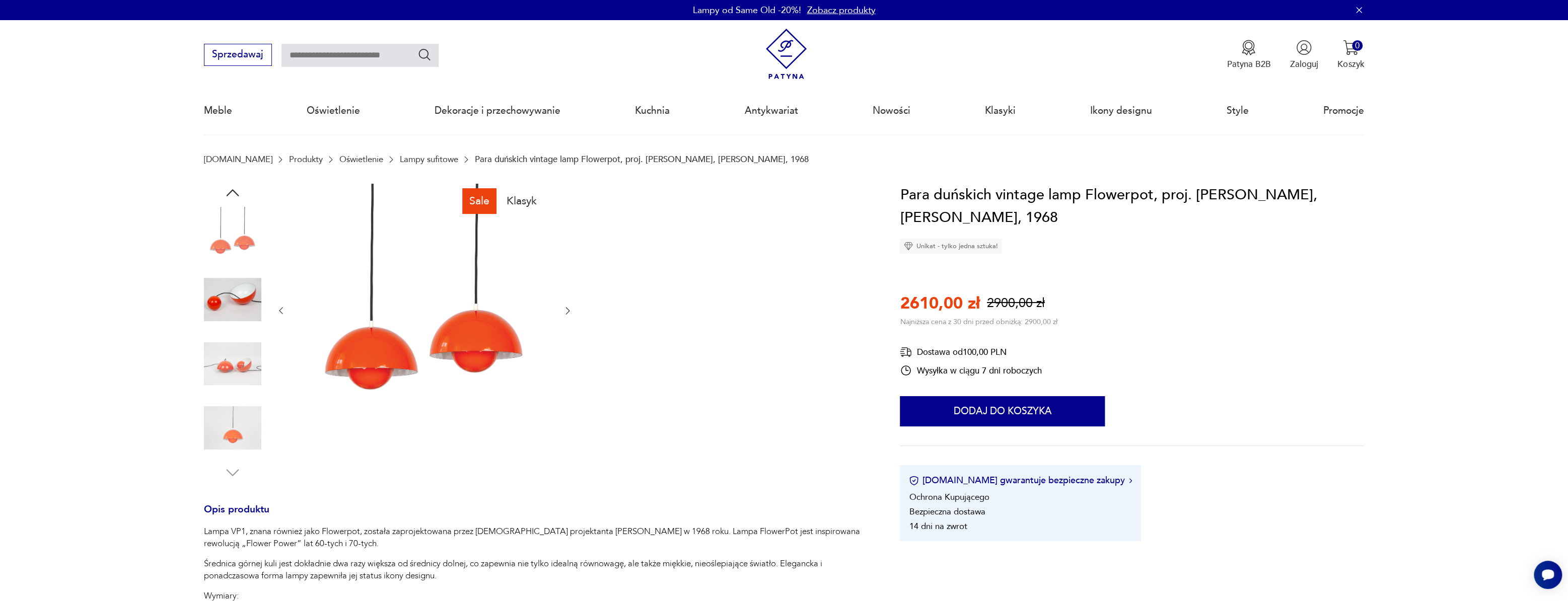
click at [238, 416] on img at bounding box center [233, 428] width 58 height 58
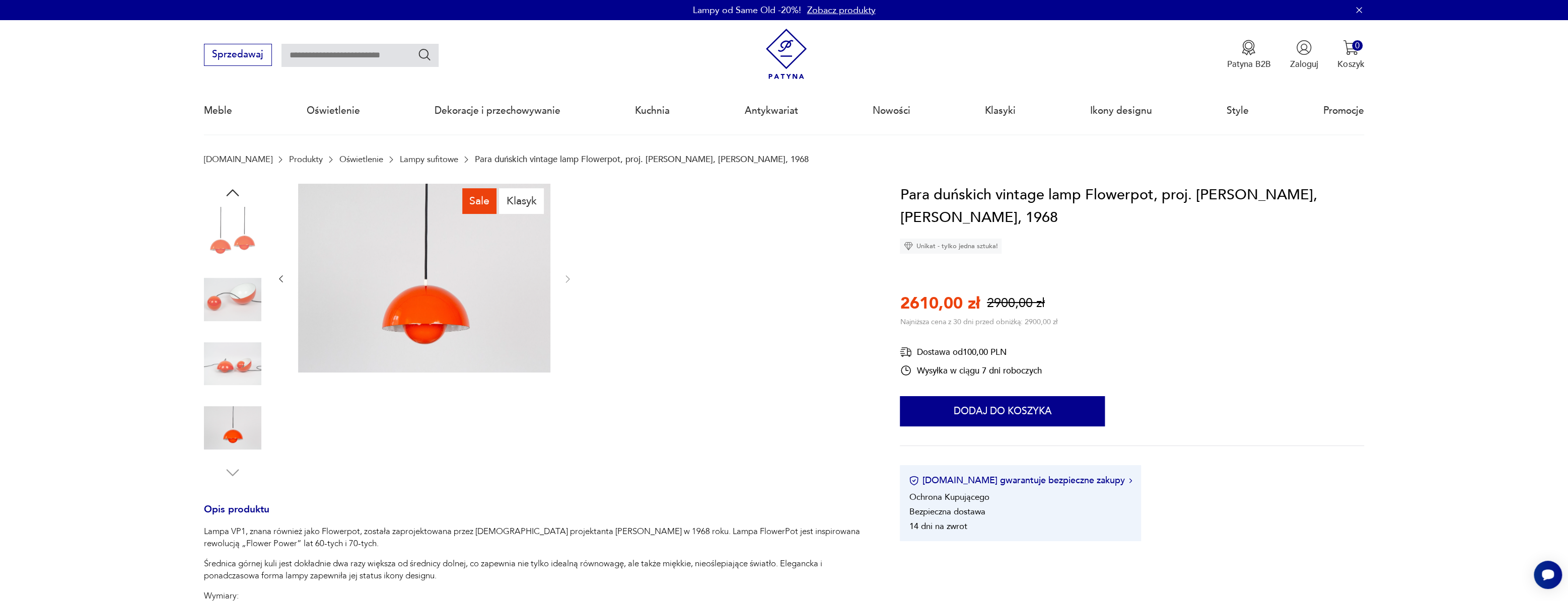
scroll to position [574, 0]
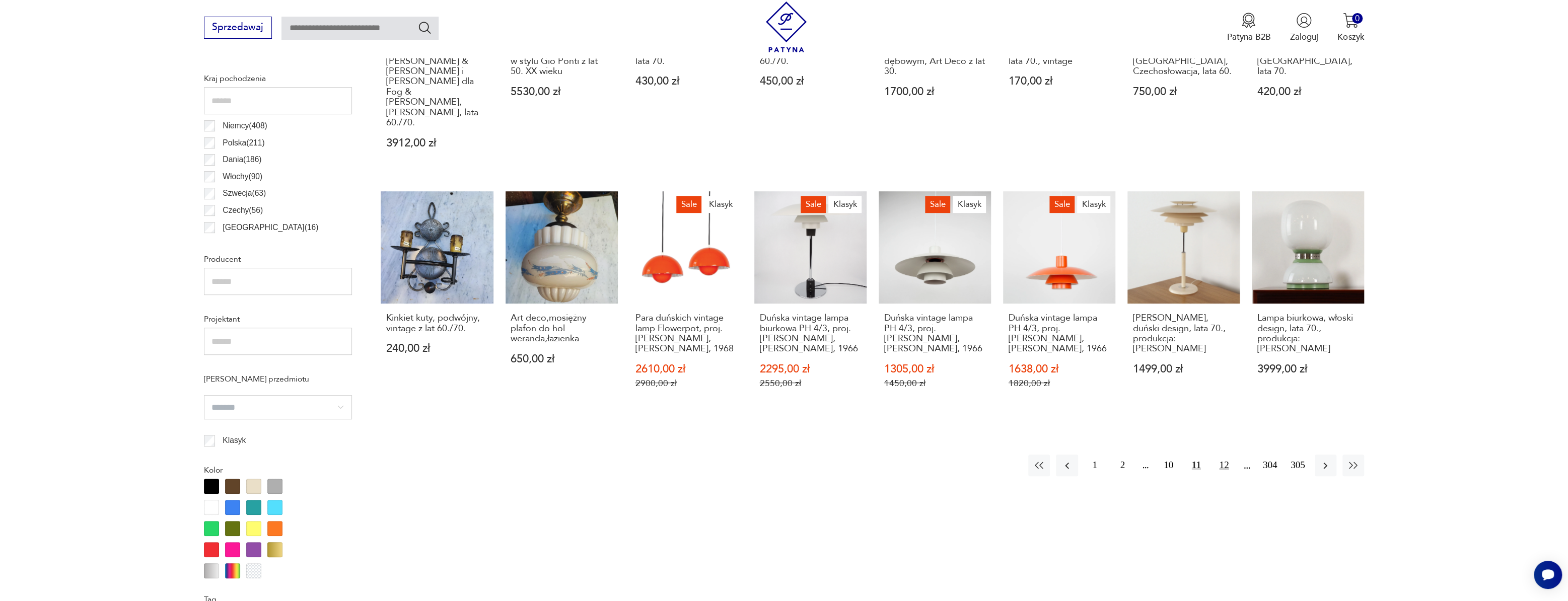
click at [1226, 454] on button "12" at bounding box center [1224, 465] width 21 height 21
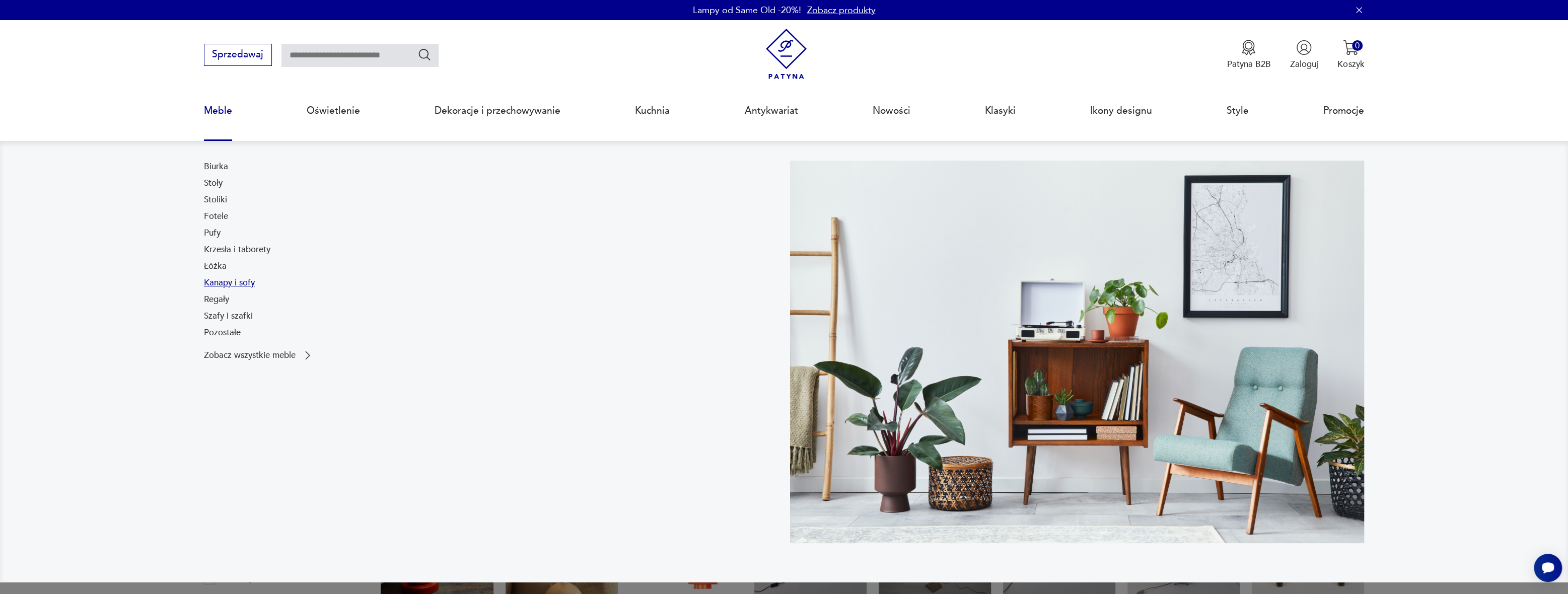
click at [238, 282] on link "Kanapy i sofy" at bounding box center [230, 283] width 51 height 12
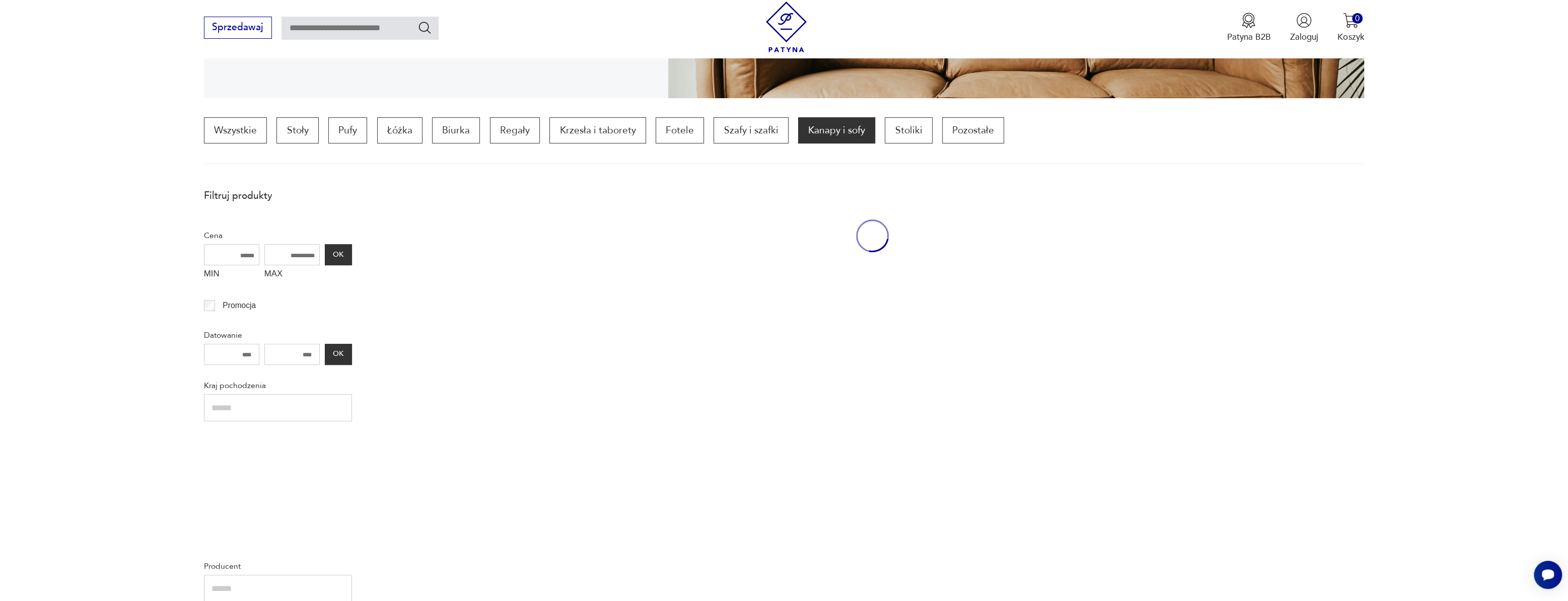
scroll to position [299, 0]
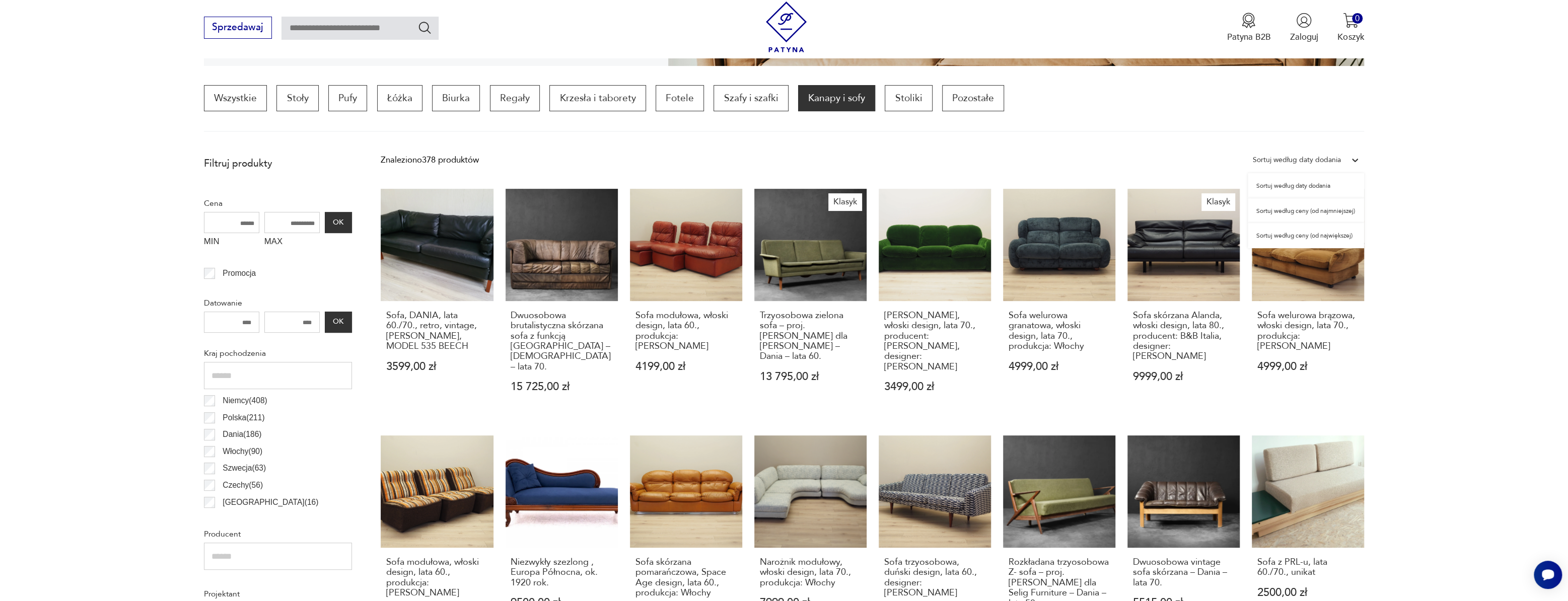
click at [1362, 161] on div at bounding box center [1354, 160] width 18 height 18
click at [1341, 207] on div "Sortuj według ceny (od najmniejszej)" at bounding box center [1306, 211] width 116 height 25
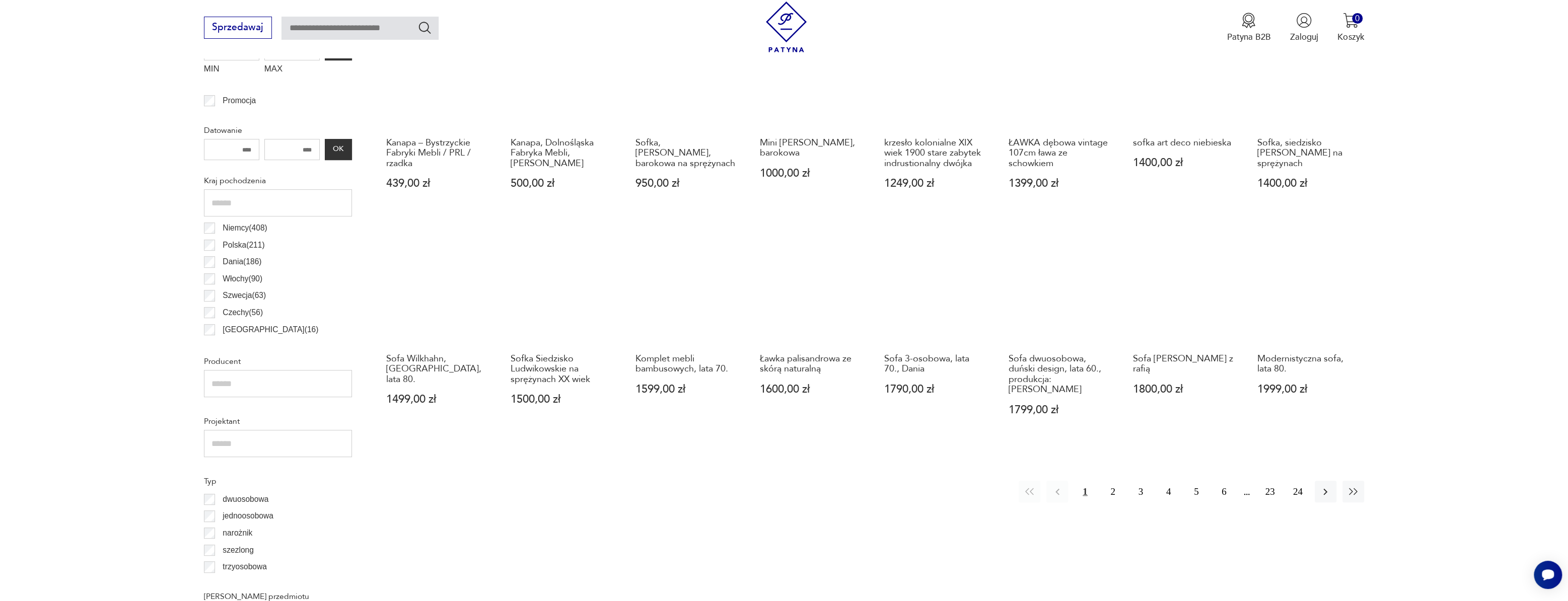
scroll to position [483, 0]
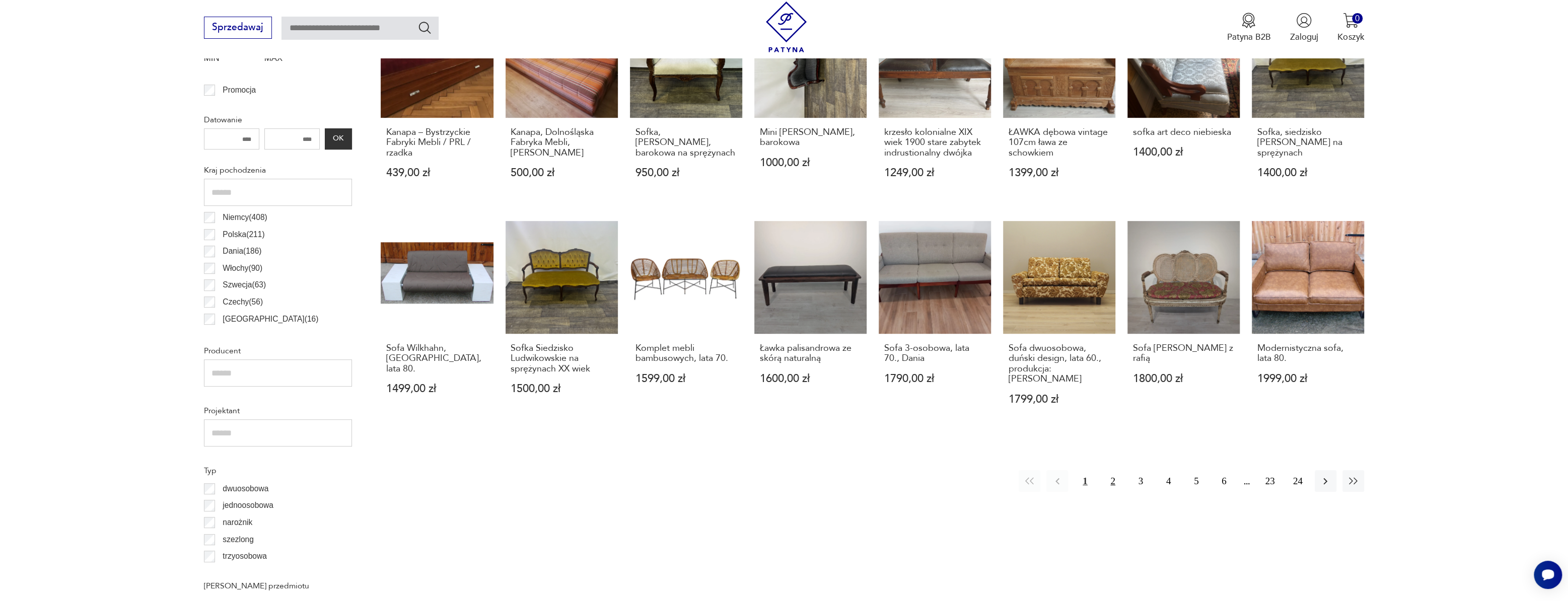
click at [1116, 471] on button "2" at bounding box center [1113, 481] width 21 height 21
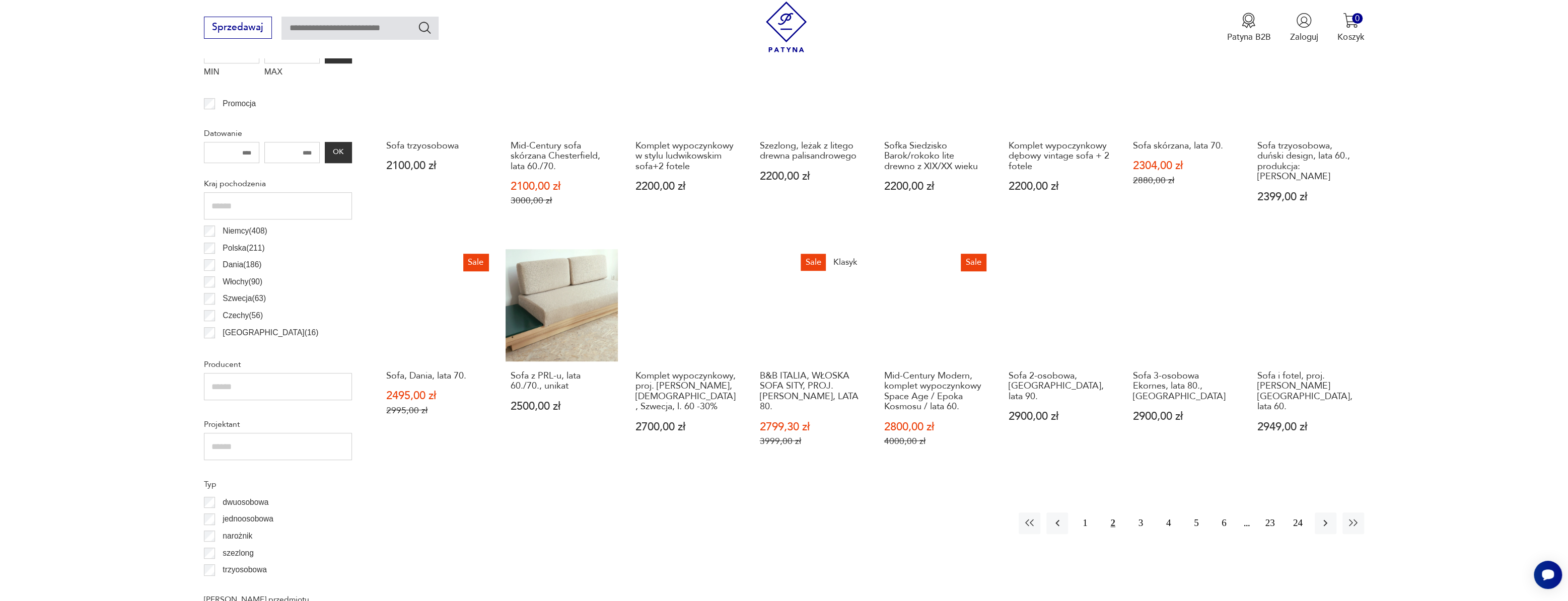
scroll to position [483, 0]
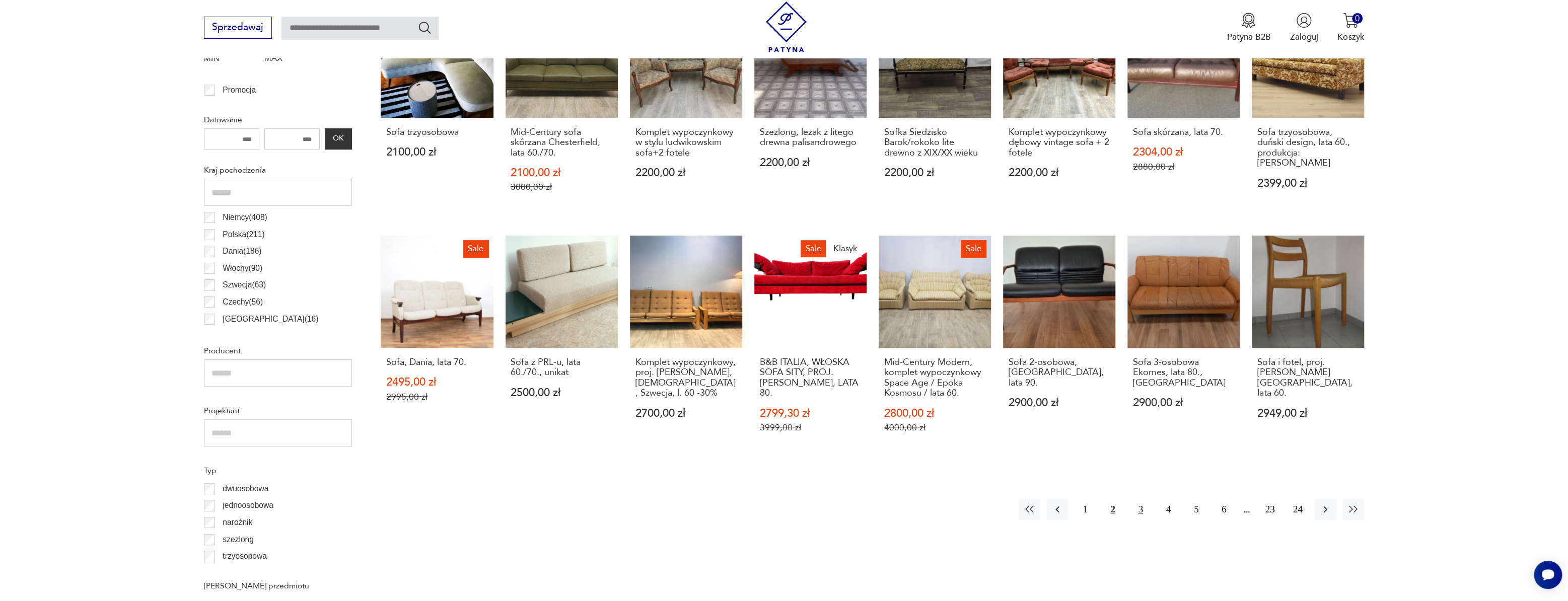
click at [1145, 513] on button "3" at bounding box center [1141, 509] width 21 height 21
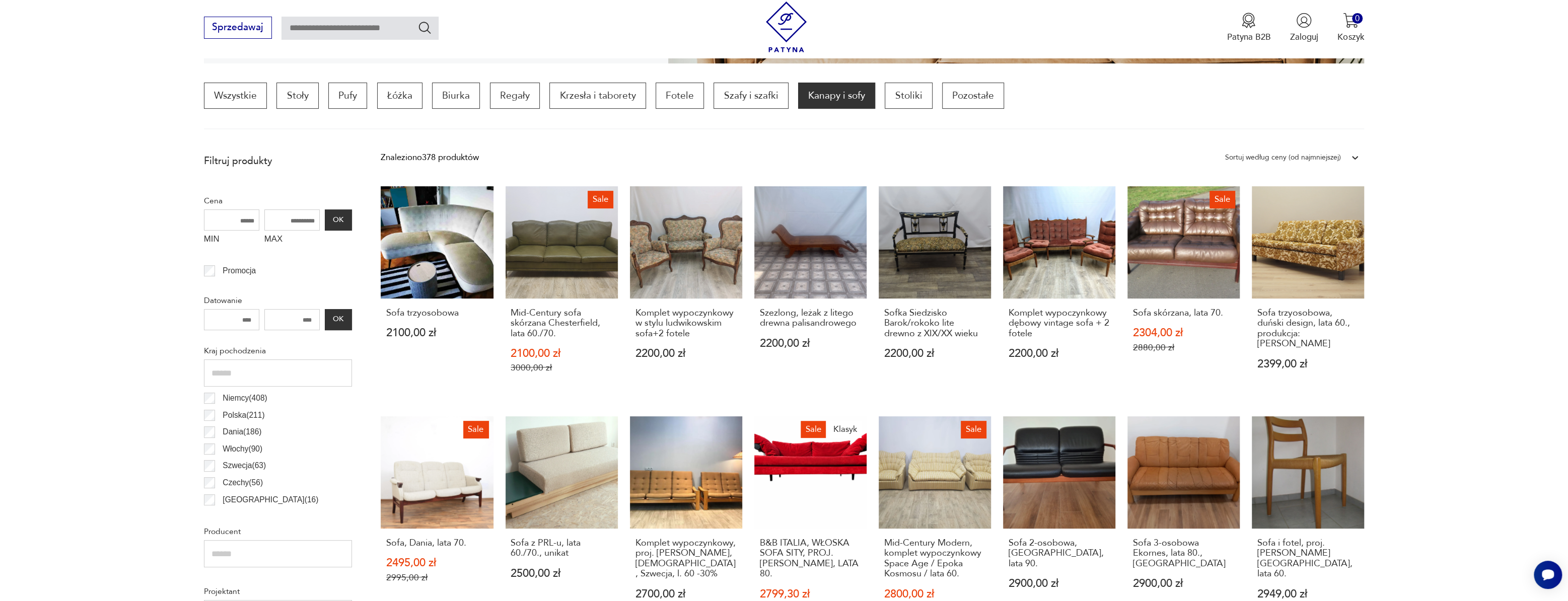
scroll to position [299, 0]
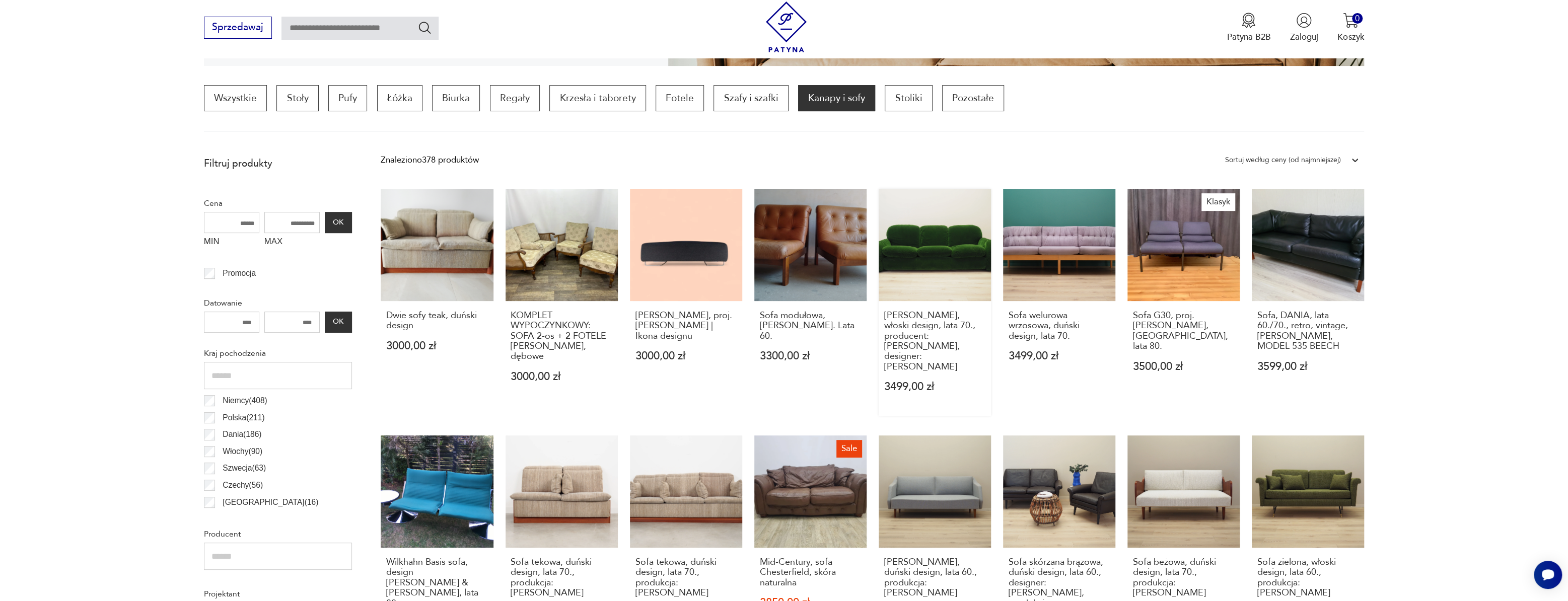
click at [941, 260] on link "Sofa welurowa zielona, włoski design, lata 70., producent: Busnelli, designer: …" at bounding box center [935, 303] width 112 height 228
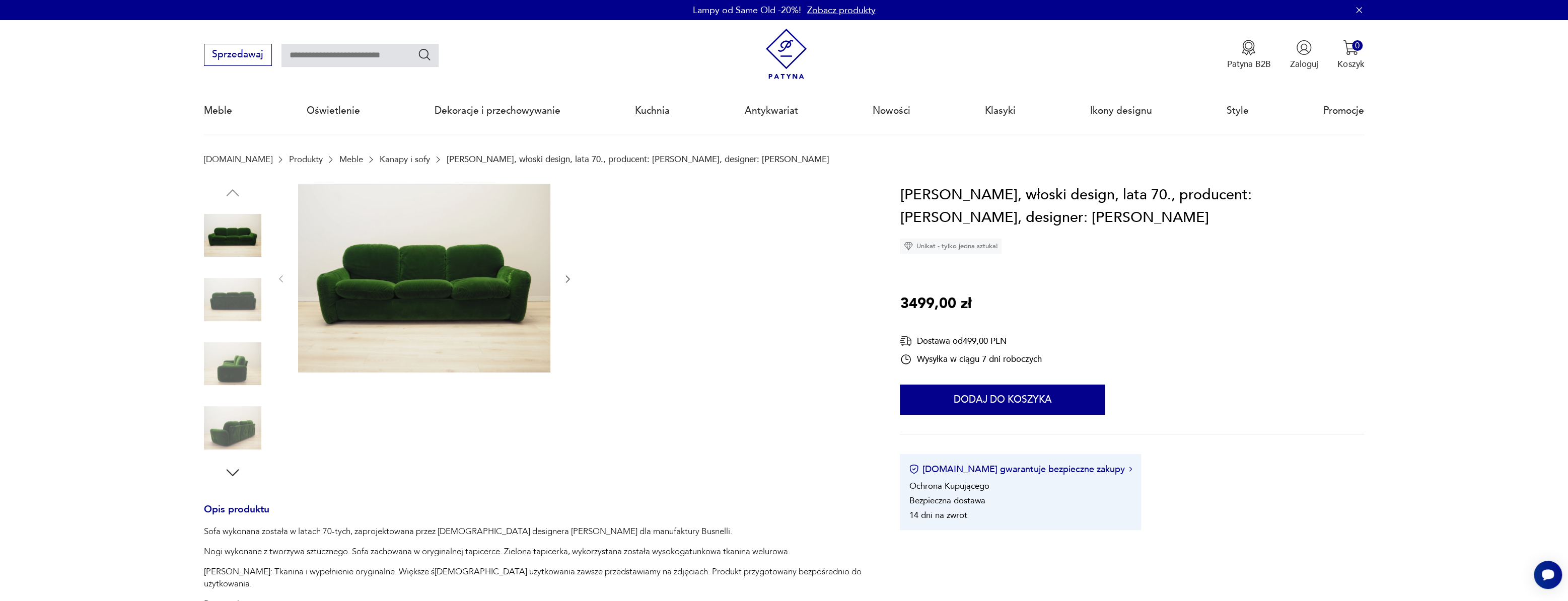
click at [568, 277] on icon "button" at bounding box center [568, 279] width 4 height 7
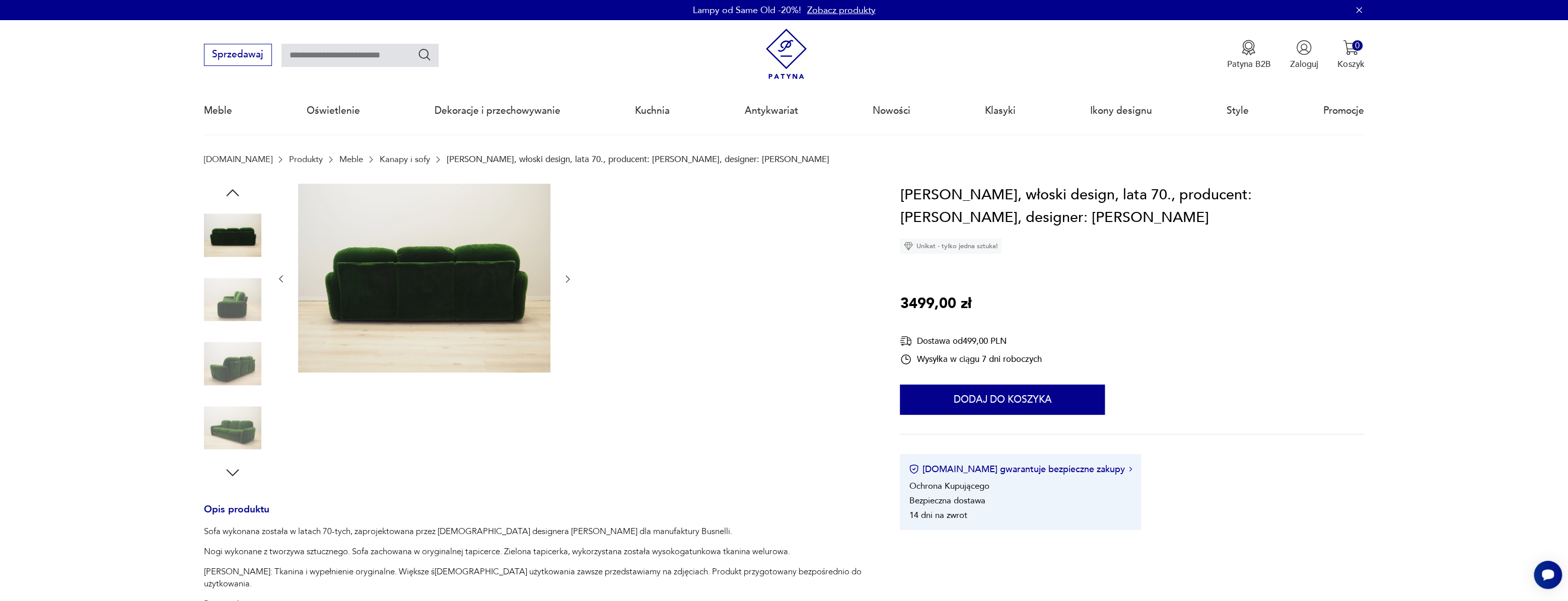
click at [568, 277] on icon "button" at bounding box center [568, 279] width 4 height 7
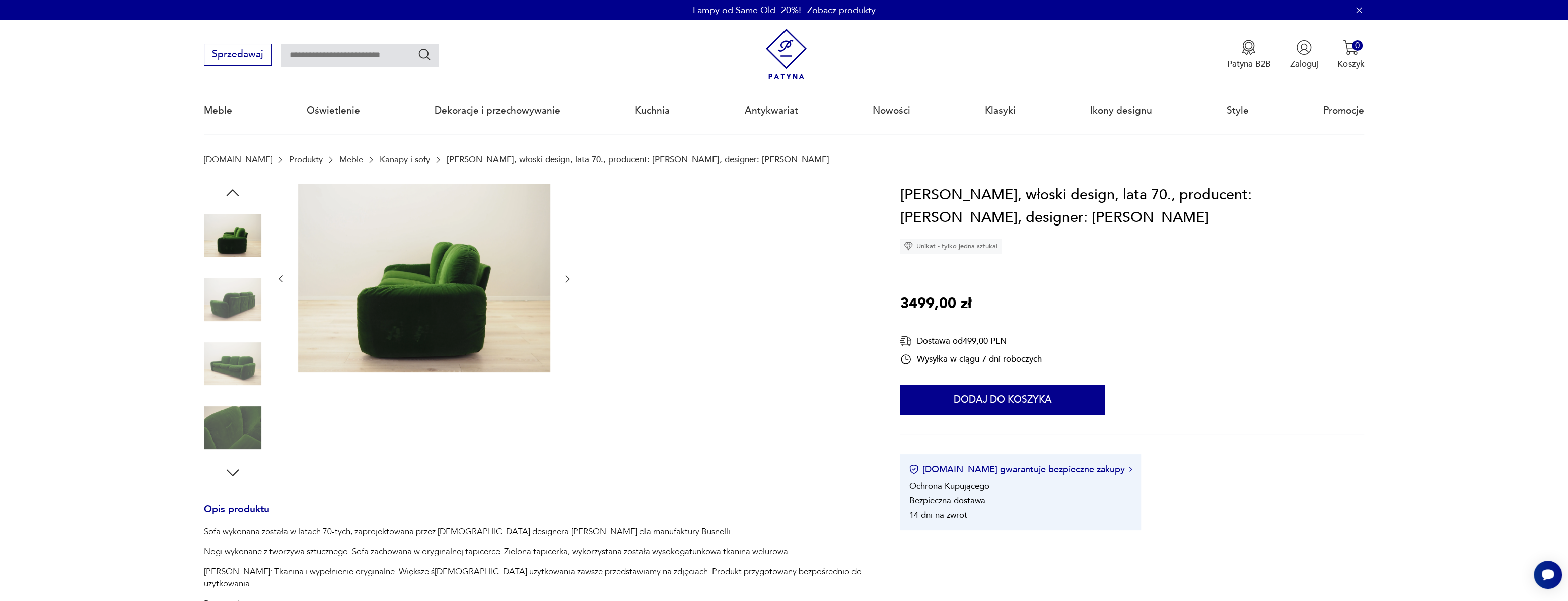
click at [568, 277] on icon "button" at bounding box center [568, 279] width 4 height 7
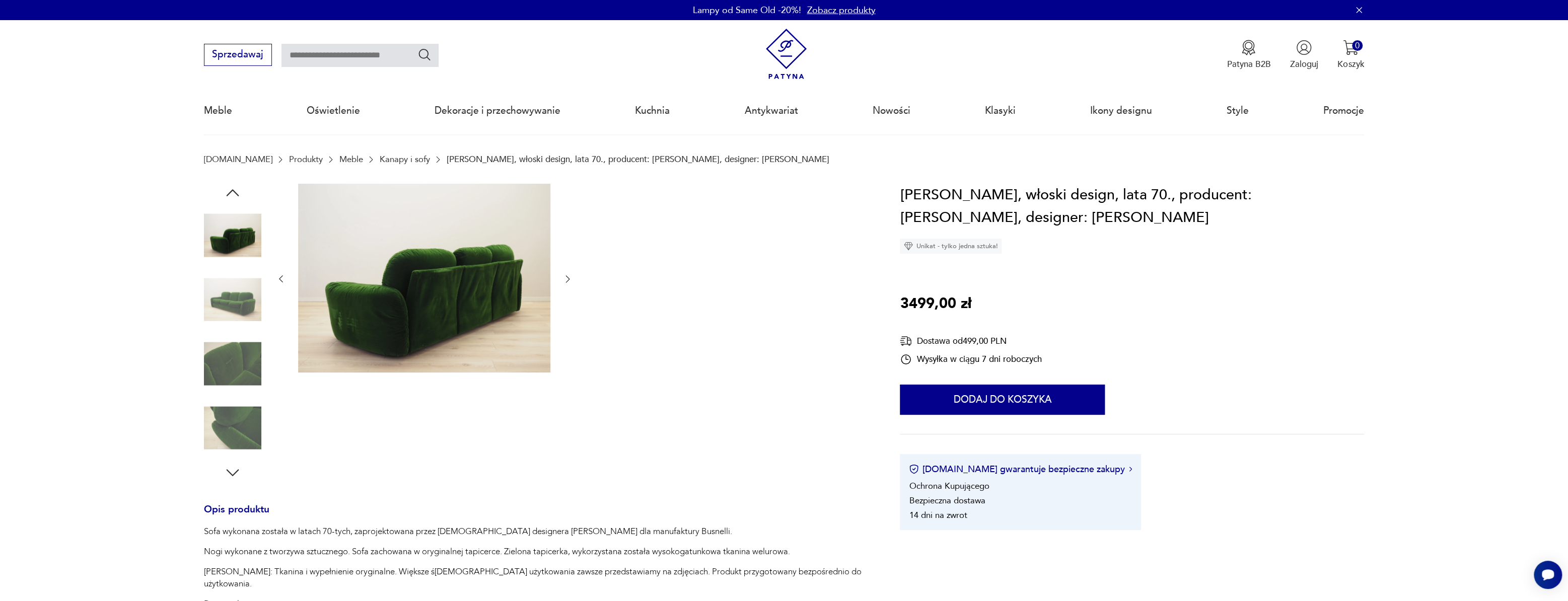
click at [568, 277] on icon "button" at bounding box center [568, 279] width 4 height 7
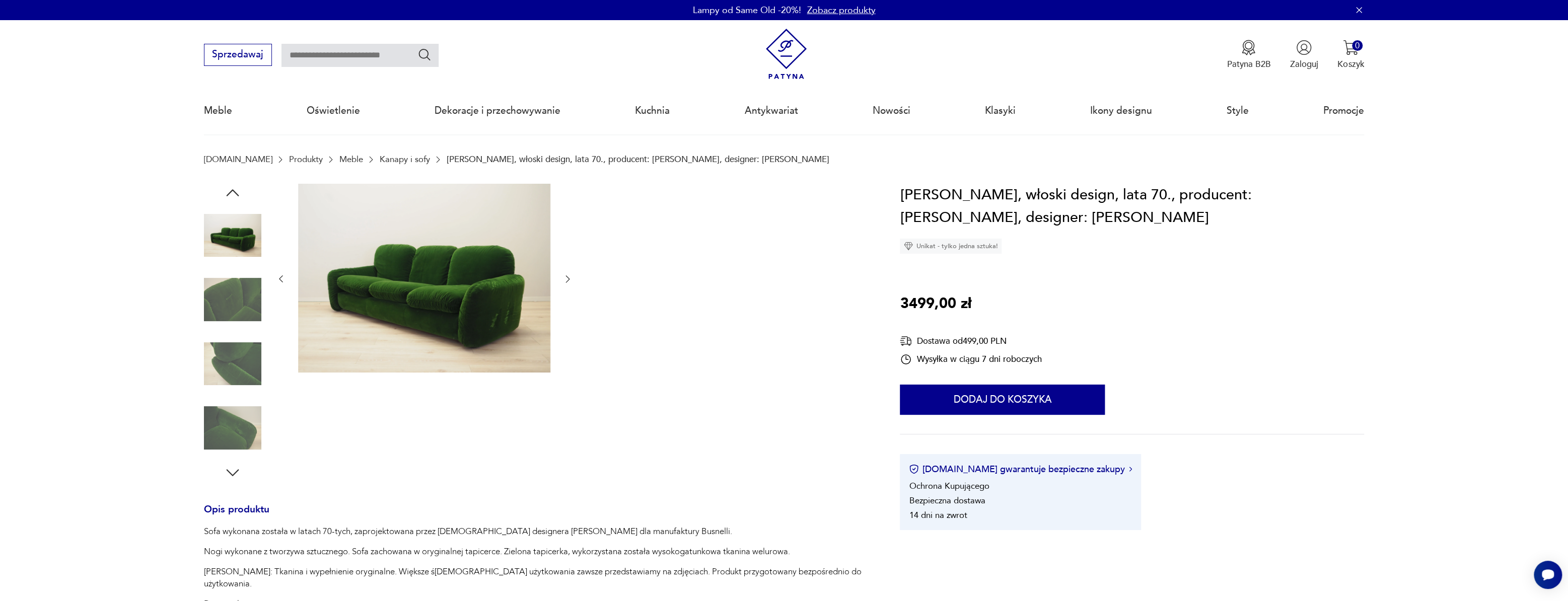
click at [568, 277] on icon "button" at bounding box center [568, 279] width 4 height 7
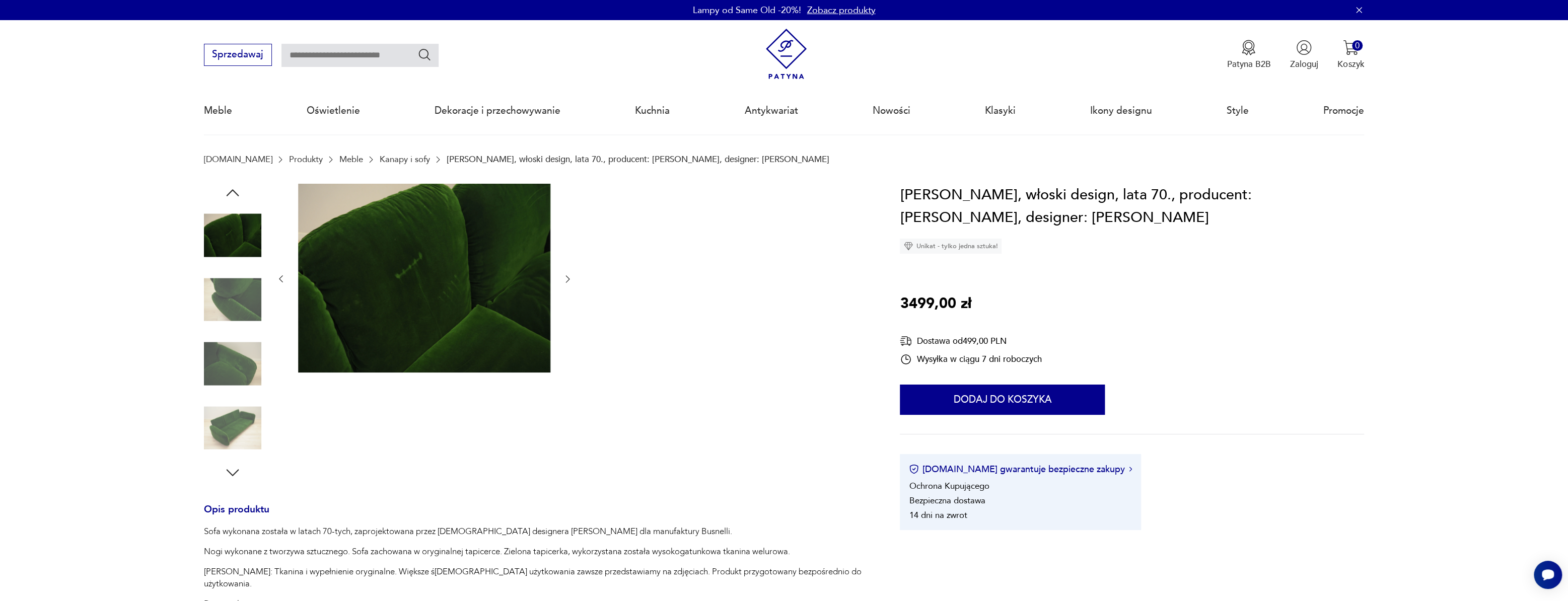
click at [568, 277] on icon "button" at bounding box center [568, 279] width 4 height 7
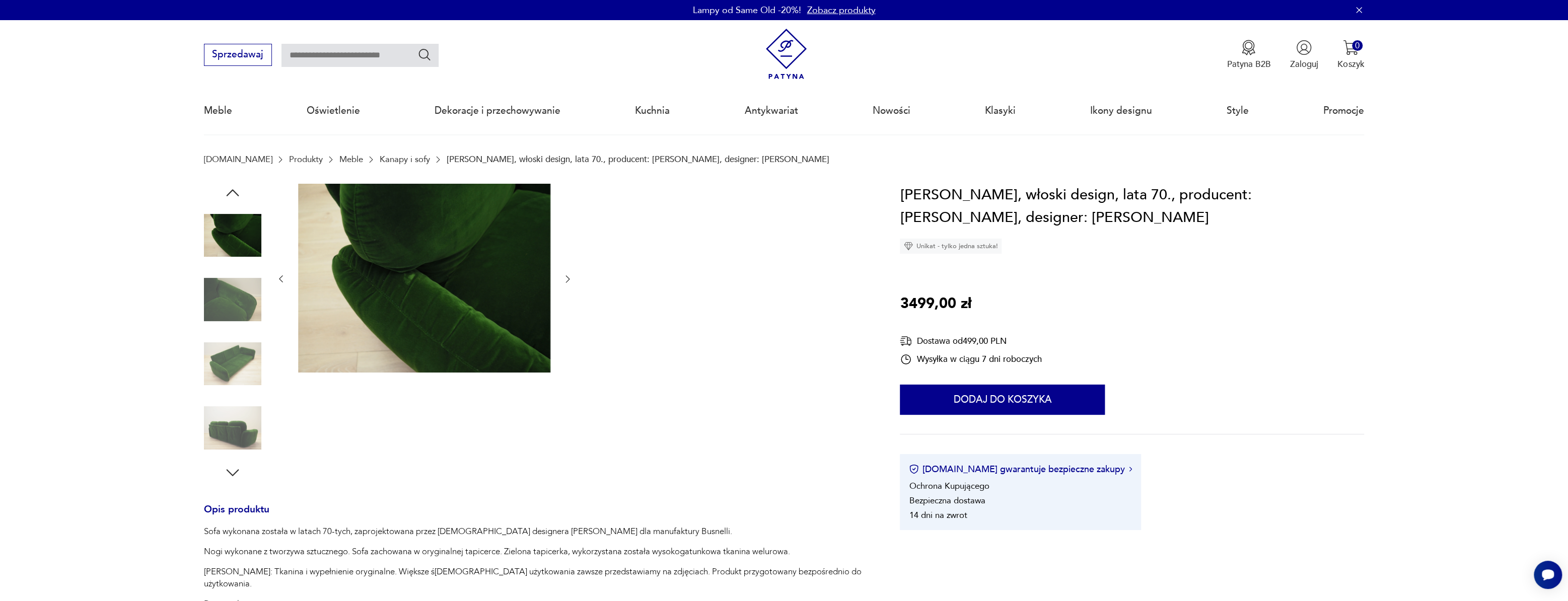
click at [568, 277] on icon "button" at bounding box center [568, 279] width 4 height 7
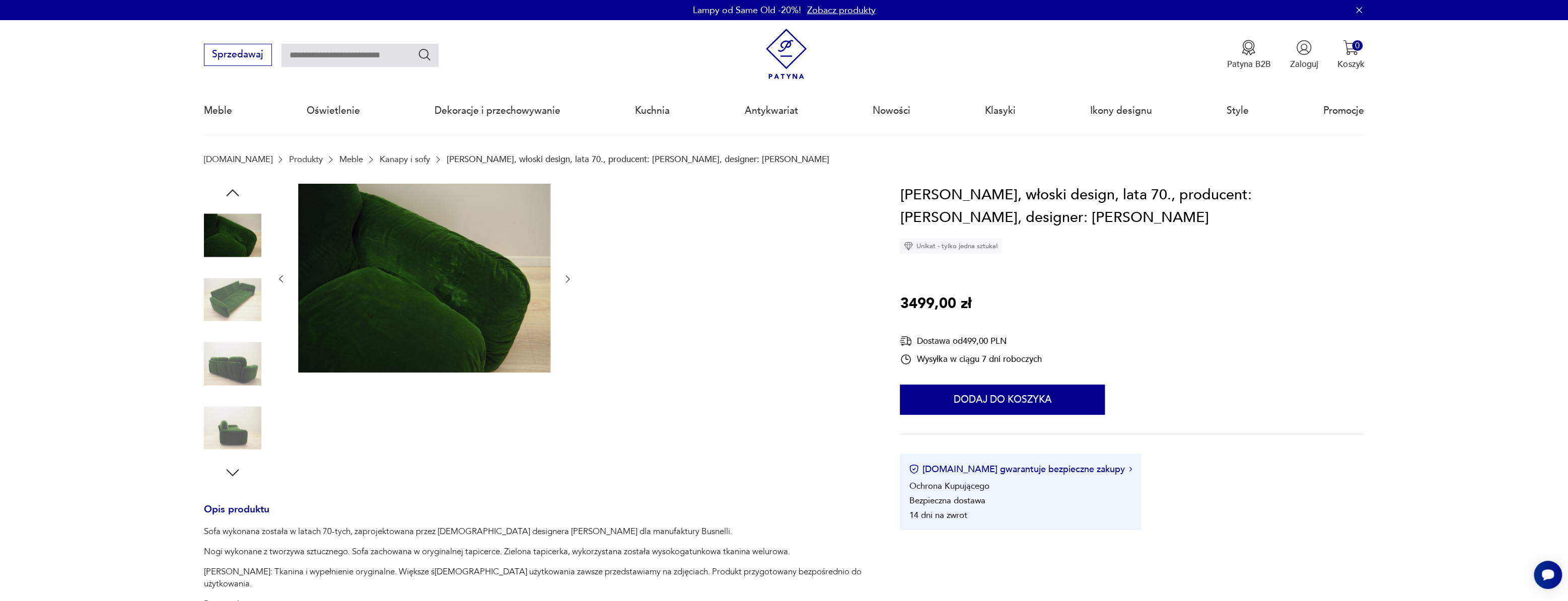
click at [568, 277] on icon "button" at bounding box center [568, 279] width 4 height 7
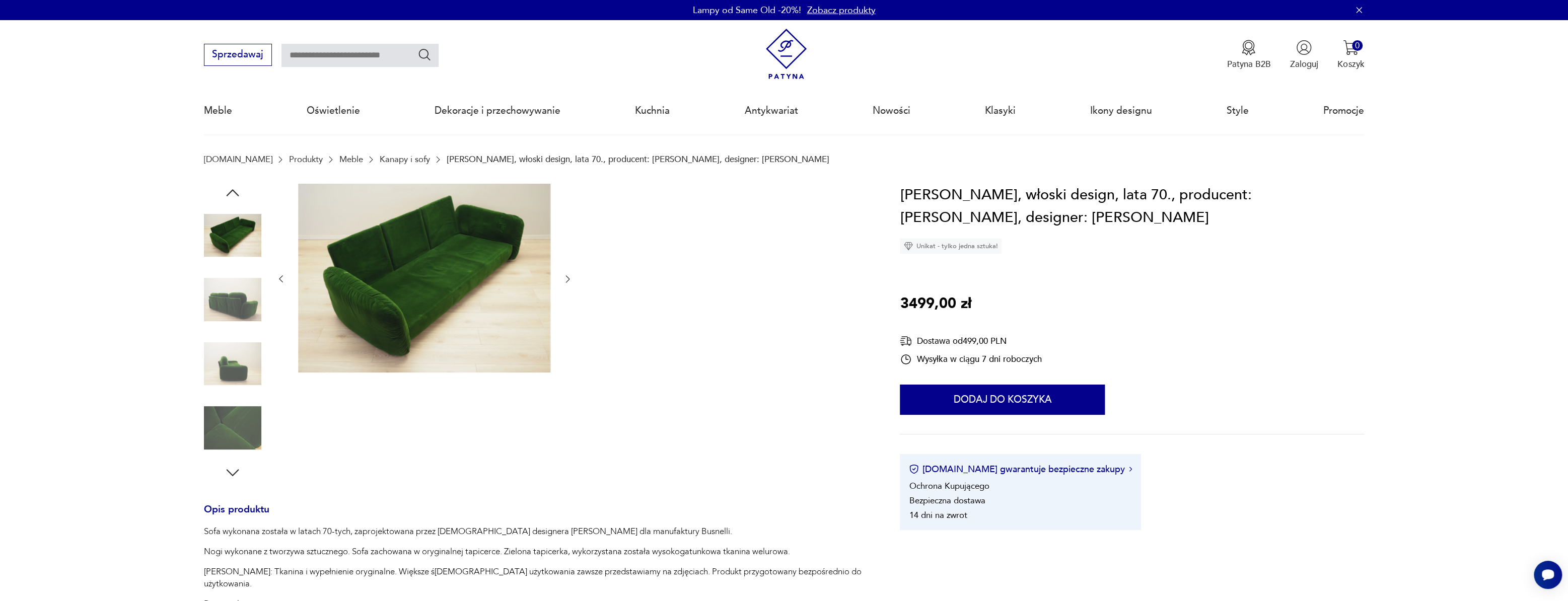
click at [568, 277] on icon "button" at bounding box center [568, 279] width 4 height 7
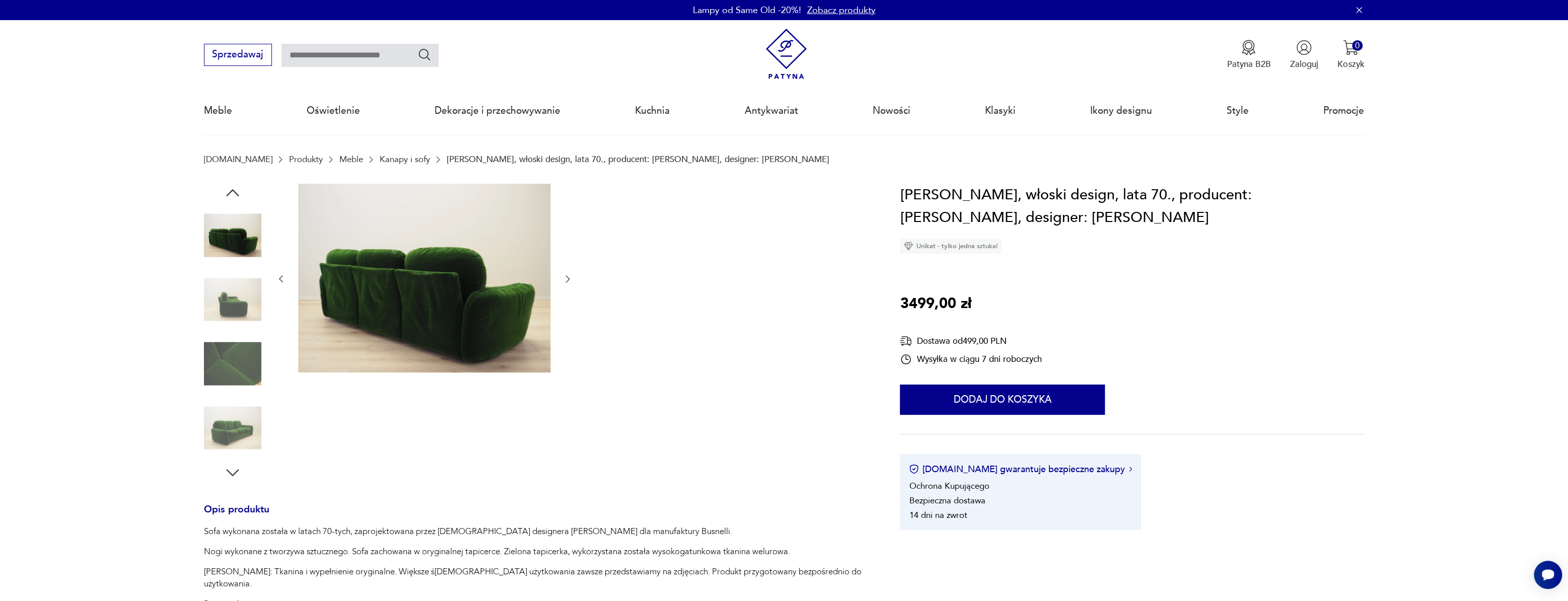
click at [568, 277] on icon "button" at bounding box center [568, 279] width 4 height 7
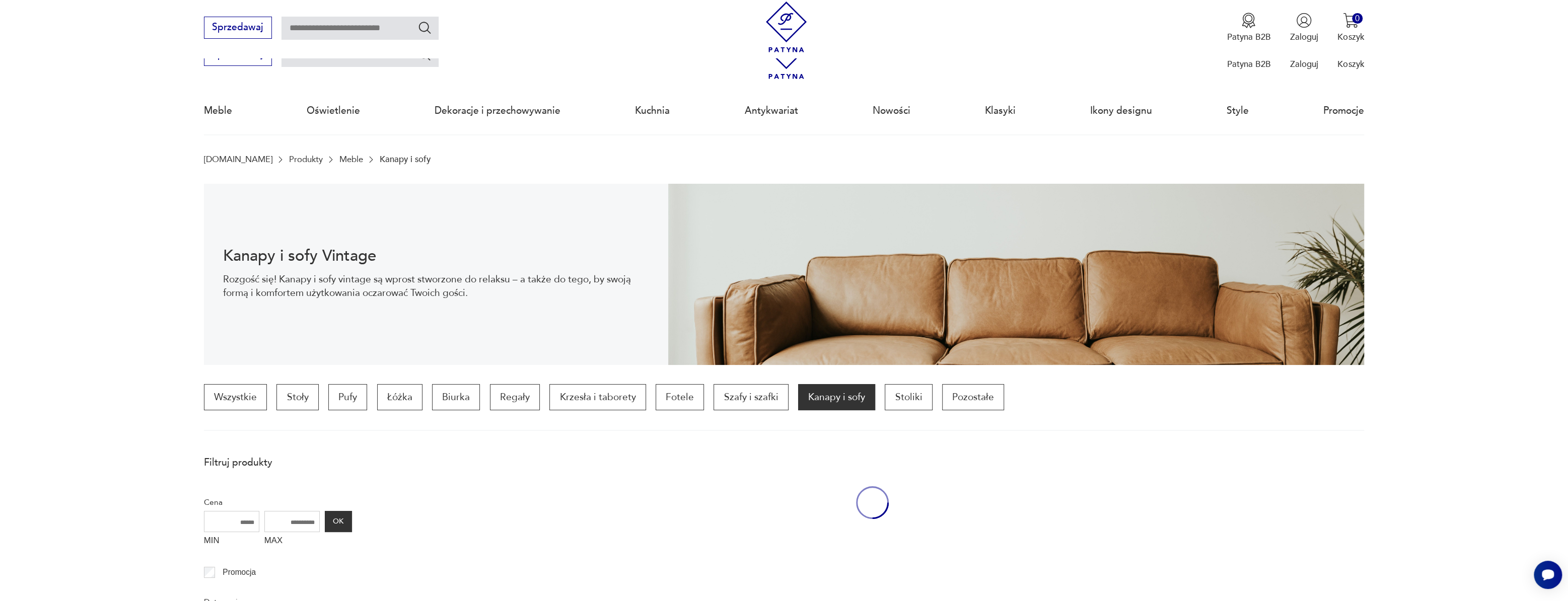
scroll to position [299, 0]
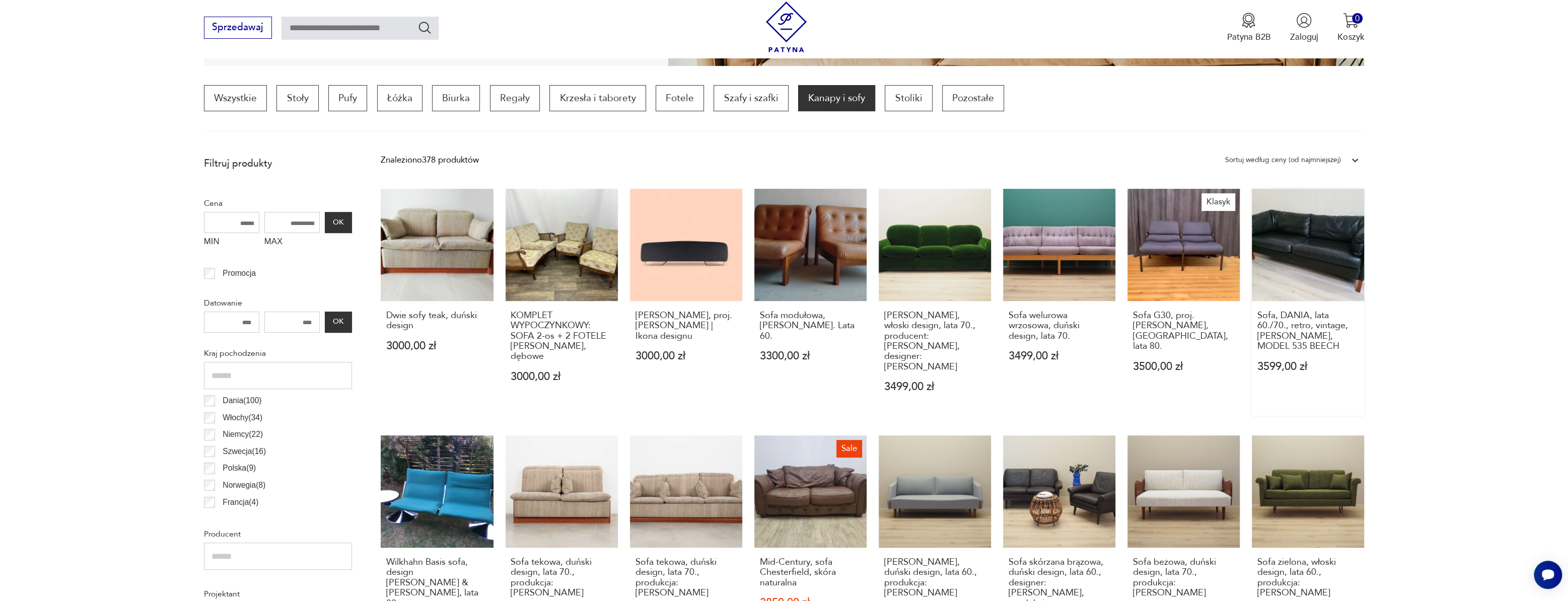
click at [1293, 245] on link "Sofa, DANIA, lata 60./70., retro, vintage, MOGENS HANSEN, MODEL 535 BEECH 3599,…" at bounding box center [1308, 303] width 112 height 228
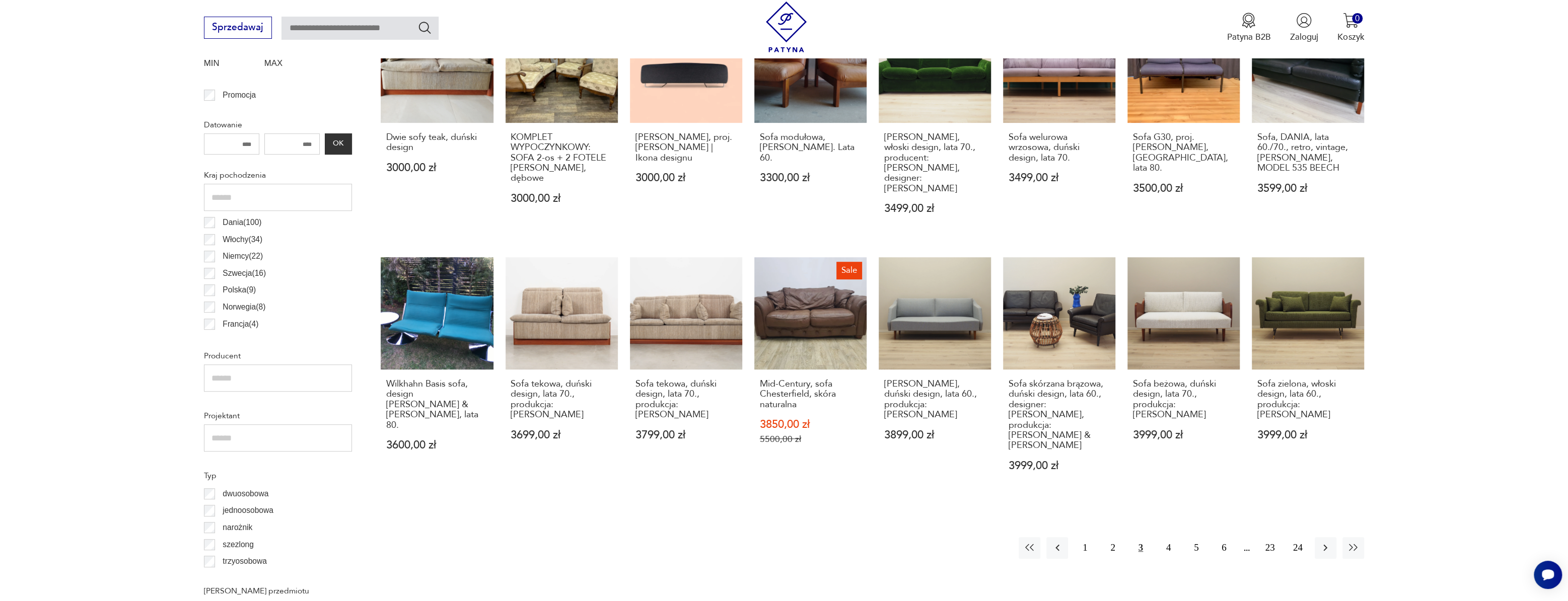
scroll to position [483, 0]
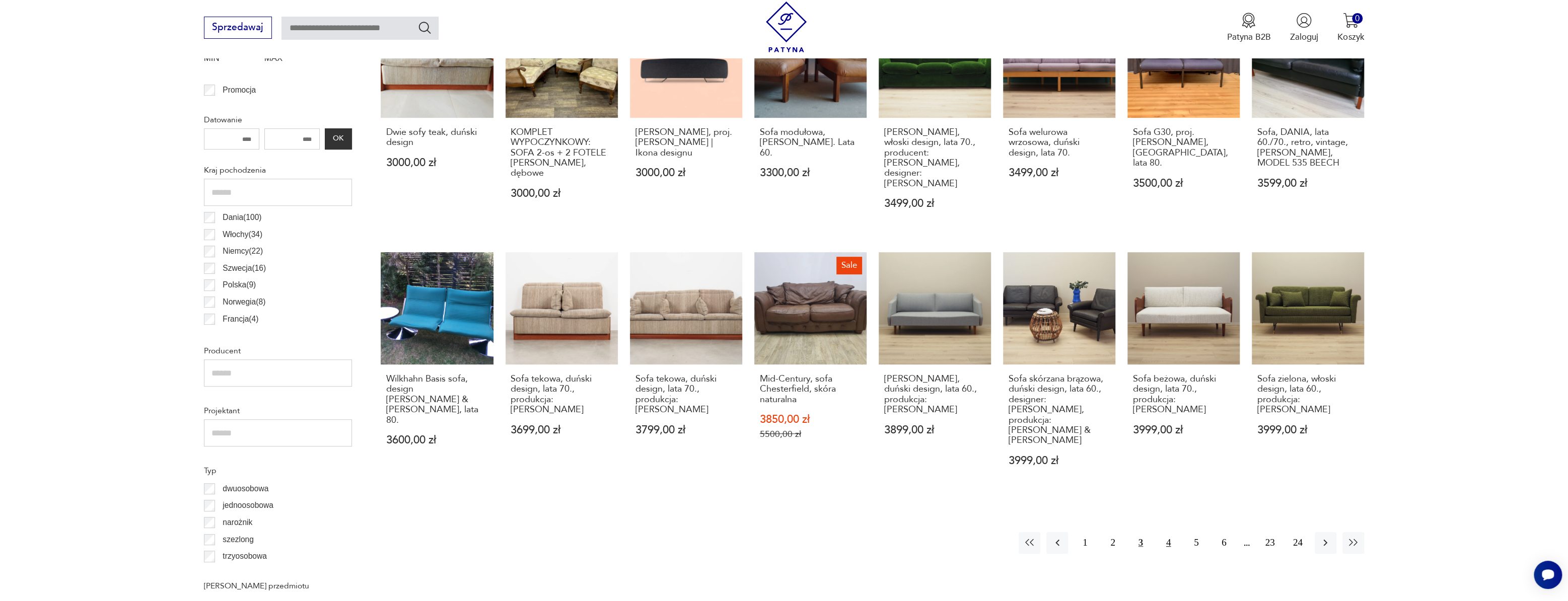
click at [1168, 532] on button "4" at bounding box center [1168, 543] width 21 height 21
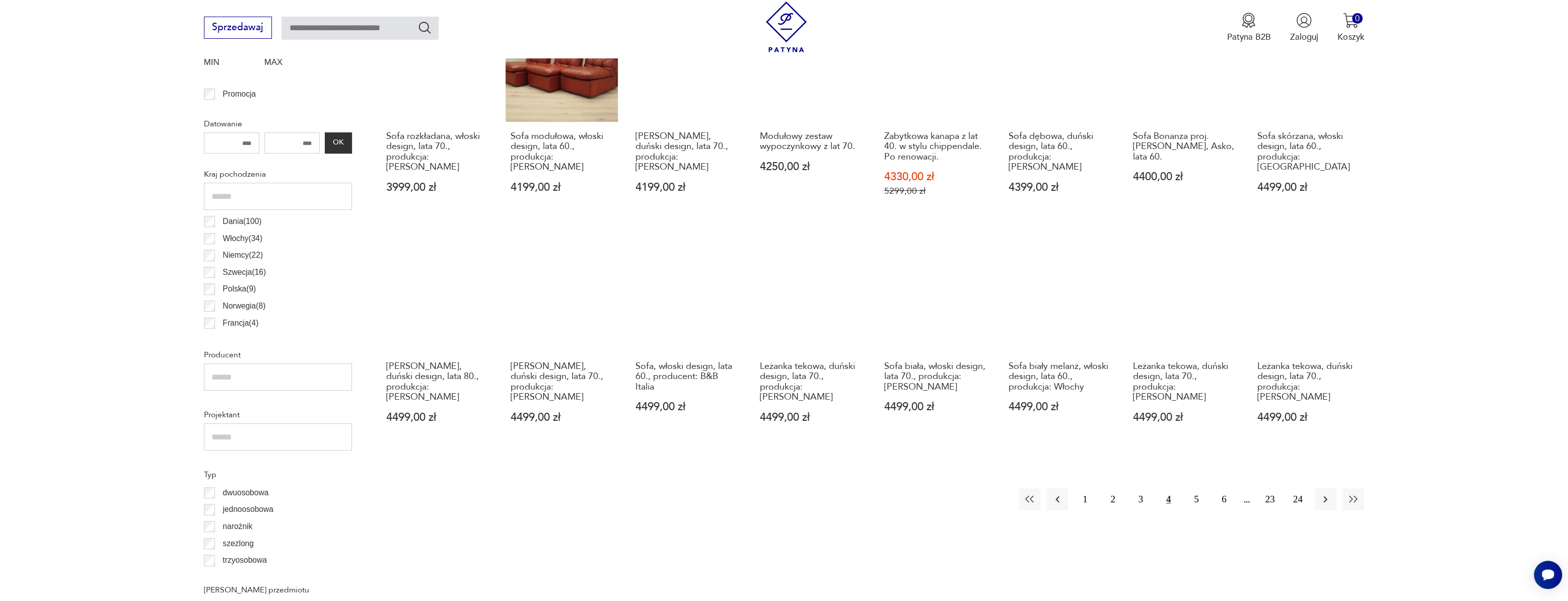
scroll to position [483, 0]
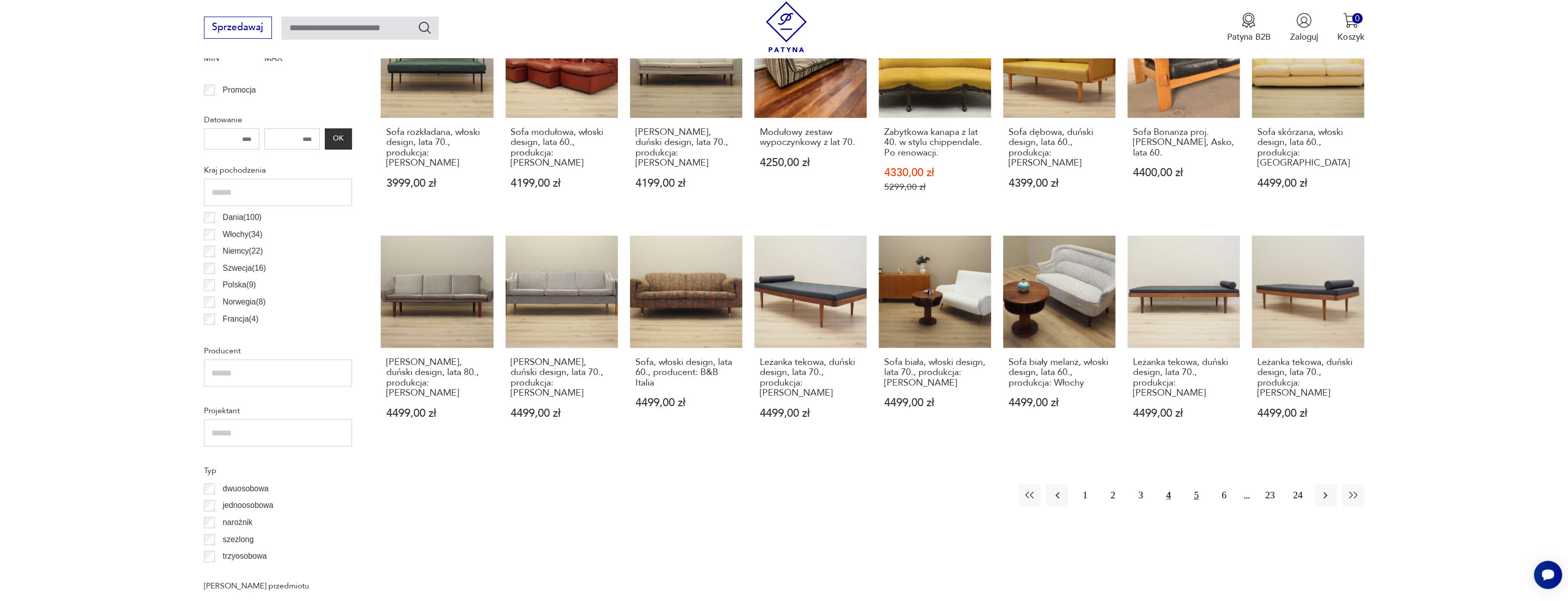
click at [1197, 486] on button "5" at bounding box center [1196, 495] width 21 height 21
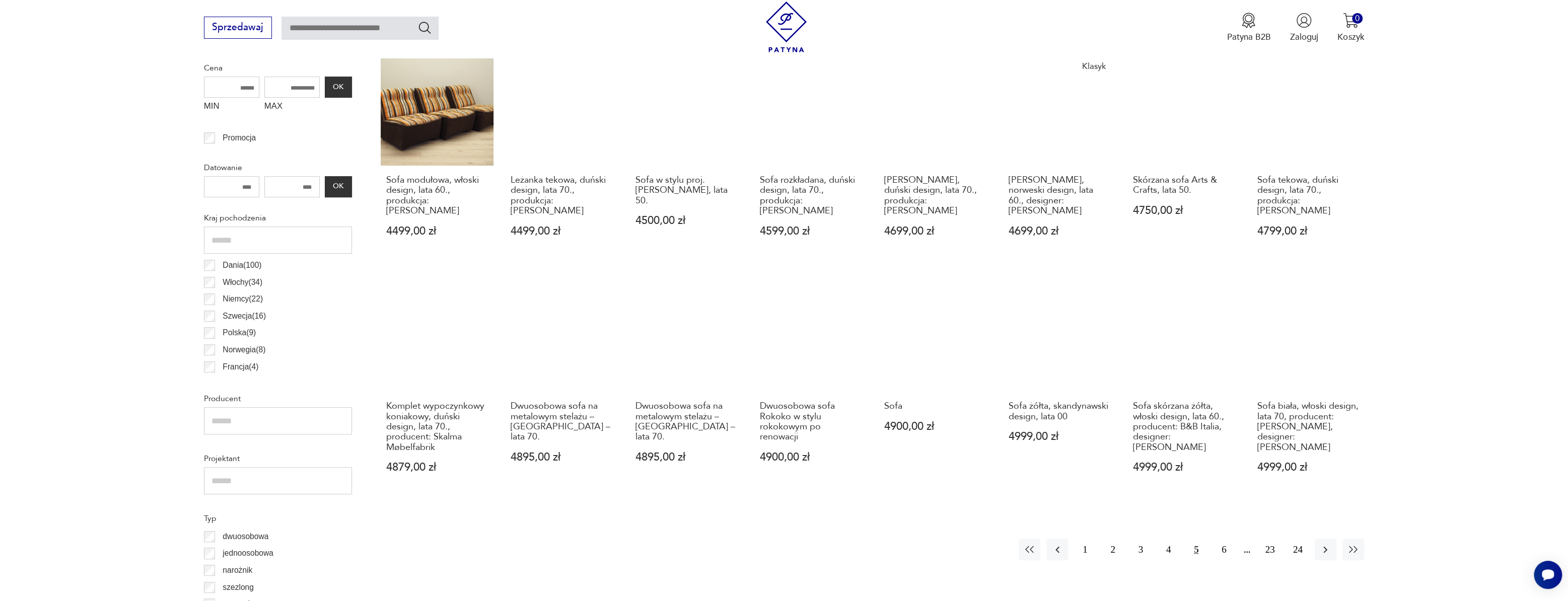
scroll to position [483, 0]
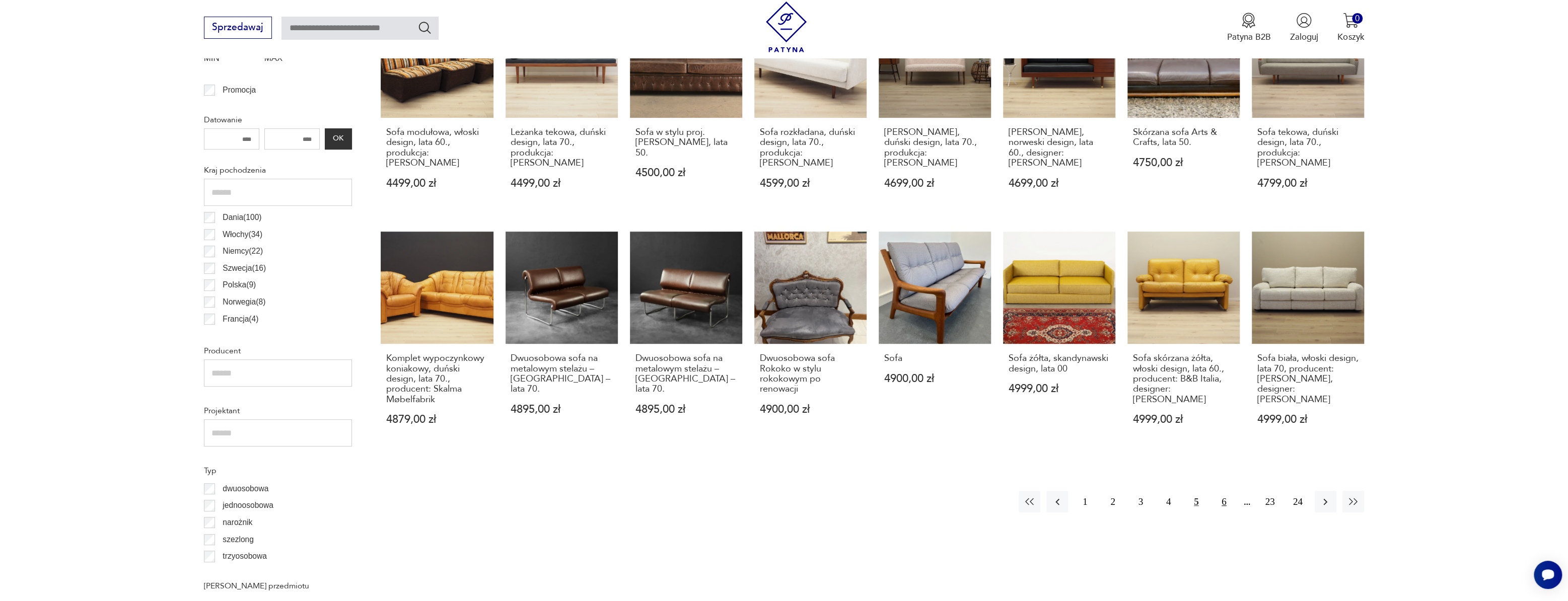
click at [1220, 503] on button "6" at bounding box center [1224, 501] width 21 height 21
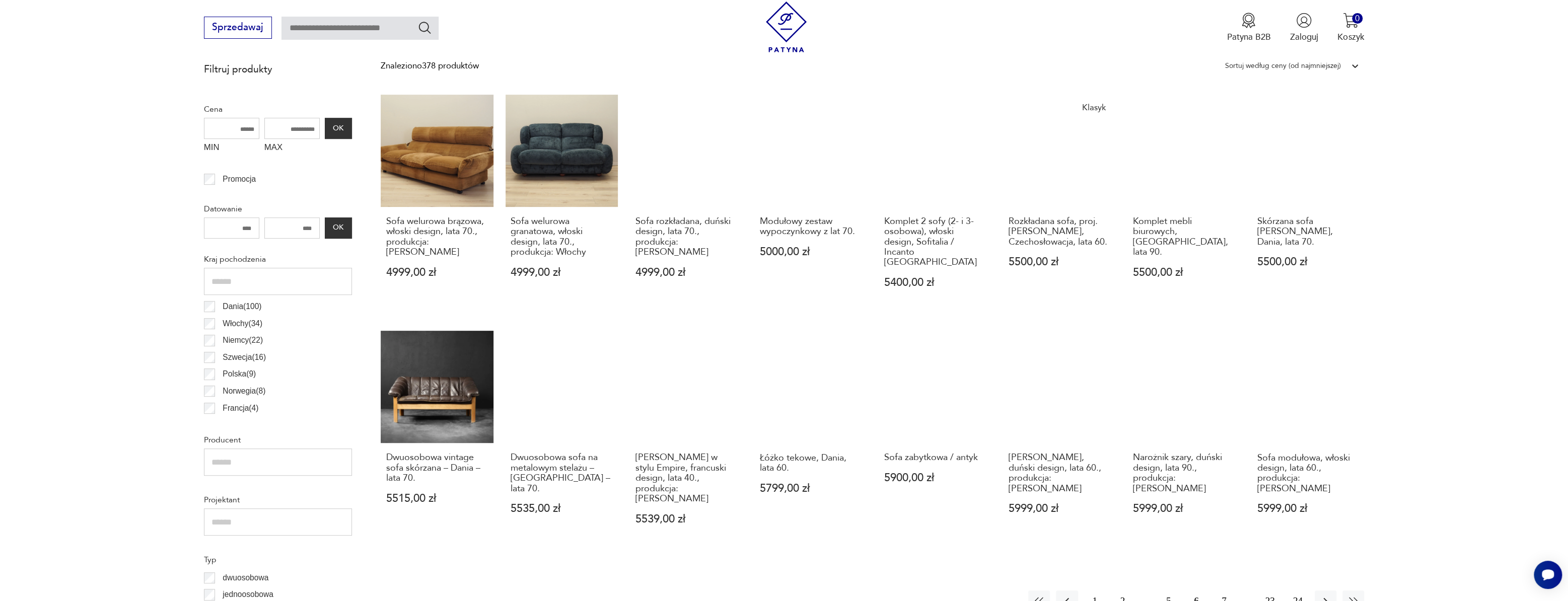
scroll to position [436, 0]
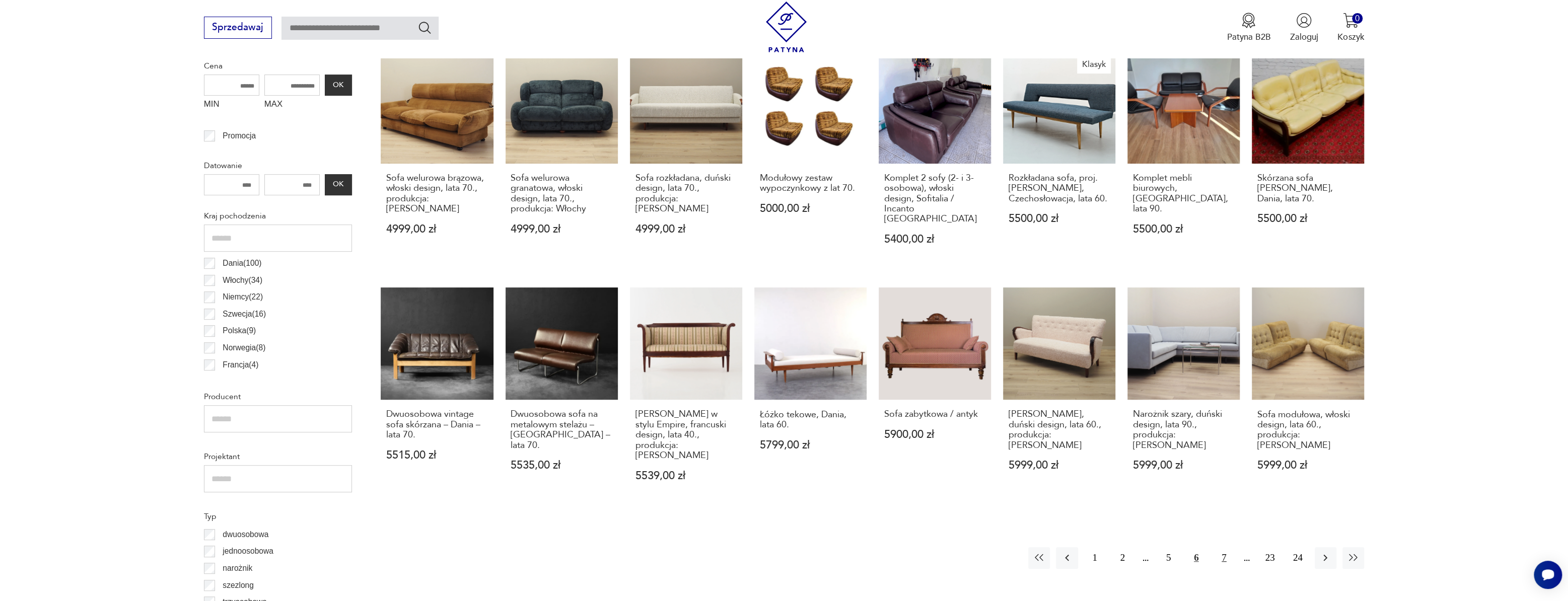
click at [1223, 547] on button "7" at bounding box center [1224, 558] width 21 height 21
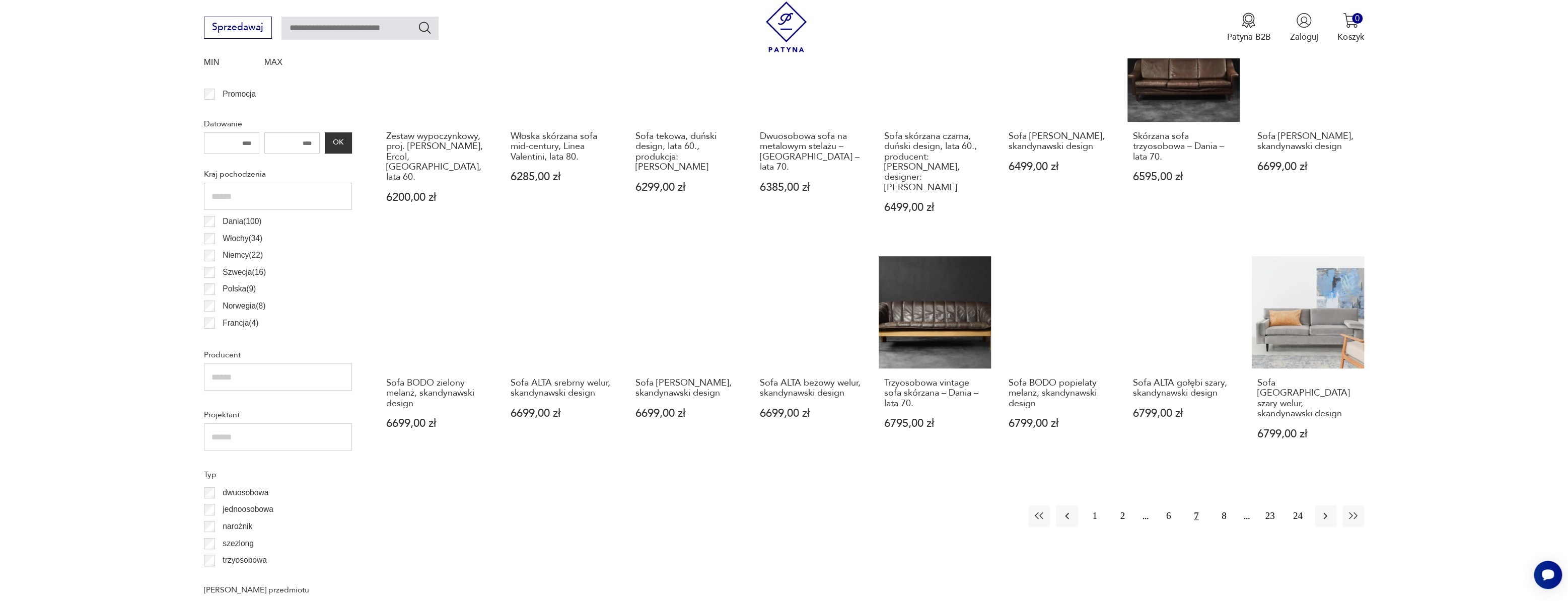
scroll to position [483, 0]
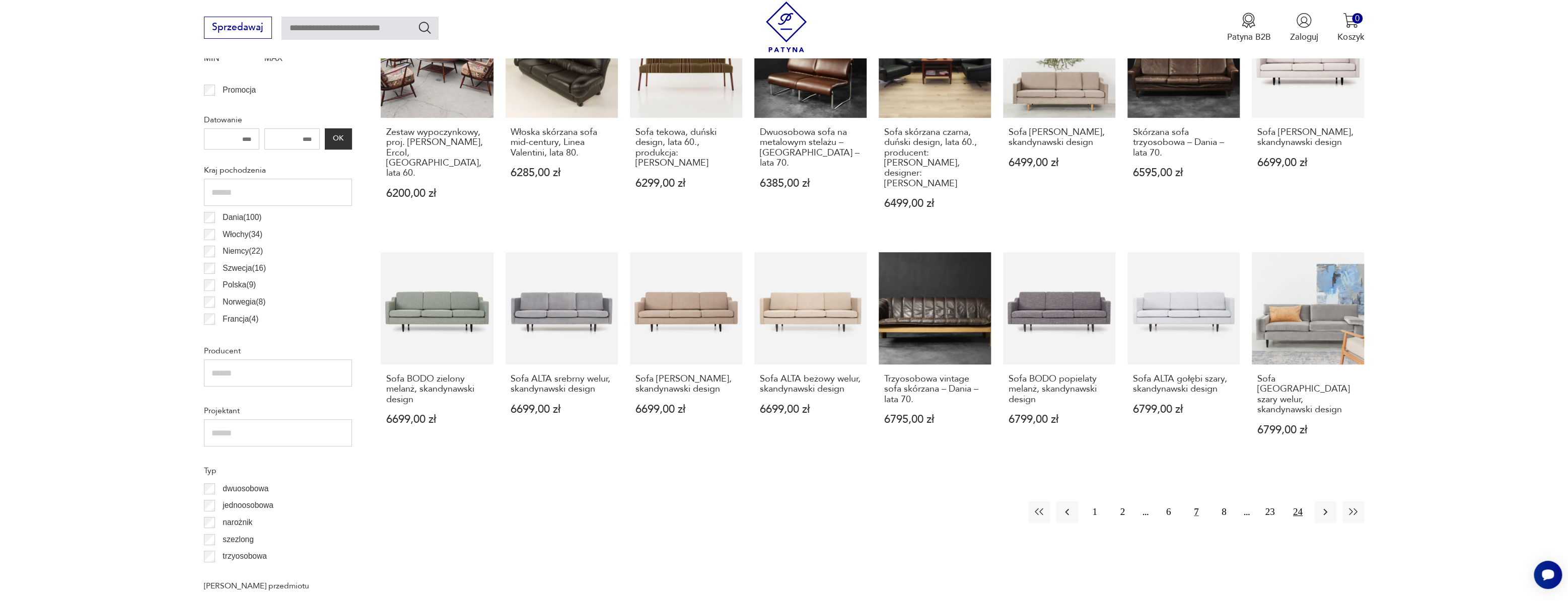
click at [1296, 501] on button "24" at bounding box center [1298, 512] width 21 height 21
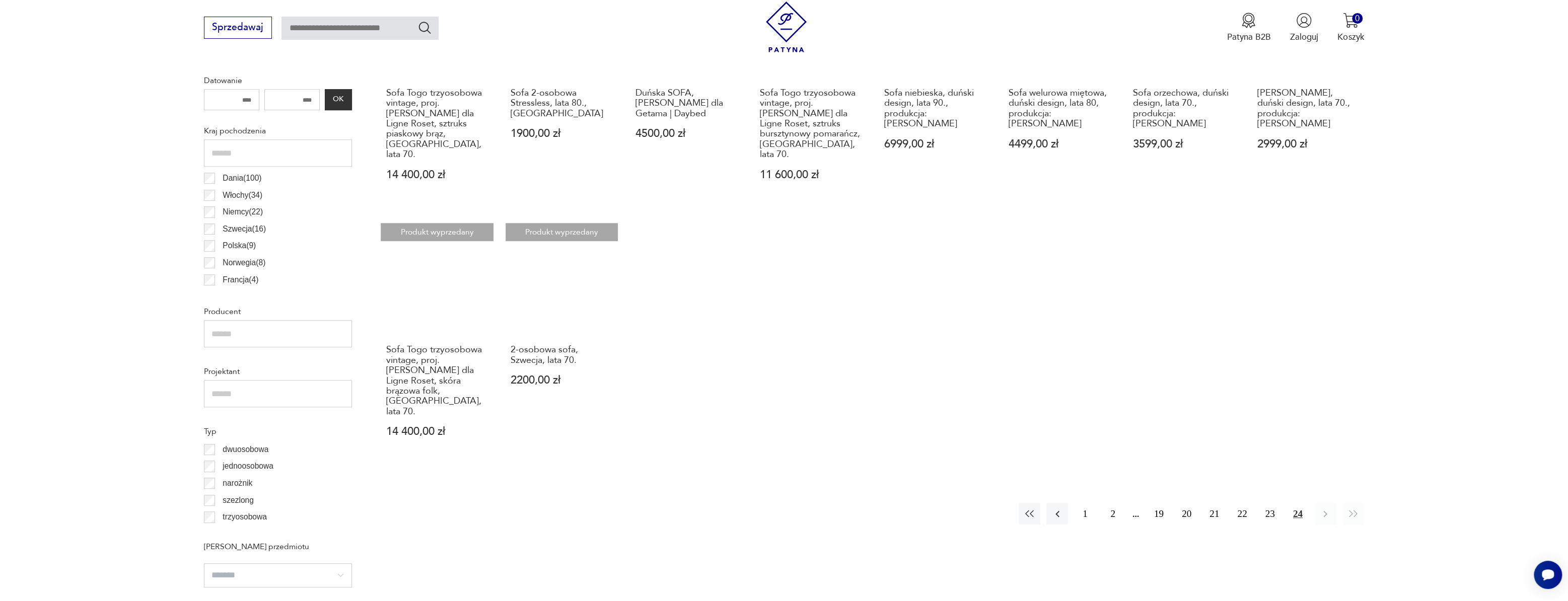
scroll to position [574, 0]
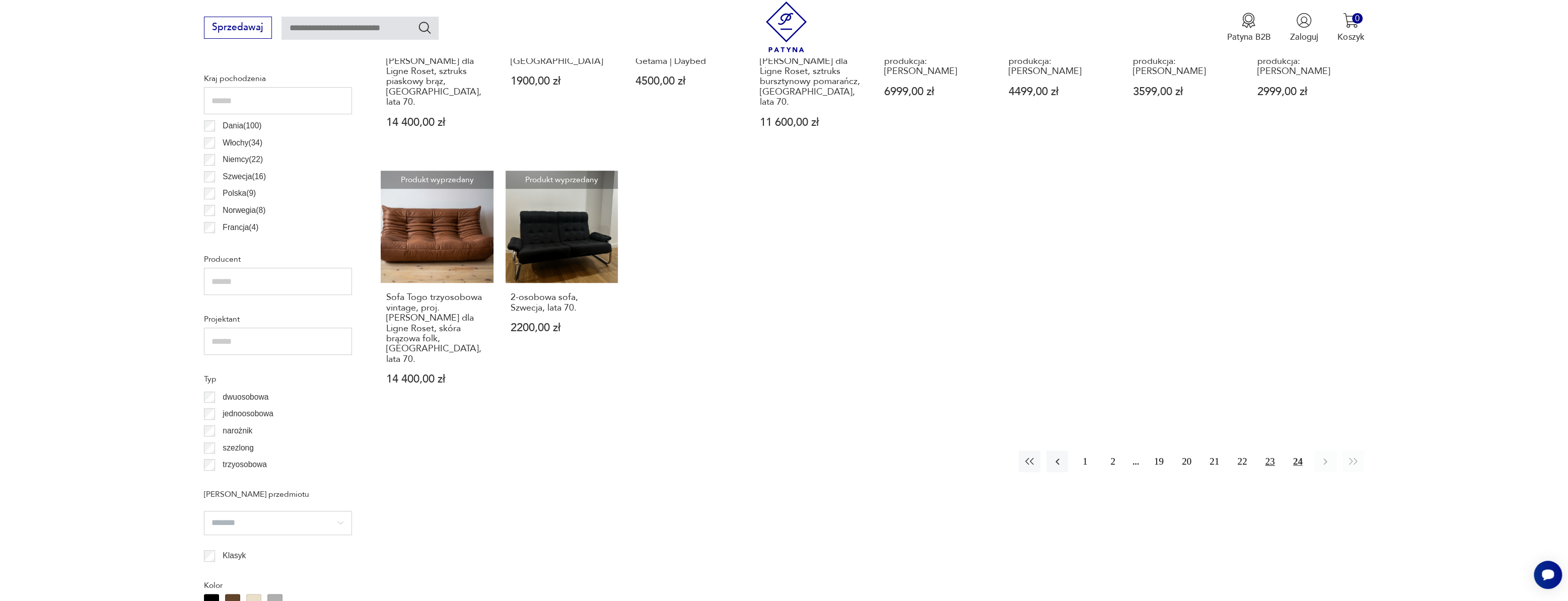
click at [1268, 450] on button "23" at bounding box center [1269, 461] width 21 height 21
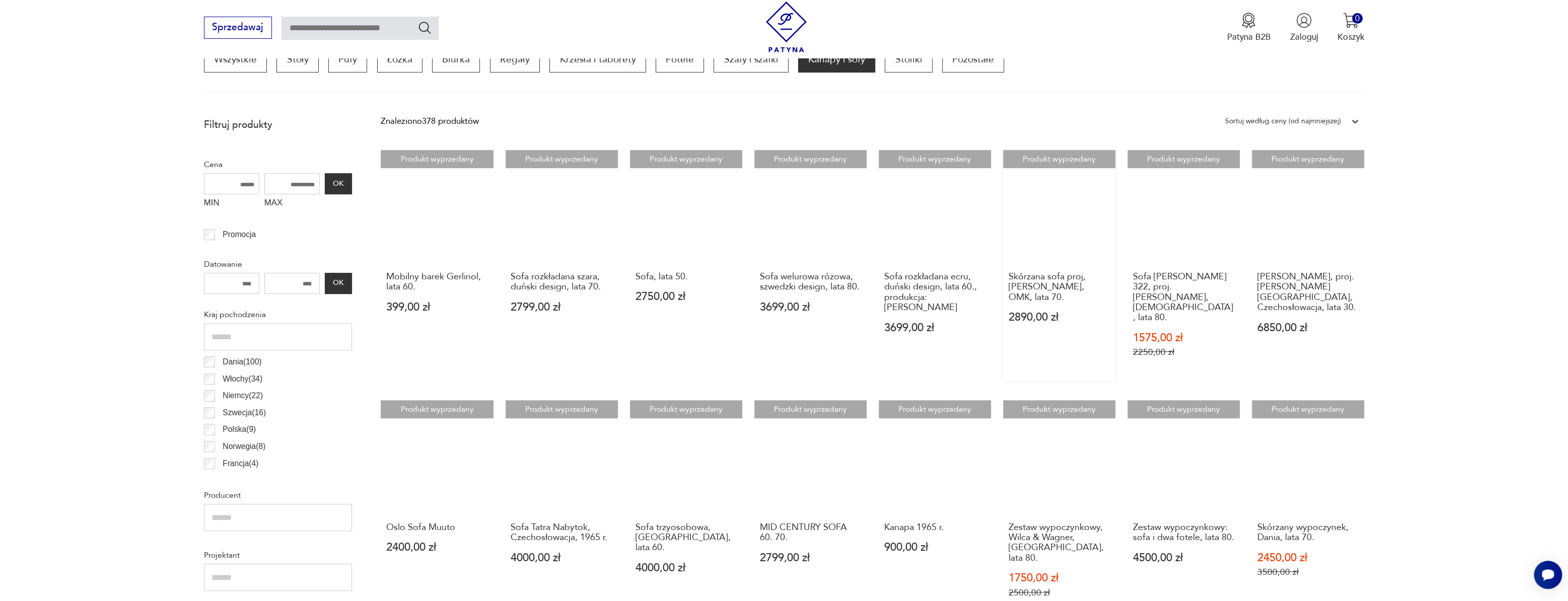
scroll to position [345, 0]
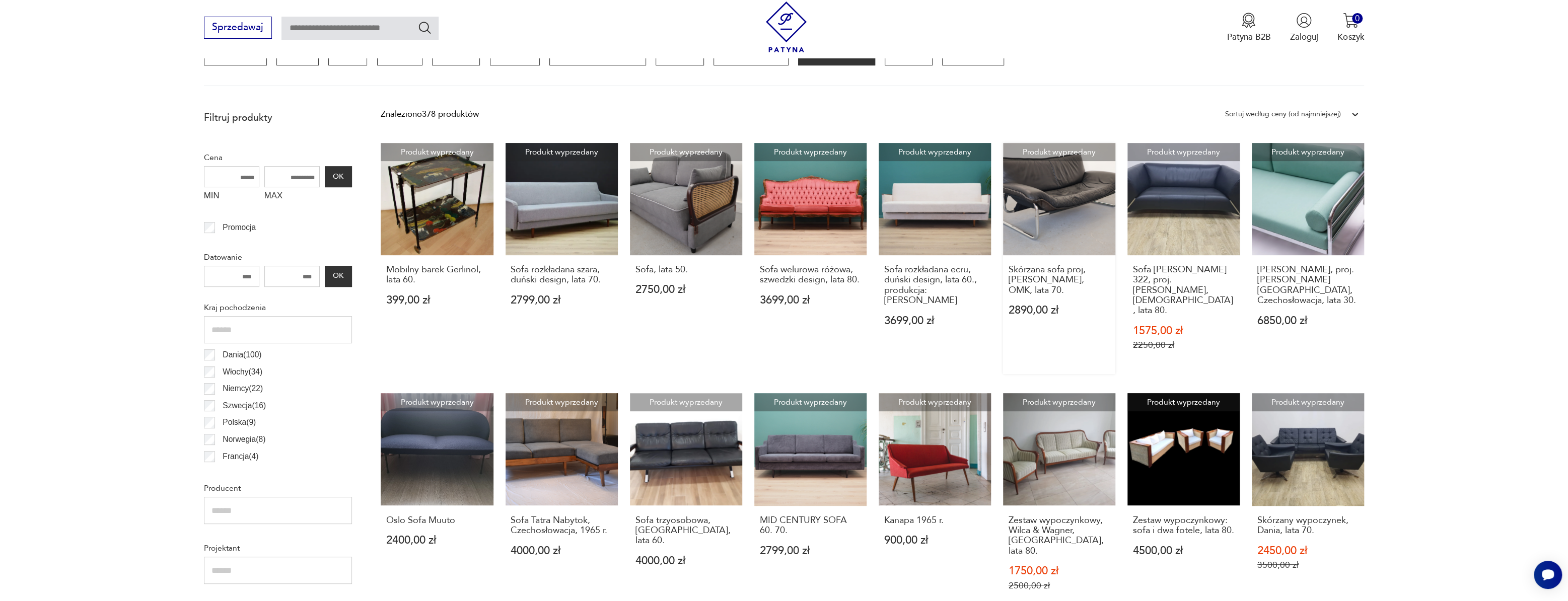
click at [1066, 217] on link "Produkt wyprzedany Skórzana sofa proj, Rodney Kinsman, OMK, lata 70. 2890,00 zł" at bounding box center [1059, 258] width 112 height 231
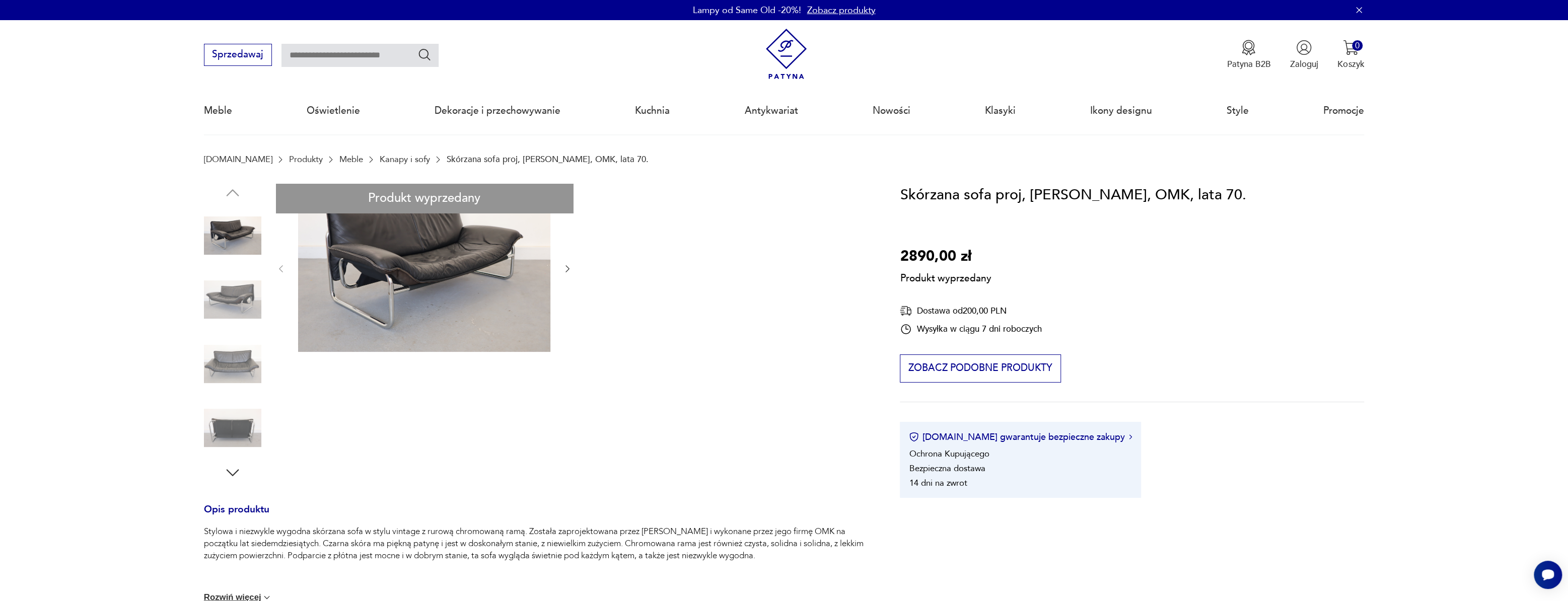
click at [565, 266] on div "Produkt wyprzedany Opis produktu Stylowa i niezwykle wygodna skórzana sofa w st…" at bounding box center [538, 507] width 668 height 645
drag, startPoint x: 352, startPoint y: 389, endPoint x: 387, endPoint y: 413, distance: 42.4
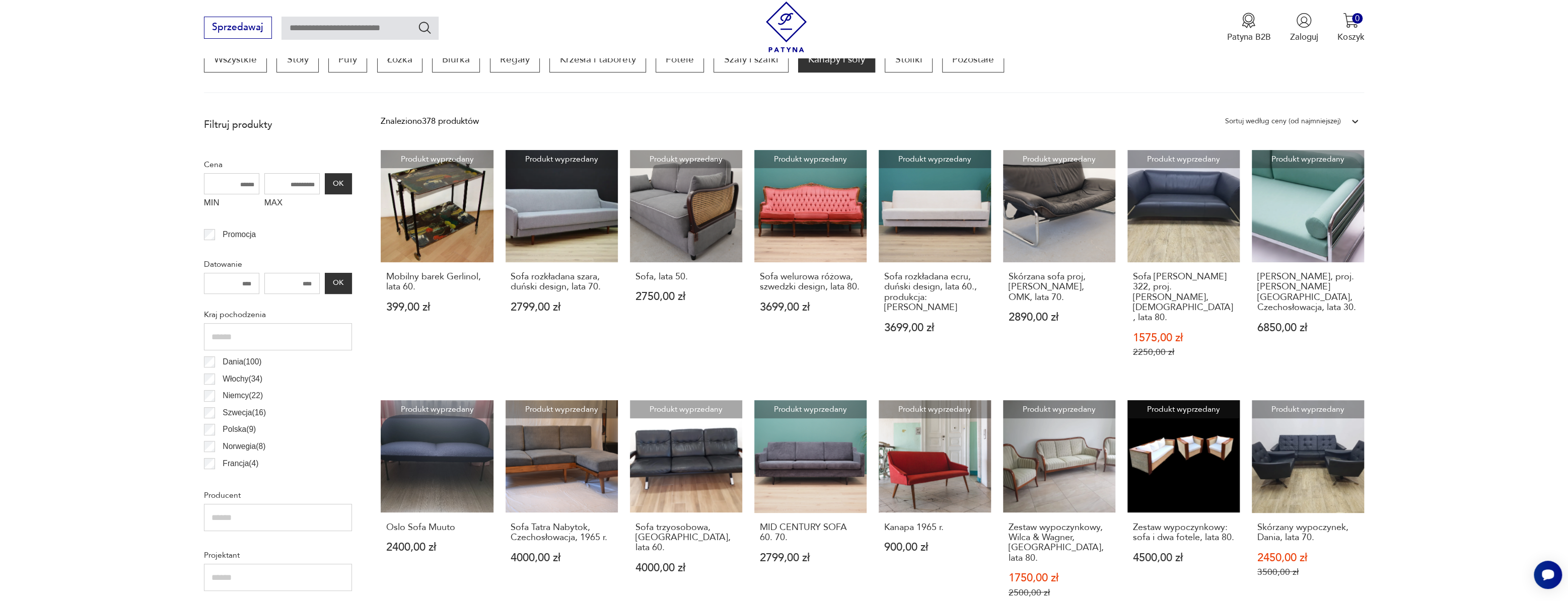
scroll to position [436, 0]
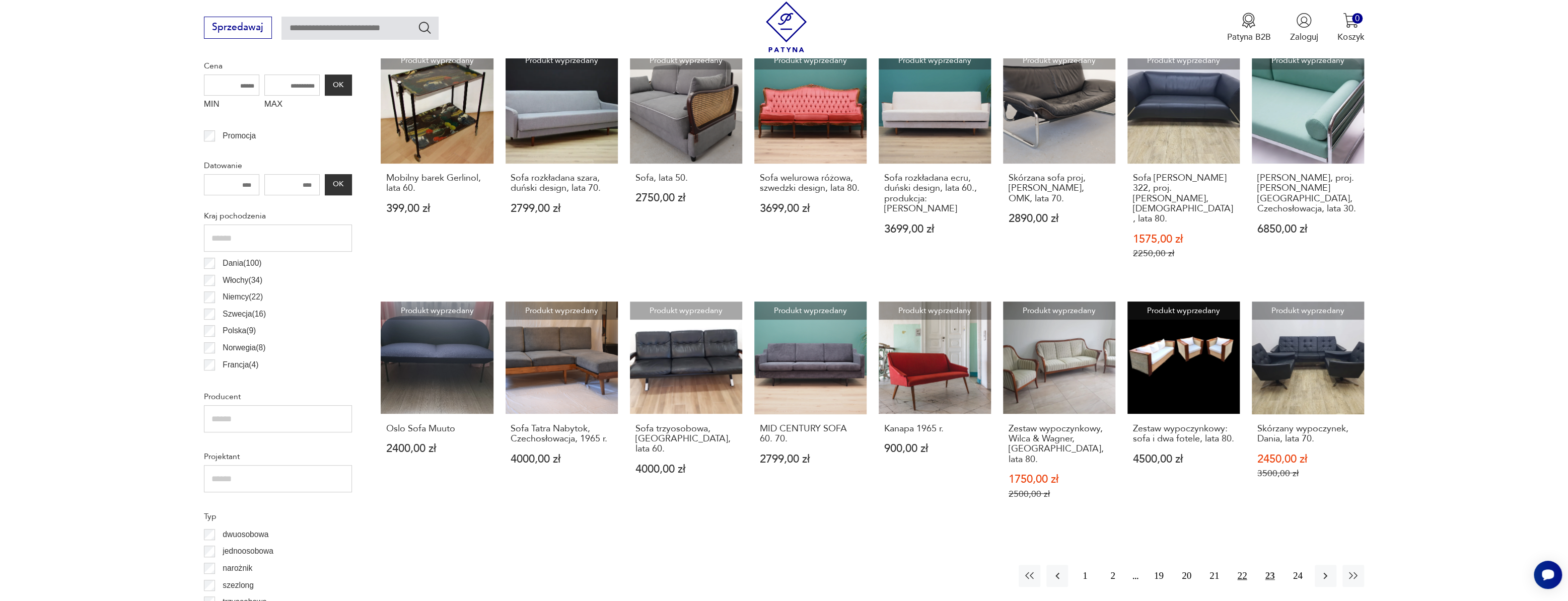
click at [1243, 565] on button "22" at bounding box center [1242, 576] width 21 height 21
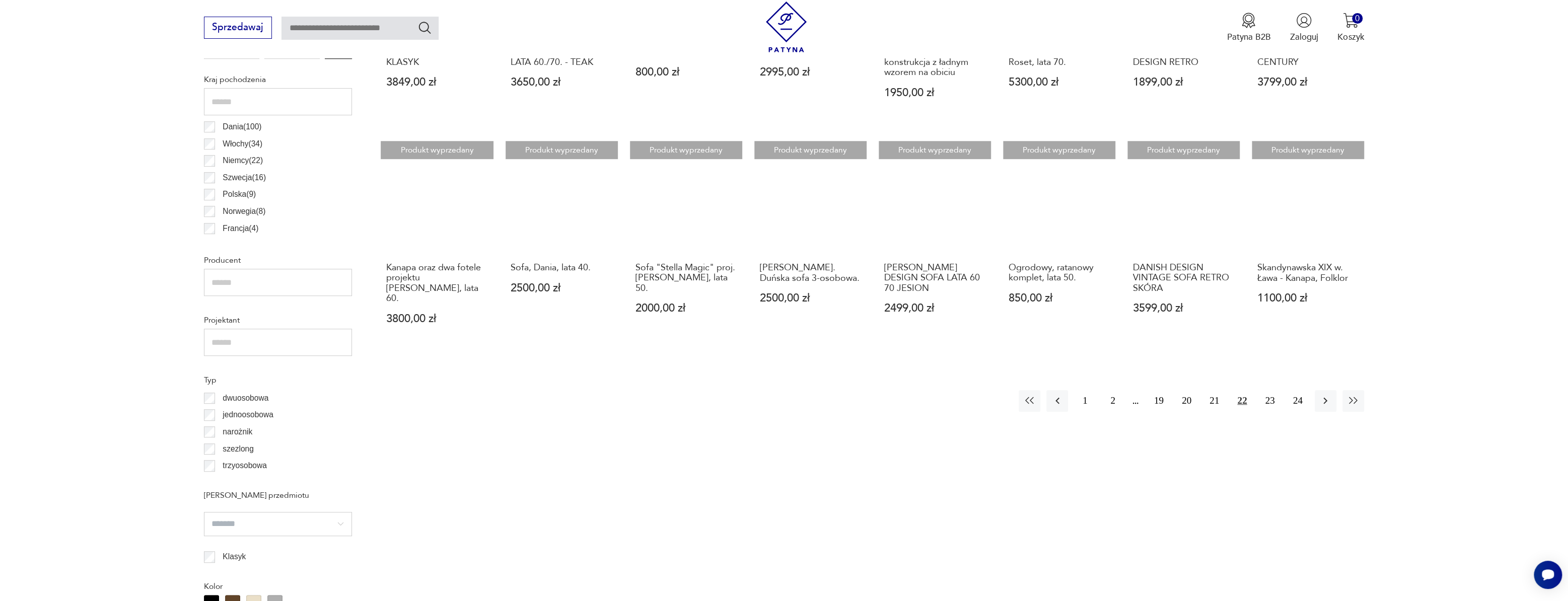
scroll to position [574, 0]
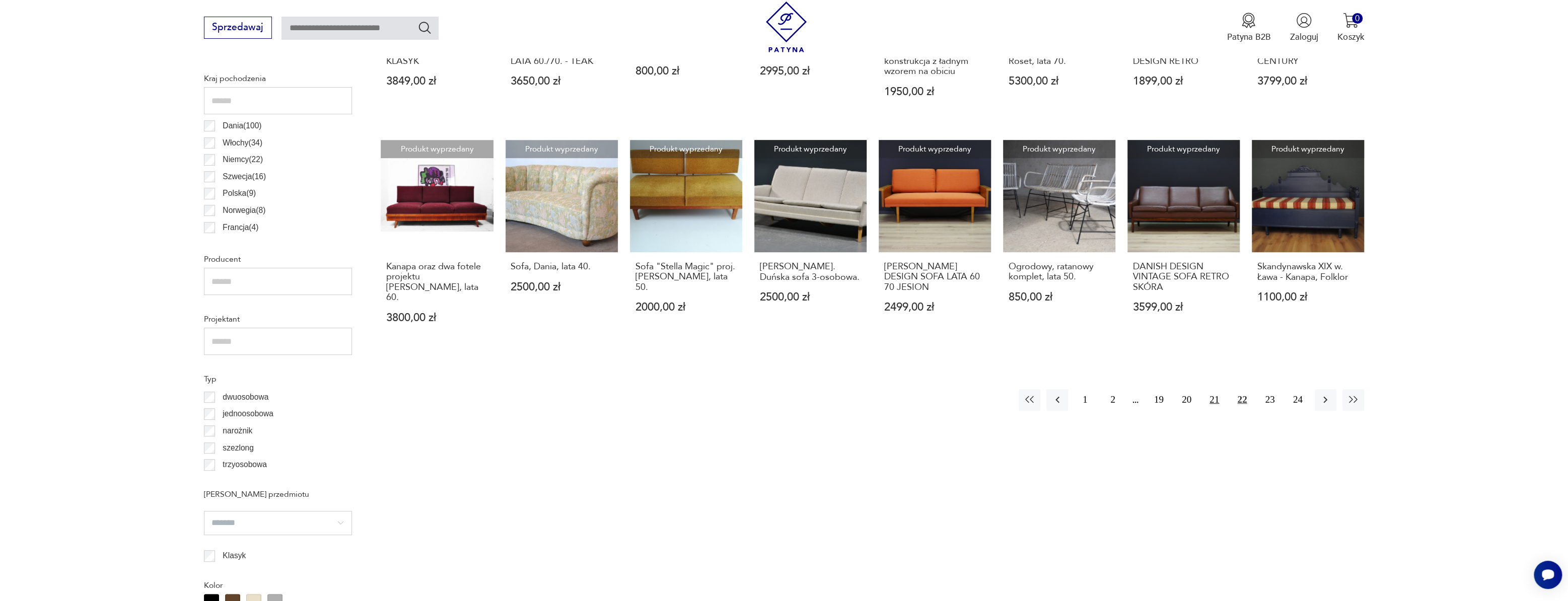
click at [1217, 389] on button "21" at bounding box center [1214, 400] width 21 height 21
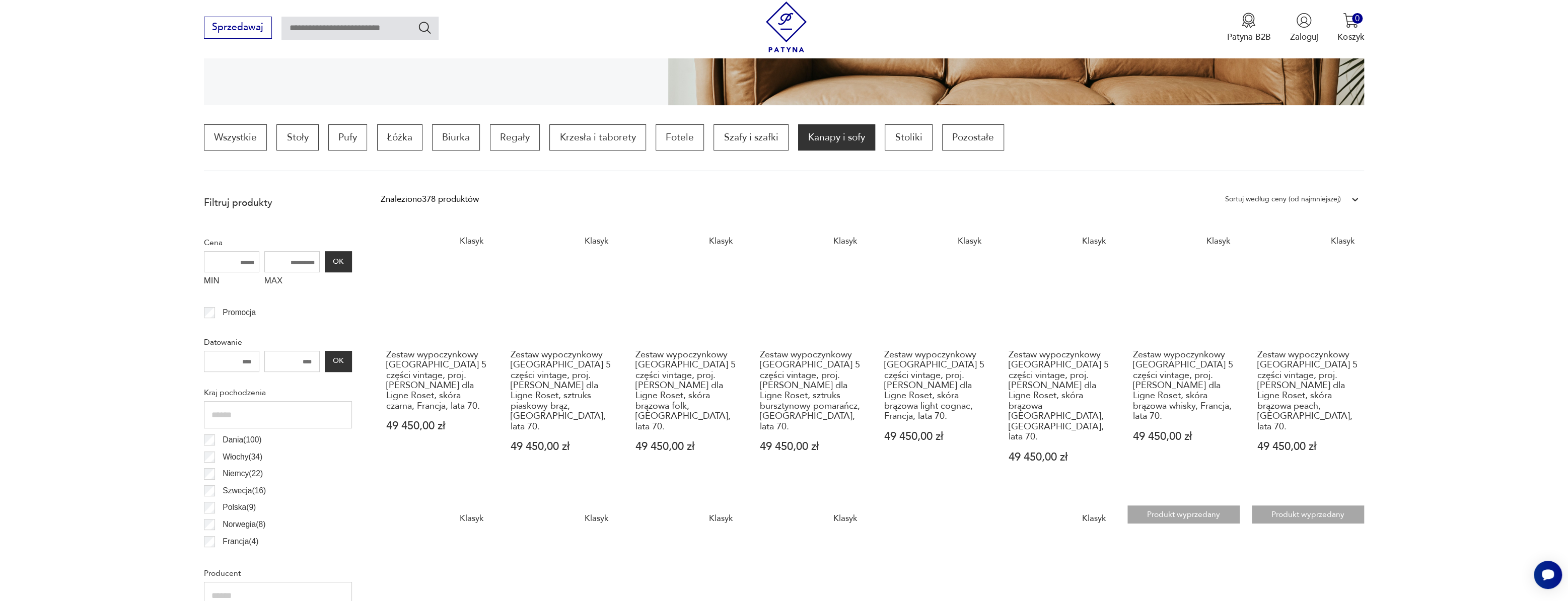
scroll to position [483, 0]
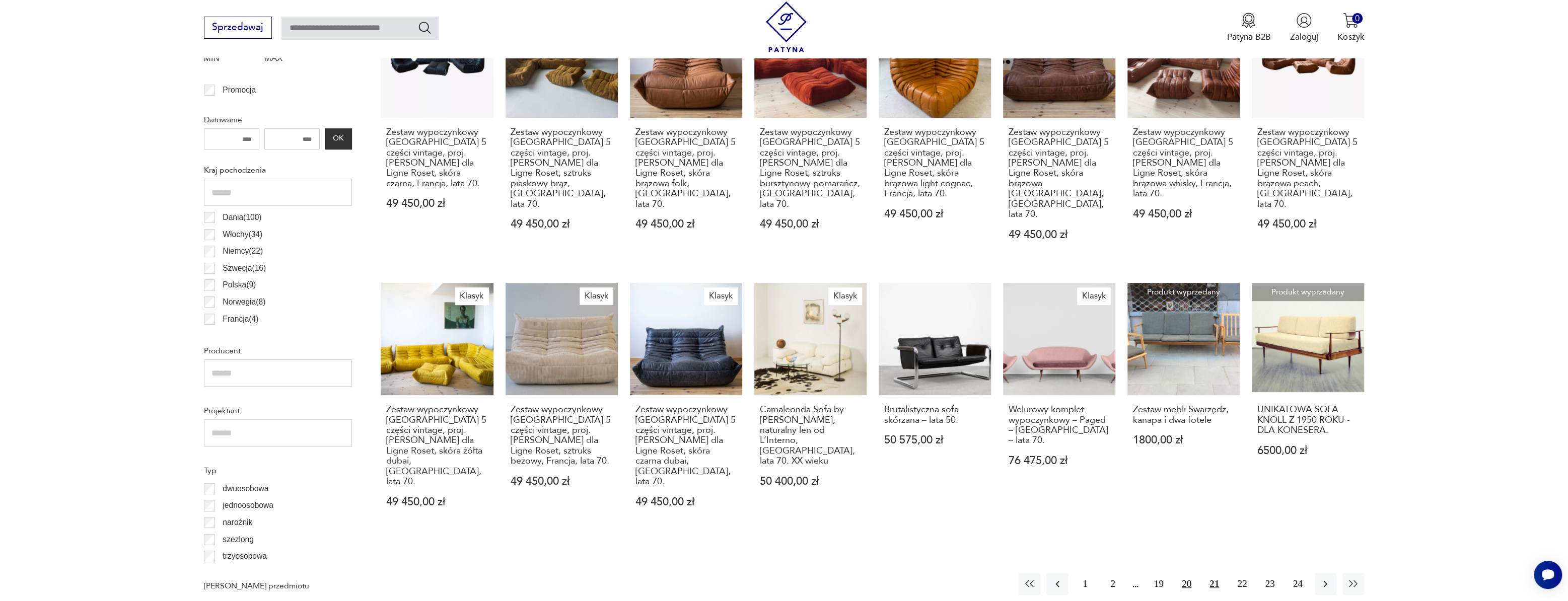
click at [1181, 573] on button "20" at bounding box center [1186, 584] width 21 height 21
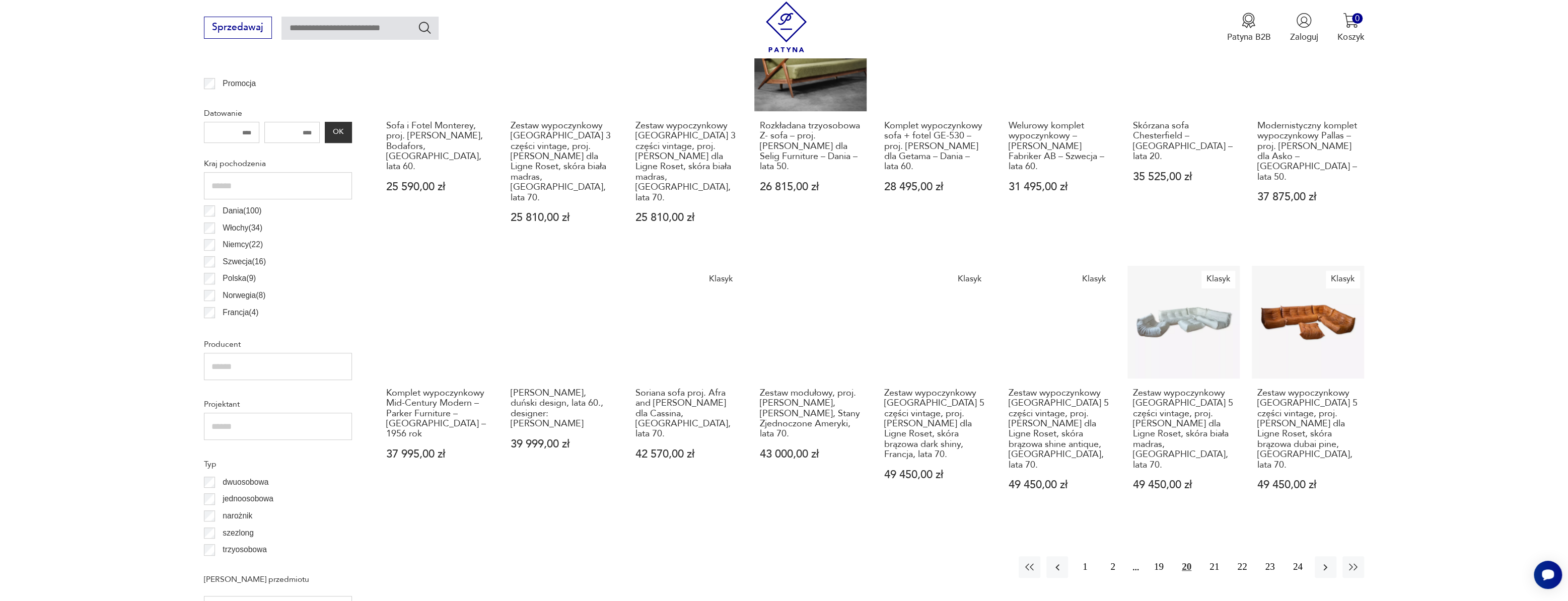
scroll to position [574, 0]
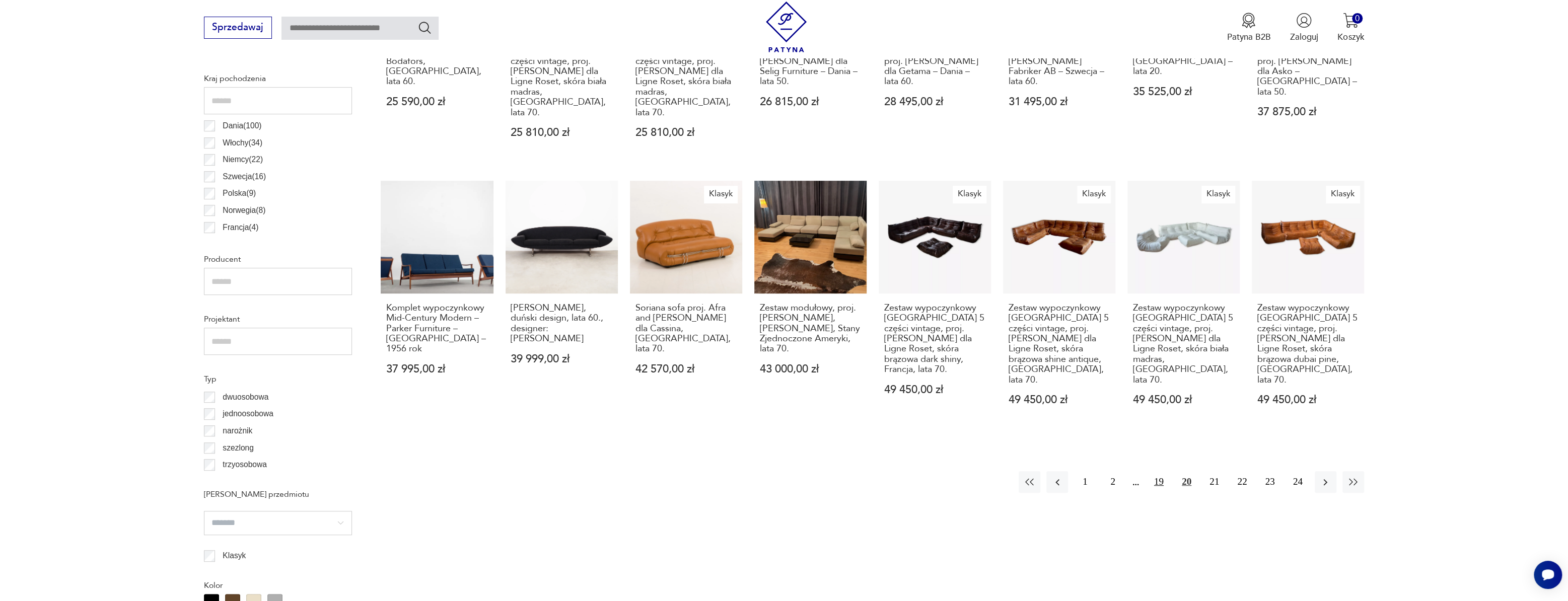
click at [1162, 471] on button "19" at bounding box center [1159, 482] width 21 height 21
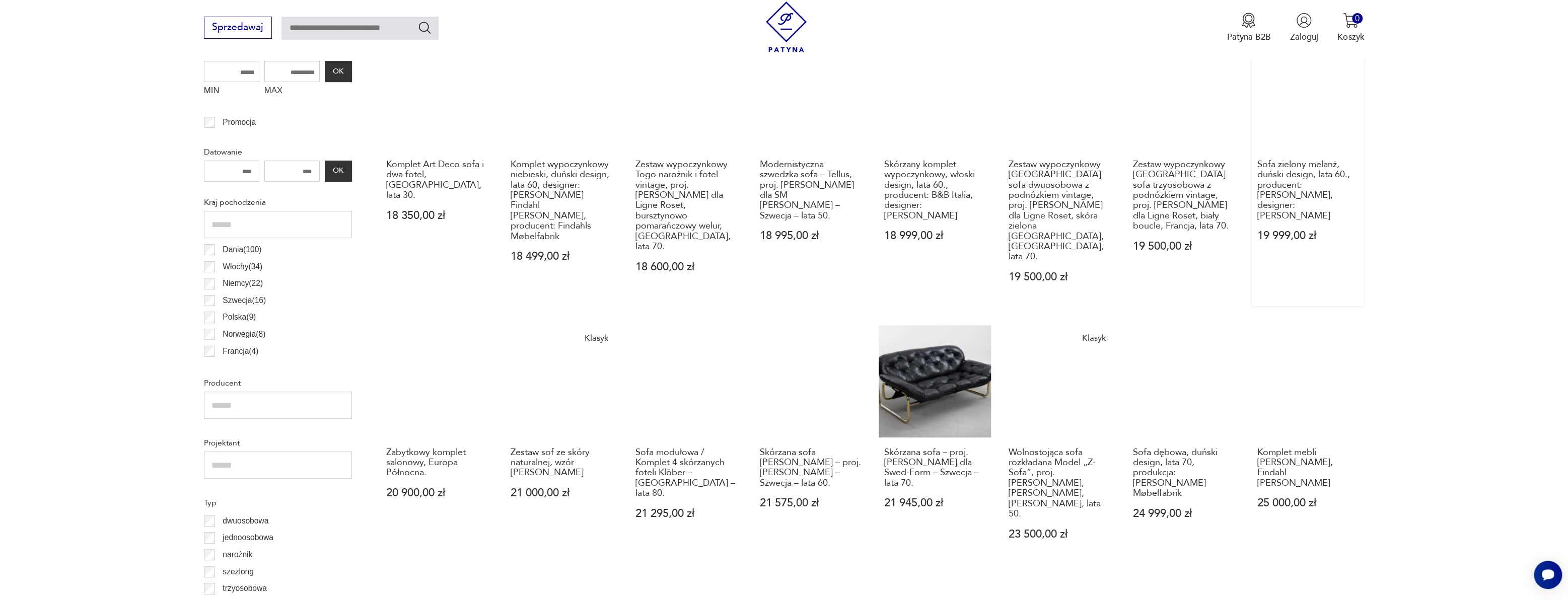
scroll to position [483, 0]
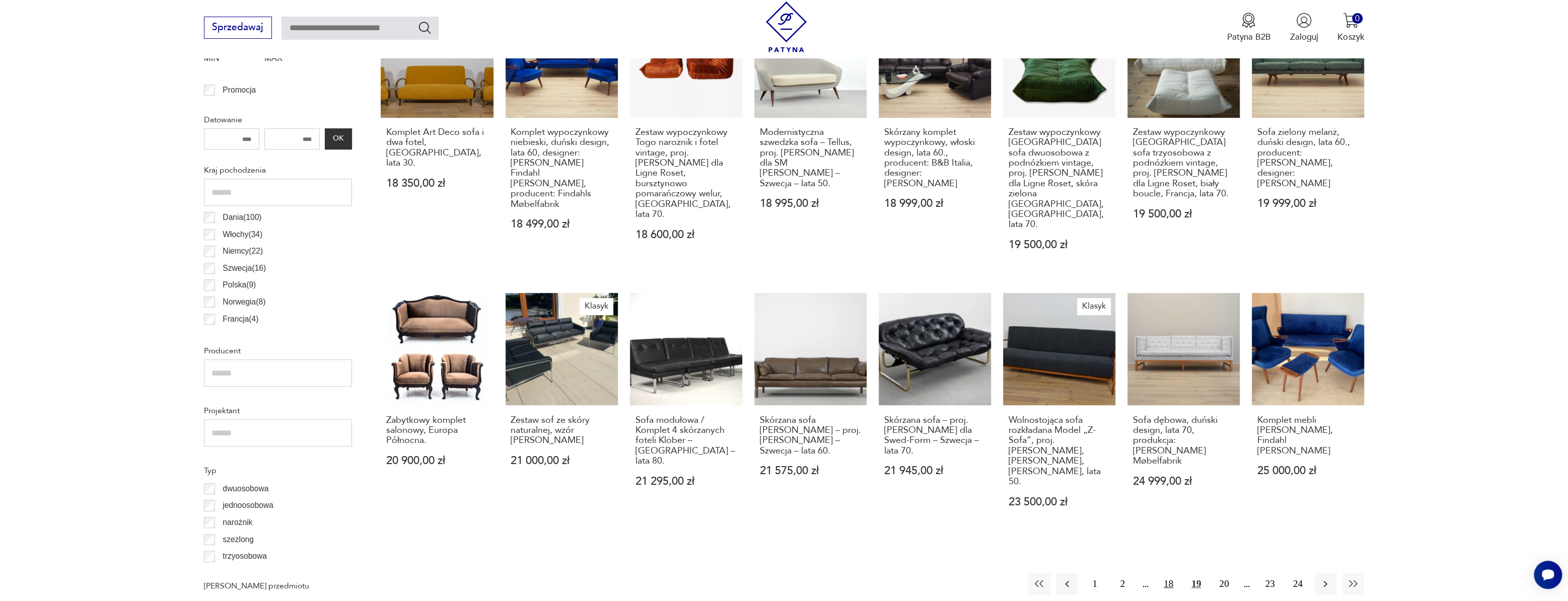
click at [1163, 573] on button "18" at bounding box center [1168, 584] width 21 height 21
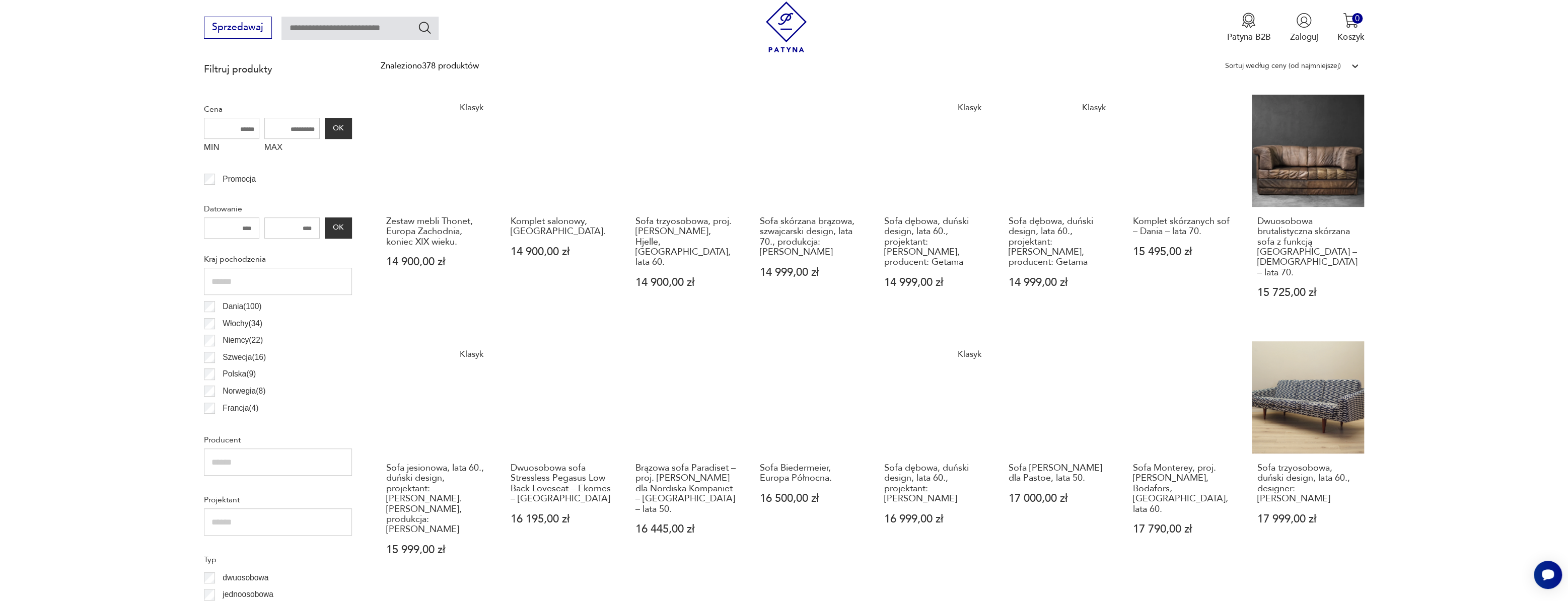
scroll to position [436, 0]
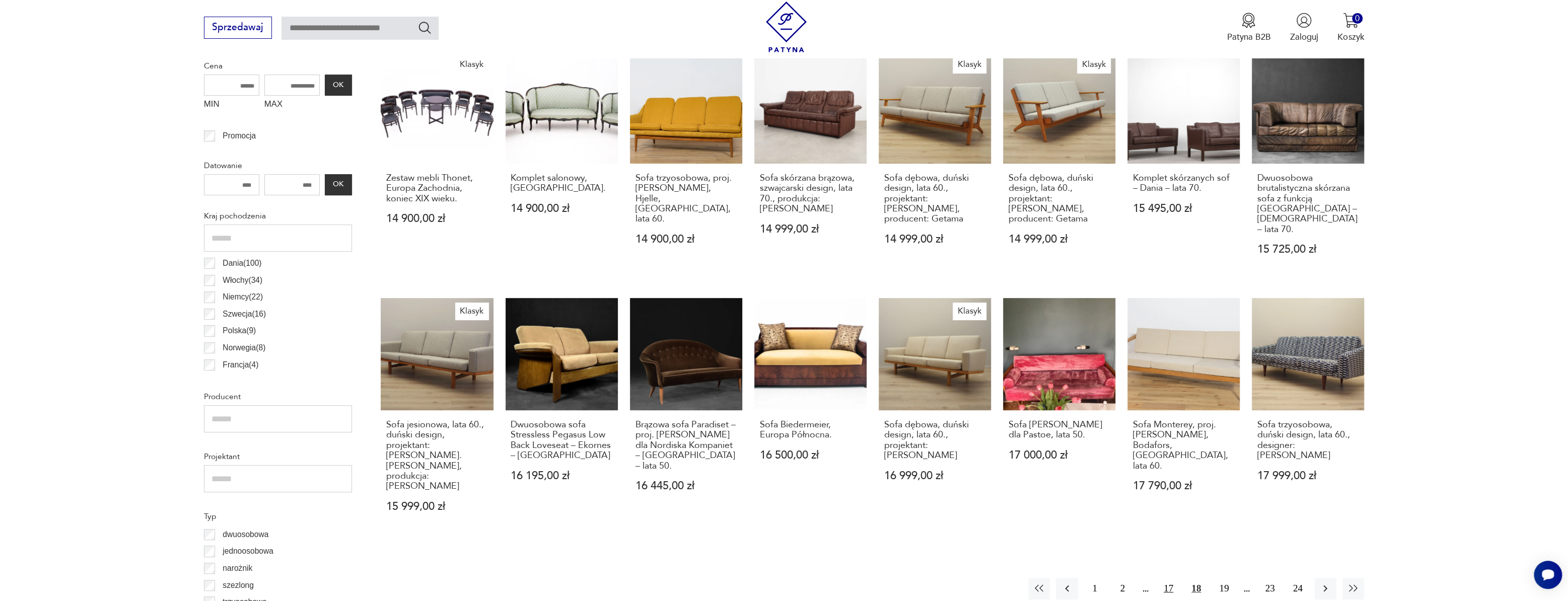
click at [1170, 578] on button "17" at bounding box center [1168, 588] width 21 height 21
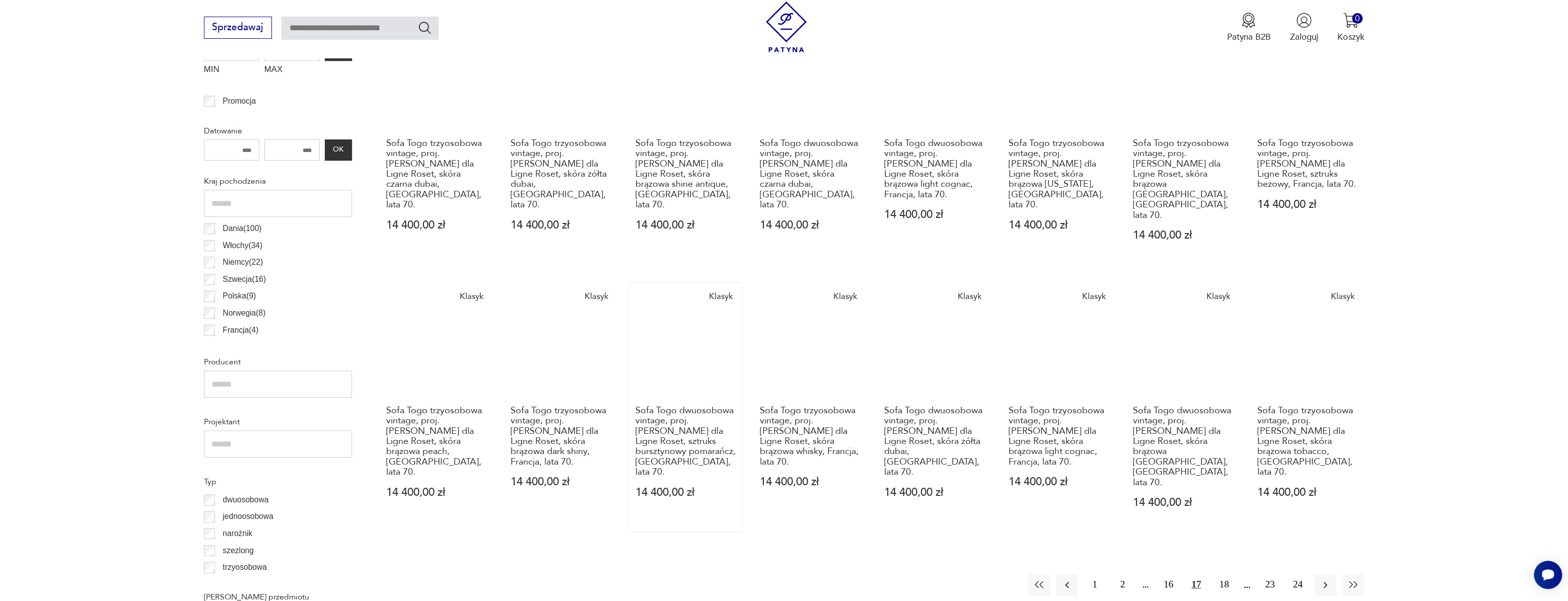
scroll to position [528, 0]
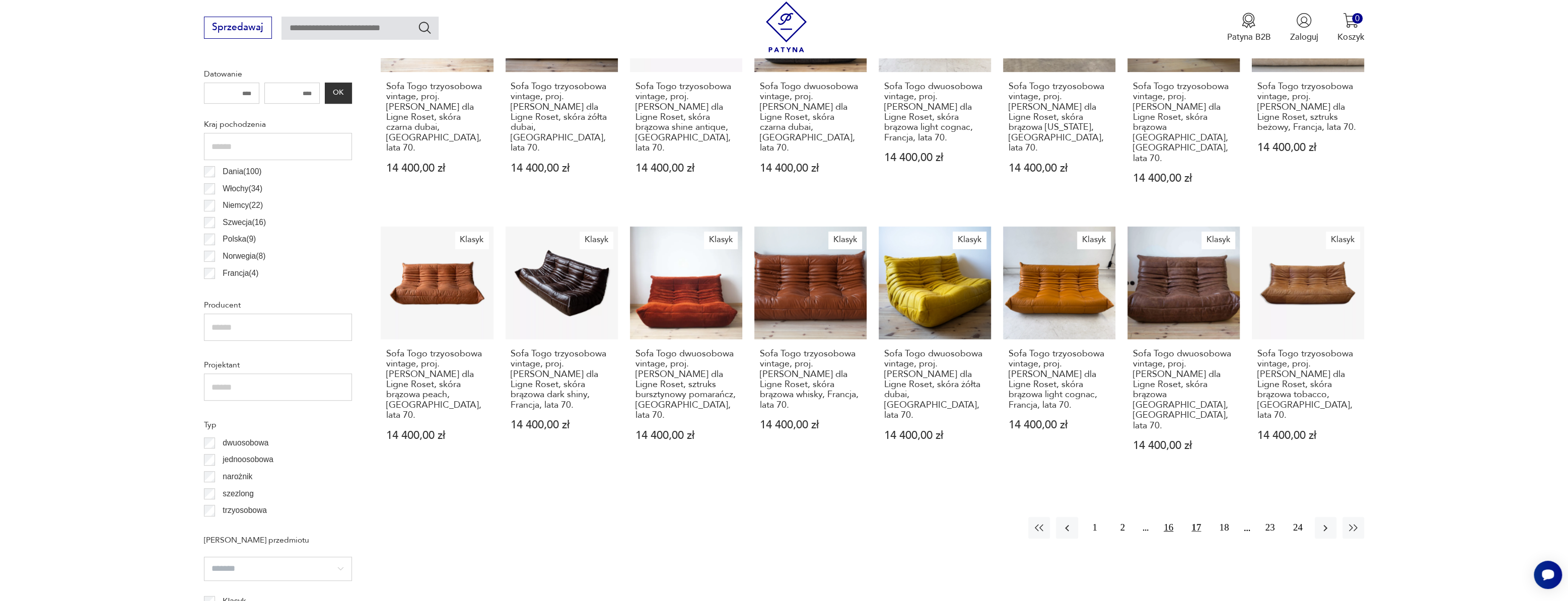
click at [1169, 517] on button "16" at bounding box center [1168, 527] width 21 height 21
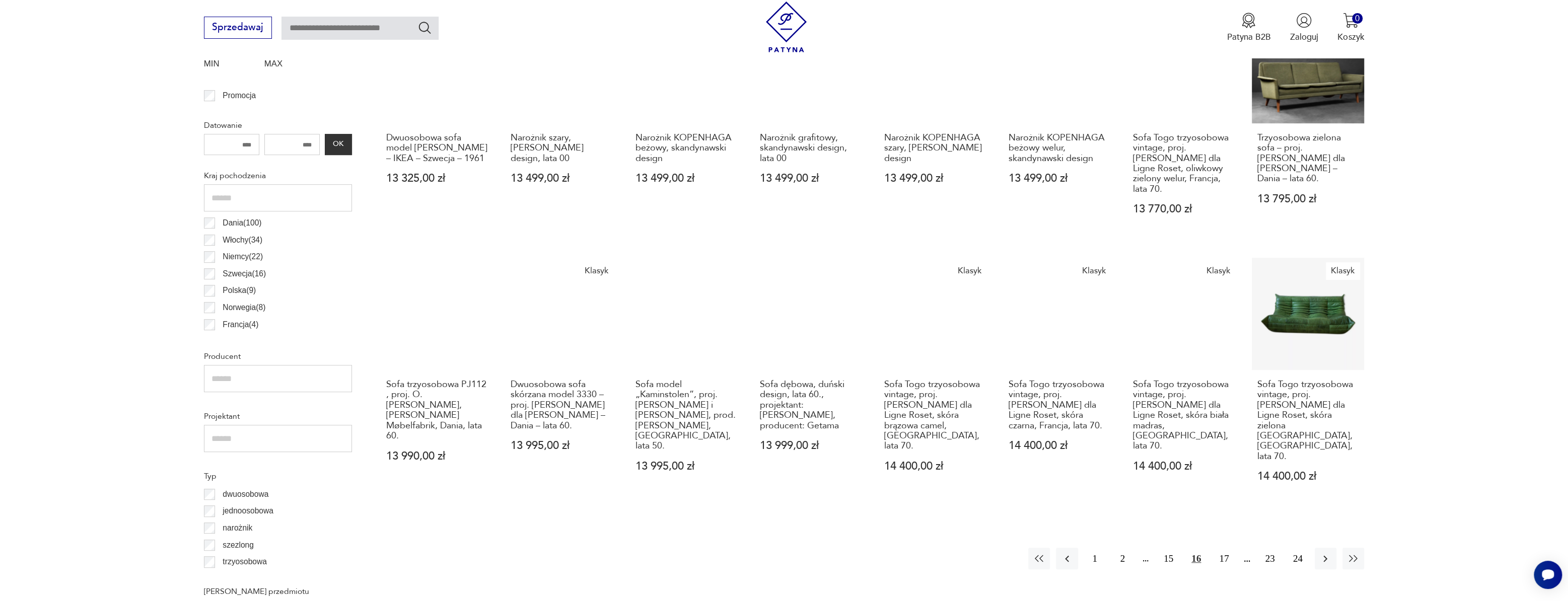
scroll to position [483, 0]
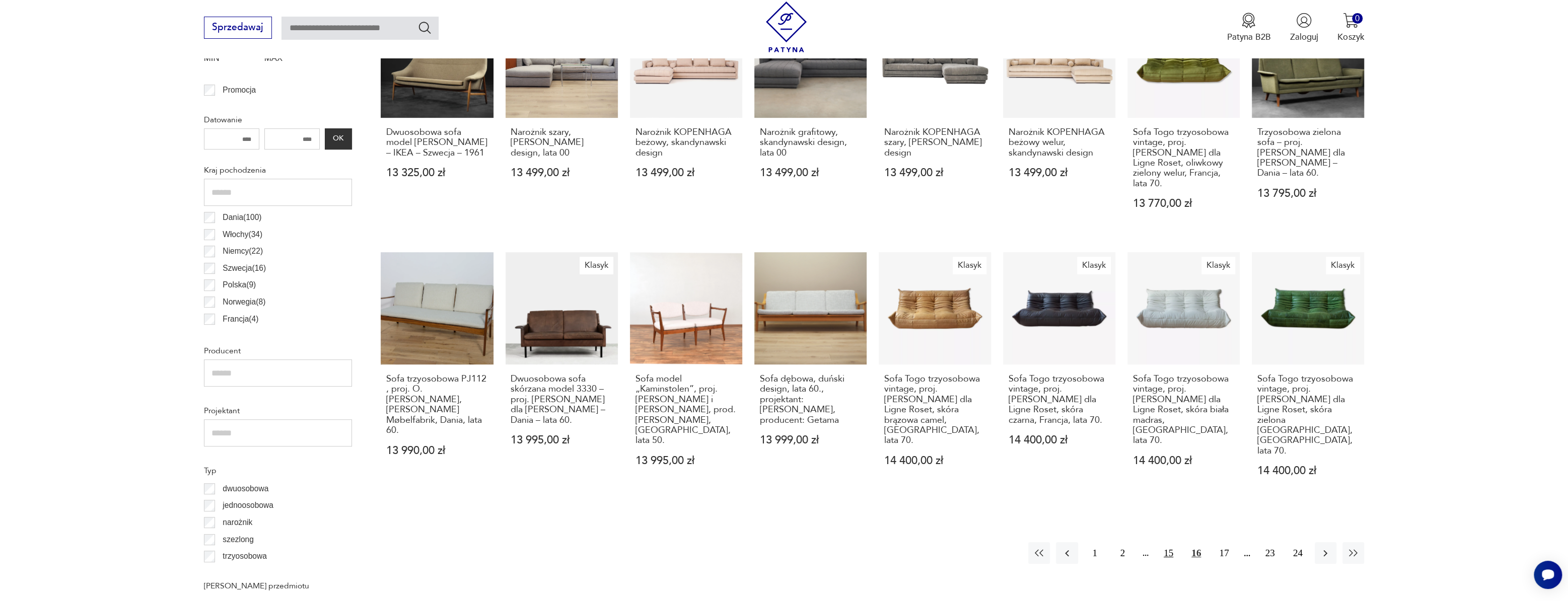
click at [1170, 542] on button "15" at bounding box center [1168, 553] width 21 height 21
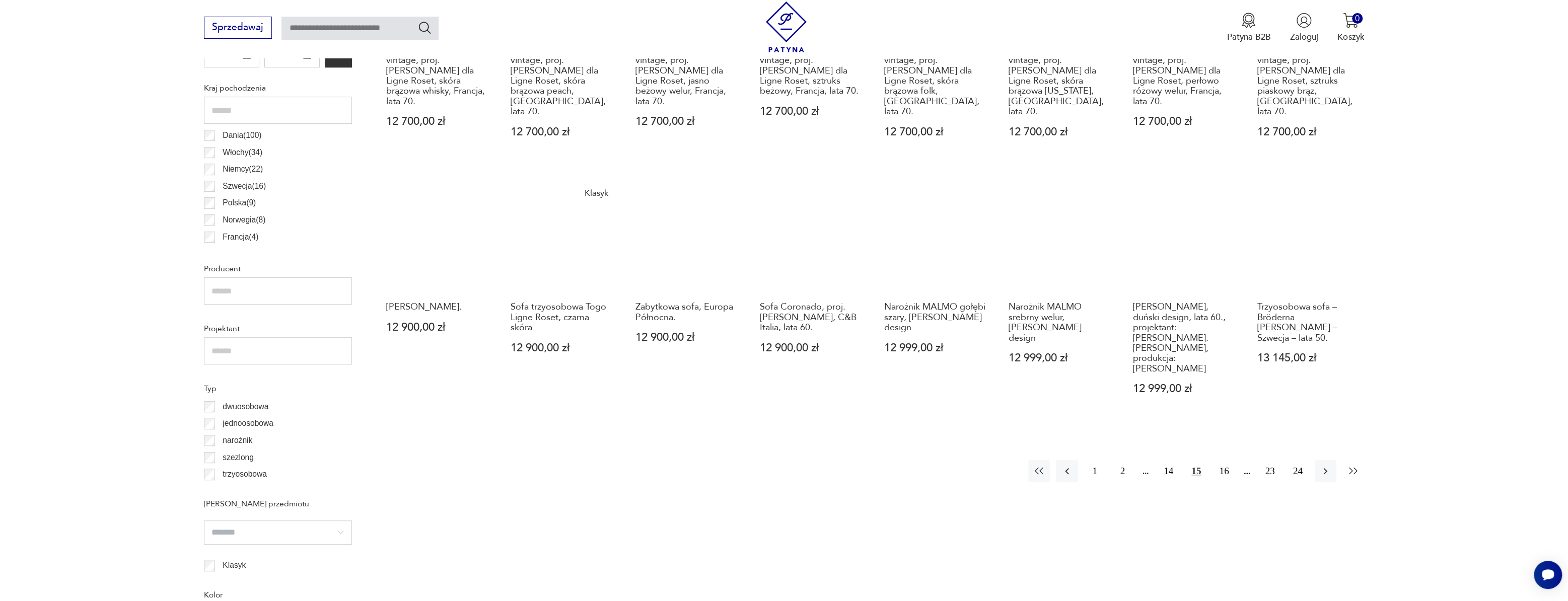
scroll to position [619, 0]
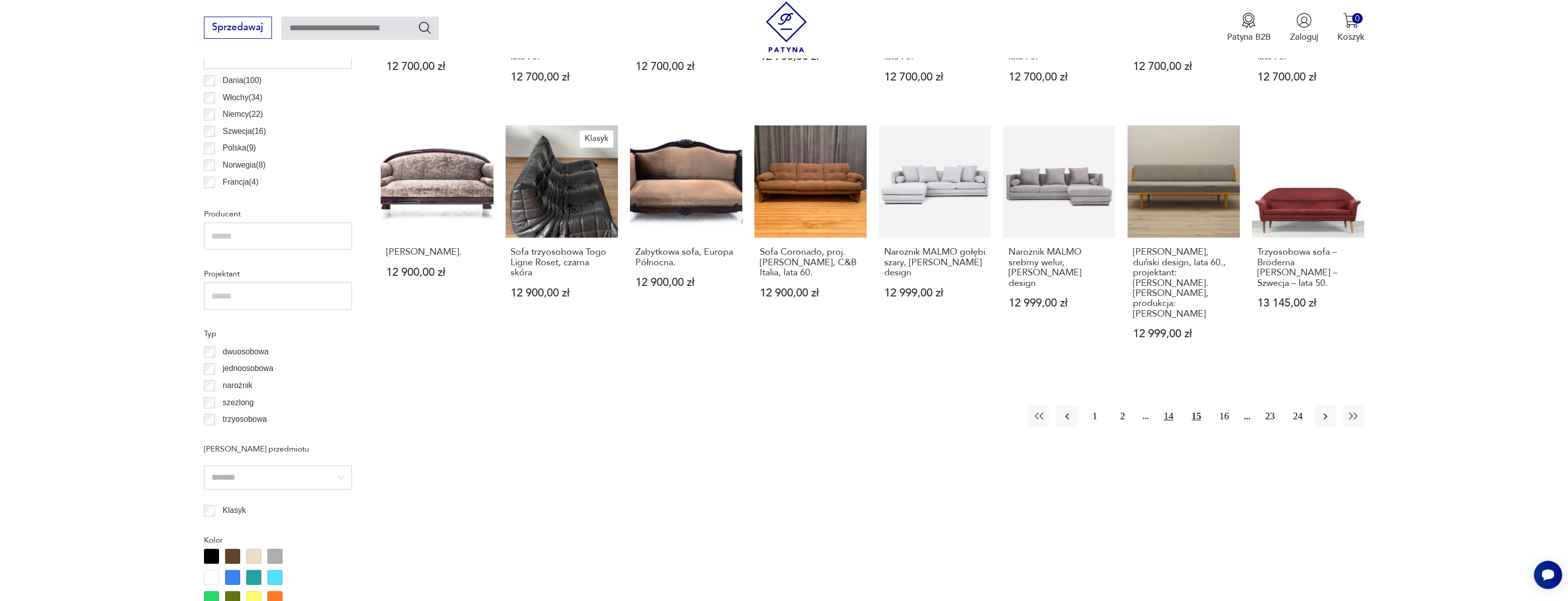
click at [1165, 405] on button "14" at bounding box center [1168, 416] width 21 height 21
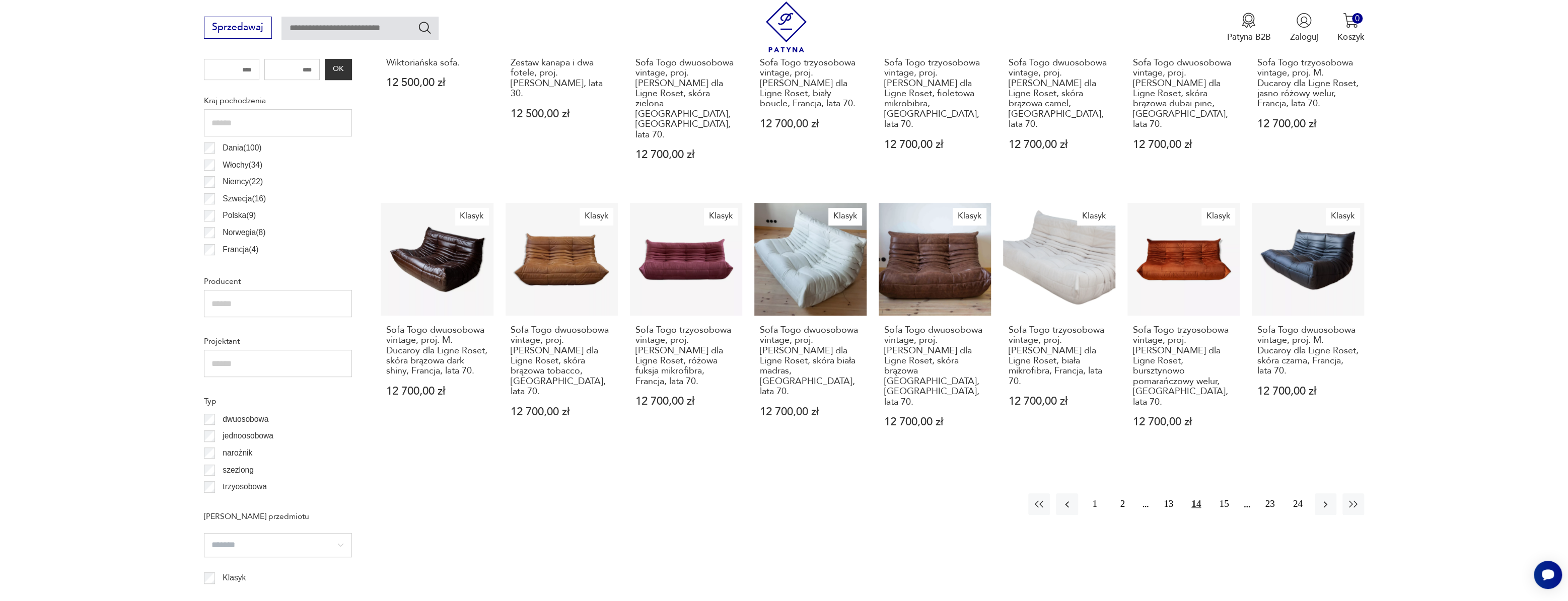
scroll to position [619, 0]
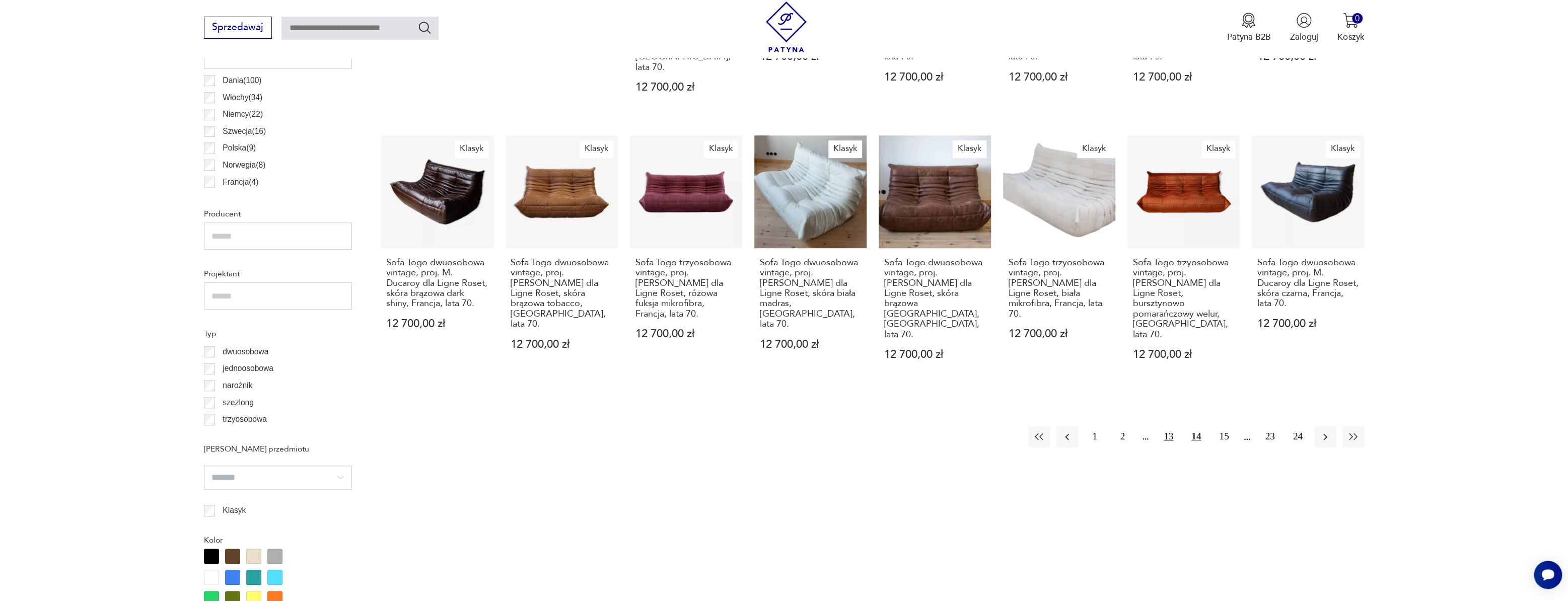
click at [1165, 426] on button "13" at bounding box center [1168, 436] width 21 height 21
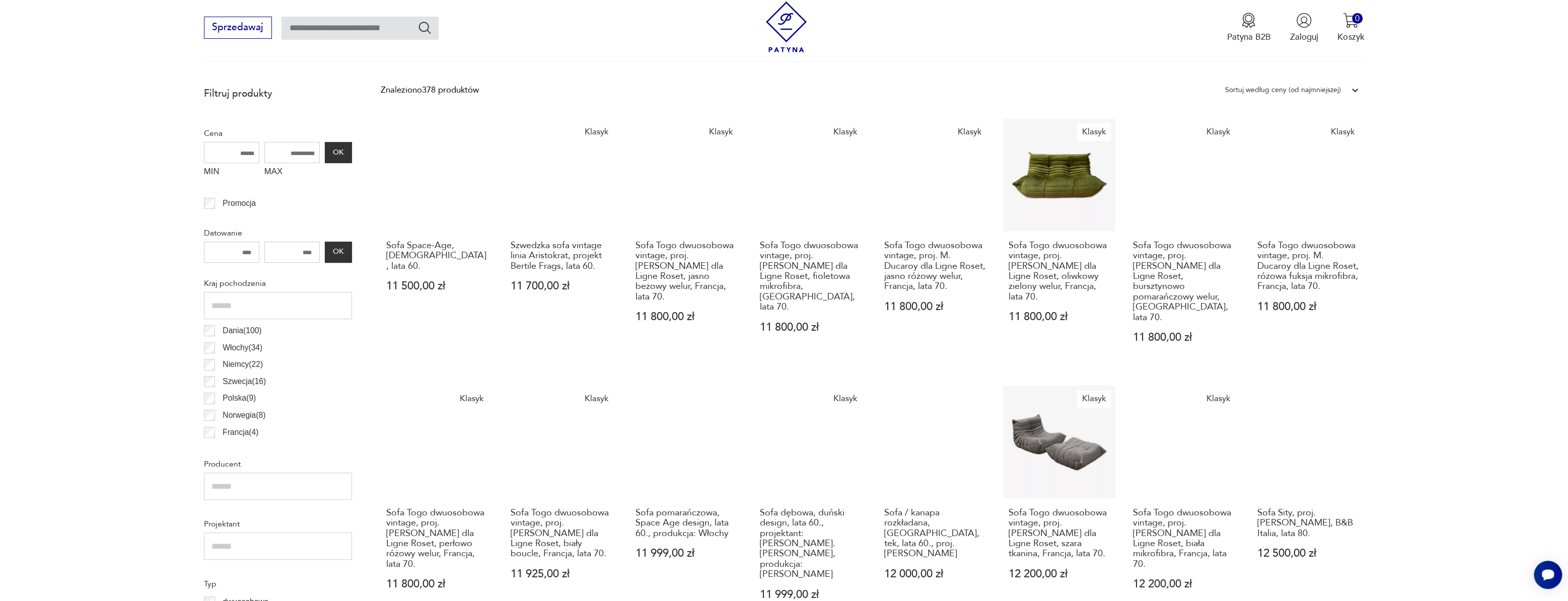
scroll to position [483, 0]
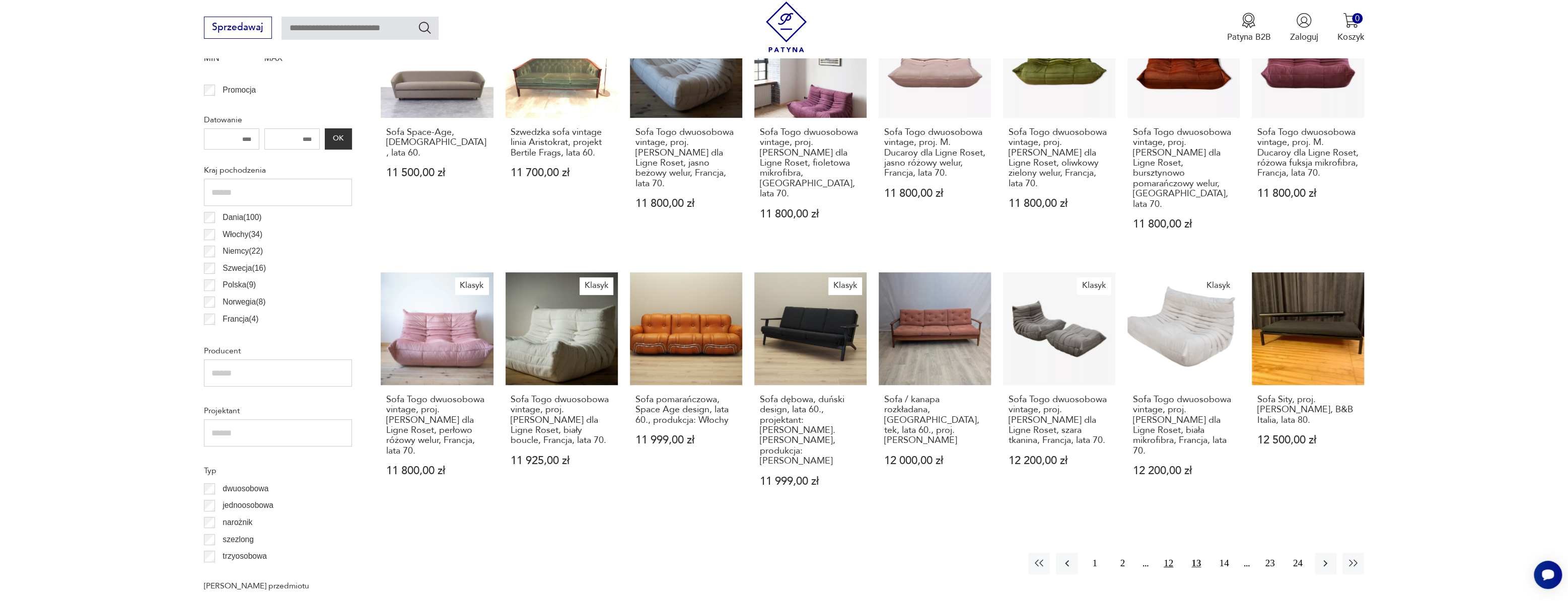
click at [1165, 553] on button "12" at bounding box center [1168, 564] width 21 height 21
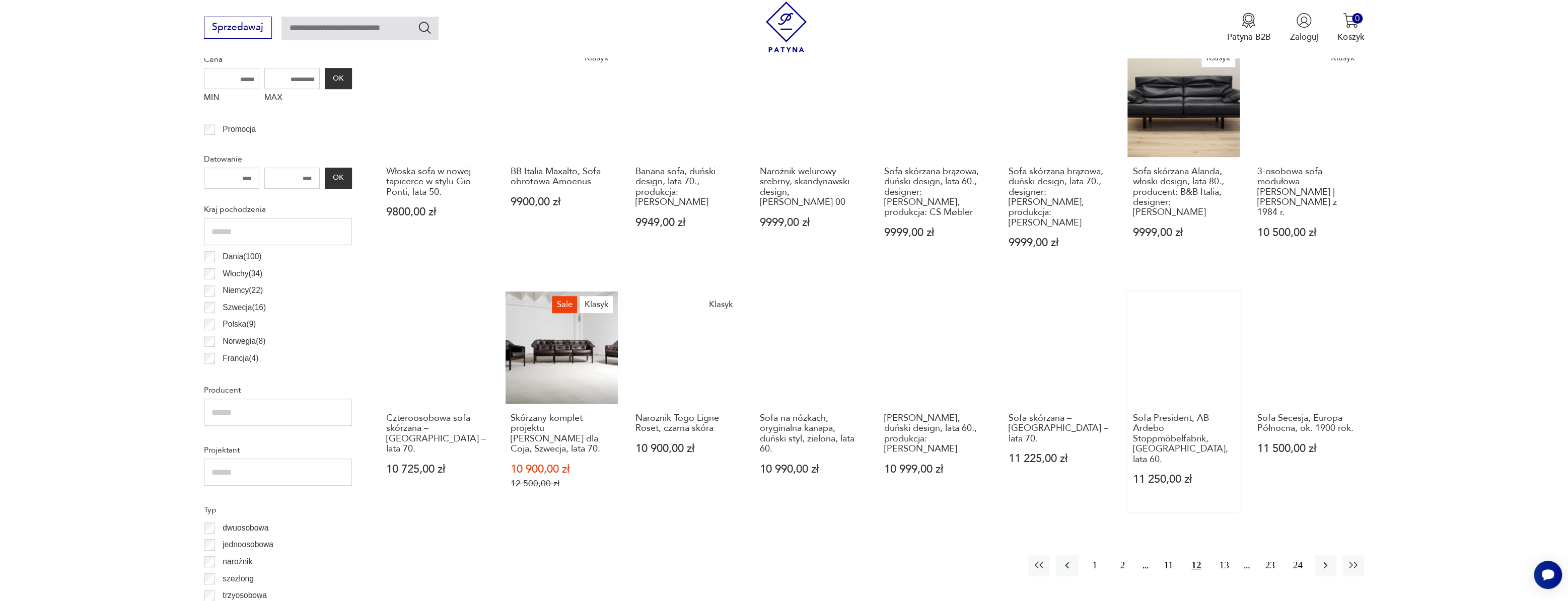
scroll to position [483, 0]
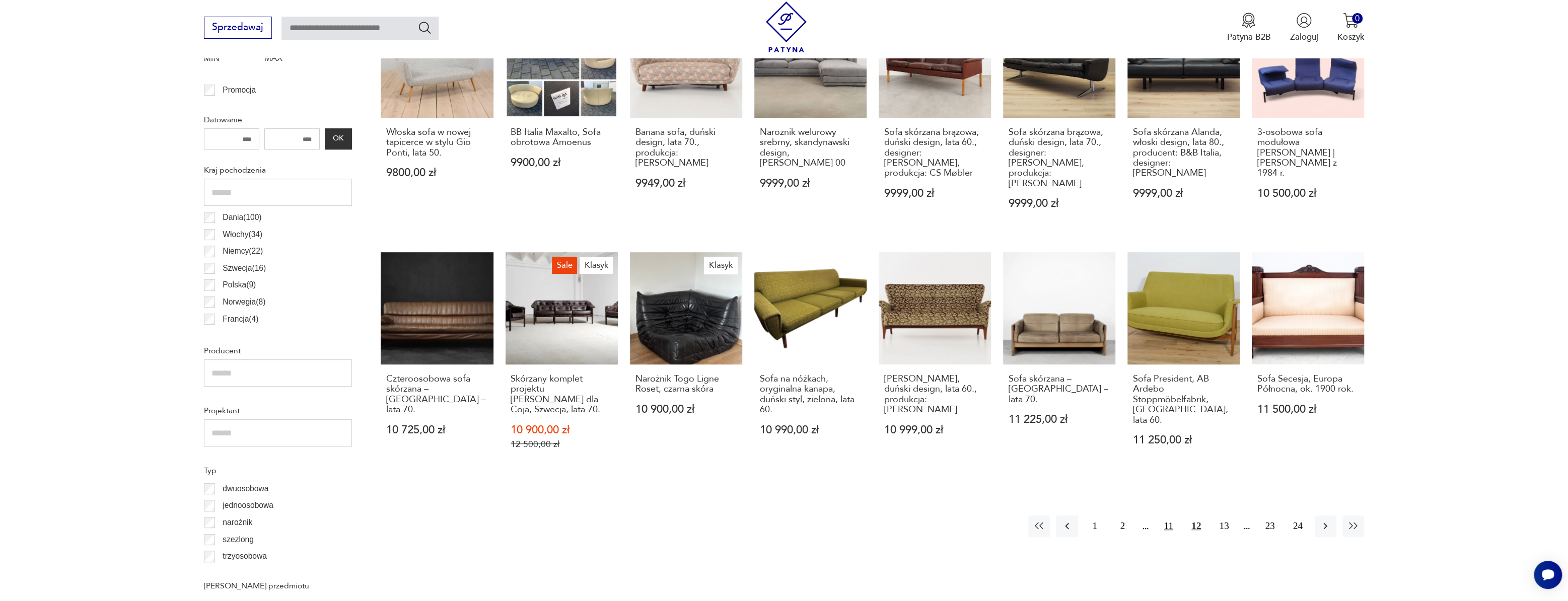
click at [1170, 515] on button "11" at bounding box center [1168, 526] width 21 height 21
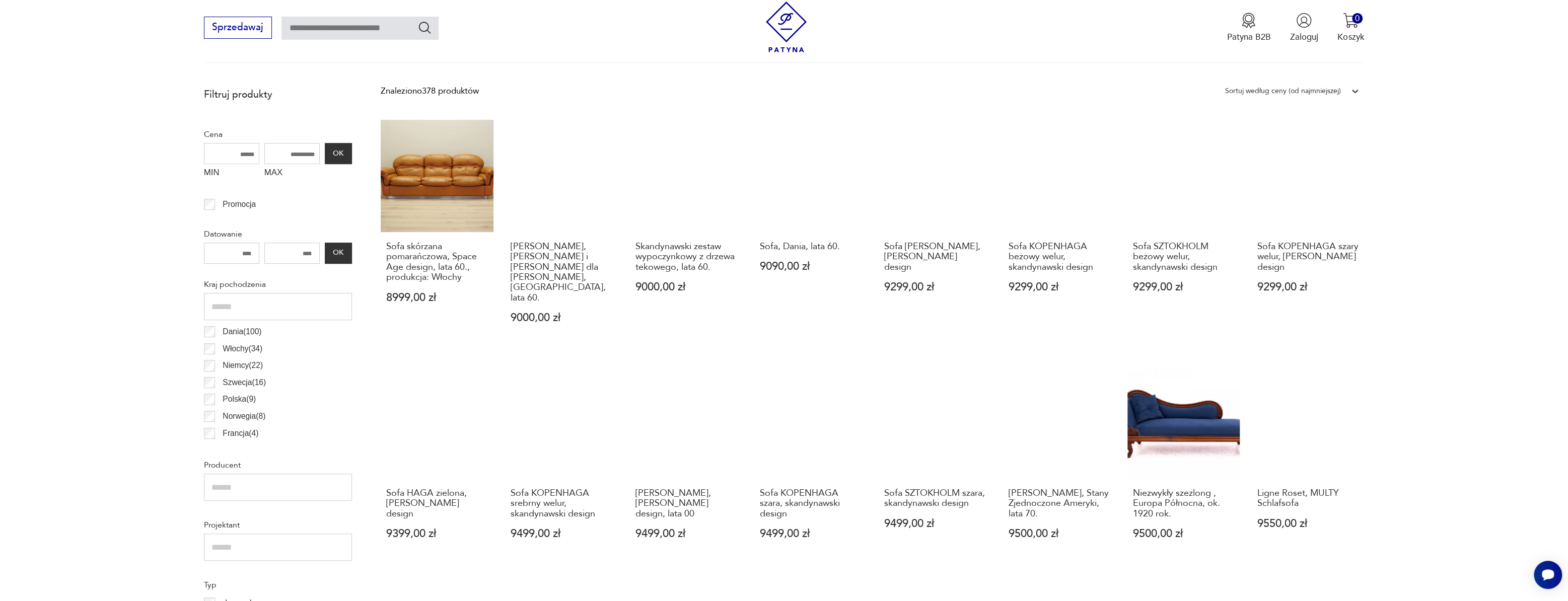
scroll to position [391, 0]
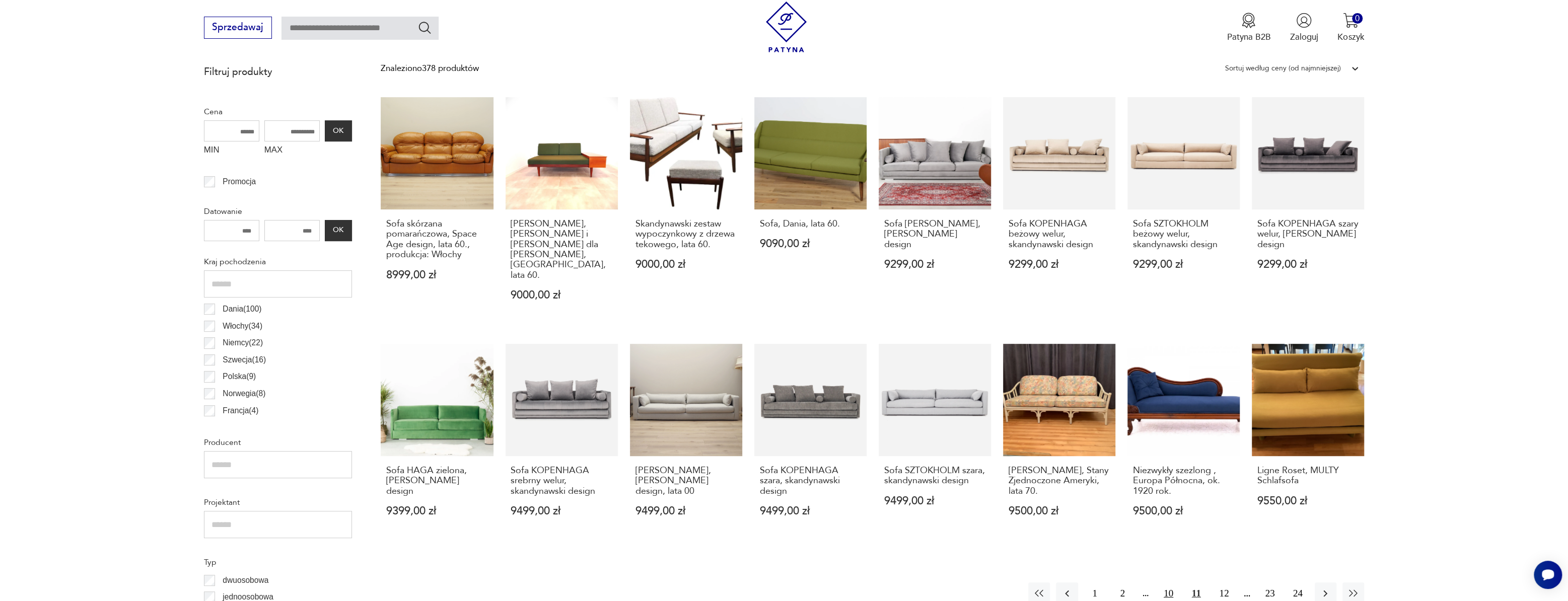
click at [1174, 582] on button "10" at bounding box center [1168, 593] width 21 height 21
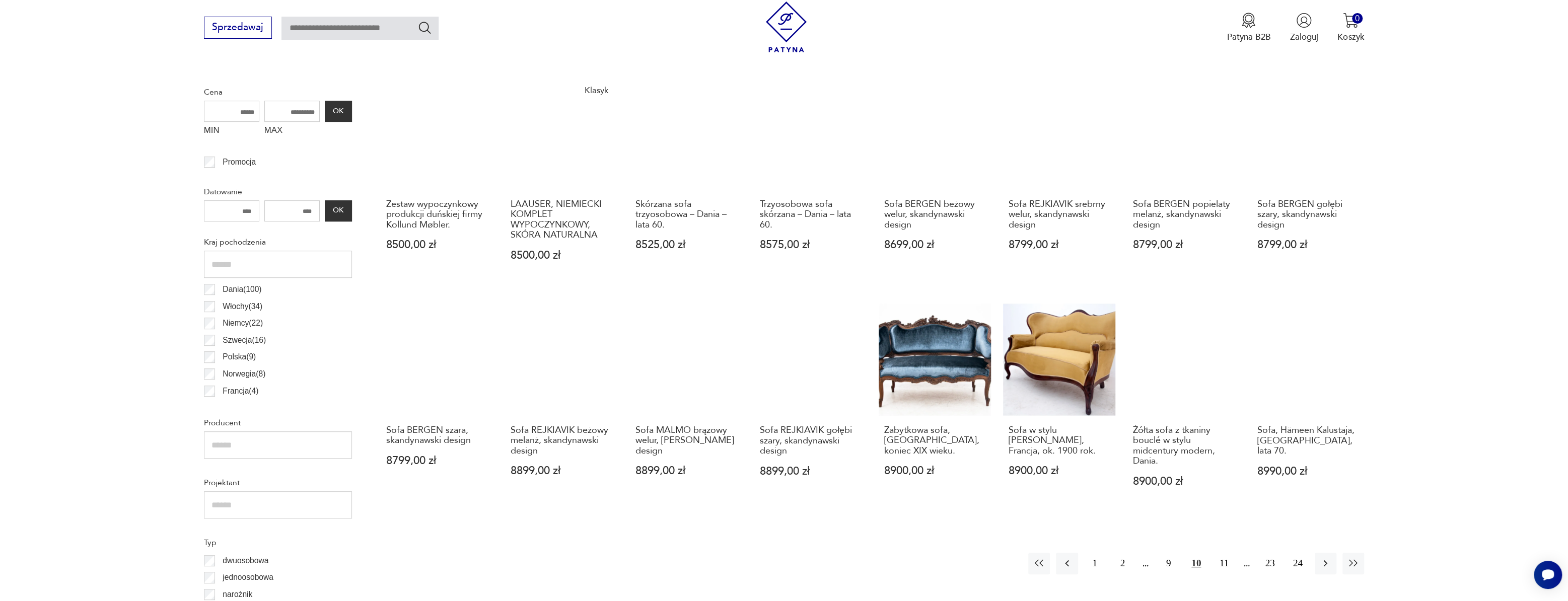
scroll to position [436, 0]
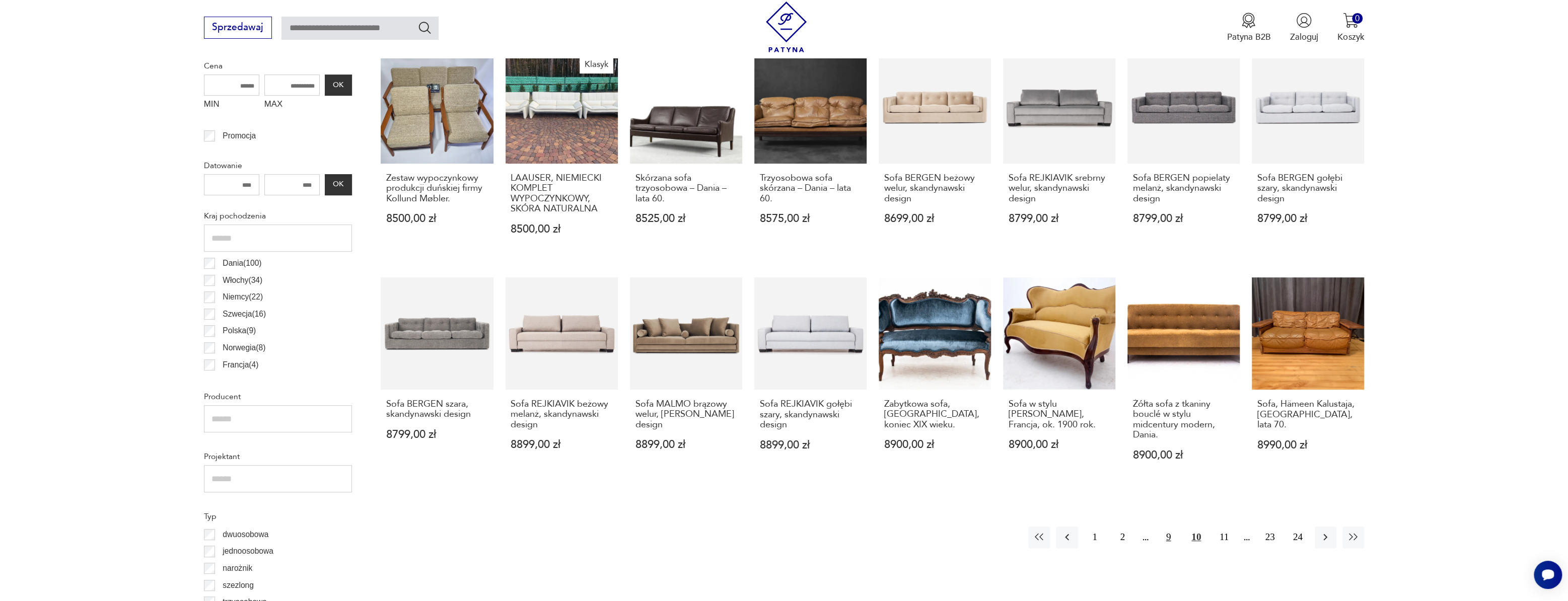
click at [1168, 533] on button "9" at bounding box center [1168, 537] width 21 height 21
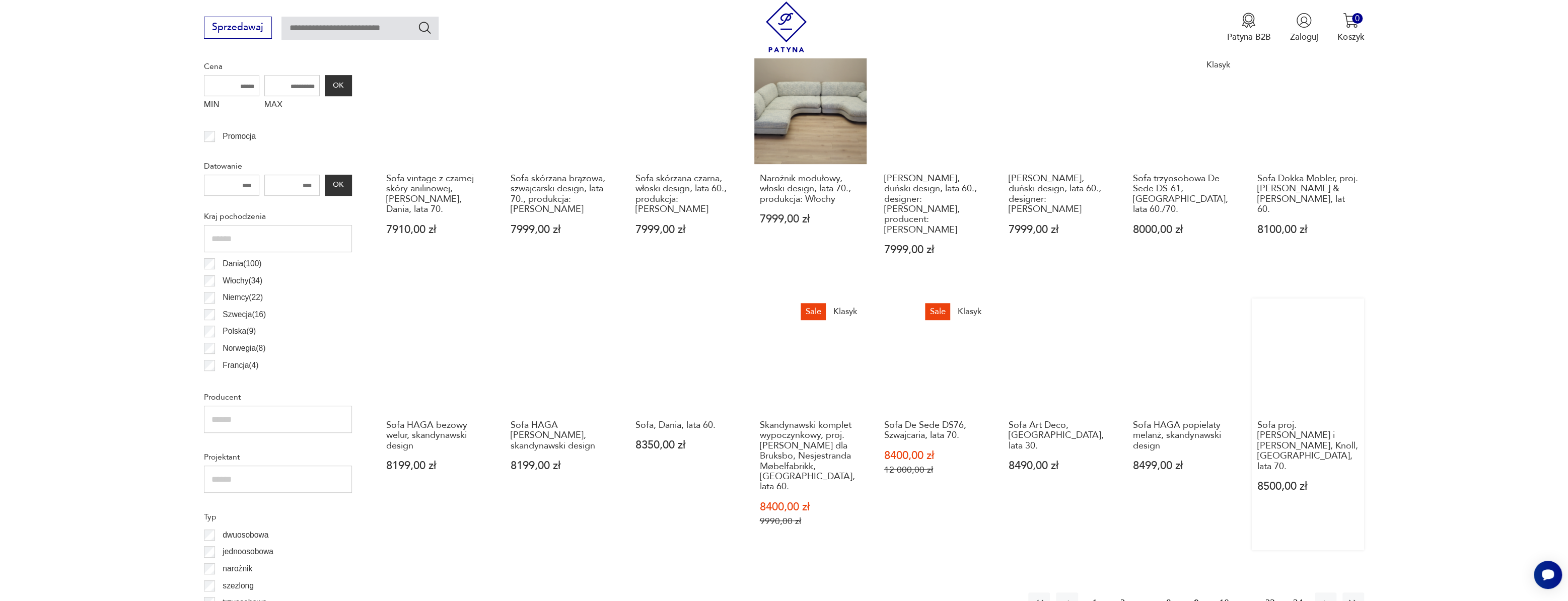
scroll to position [436, 0]
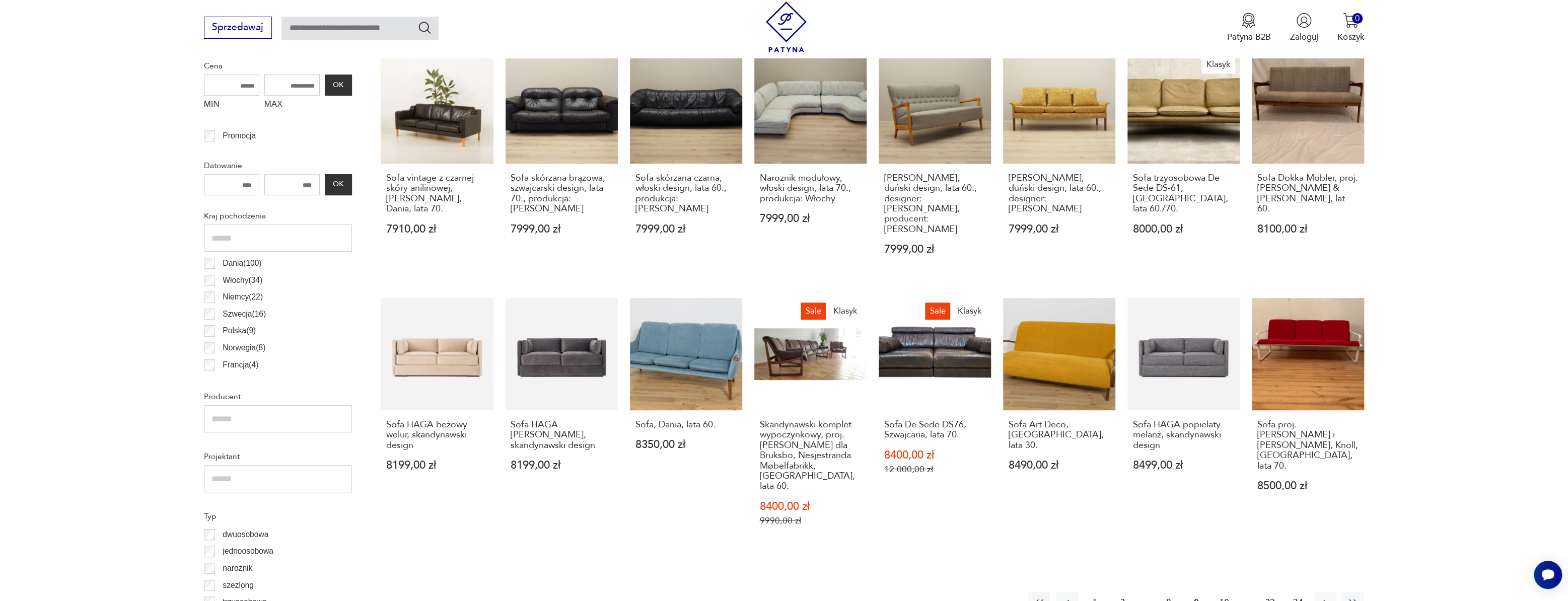
click at [1171, 592] on button "8" at bounding box center [1168, 602] width 21 height 21
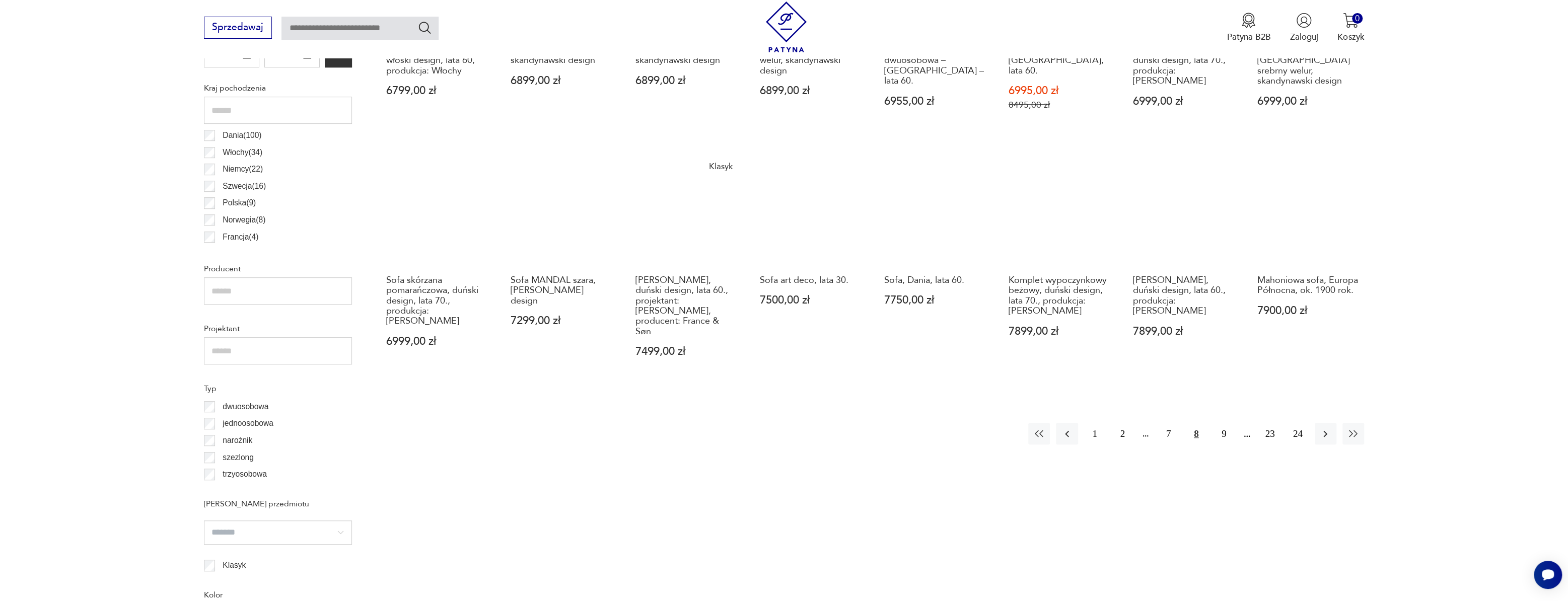
scroll to position [574, 0]
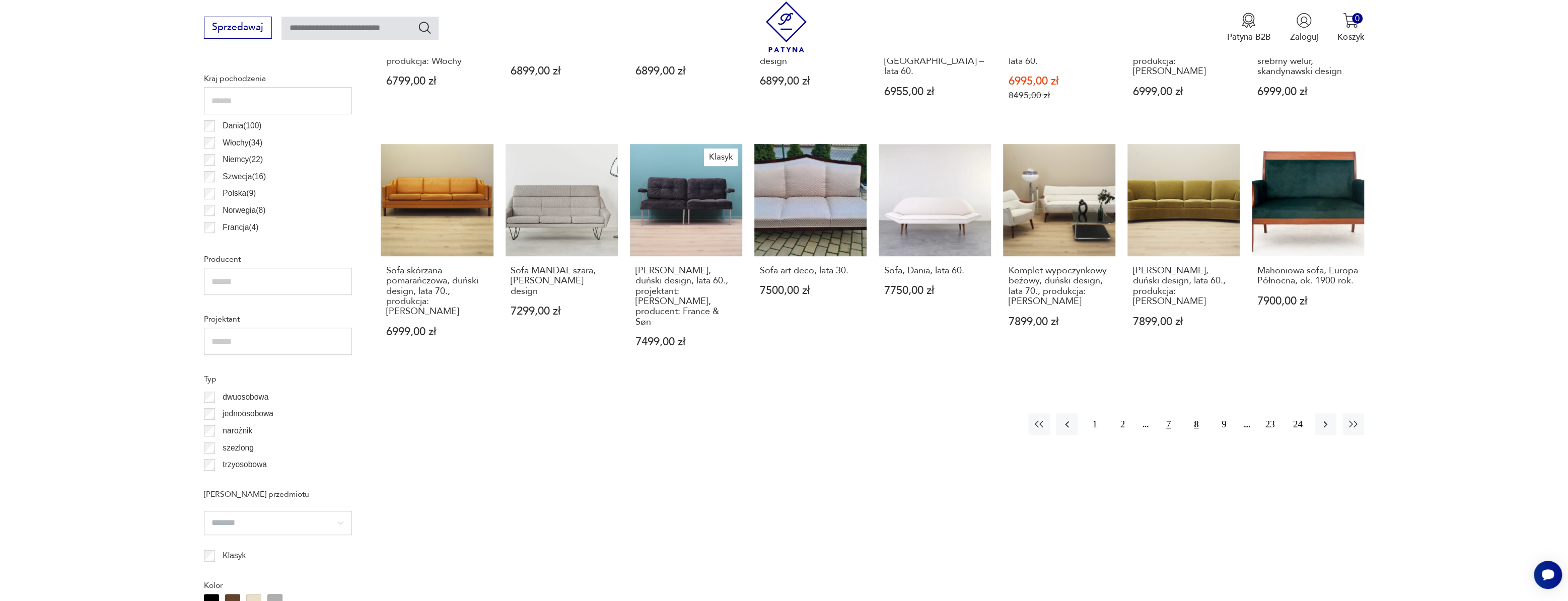
click at [1165, 413] on button "7" at bounding box center [1168, 424] width 21 height 21
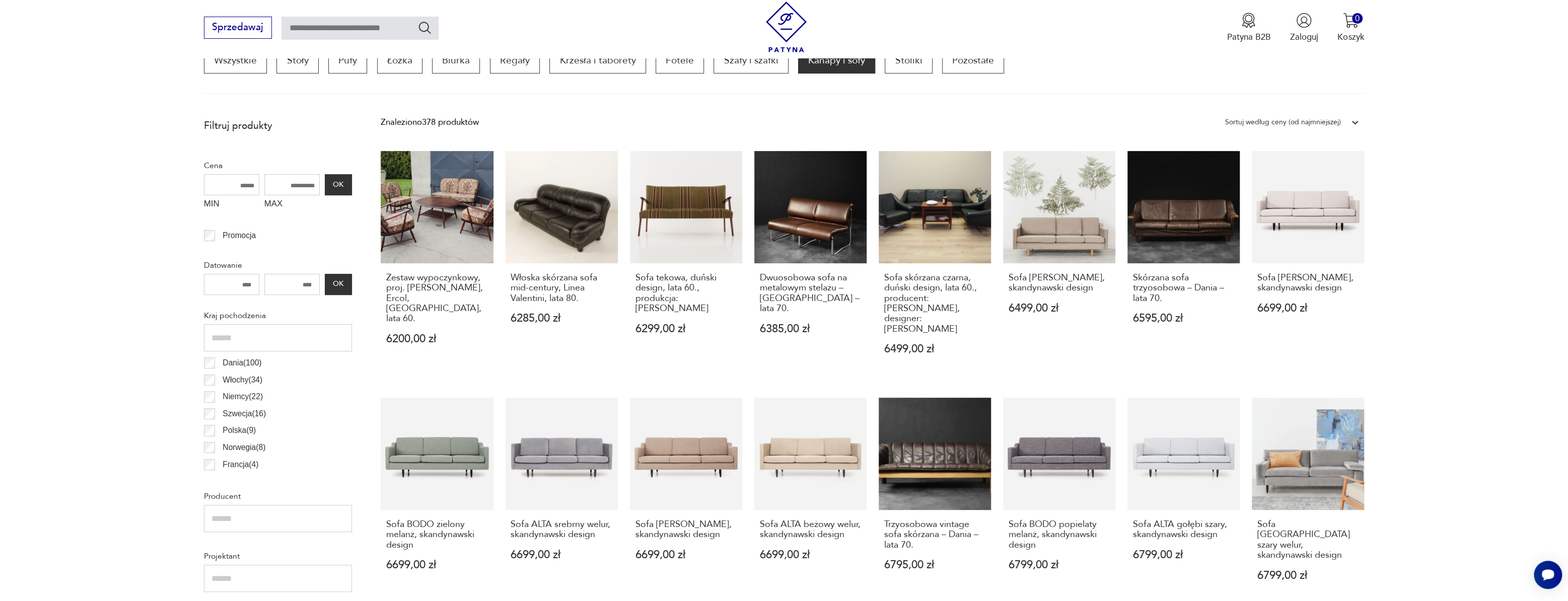
scroll to position [436, 0]
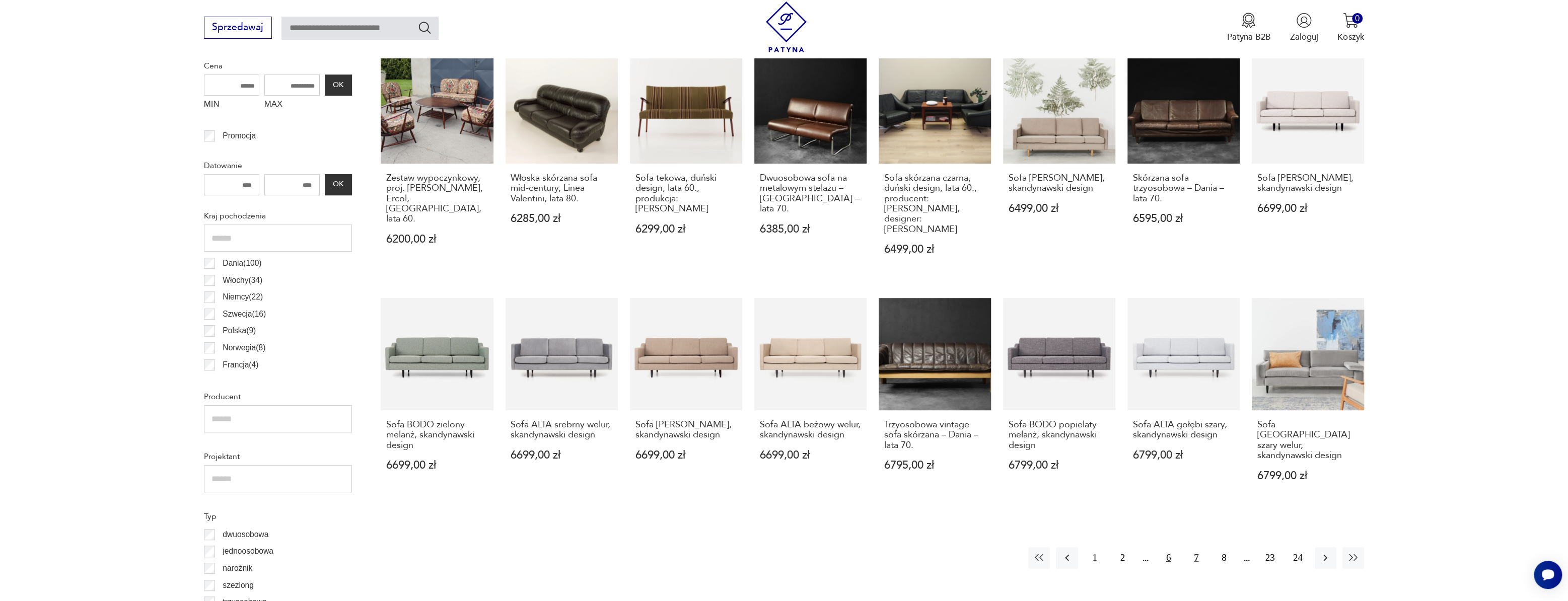
click at [1171, 547] on button "6" at bounding box center [1168, 558] width 21 height 21
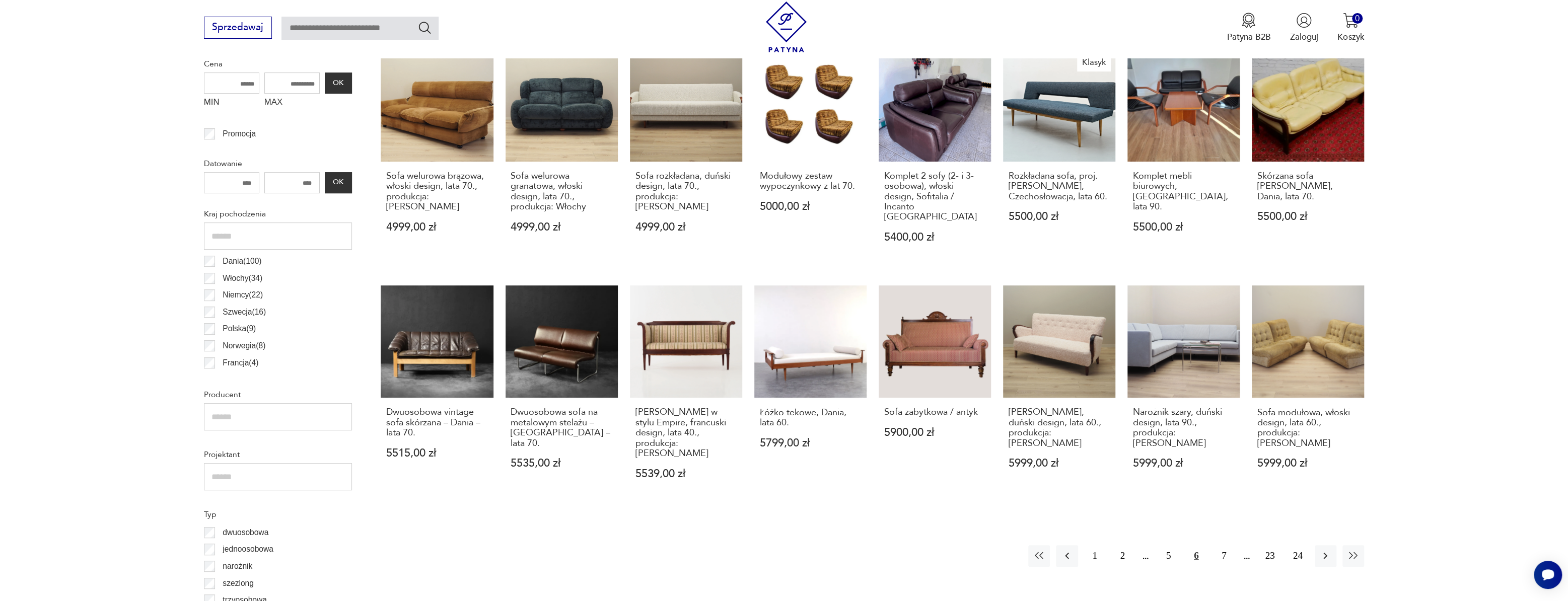
scroll to position [483, 0]
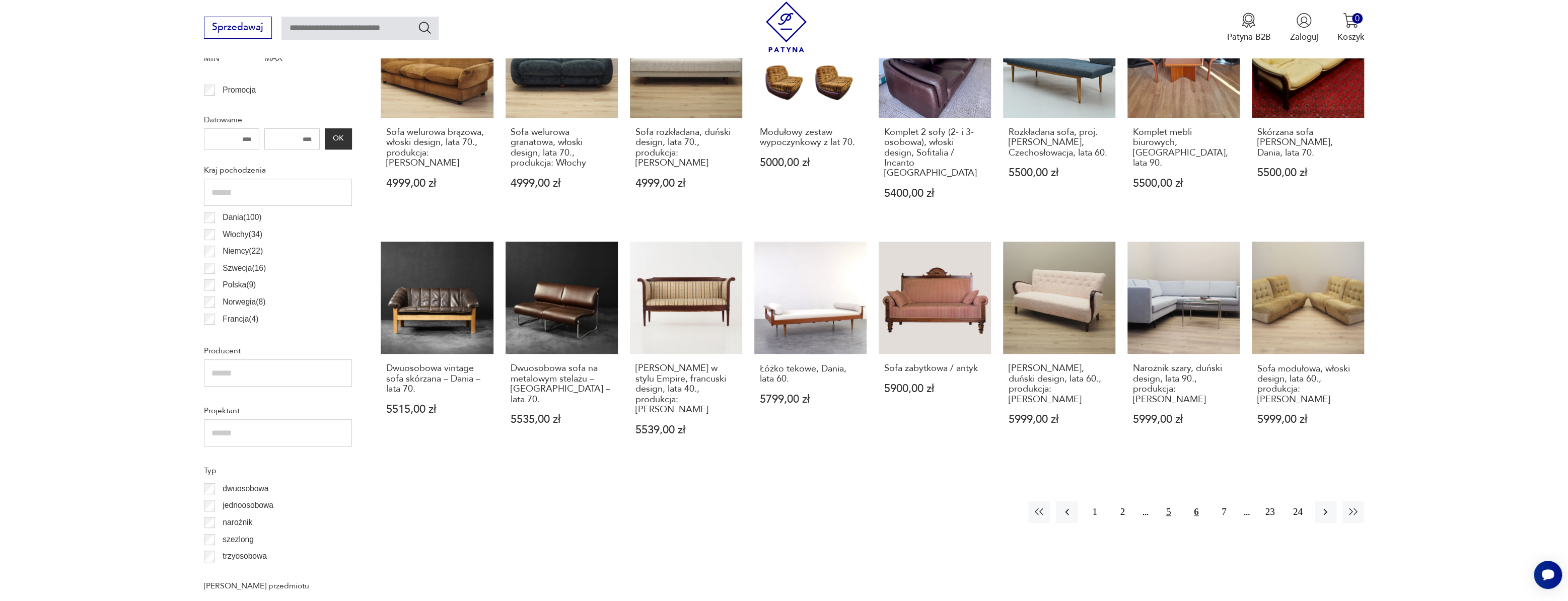
click at [1173, 501] on button "5" at bounding box center [1168, 512] width 21 height 21
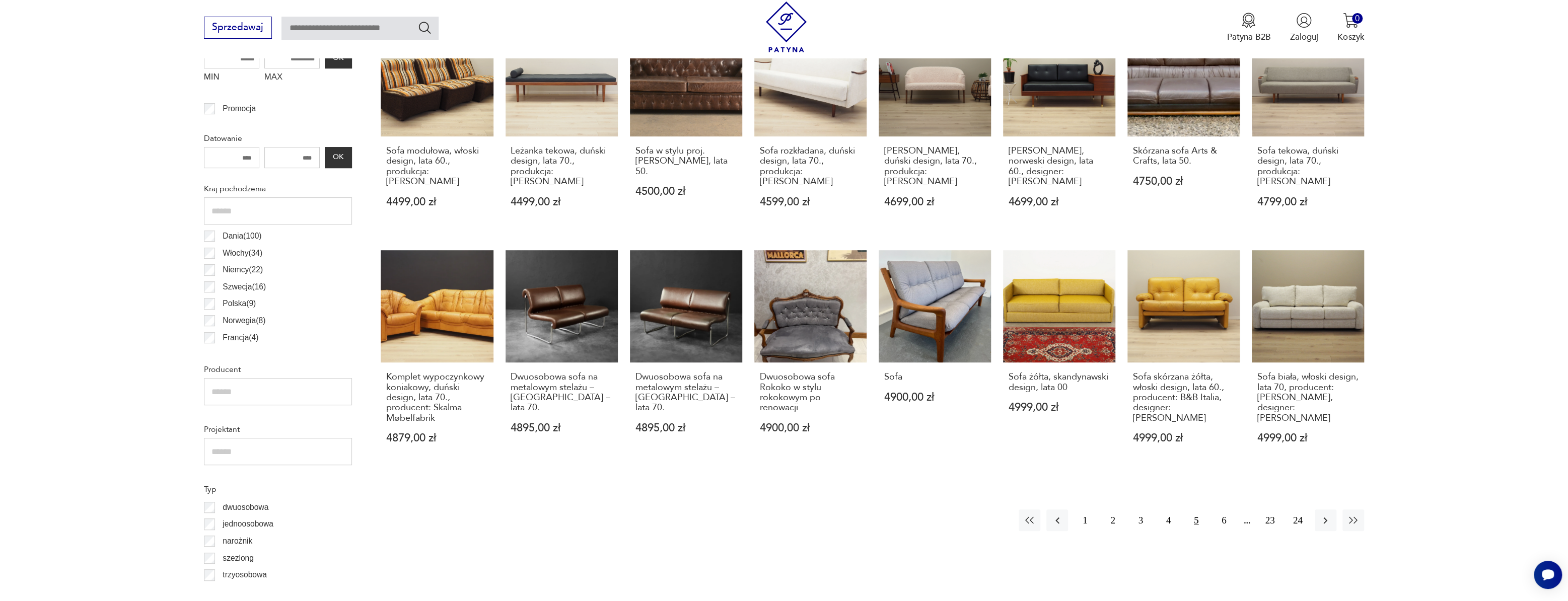
scroll to position [483, 0]
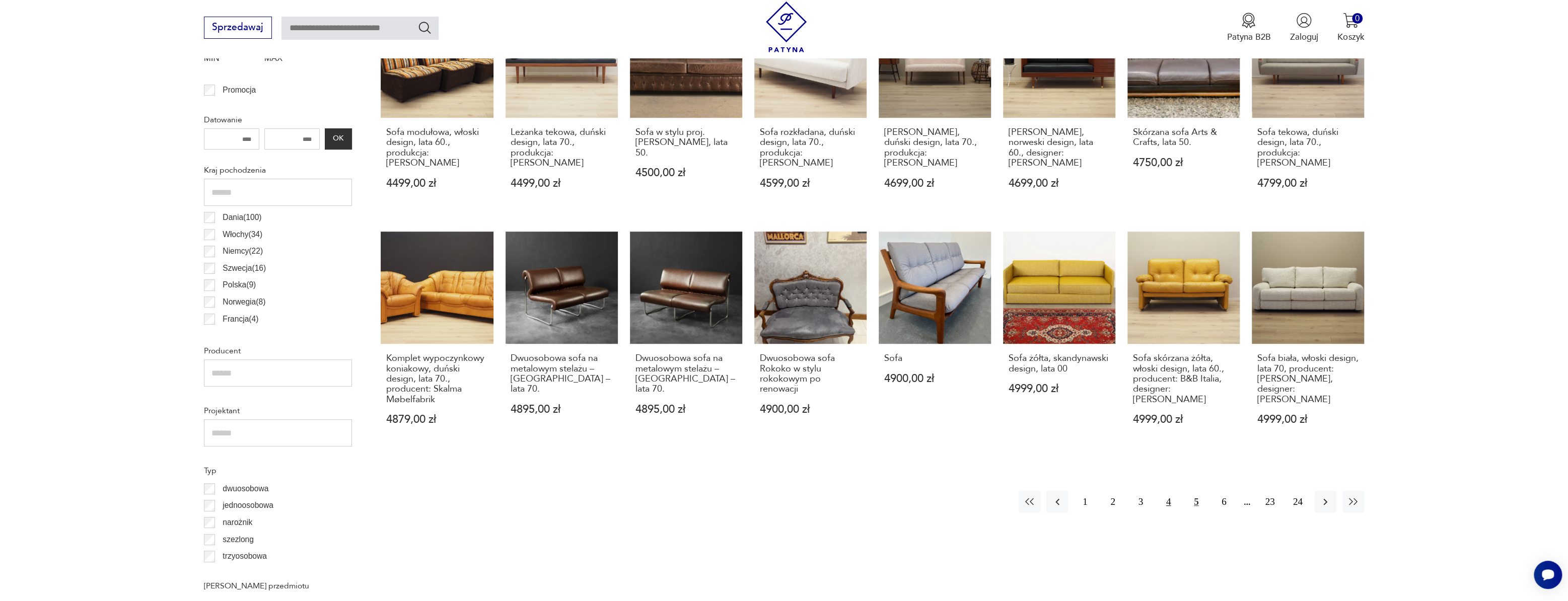
click at [1165, 505] on button "4" at bounding box center [1168, 501] width 21 height 21
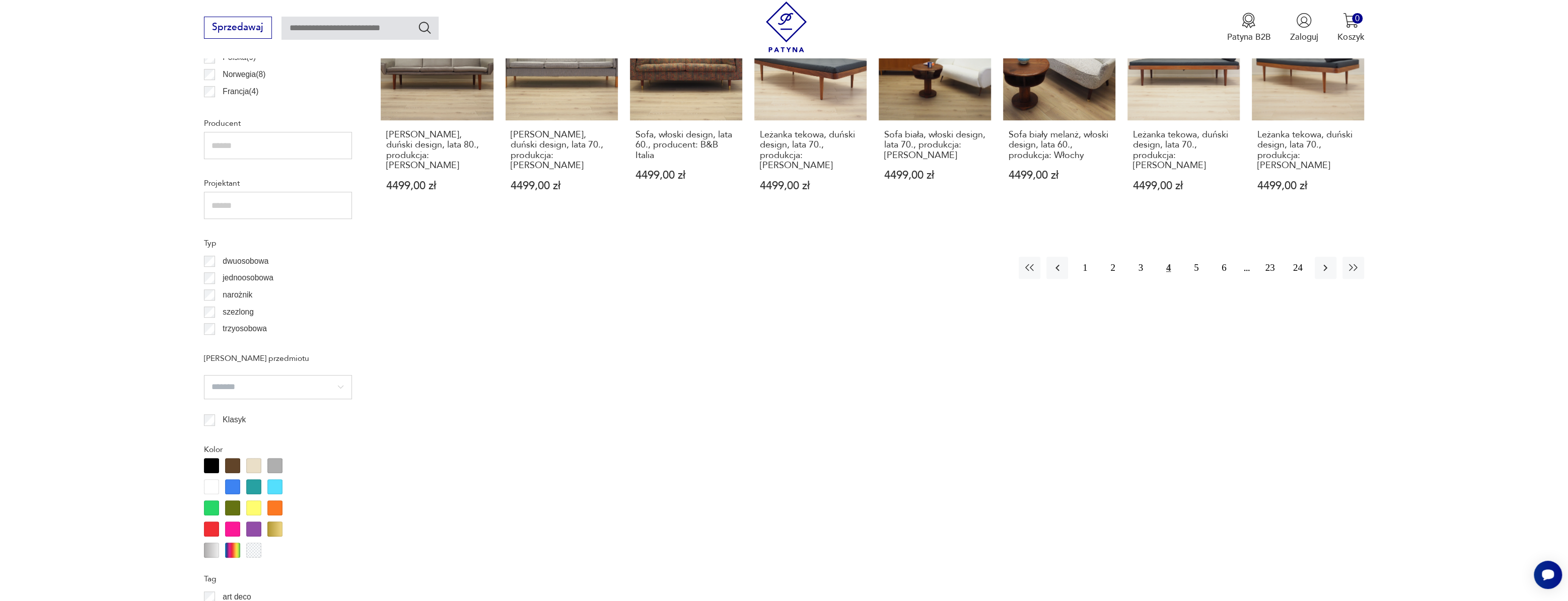
scroll to position [711, 0]
click at [1140, 260] on button "3" at bounding box center [1141, 266] width 21 height 21
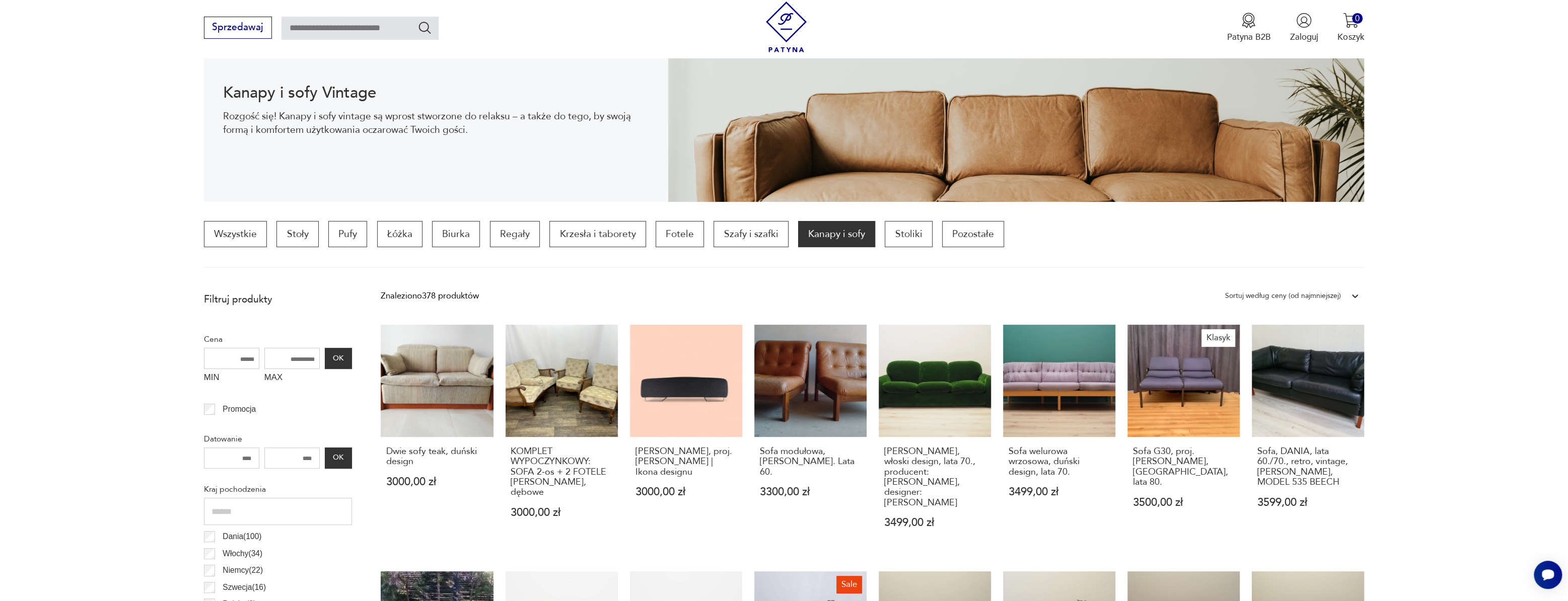
scroll to position [116, 0]
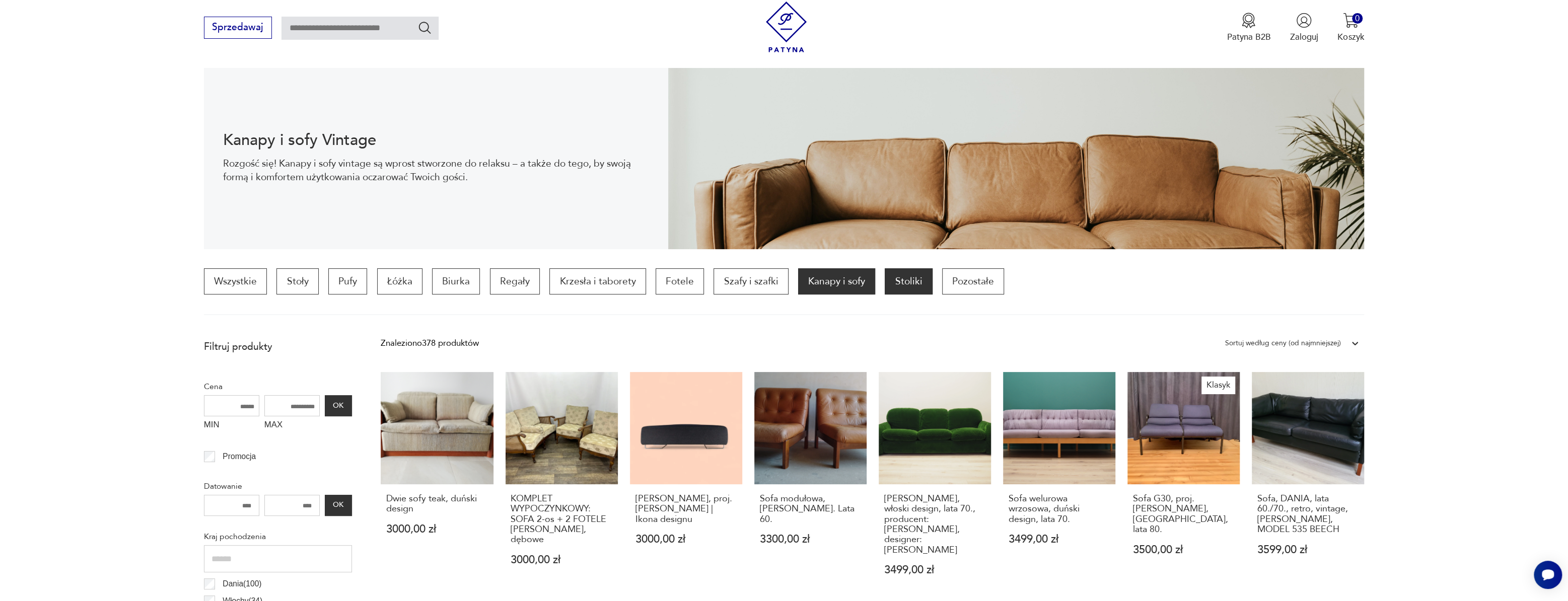
click at [910, 290] on p "Stoliki" at bounding box center [908, 281] width 48 height 26
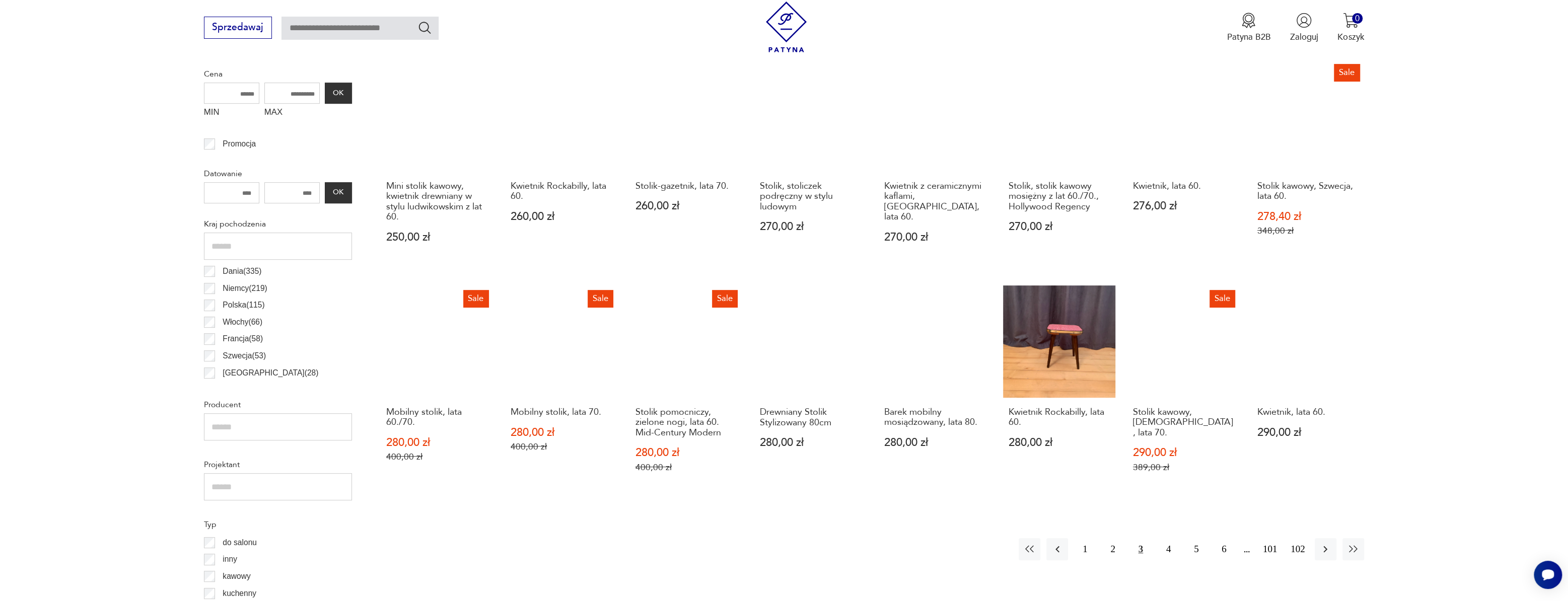
scroll to position [436, 0]
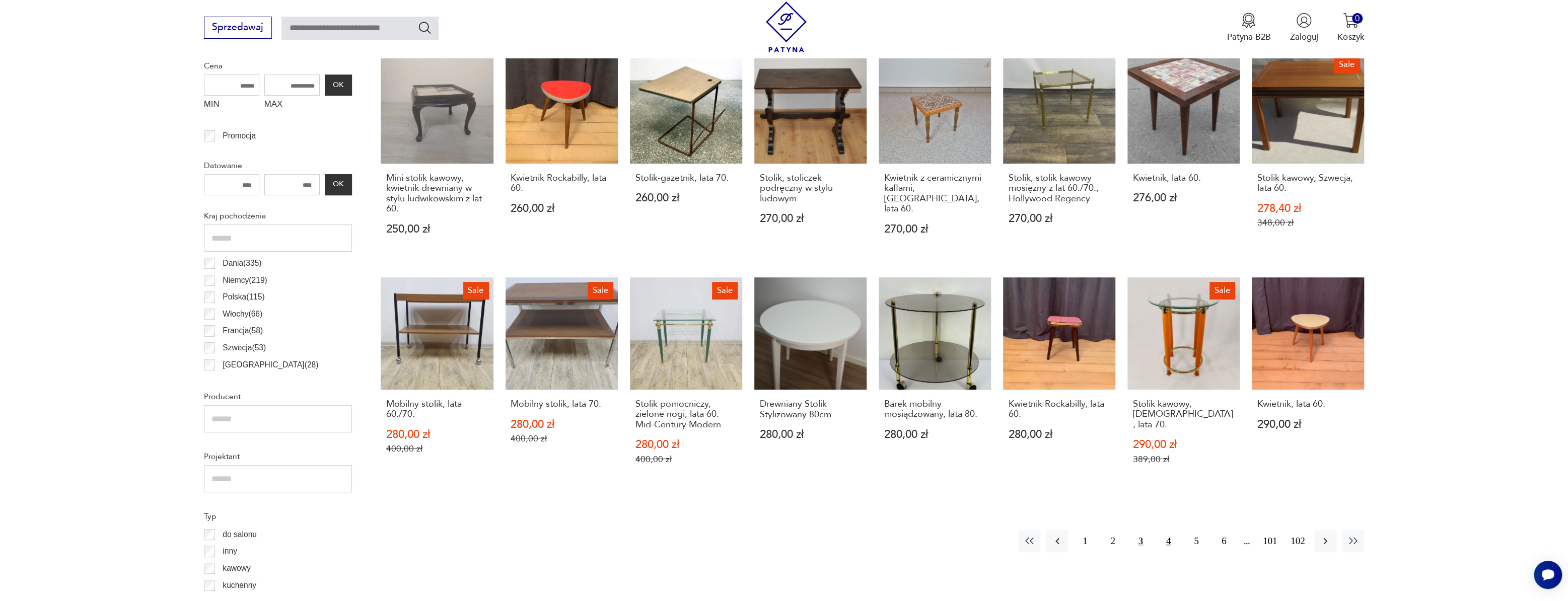
click at [1171, 541] on button "4" at bounding box center [1168, 541] width 21 height 21
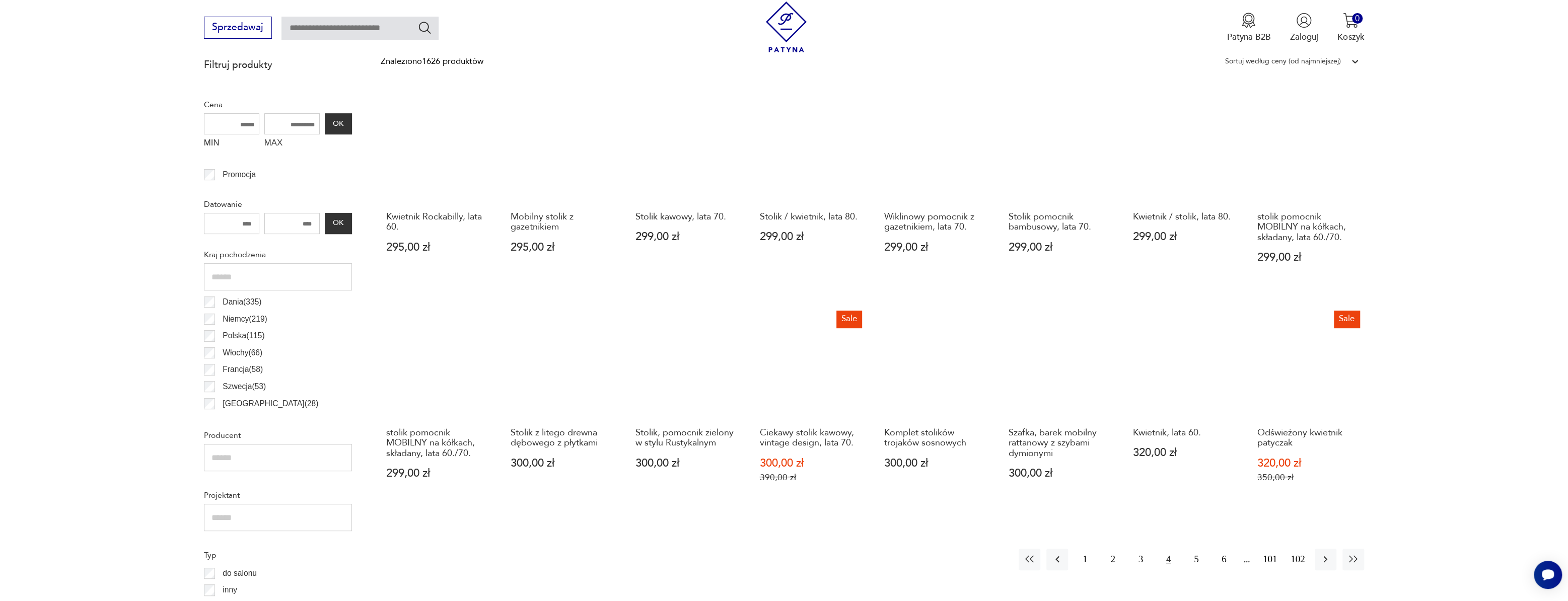
scroll to position [483, 0]
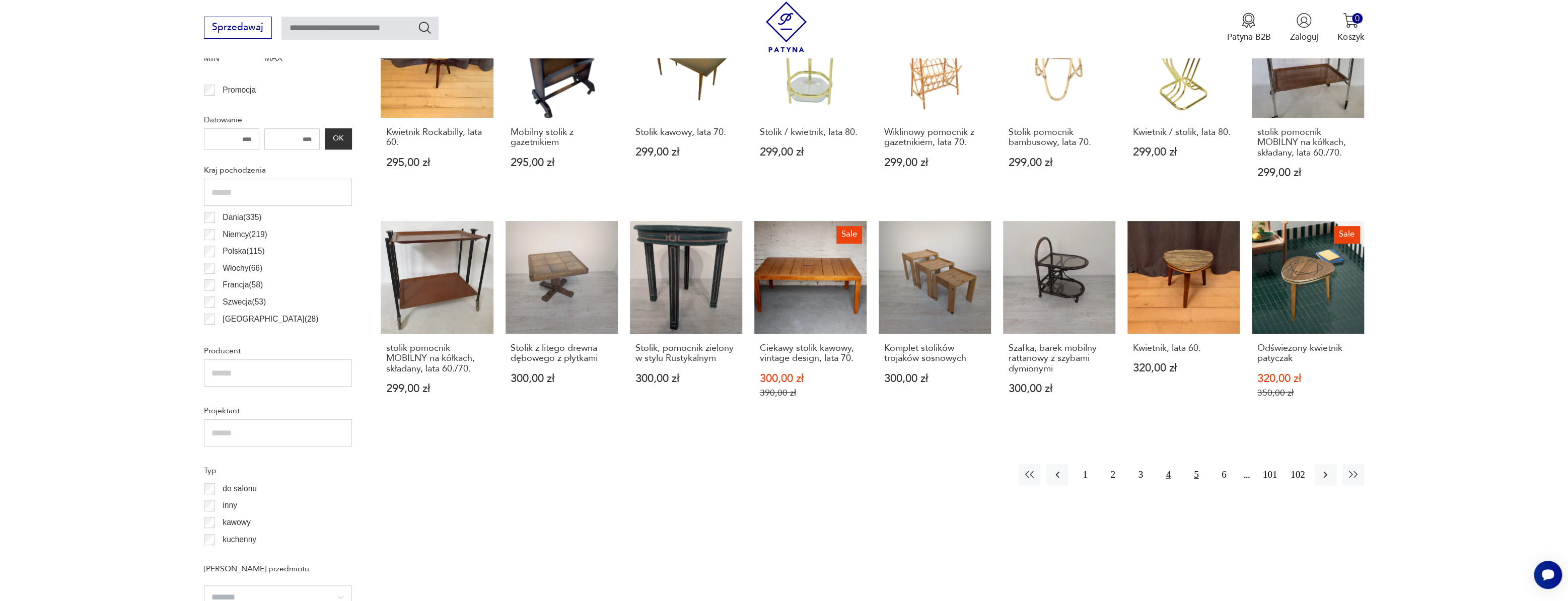
click at [1196, 474] on button "5" at bounding box center [1196, 475] width 21 height 21
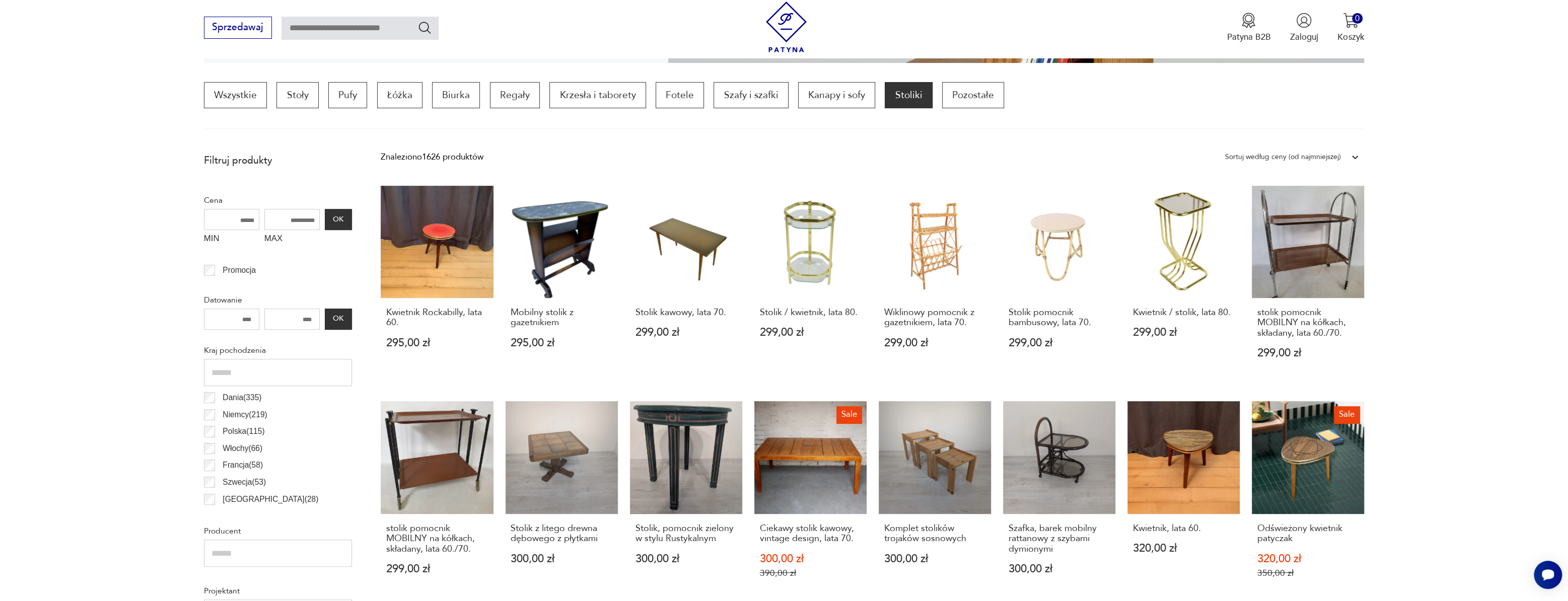
scroll to position [299, 0]
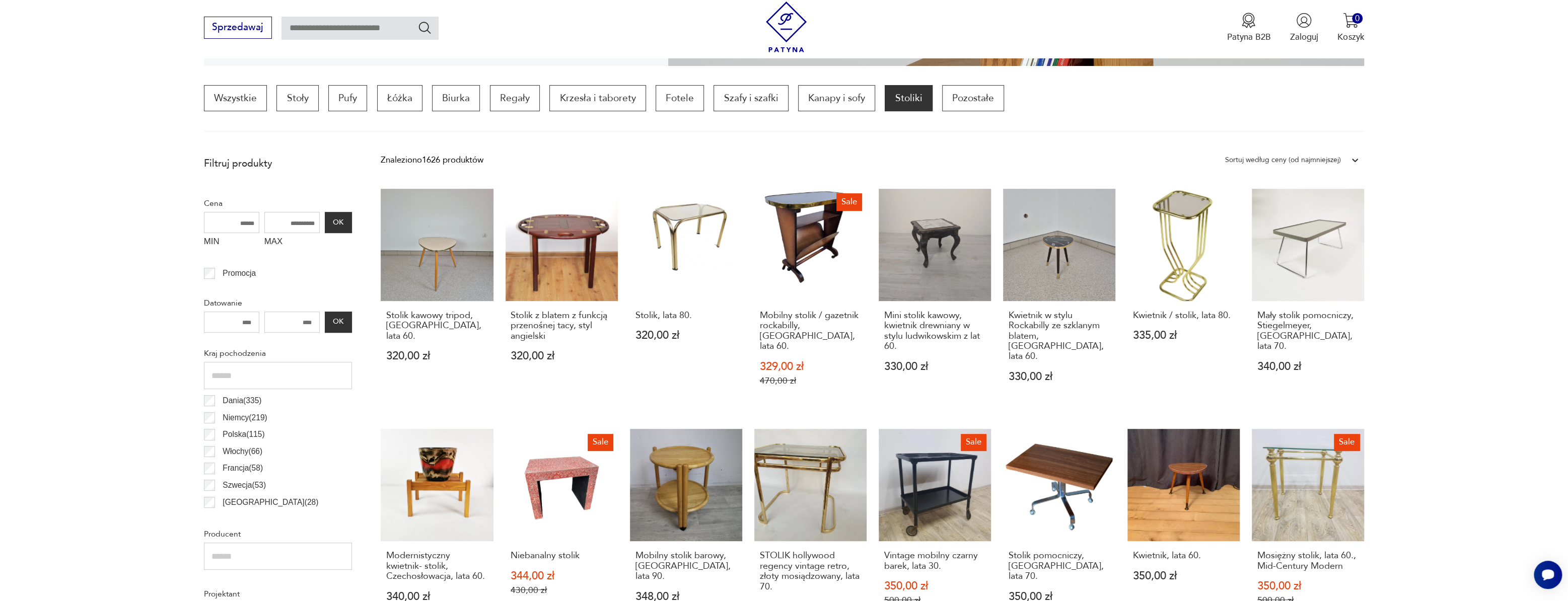
click at [240, 322] on input "number" at bounding box center [232, 323] width 56 height 21
drag, startPoint x: 259, startPoint y: 322, endPoint x: 248, endPoint y: 323, distance: 11.0
click at [248, 323] on input "number" at bounding box center [232, 323] width 56 height 21
click at [249, 318] on input "number" at bounding box center [232, 323] width 56 height 21
click at [310, 297] on p "Datowanie" at bounding box center [278, 303] width 148 height 13
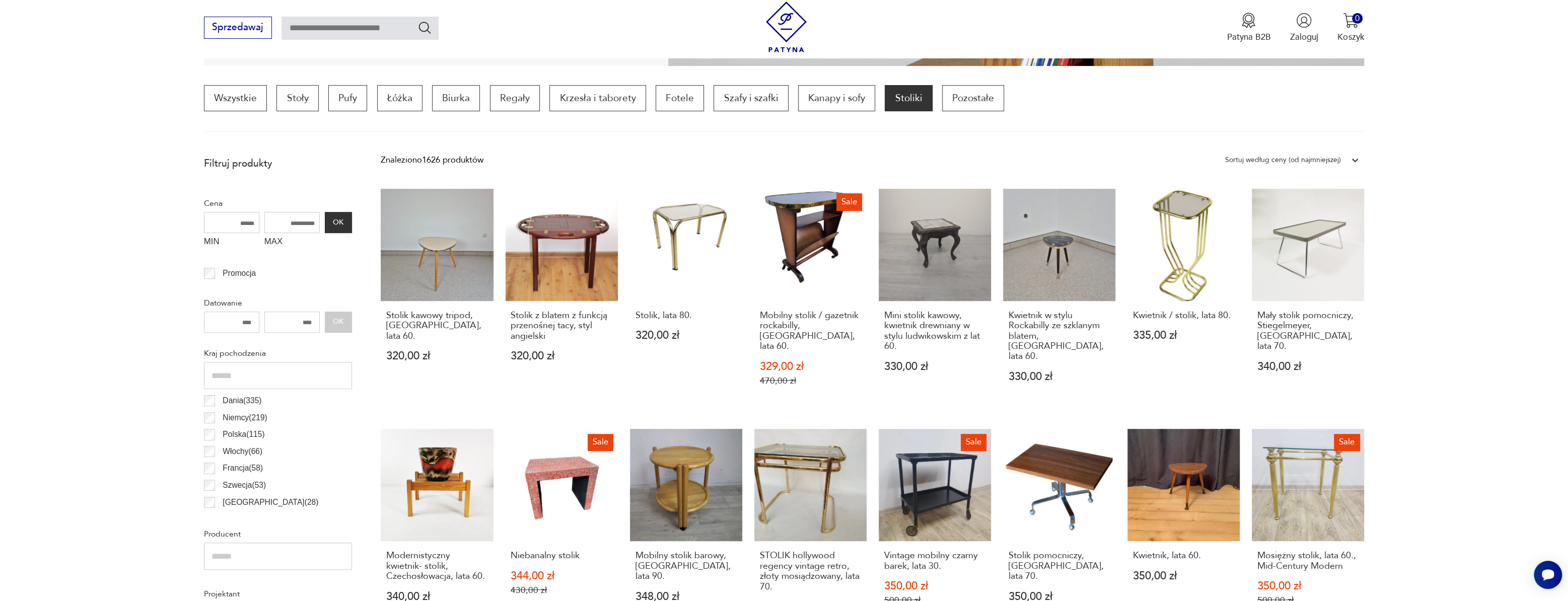
click at [246, 325] on input "**" at bounding box center [232, 323] width 56 height 21
click at [245, 324] on input "**" at bounding box center [232, 323] width 56 height 21
click at [244, 324] on input "**" at bounding box center [232, 323] width 56 height 21
click at [243, 321] on input "**" at bounding box center [232, 323] width 56 height 21
type input "****"
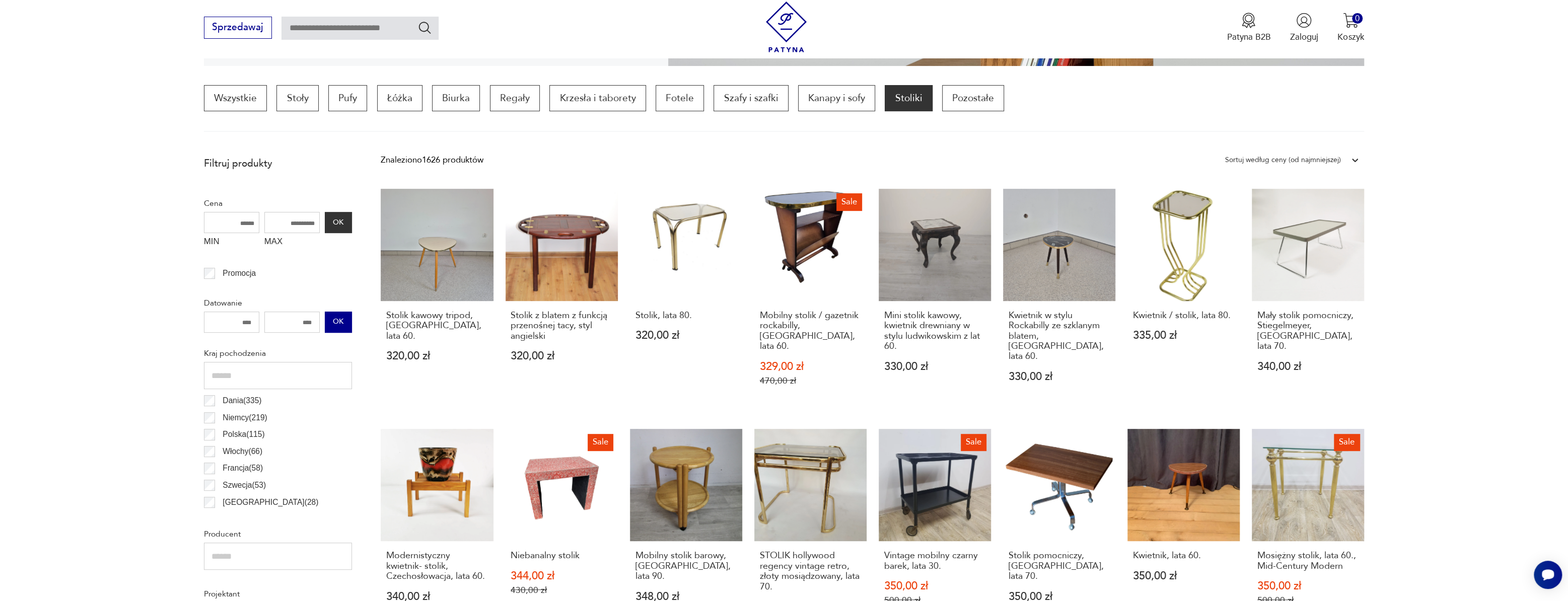
click at [338, 327] on button "OK" at bounding box center [338, 323] width 27 height 21
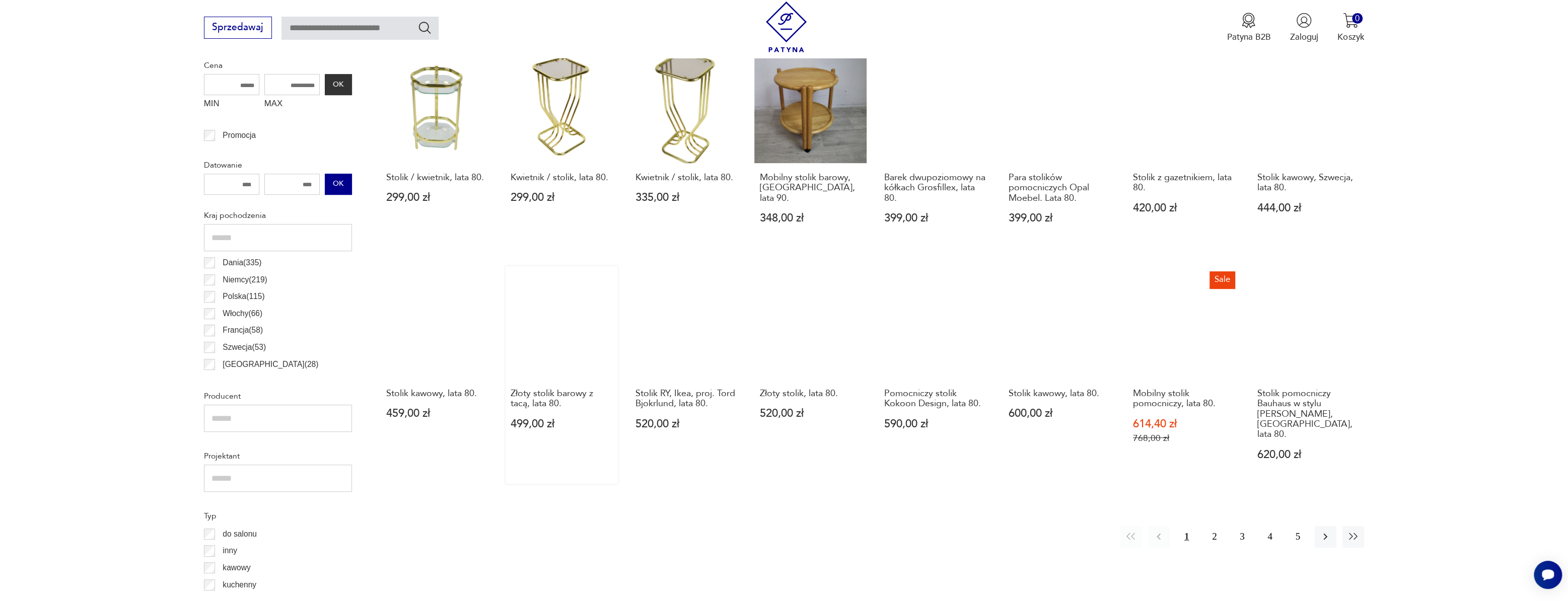
scroll to position [436, 0]
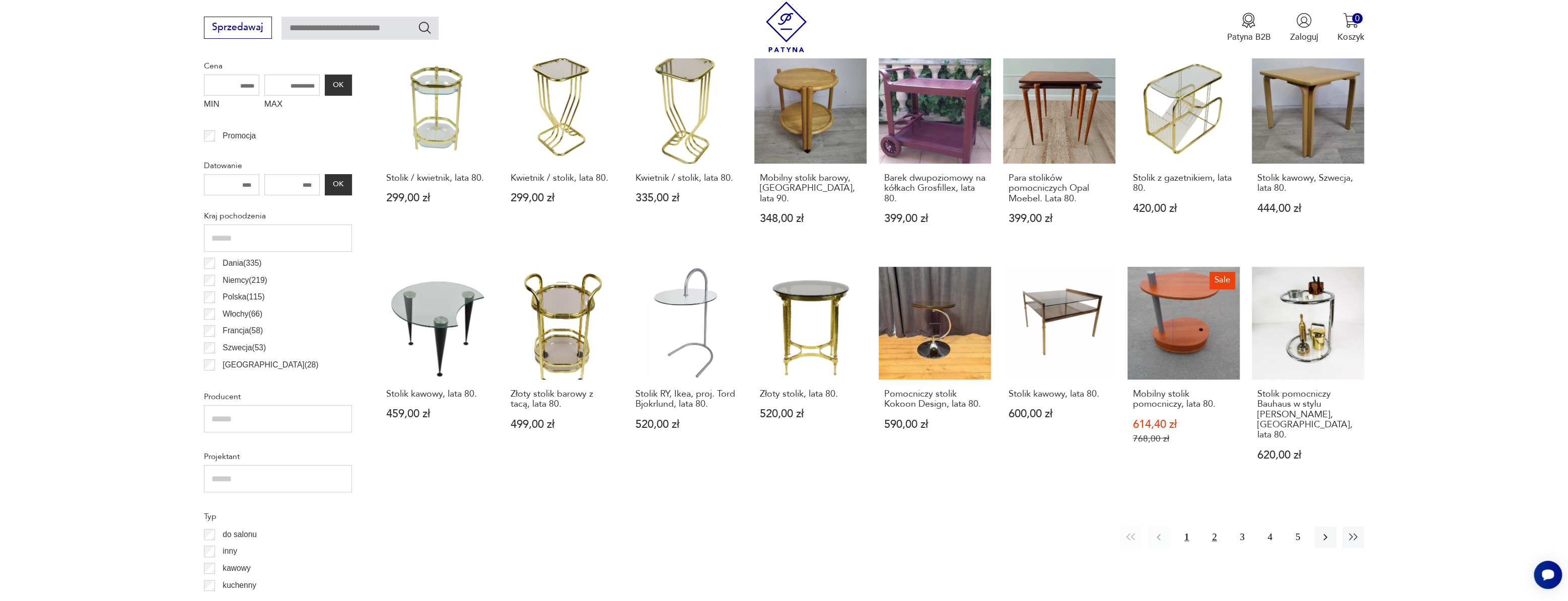
click at [1212, 527] on button "2" at bounding box center [1214, 537] width 21 height 21
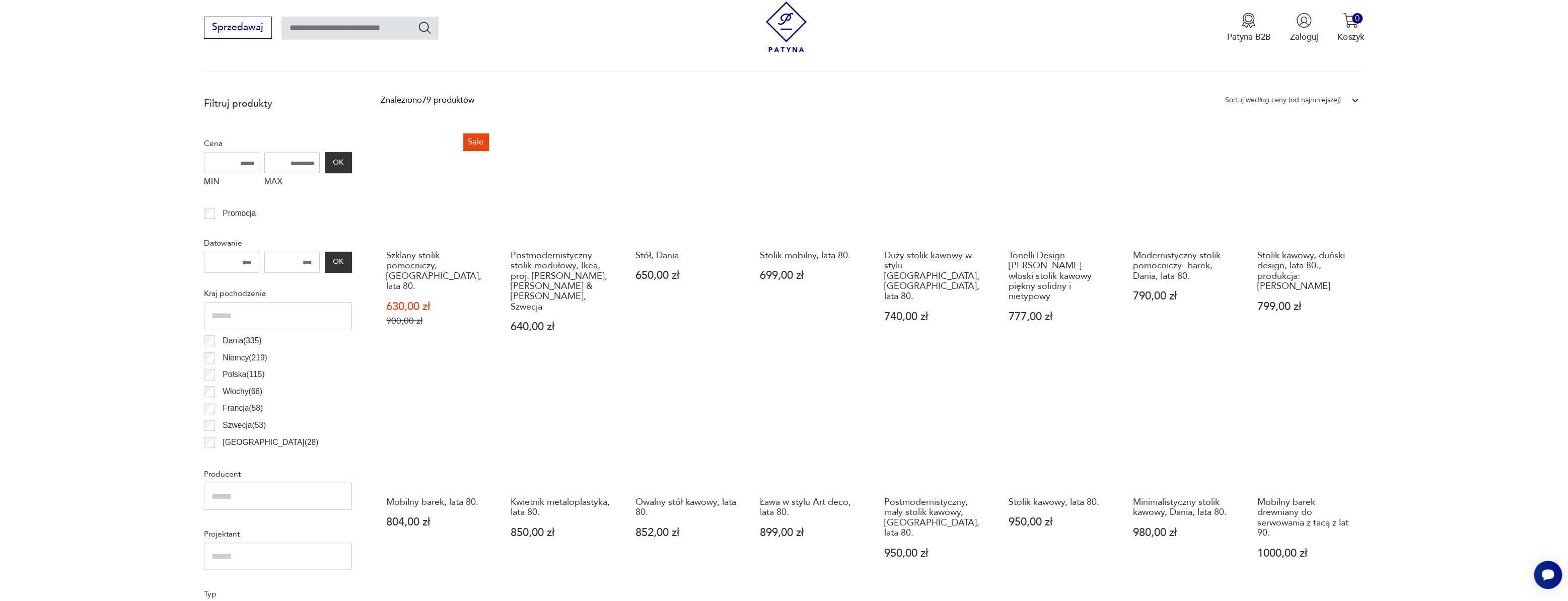
scroll to position [436, 0]
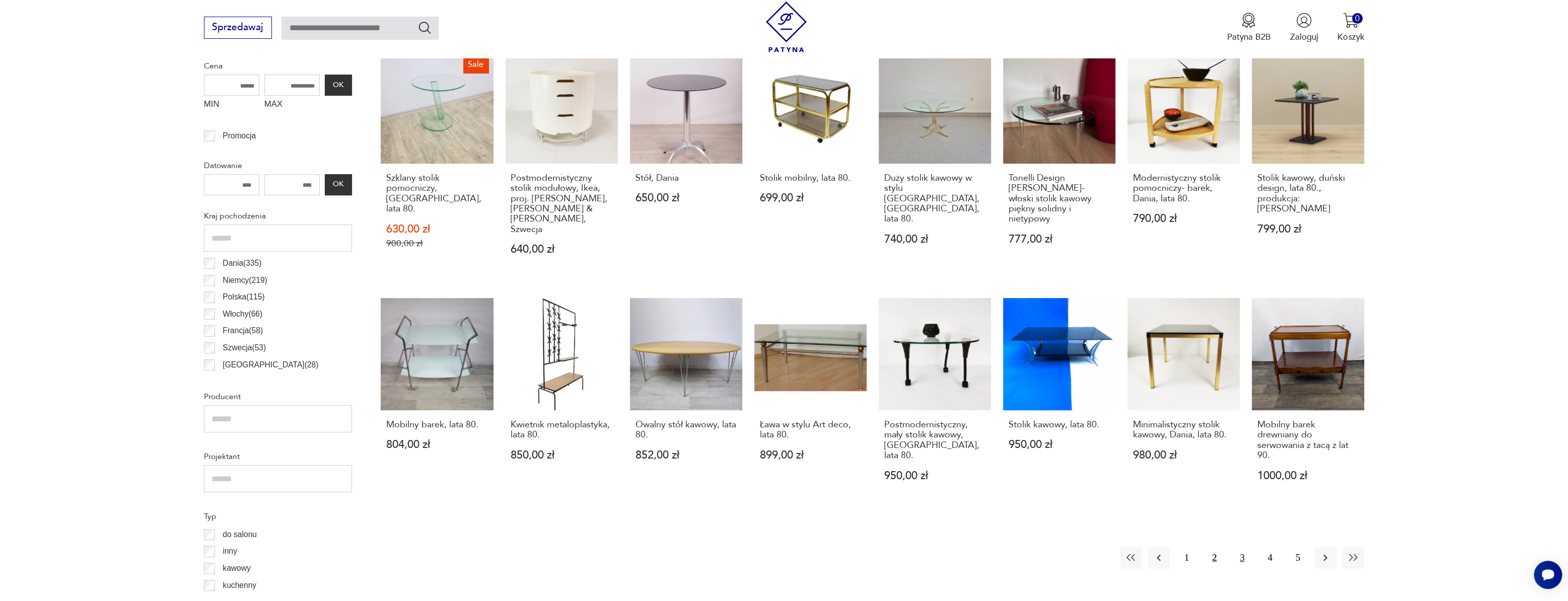
click at [1240, 547] on button "3" at bounding box center [1242, 558] width 21 height 21
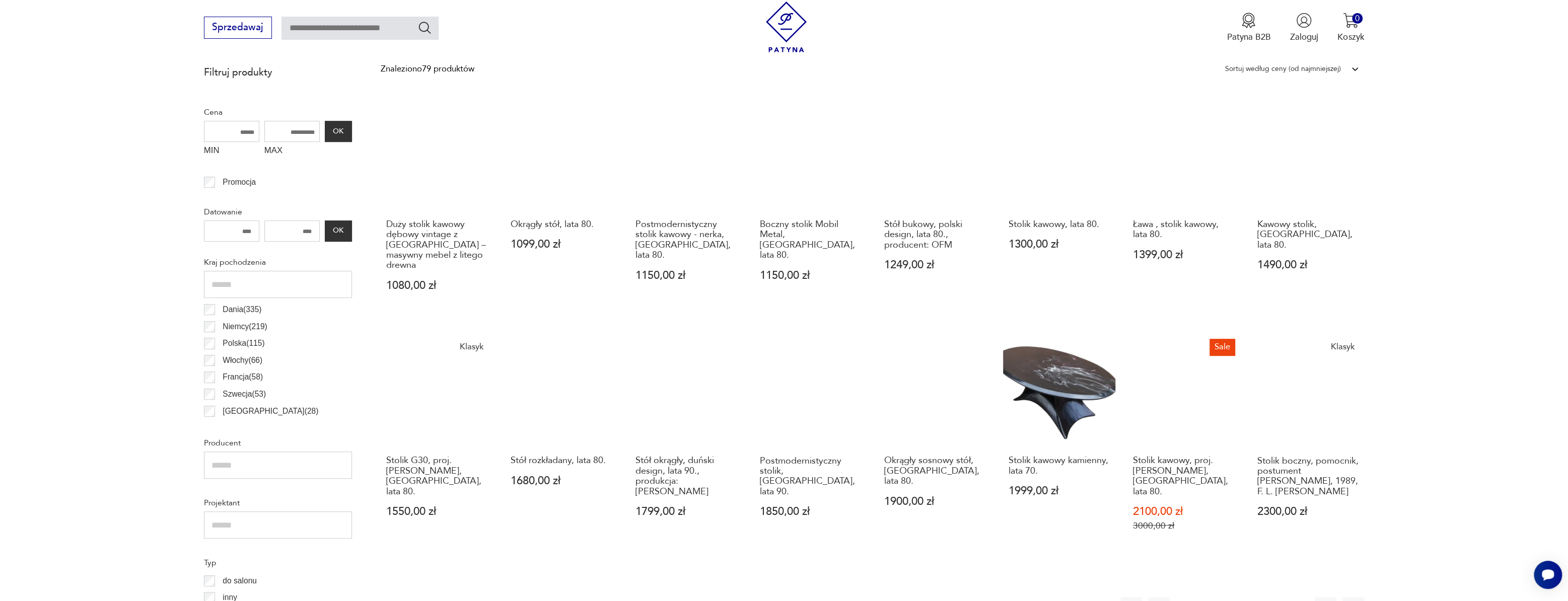
scroll to position [391, 0]
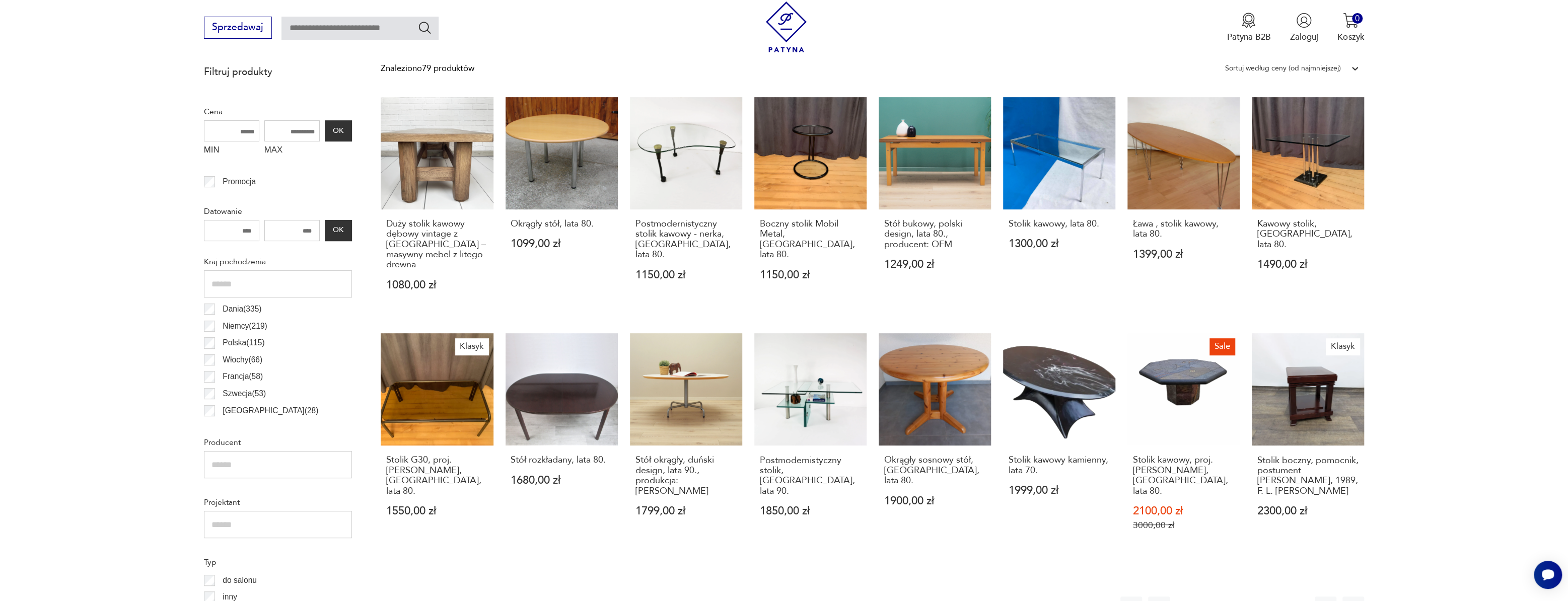
click at [1269, 596] on button "4" at bounding box center [1269, 607] width 21 height 21
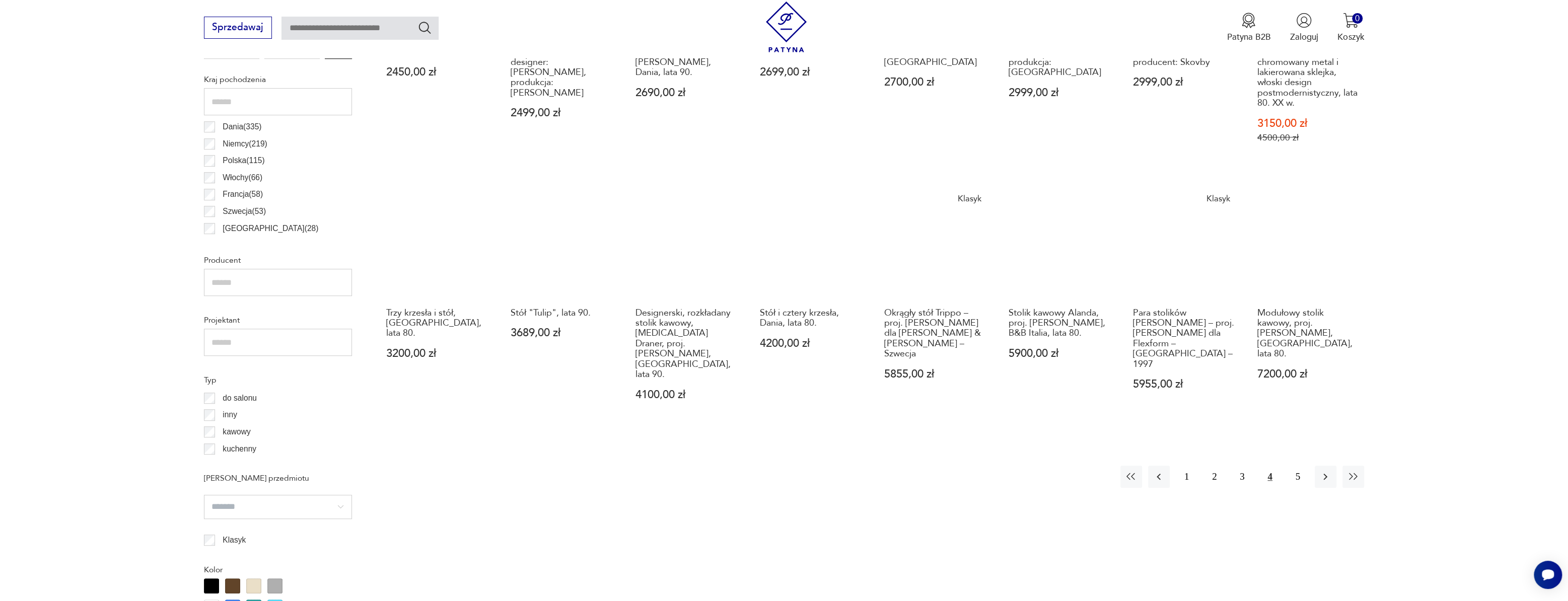
scroll to position [574, 0]
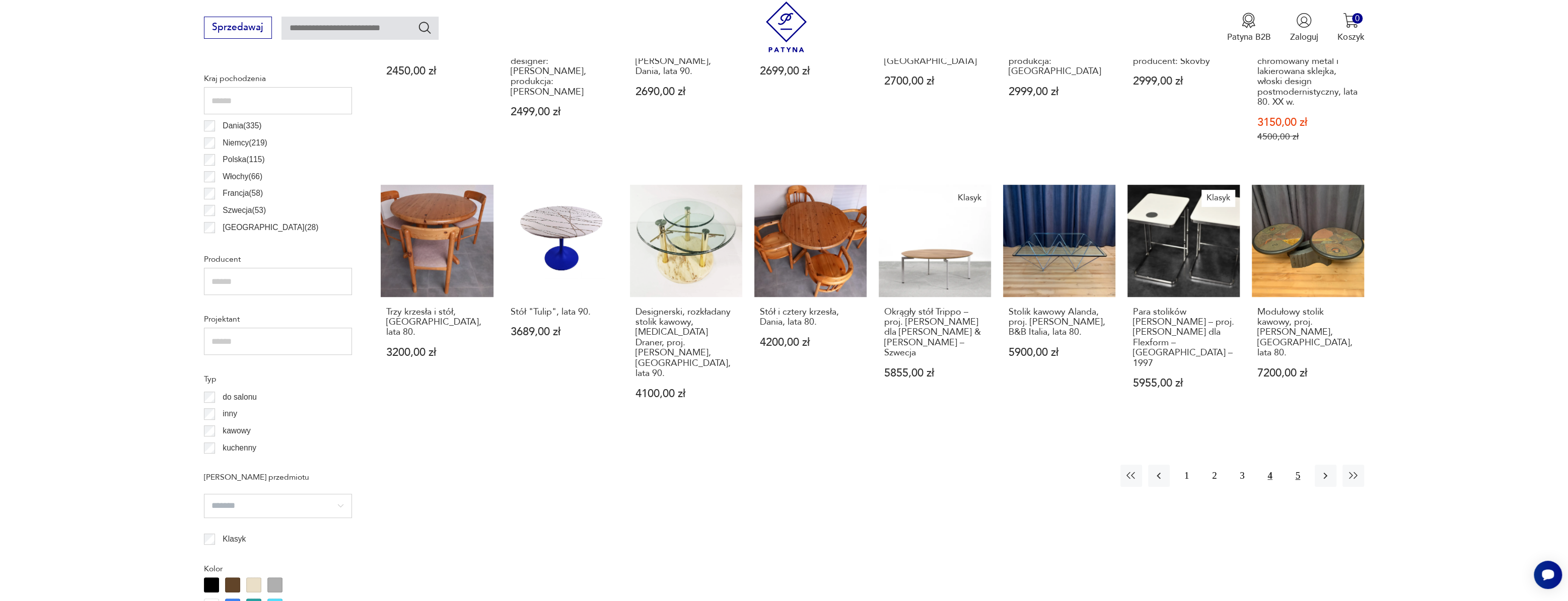
click at [1301, 464] on button "5" at bounding box center [1298, 475] width 21 height 21
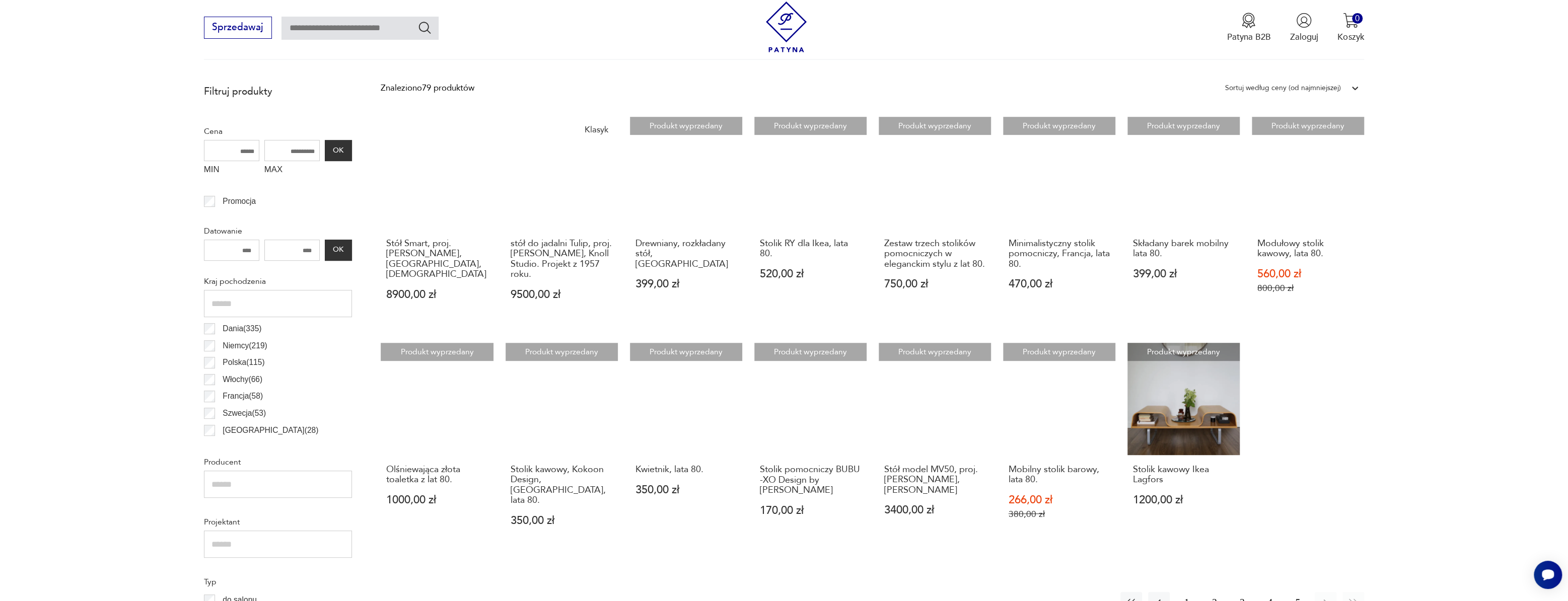
scroll to position [391, 0]
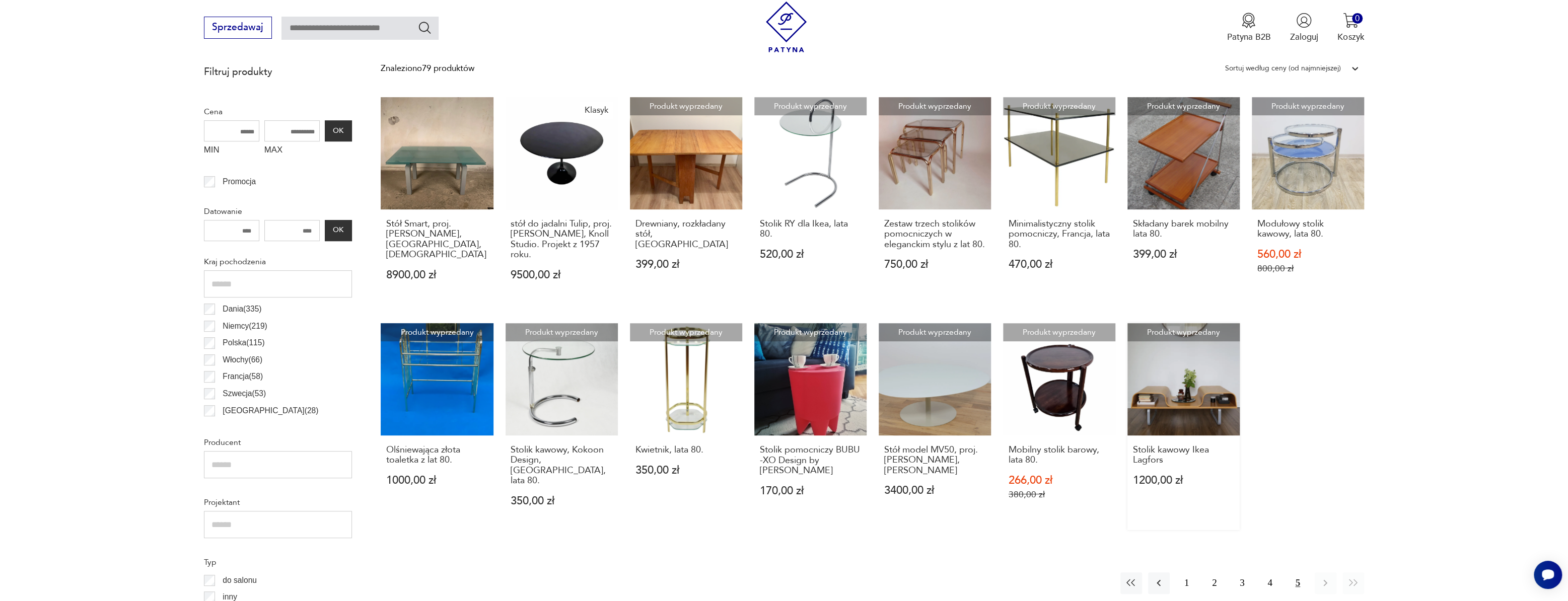
click at [1204, 414] on link "Produkt wyprzedany Stolik kawowy Ikea Lagfors 1200,00 zł" at bounding box center [1184, 426] width 112 height 207
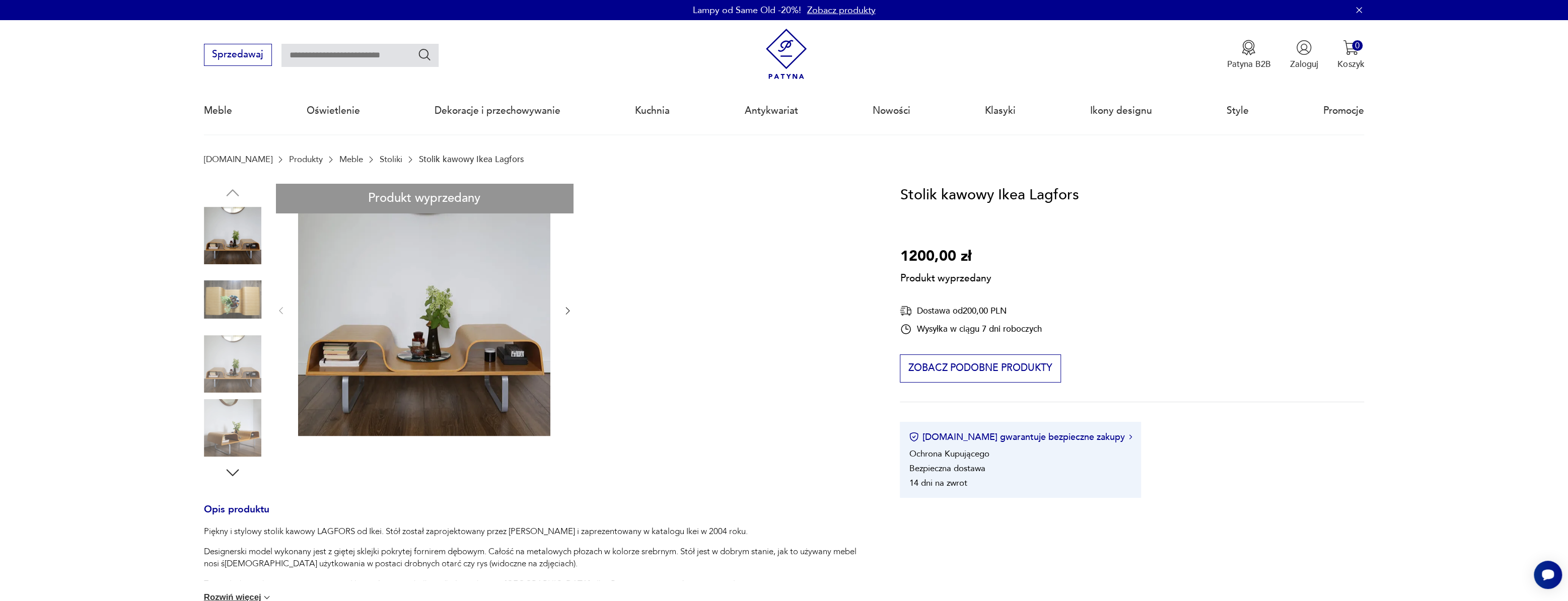
click at [568, 309] on div "Produkt wyprzedany Opis produktu Piękny i stylowy stolik kawowy LAGFORS od Ikei…" at bounding box center [538, 525] width 668 height 683
click at [177, 292] on section "Produkt wyprzedany Opis produktu Piękny i stylowy stolik kawowy LAGFORS od Ikei…" at bounding box center [784, 539] width 1568 height 711
click at [244, 309] on div "Produkt wyprzedany Opis produktu Piękny i stylowy stolik kawowy LAGFORS od Ikei…" at bounding box center [538, 525] width 668 height 683
click at [249, 359] on div "Produkt wyprzedany Opis produktu Piękny i stylowy stolik kawowy LAGFORS od Ikei…" at bounding box center [538, 525] width 668 height 683
drag, startPoint x: 248, startPoint y: 424, endPoint x: 261, endPoint y: 402, distance: 25.6
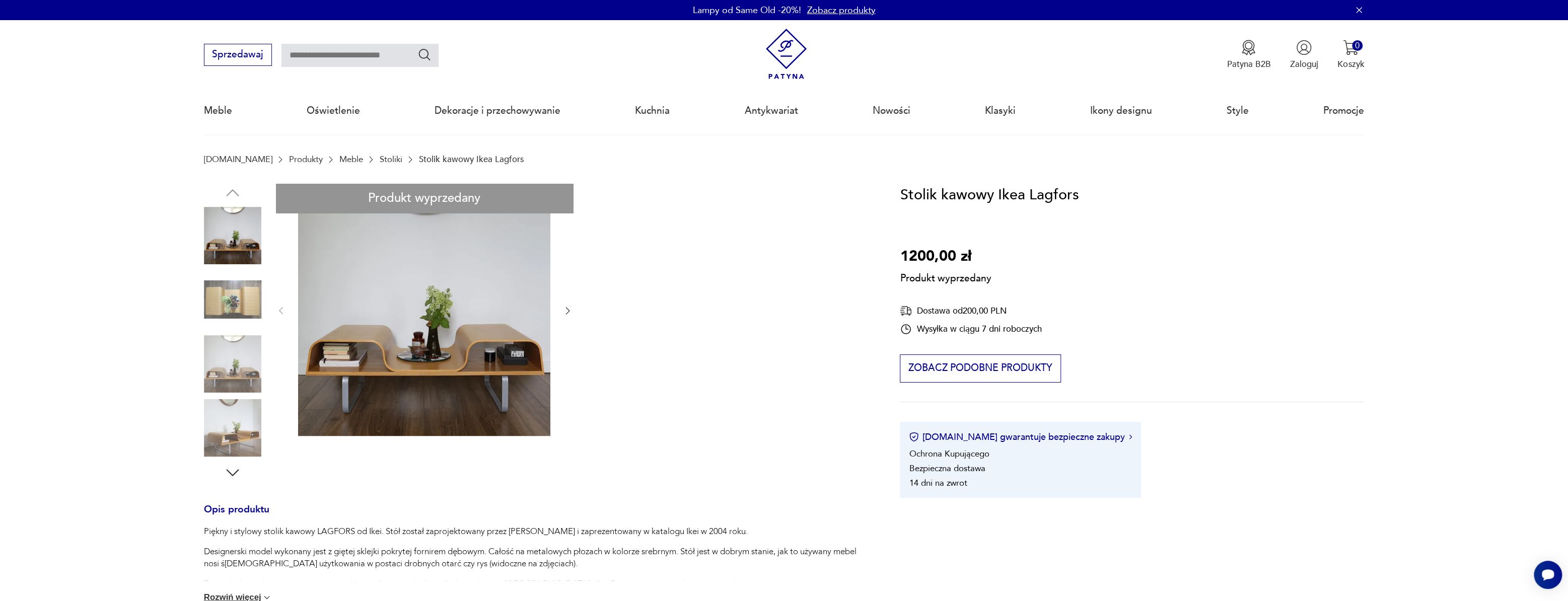
click at [248, 424] on div "Produkt wyprzedany Opis produktu Piękny i stylowy stolik kawowy LAGFORS od Ikei…" at bounding box center [538, 525] width 668 height 683
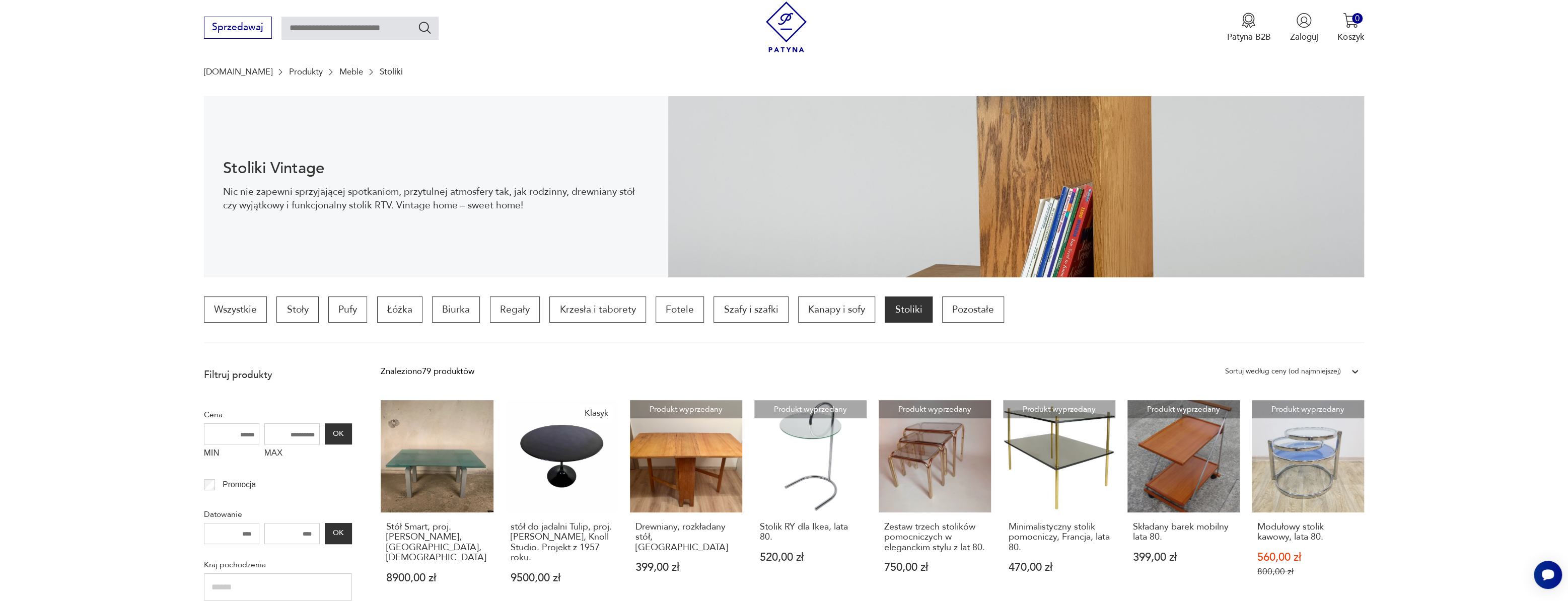
scroll to position [70, 0]
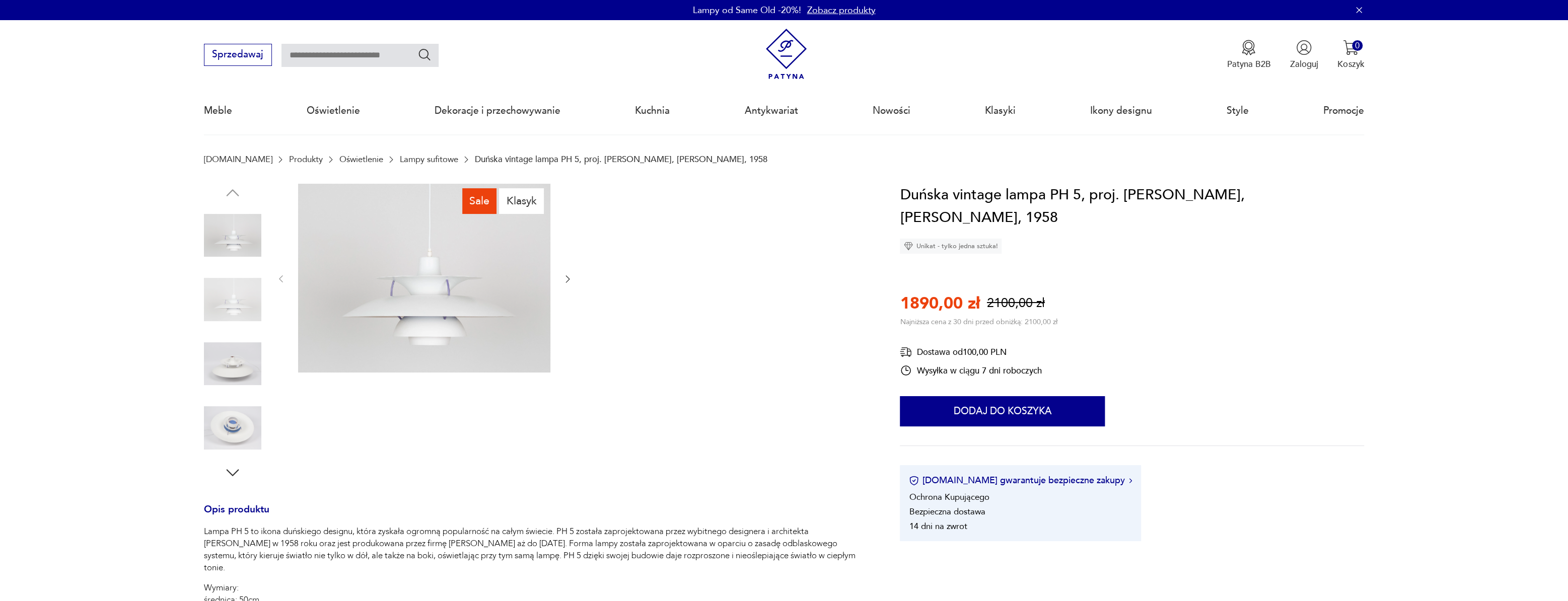
click at [240, 309] on img at bounding box center [233, 300] width 58 height 58
click at [240, 365] on img at bounding box center [233, 364] width 58 height 58
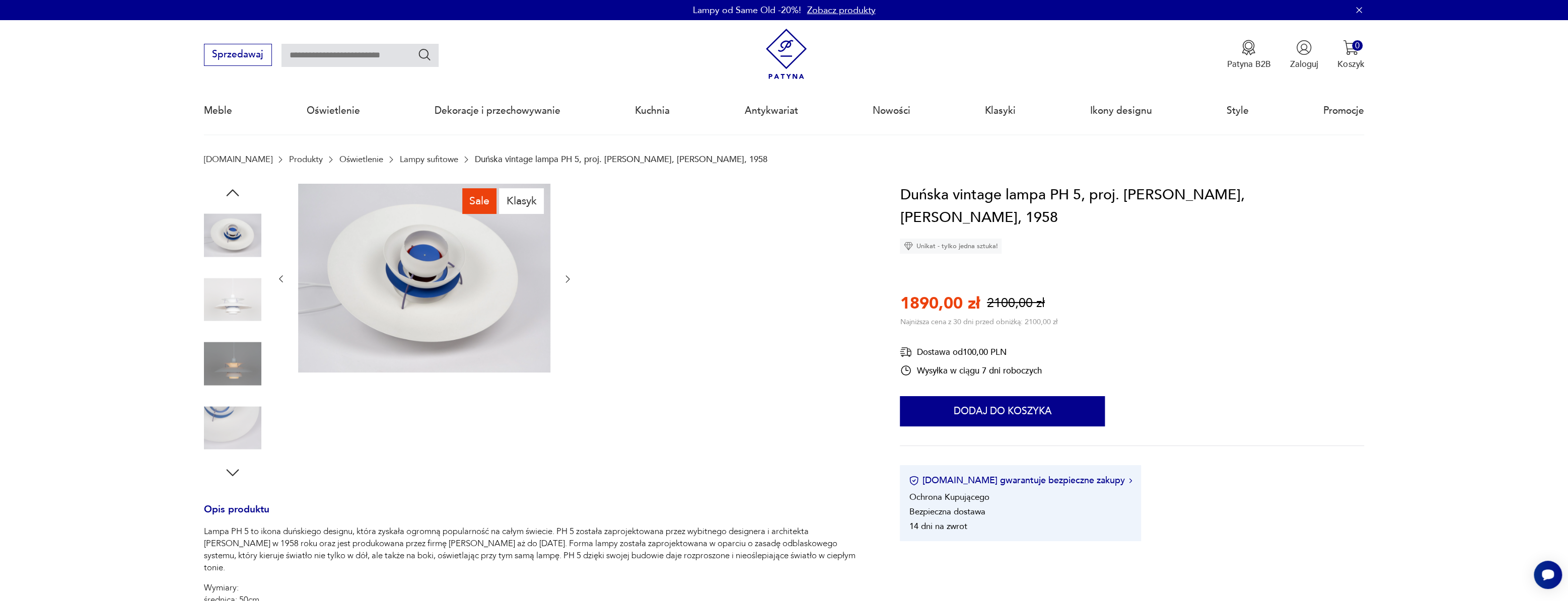
click at [240, 365] on img at bounding box center [233, 364] width 58 height 58
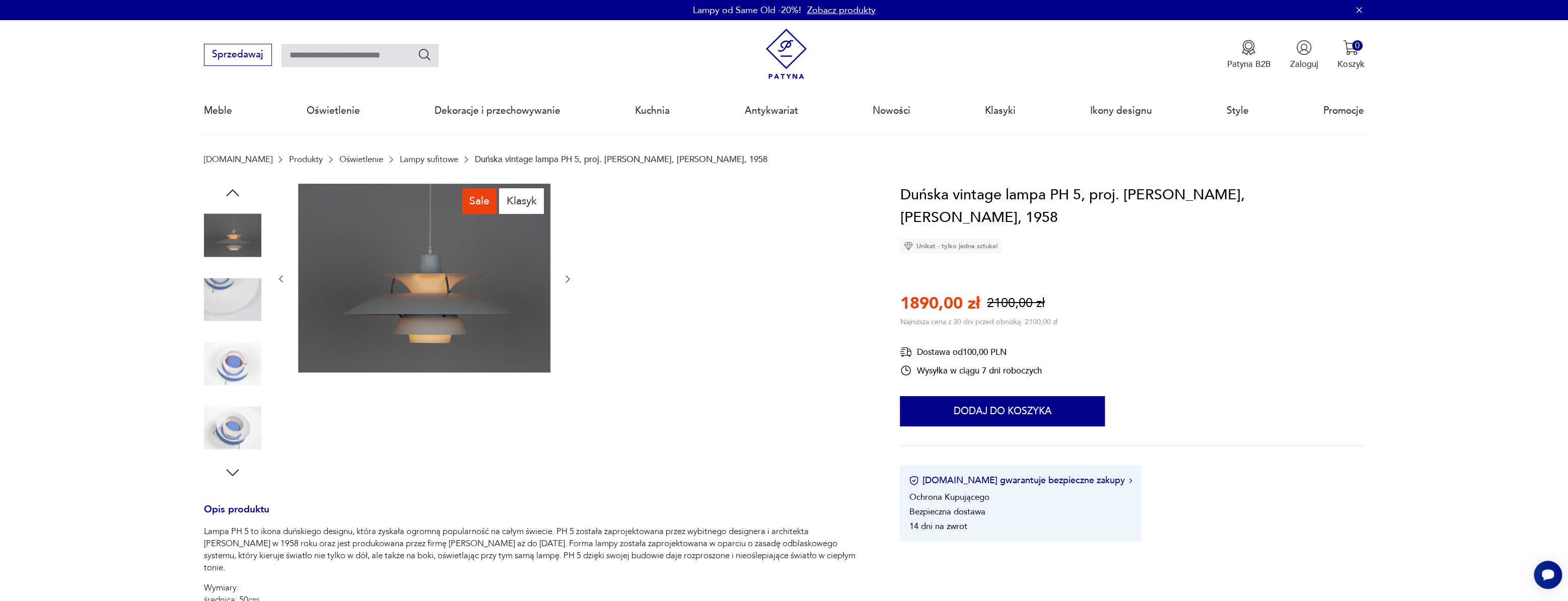
click at [241, 400] on img at bounding box center [233, 428] width 58 height 58
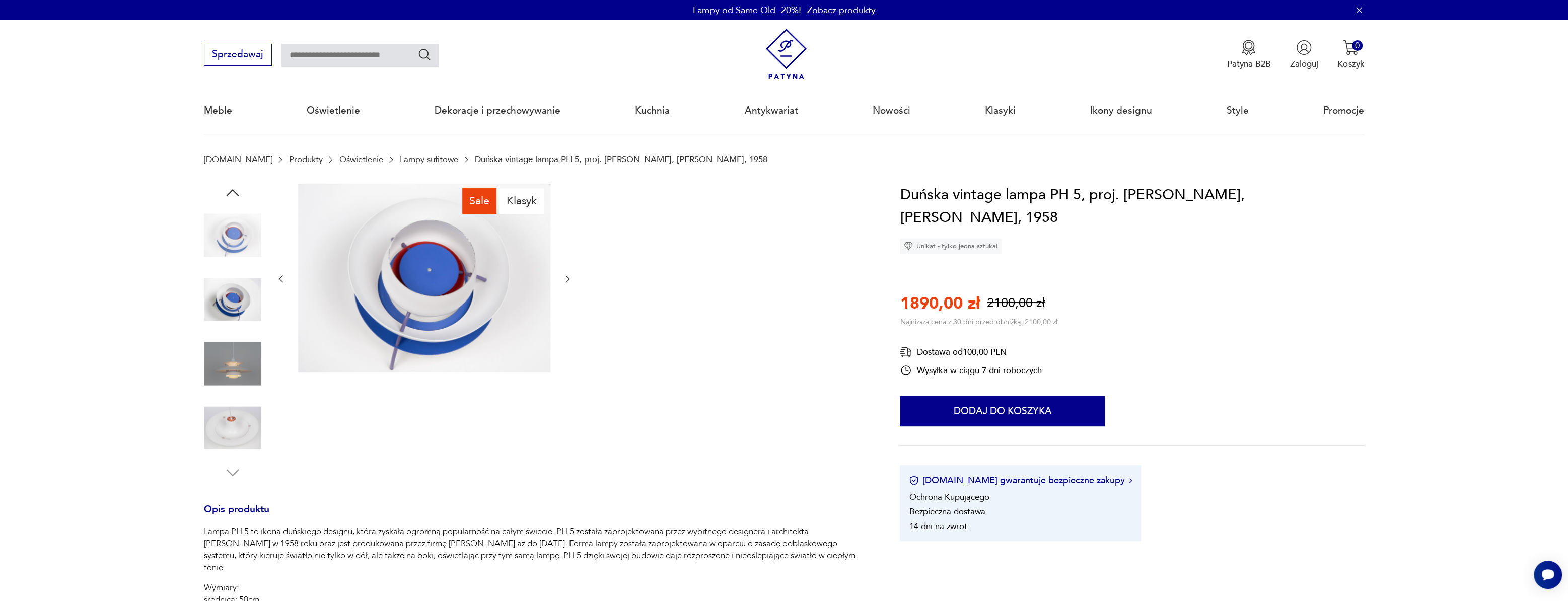
click at [236, 426] on img at bounding box center [233, 428] width 58 height 58
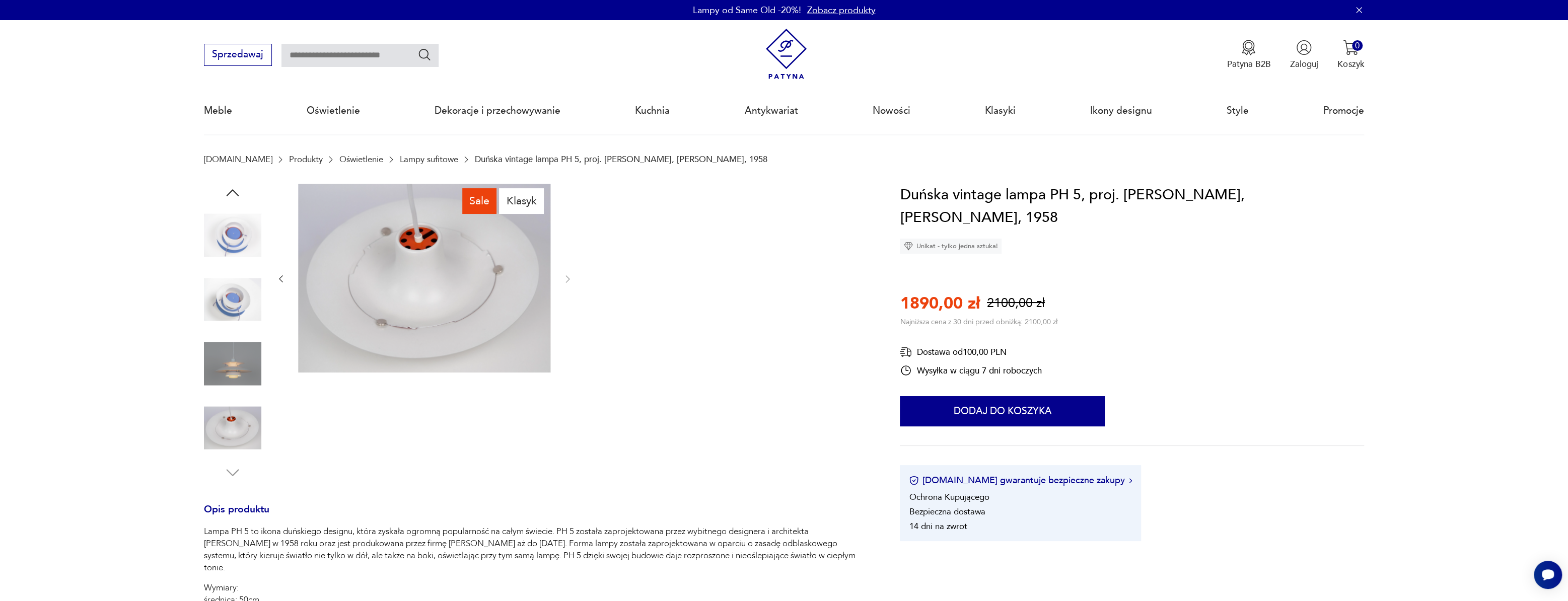
click at [238, 387] on img at bounding box center [233, 364] width 58 height 58
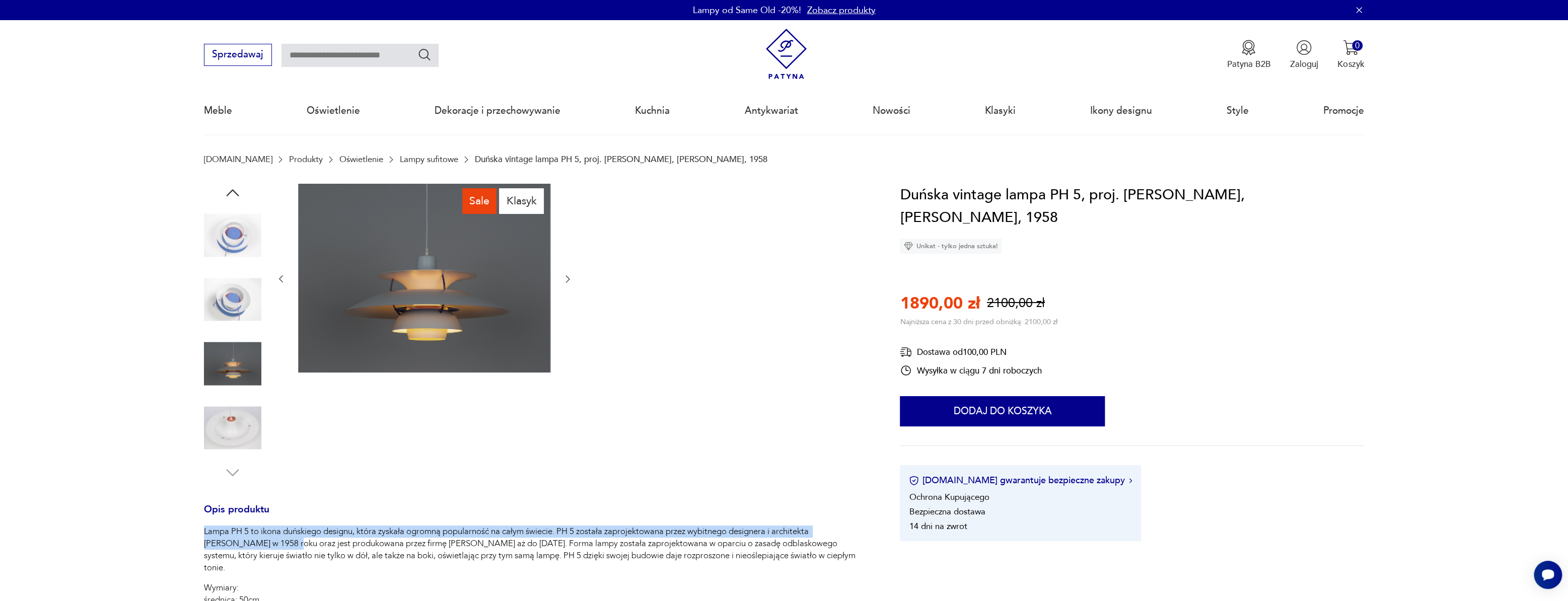
drag, startPoint x: 202, startPoint y: 529, endPoint x: 272, endPoint y: 549, distance: 72.8
click at [272, 549] on section "Sale Klasyk Opis produktu Lampa PH 5 to ikona duńskiego designu, która zyskała …" at bounding box center [784, 537] width 1568 height 707
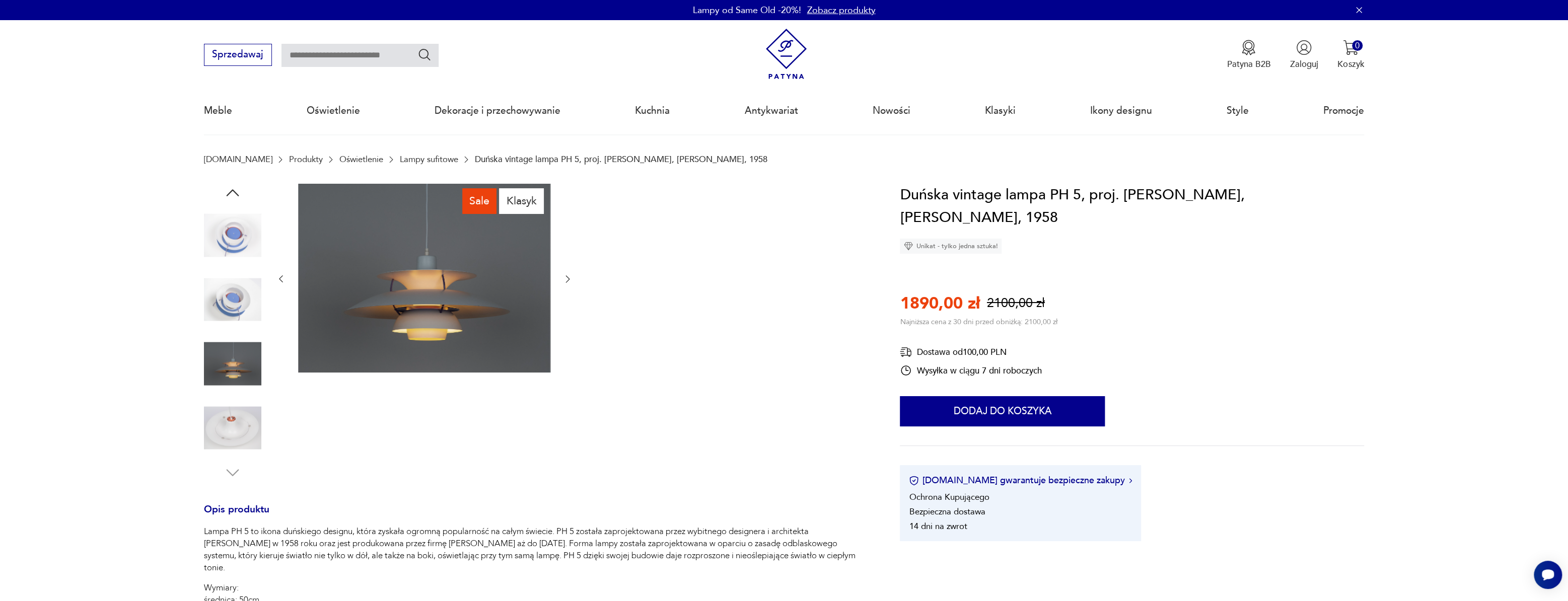
click at [335, 466] on div "Sale Klasyk" at bounding box center [424, 333] width 297 height 298
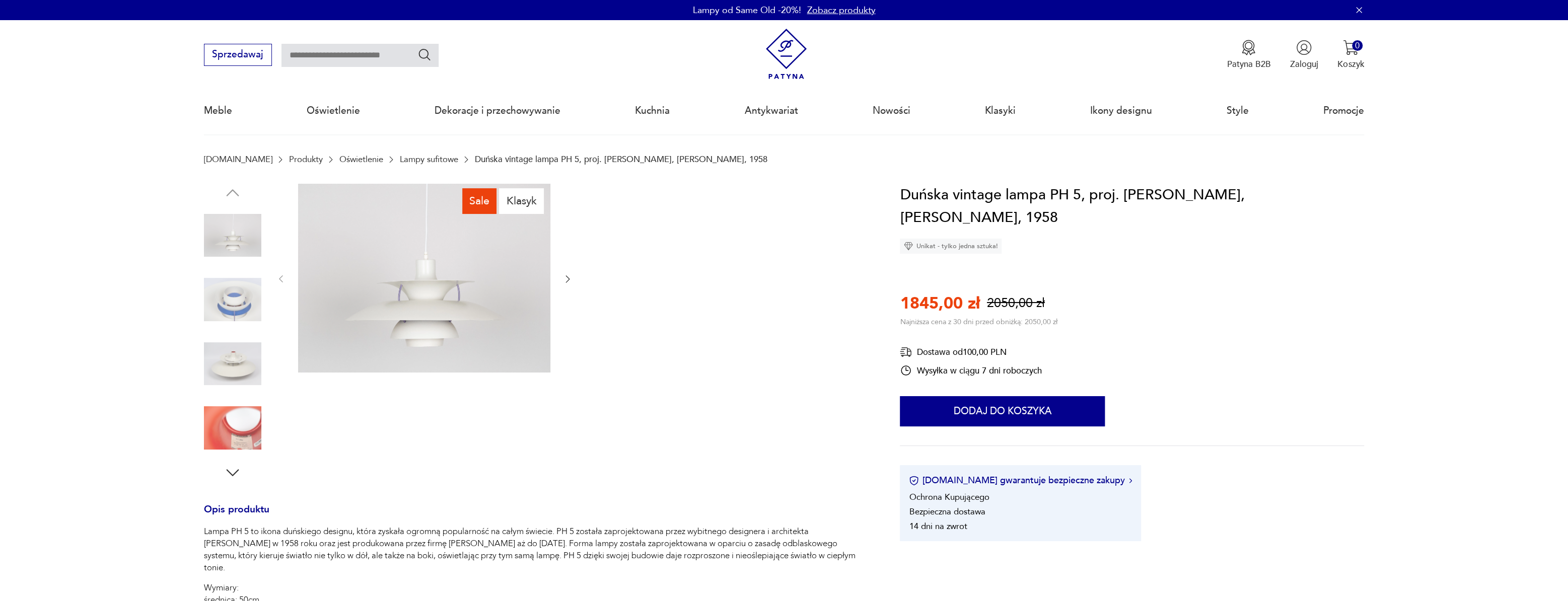
click at [236, 316] on img at bounding box center [233, 300] width 58 height 58
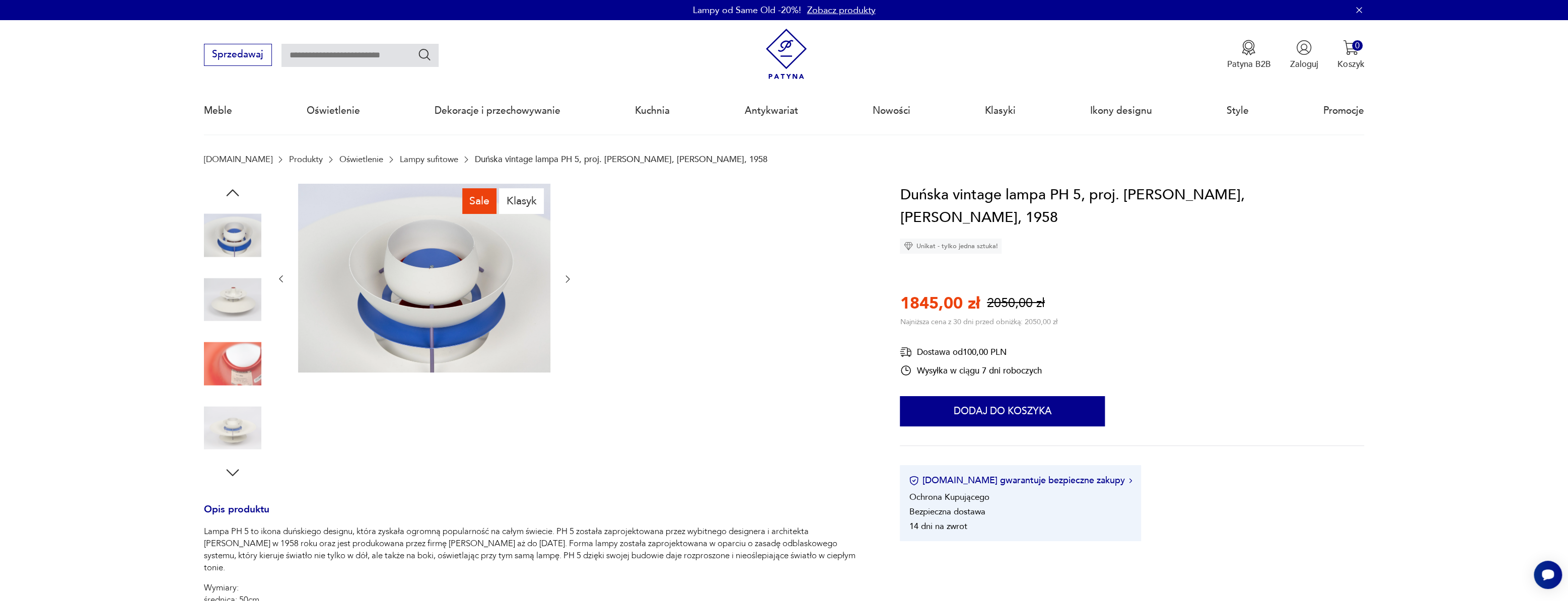
click at [227, 373] on img at bounding box center [233, 364] width 58 height 58
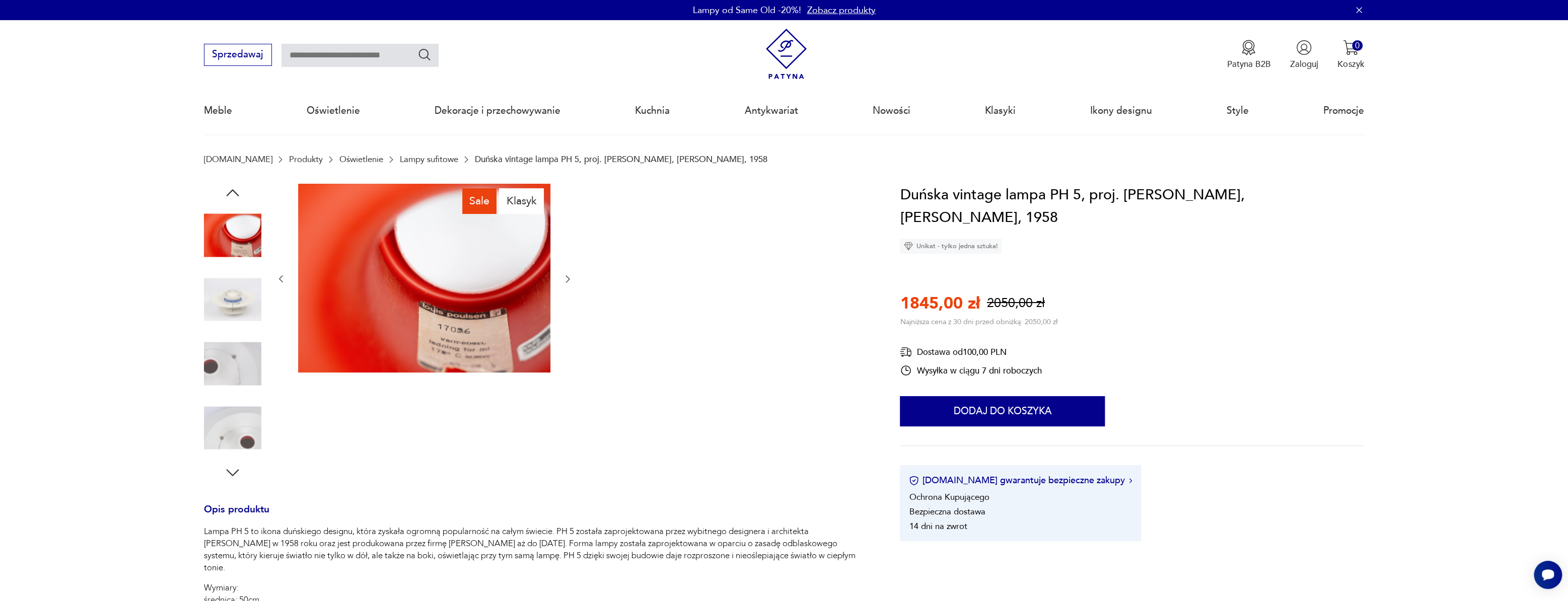
click at [227, 382] on img at bounding box center [233, 364] width 58 height 58
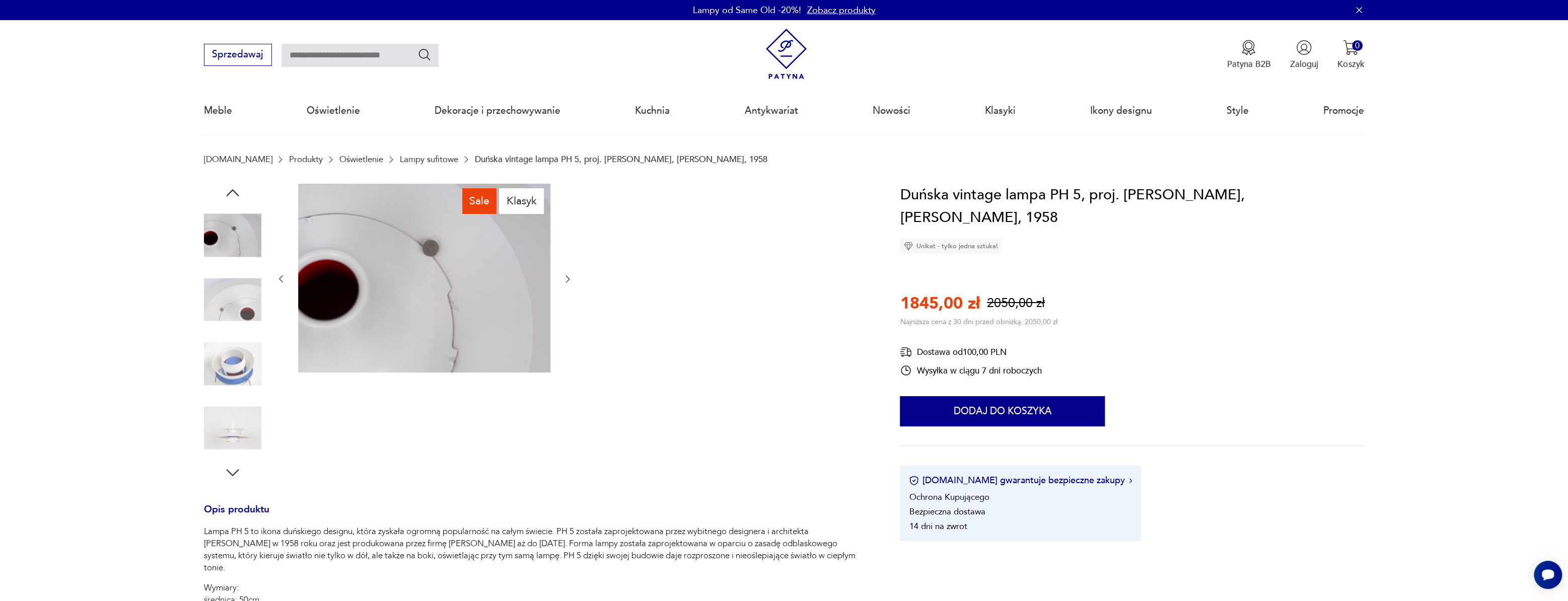
click at [227, 382] on img at bounding box center [233, 364] width 58 height 58
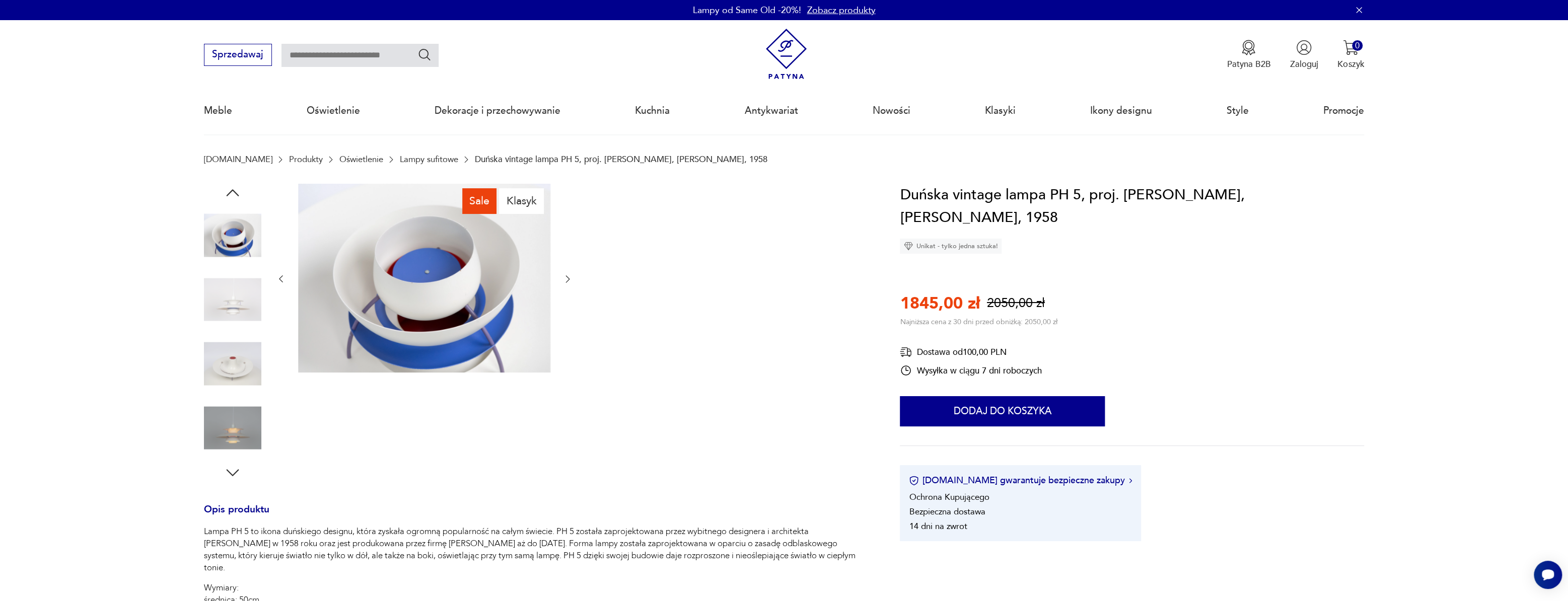
click at [222, 317] on img at bounding box center [233, 300] width 58 height 58
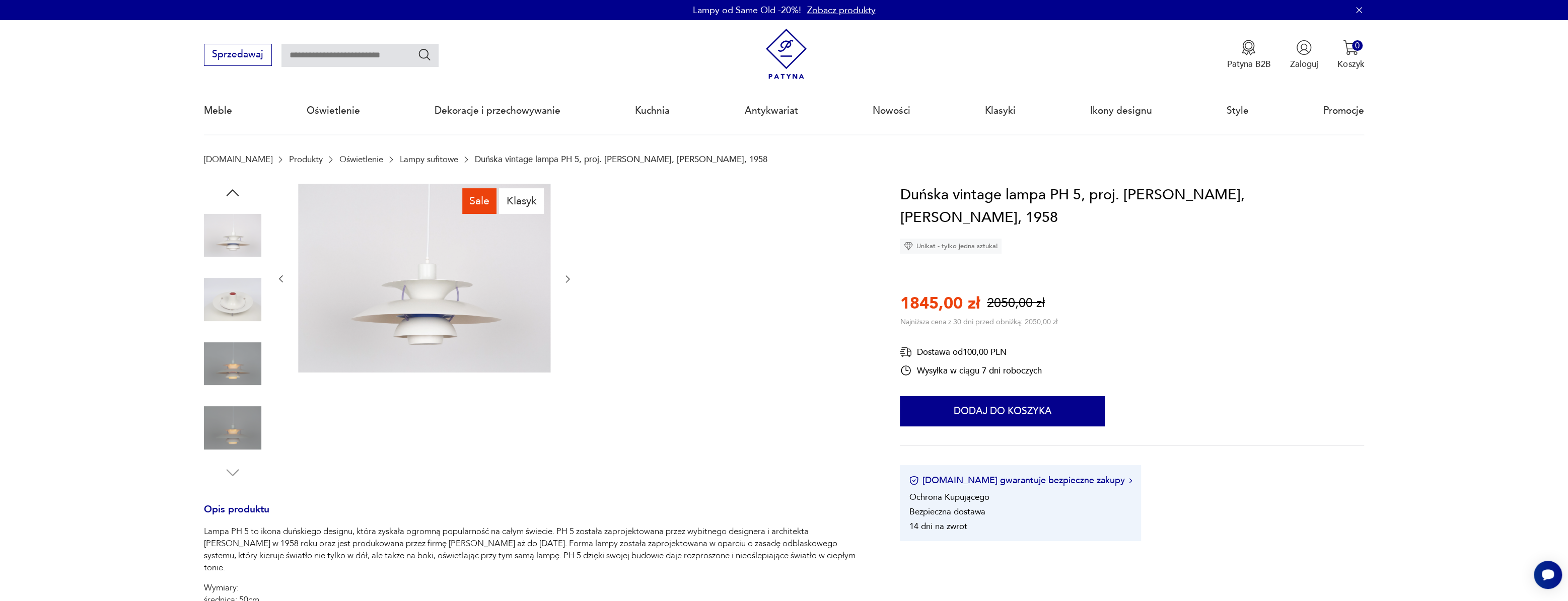
click at [229, 336] on img at bounding box center [233, 364] width 58 height 58
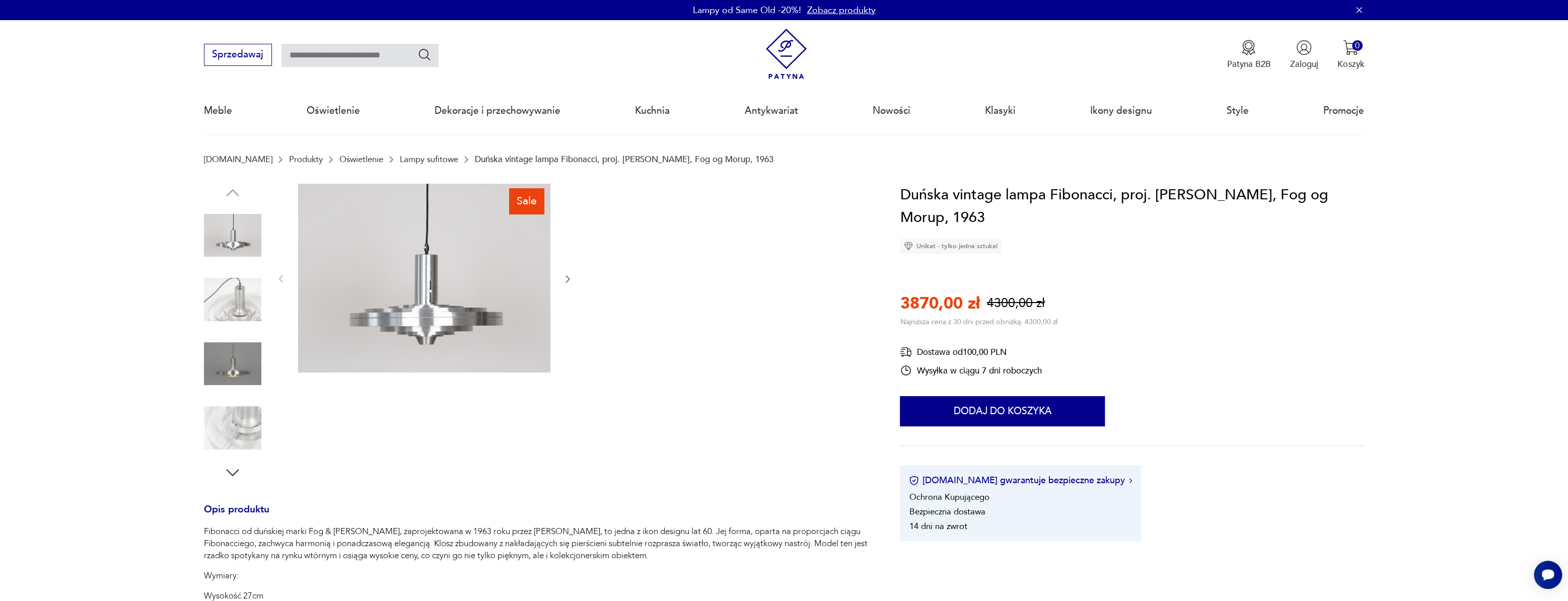
click at [238, 303] on img at bounding box center [233, 300] width 58 height 58
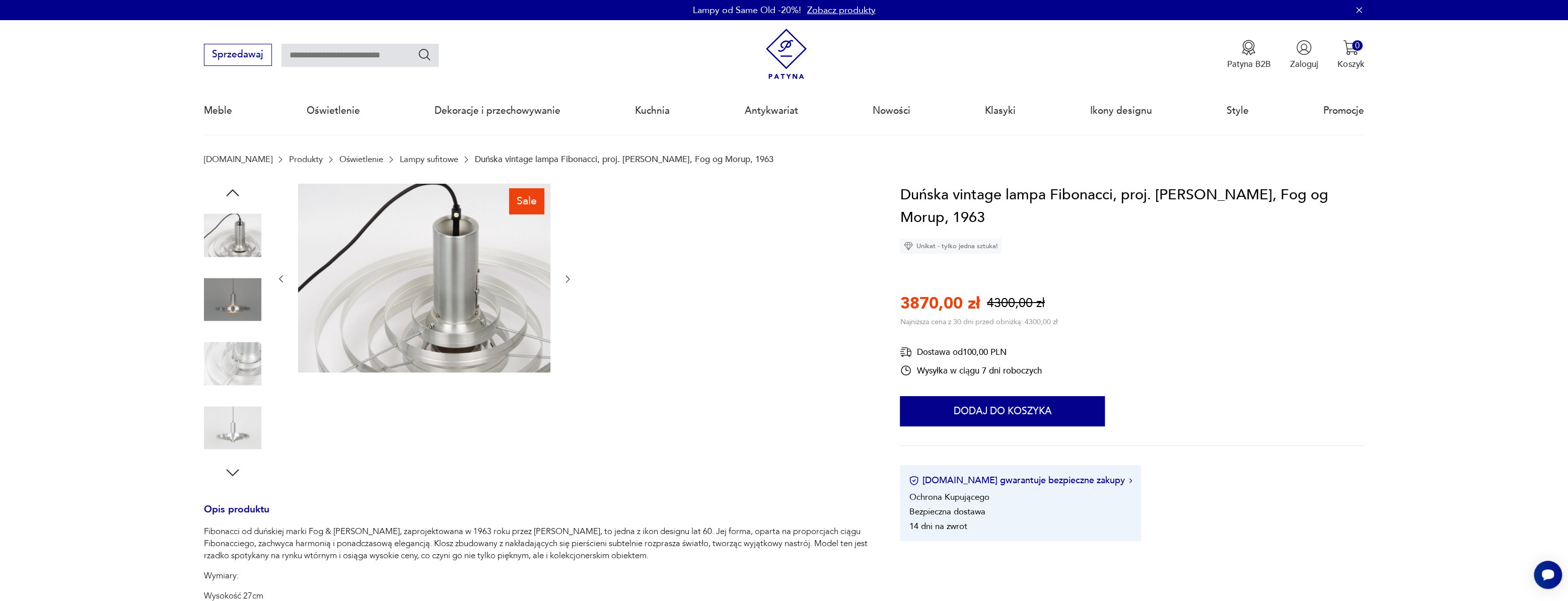
click at [236, 355] on img at bounding box center [233, 364] width 58 height 58
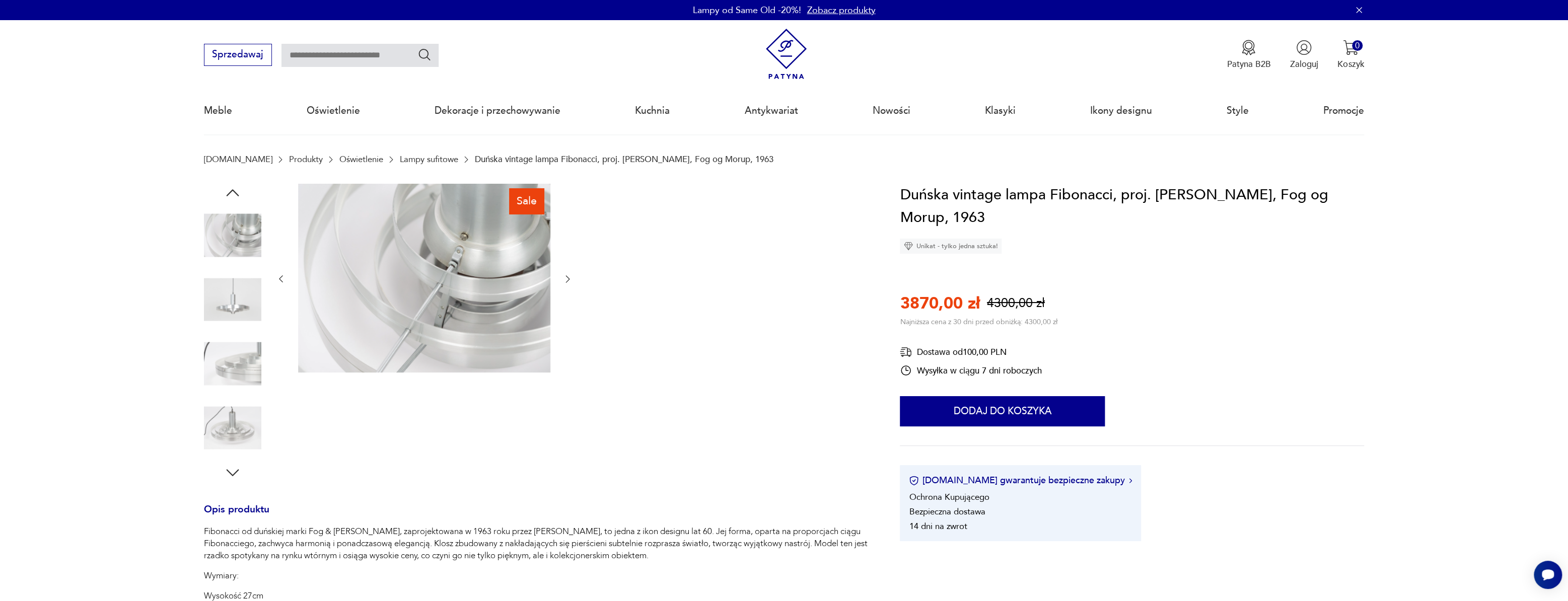
click at [240, 377] on img at bounding box center [233, 364] width 58 height 58
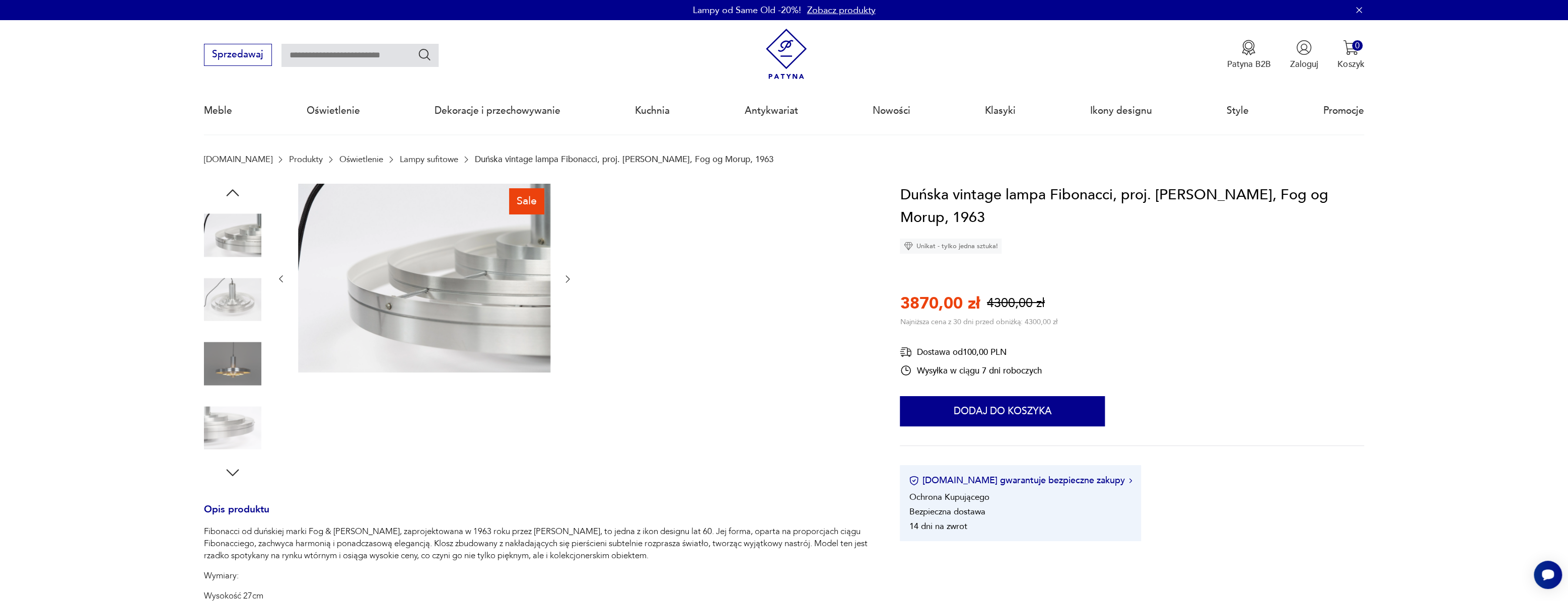
click at [240, 377] on img at bounding box center [233, 364] width 58 height 58
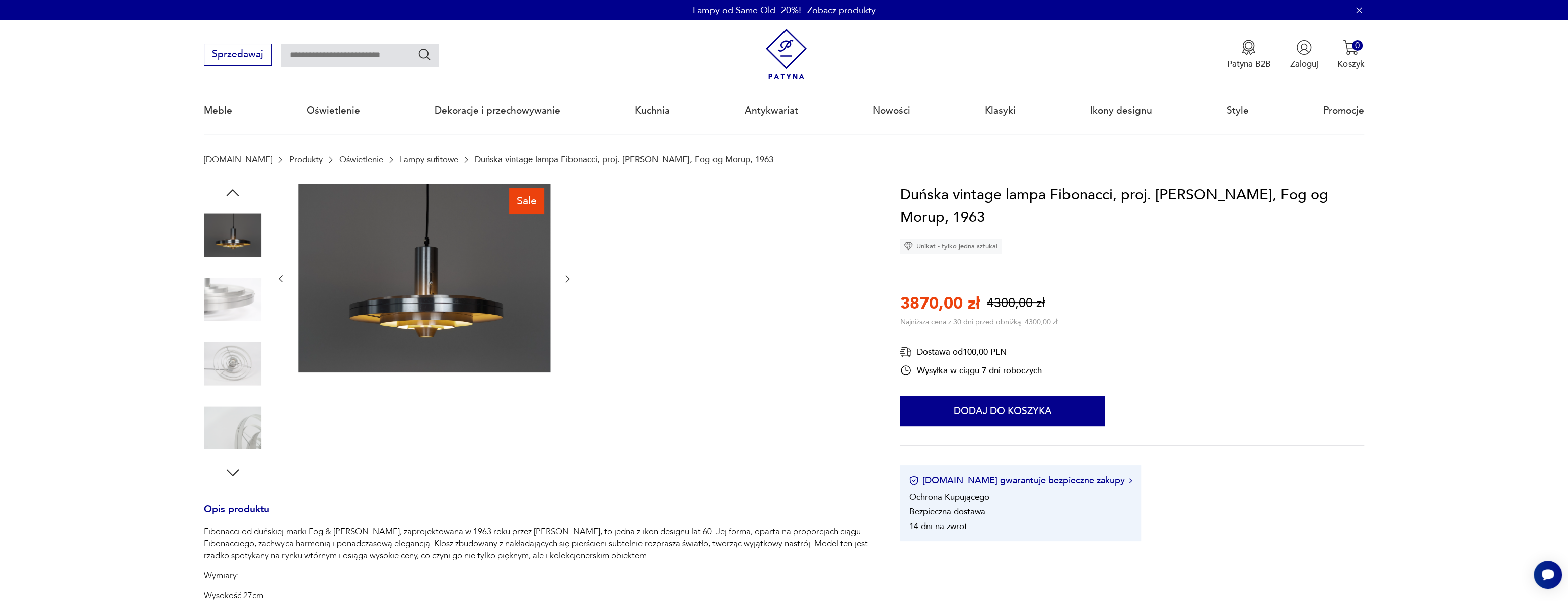
click at [240, 377] on img at bounding box center [233, 364] width 58 height 58
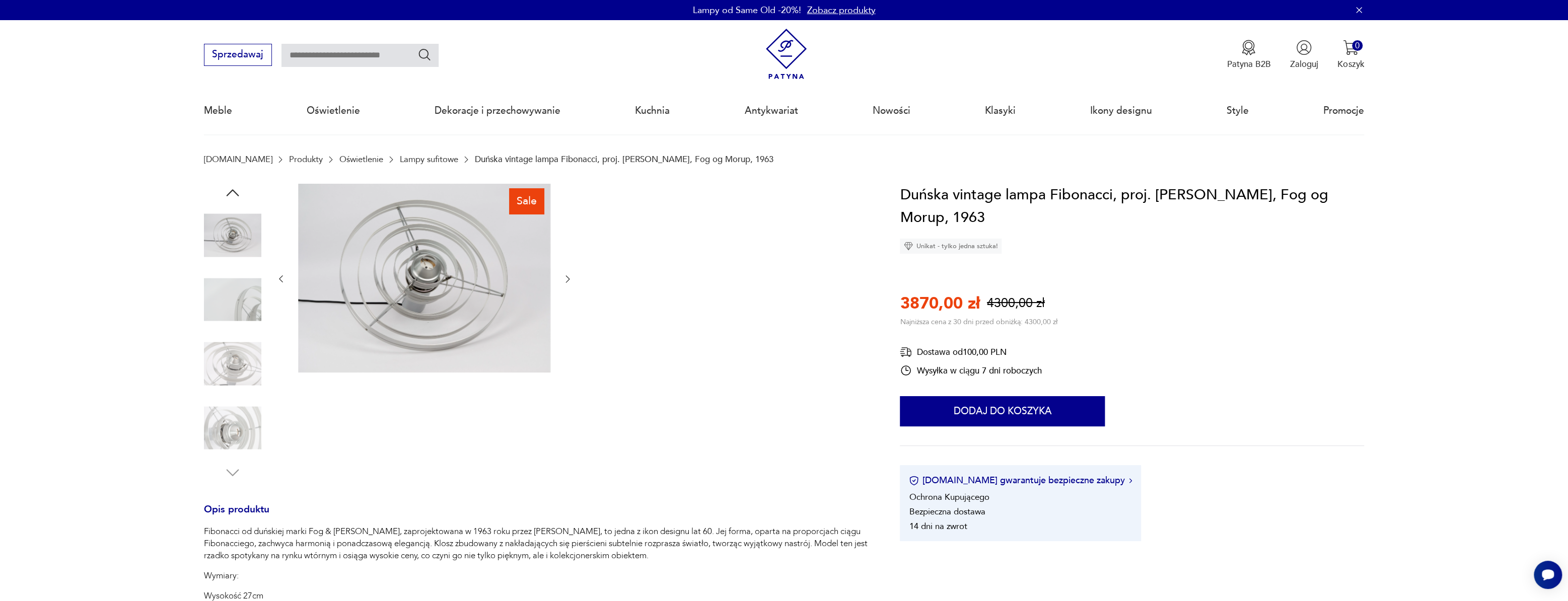
click at [241, 417] on img at bounding box center [233, 428] width 58 height 58
